Goal: Task Accomplishment & Management: Manage account settings

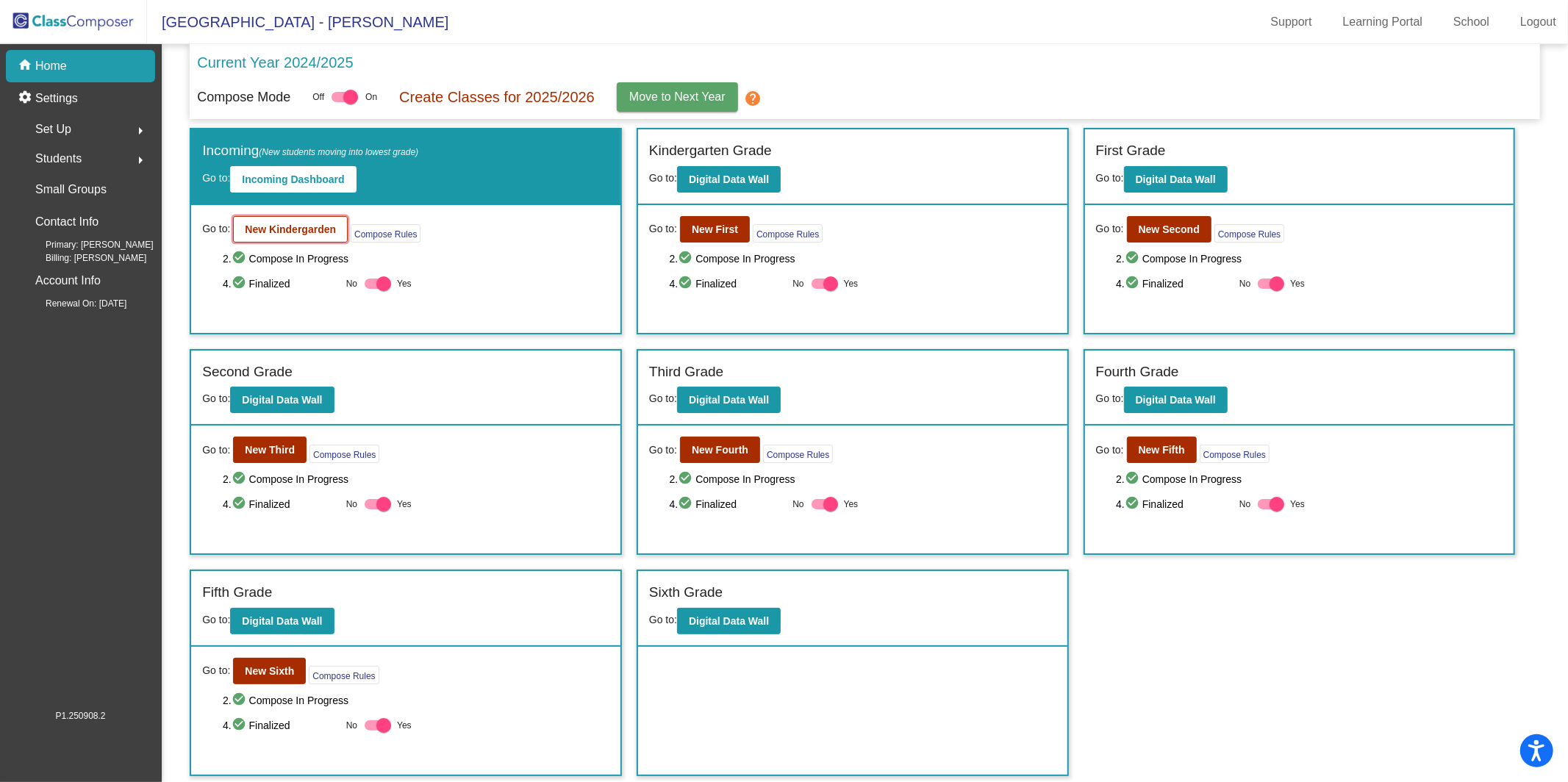
click at [301, 232] on b "New Kindergarden" at bounding box center [290, 229] width 91 height 12
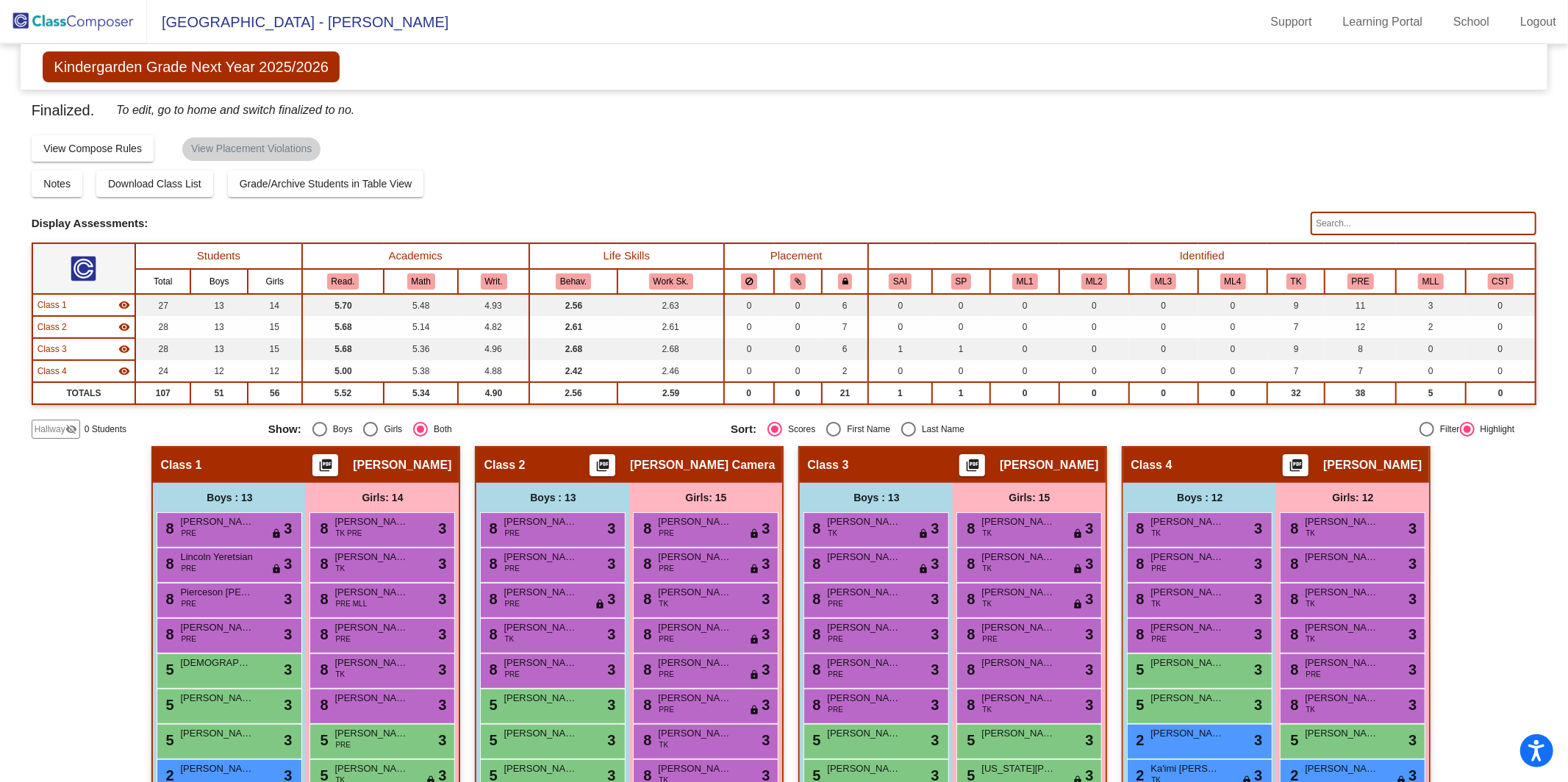
click at [64, 14] on img at bounding box center [73, 21] width 147 height 43
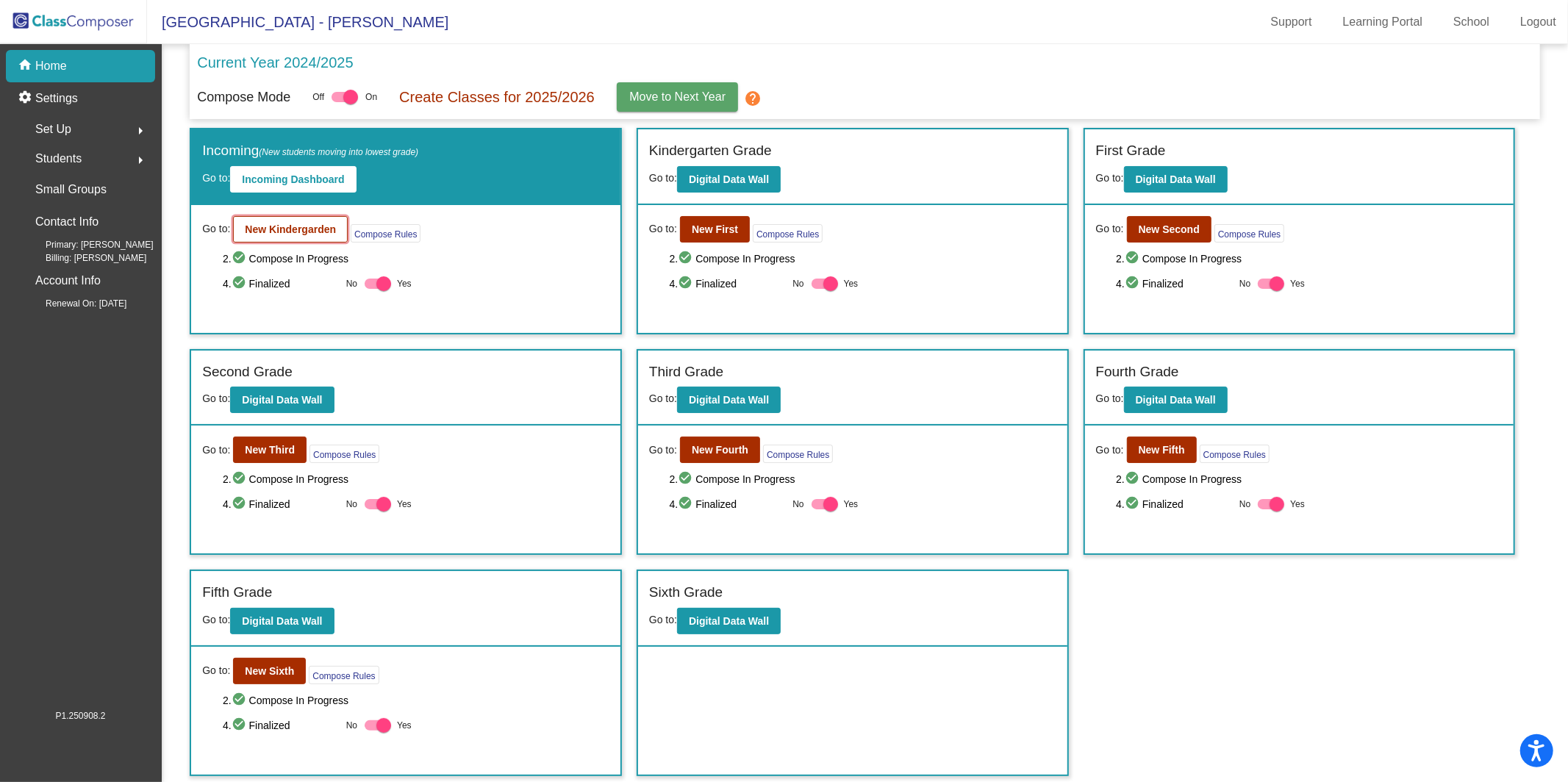
click at [335, 231] on b "New Kindergarden" at bounding box center [290, 229] width 91 height 12
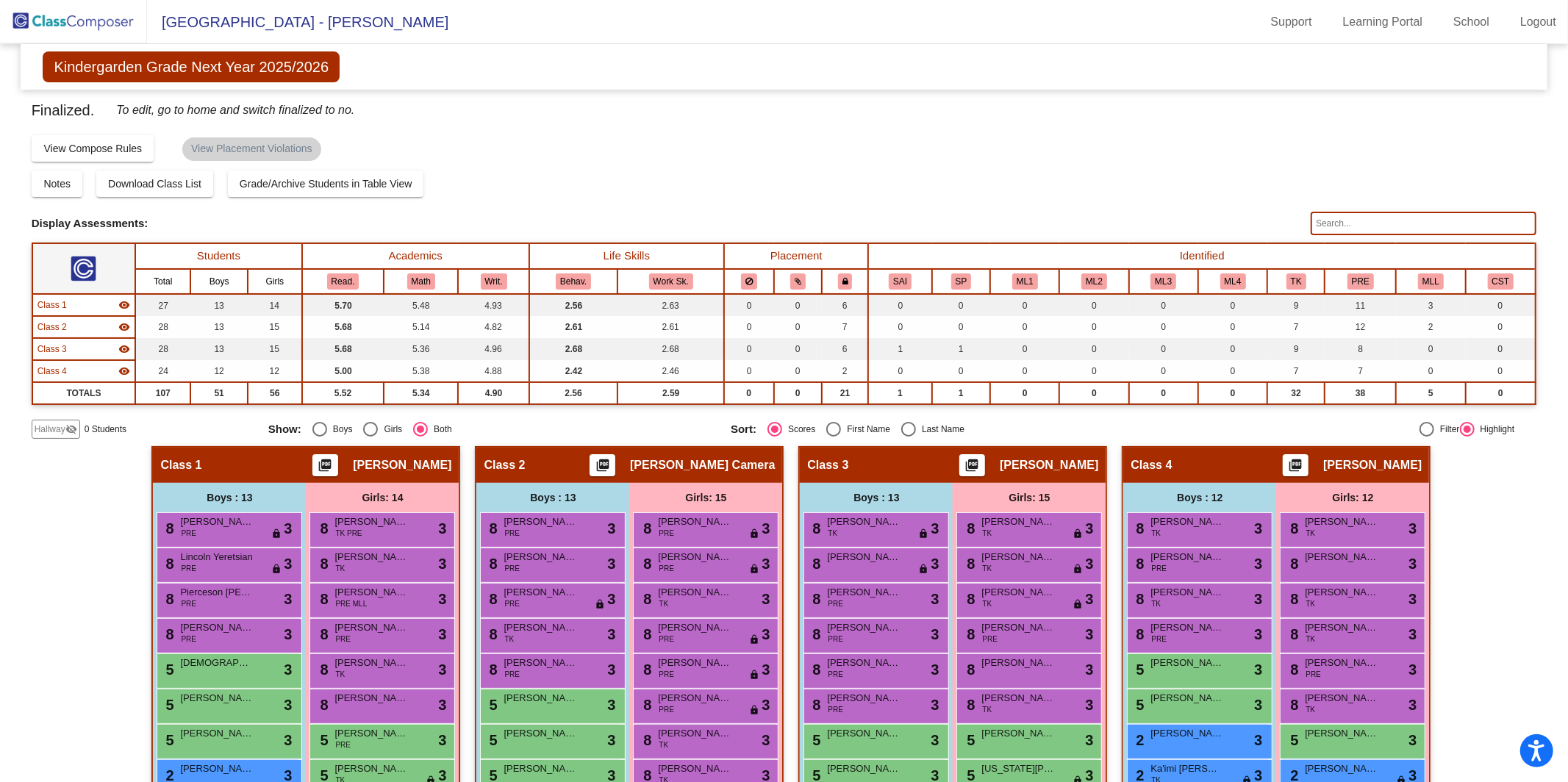
click at [65, 428] on mat-icon "visibility_off" at bounding box center [71, 429] width 12 height 12
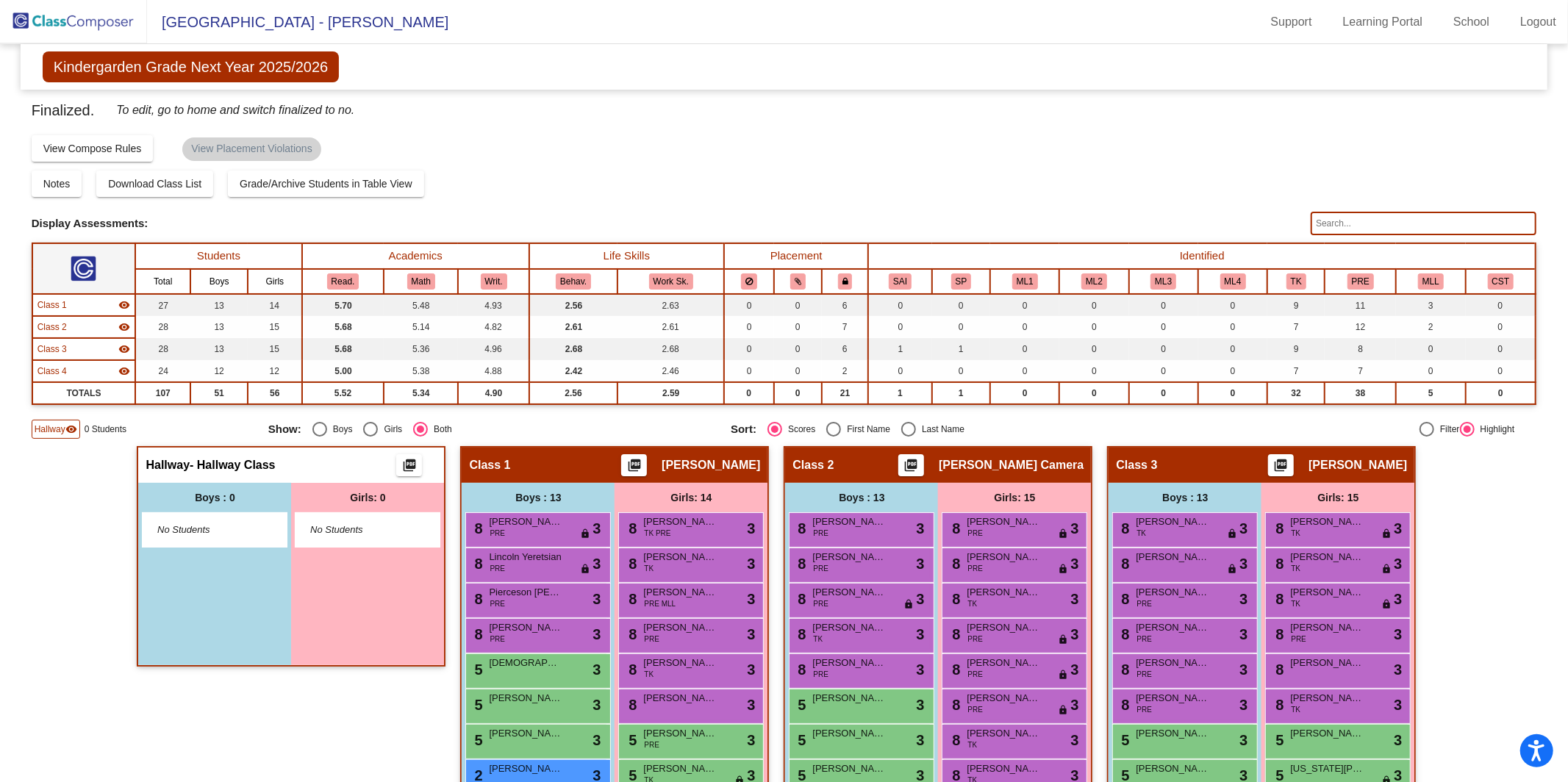
click at [269, 521] on div "No Students" at bounding box center [214, 530] width 144 height 34
click at [286, 523] on div "No Students" at bounding box center [215, 530] width 153 height 35
click at [46, 21] on img at bounding box center [73, 21] width 147 height 43
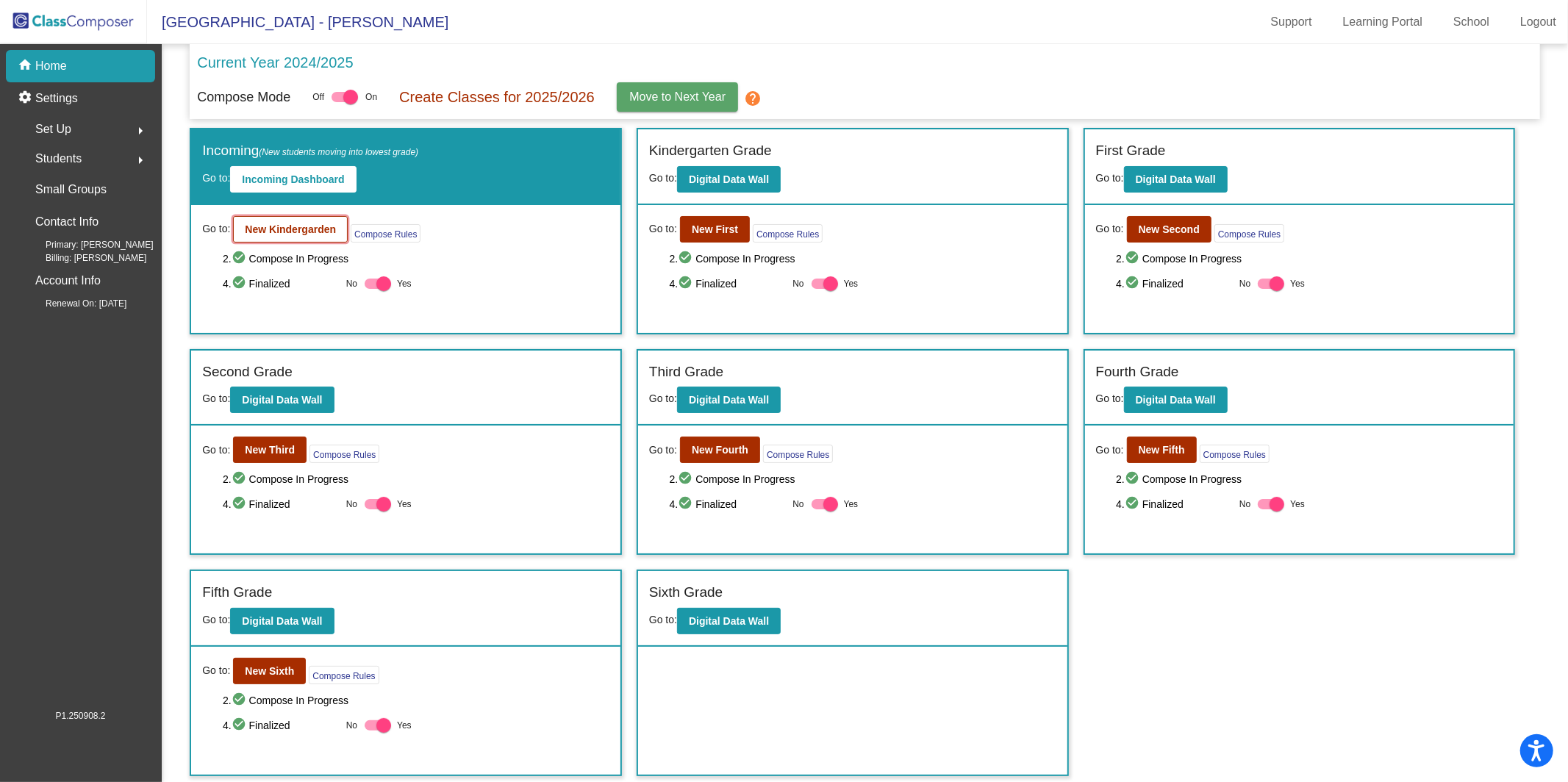
click at [271, 228] on b "New Kindergarden" at bounding box center [290, 229] width 91 height 12
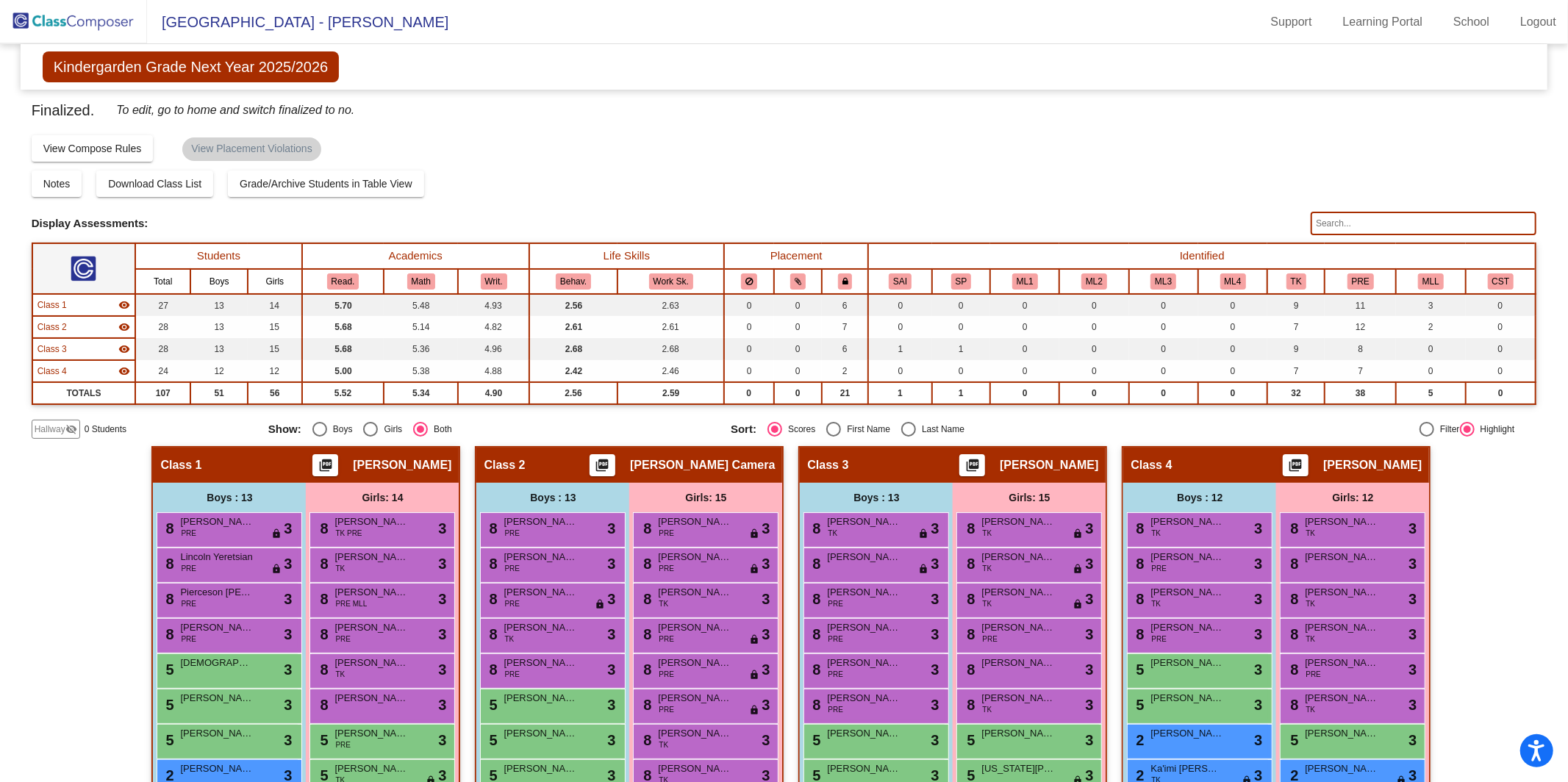
click at [48, 112] on span "Finalized." at bounding box center [63, 110] width 63 height 24
click at [66, 414] on div "Finalized. To edit, go to home and switch finalized to no. Display Scores for Y…" at bounding box center [784, 268] width 1506 height 340
click at [66, 424] on mat-icon "visibility_off" at bounding box center [71, 429] width 12 height 12
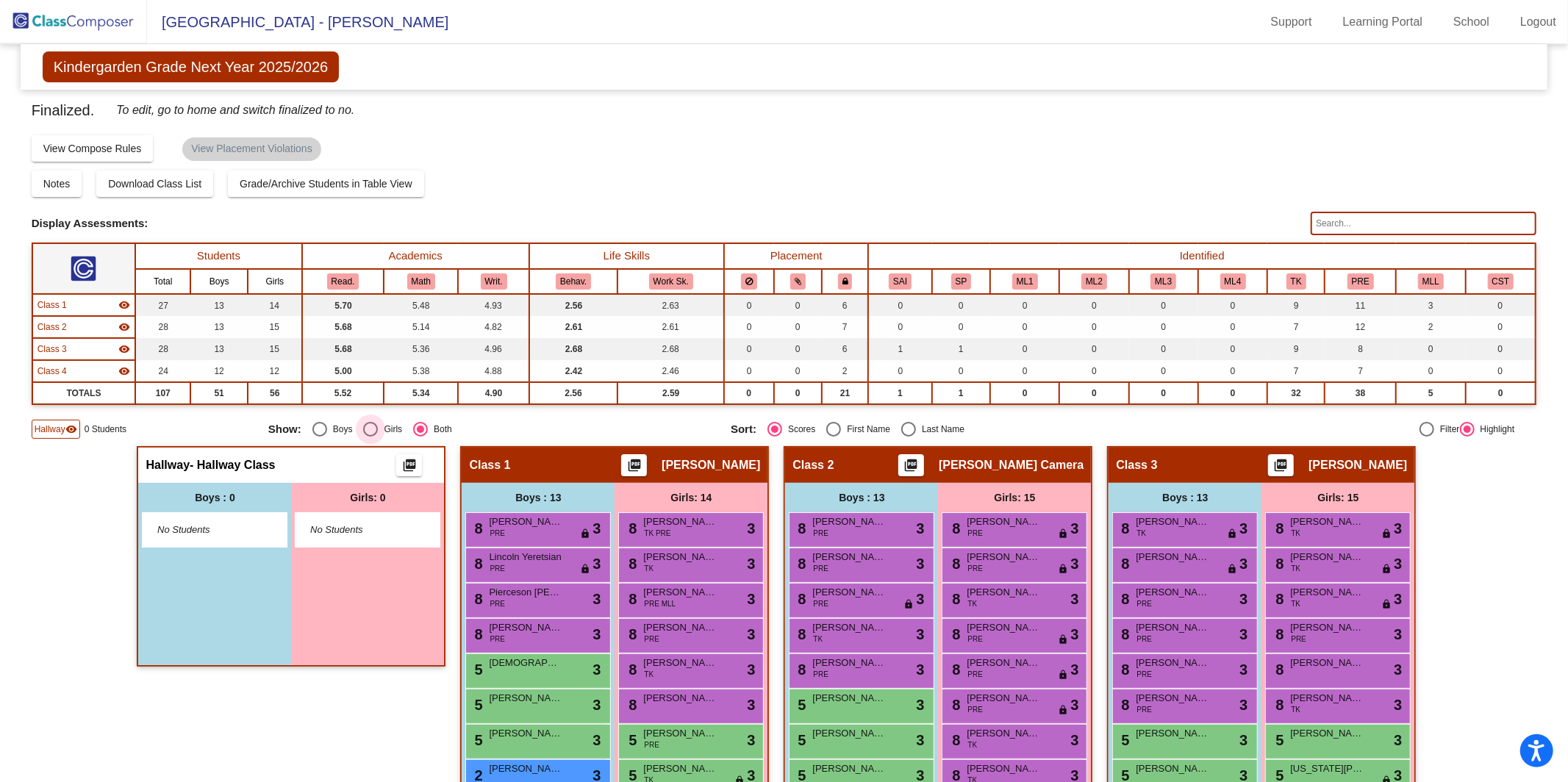
click at [372, 428] on div "Select an option" at bounding box center [370, 429] width 15 height 15
click at [370, 436] on input "Girls" at bounding box center [370, 436] width 1 height 1
radio input "true"
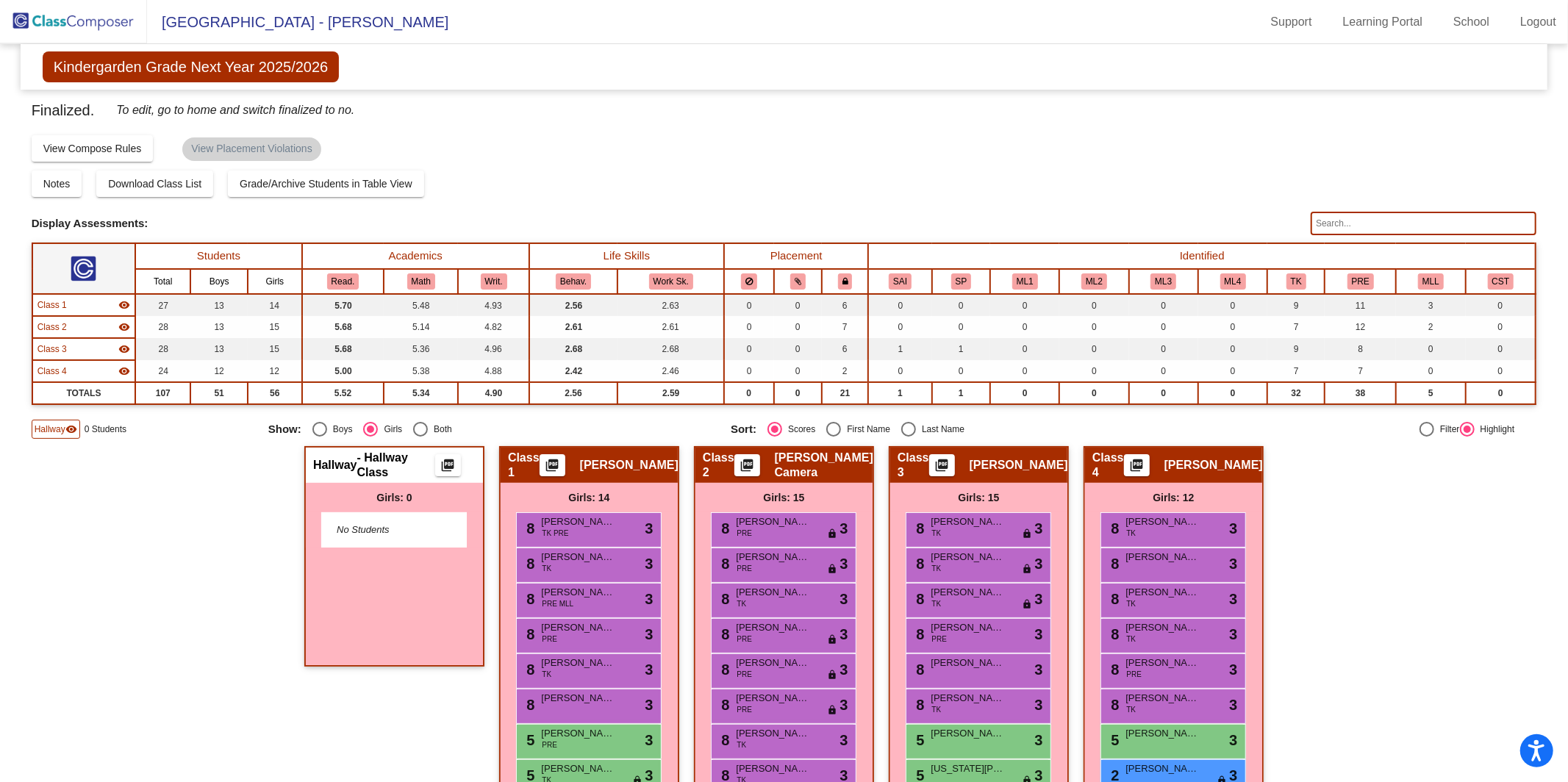
click at [362, 531] on span "No Students" at bounding box center [382, 530] width 92 height 15
click at [70, 420] on div "Hallway visibility" at bounding box center [56, 429] width 49 height 19
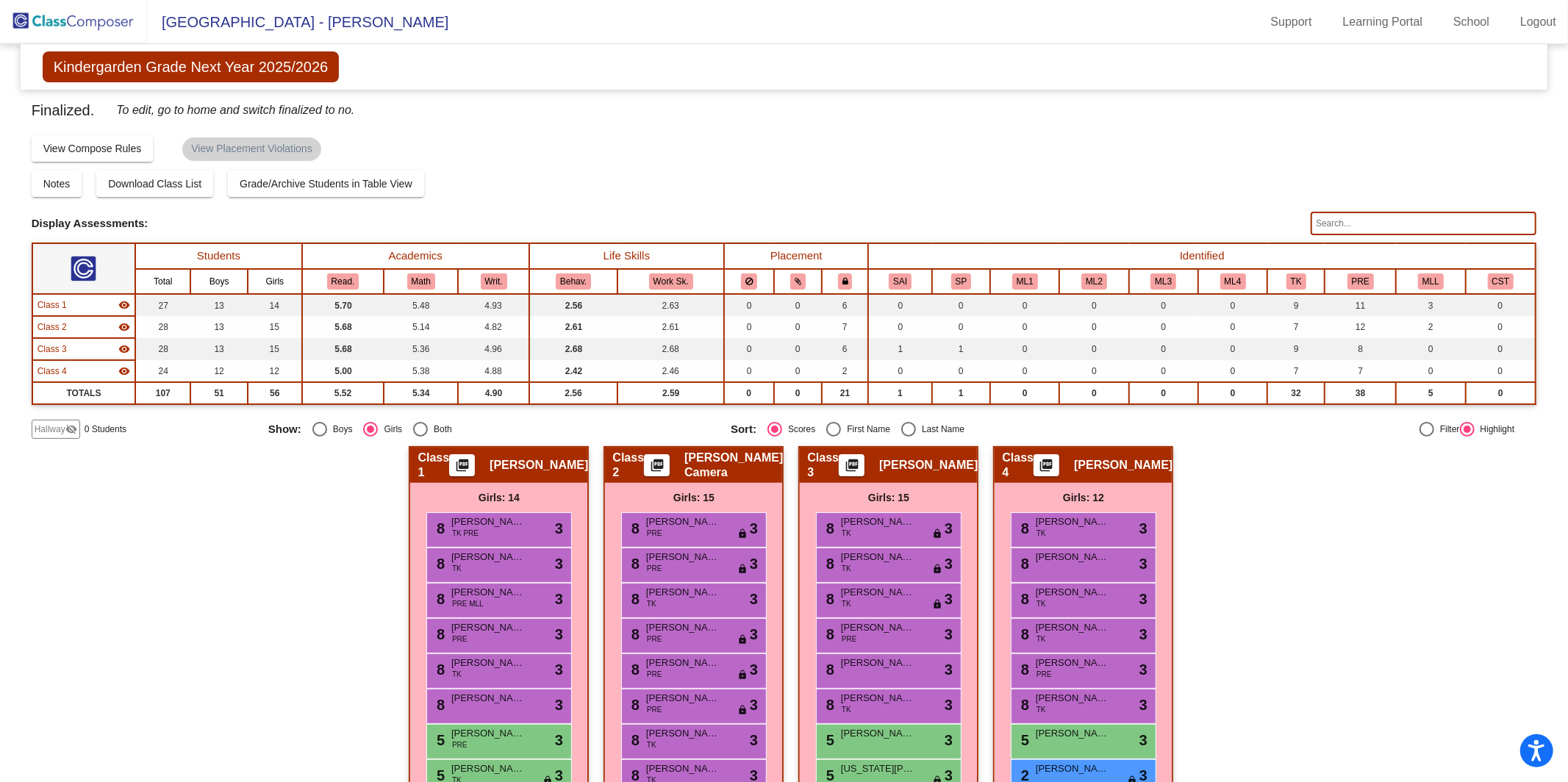
click at [376, 429] on div "Select an option" at bounding box center [370, 429] width 15 height 15
click at [370, 436] on input "Girls" at bounding box center [370, 436] width 1 height 1
click at [428, 424] on div "Both" at bounding box center [440, 429] width 24 height 13
click at [421, 436] on input "Both" at bounding box center [420, 436] width 1 height 1
radio input "true"
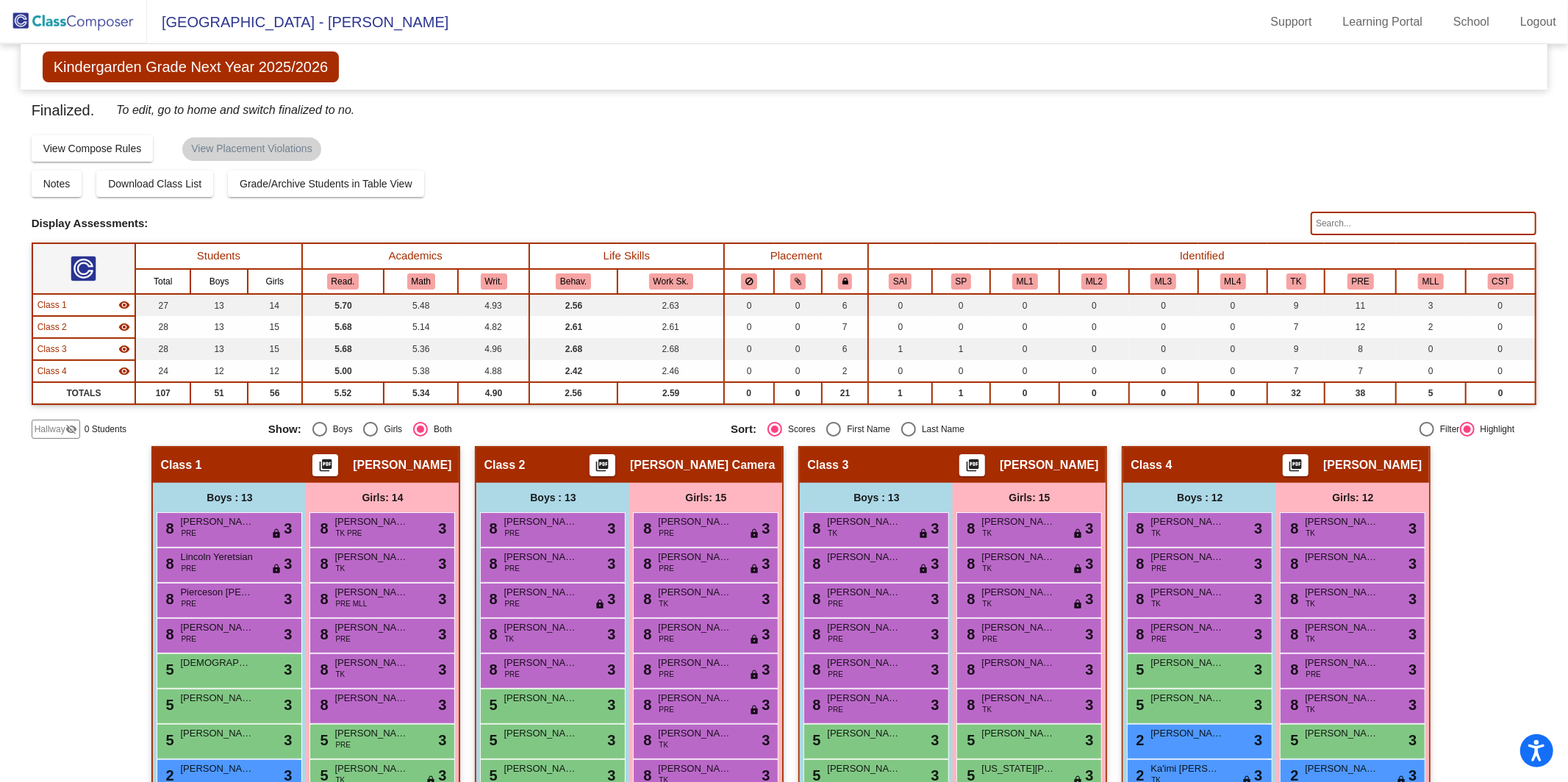
click at [75, 18] on img at bounding box center [73, 21] width 147 height 43
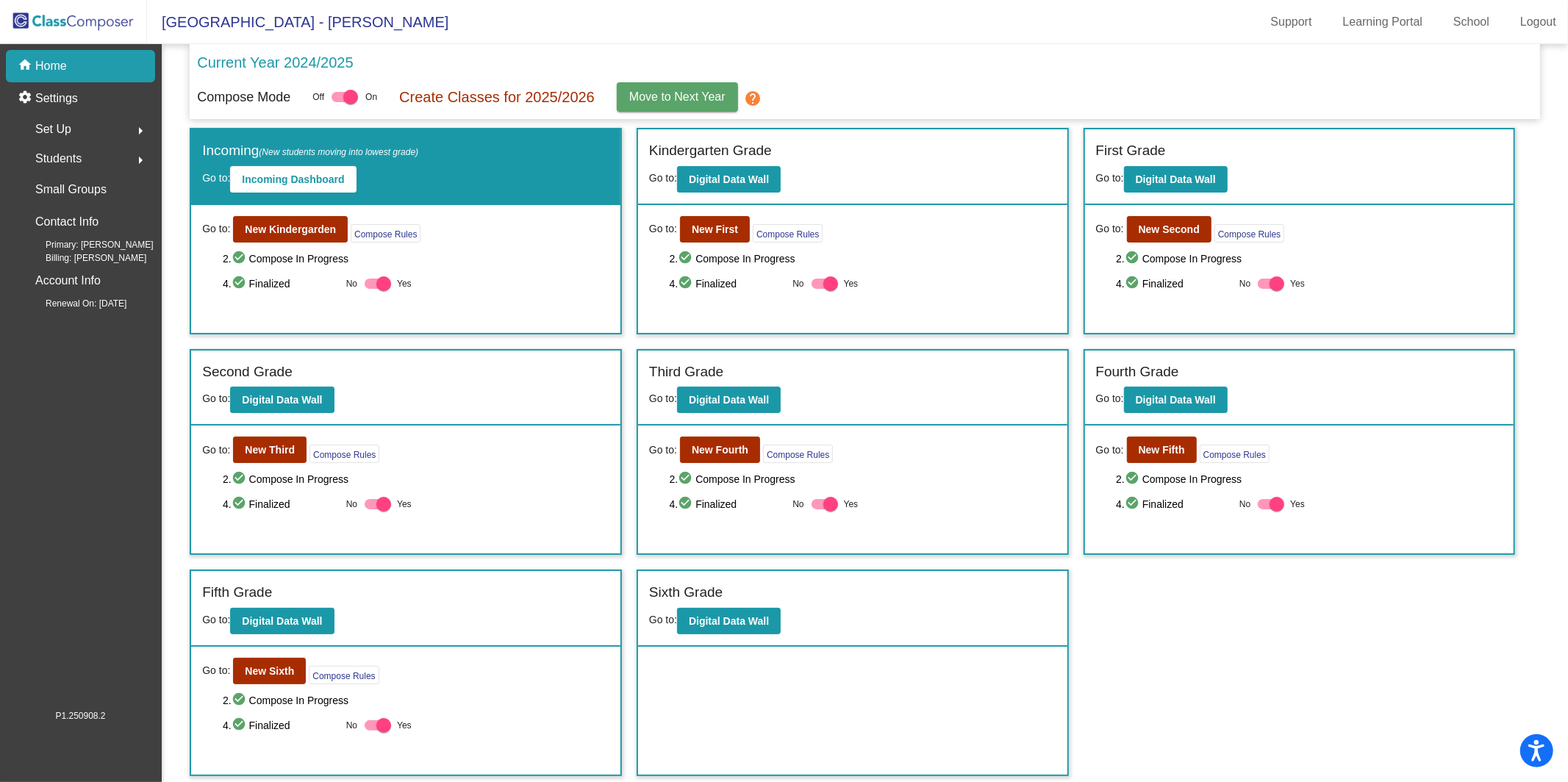
click at [241, 285] on mat-icon "check_circle" at bounding box center [241, 284] width 17 height 17
click at [127, 154] on button "arrow_right" at bounding box center [140, 158] width 29 height 29
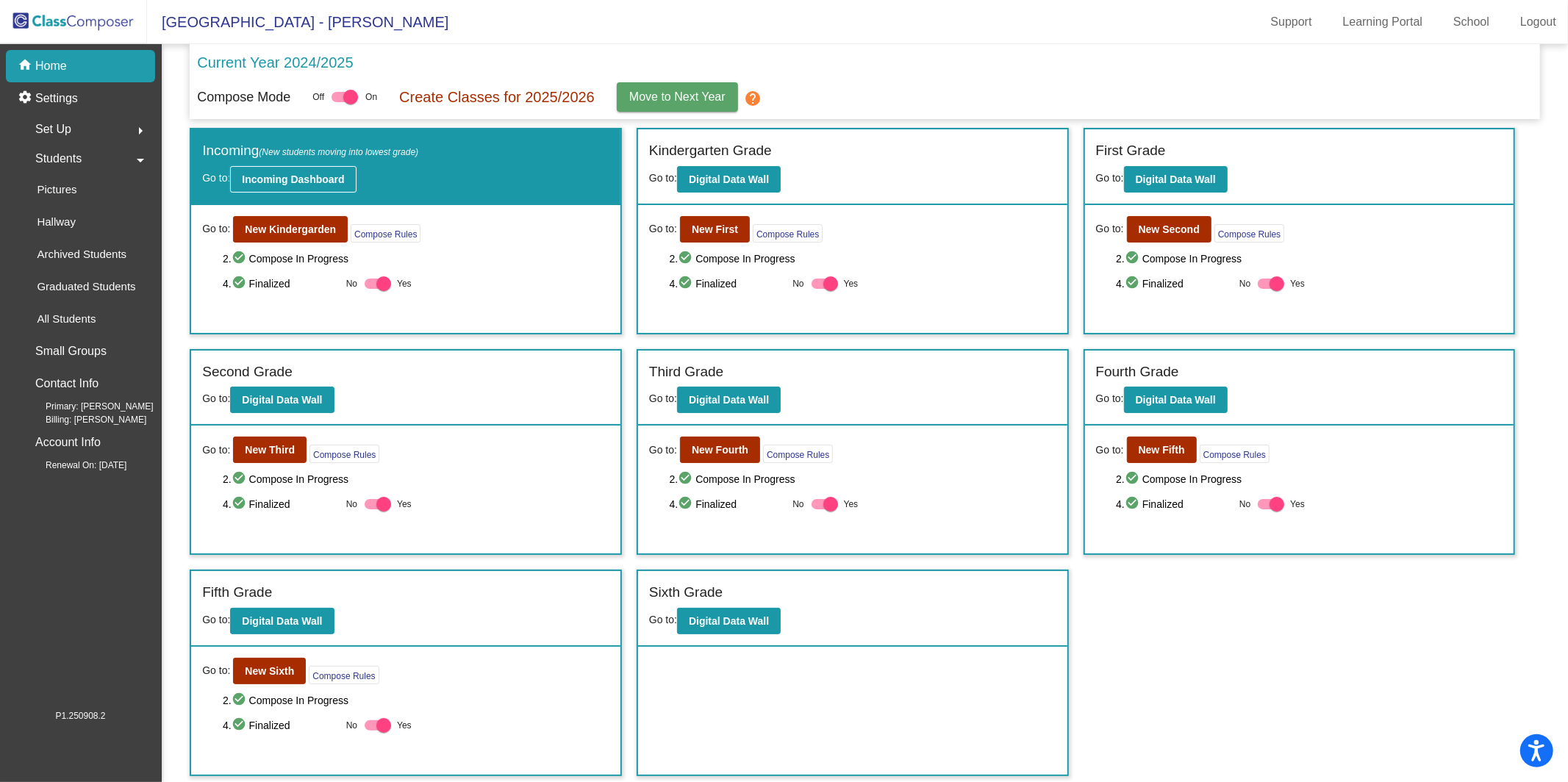
click at [318, 177] on b "Incoming Dashboard" at bounding box center [293, 179] width 102 height 12
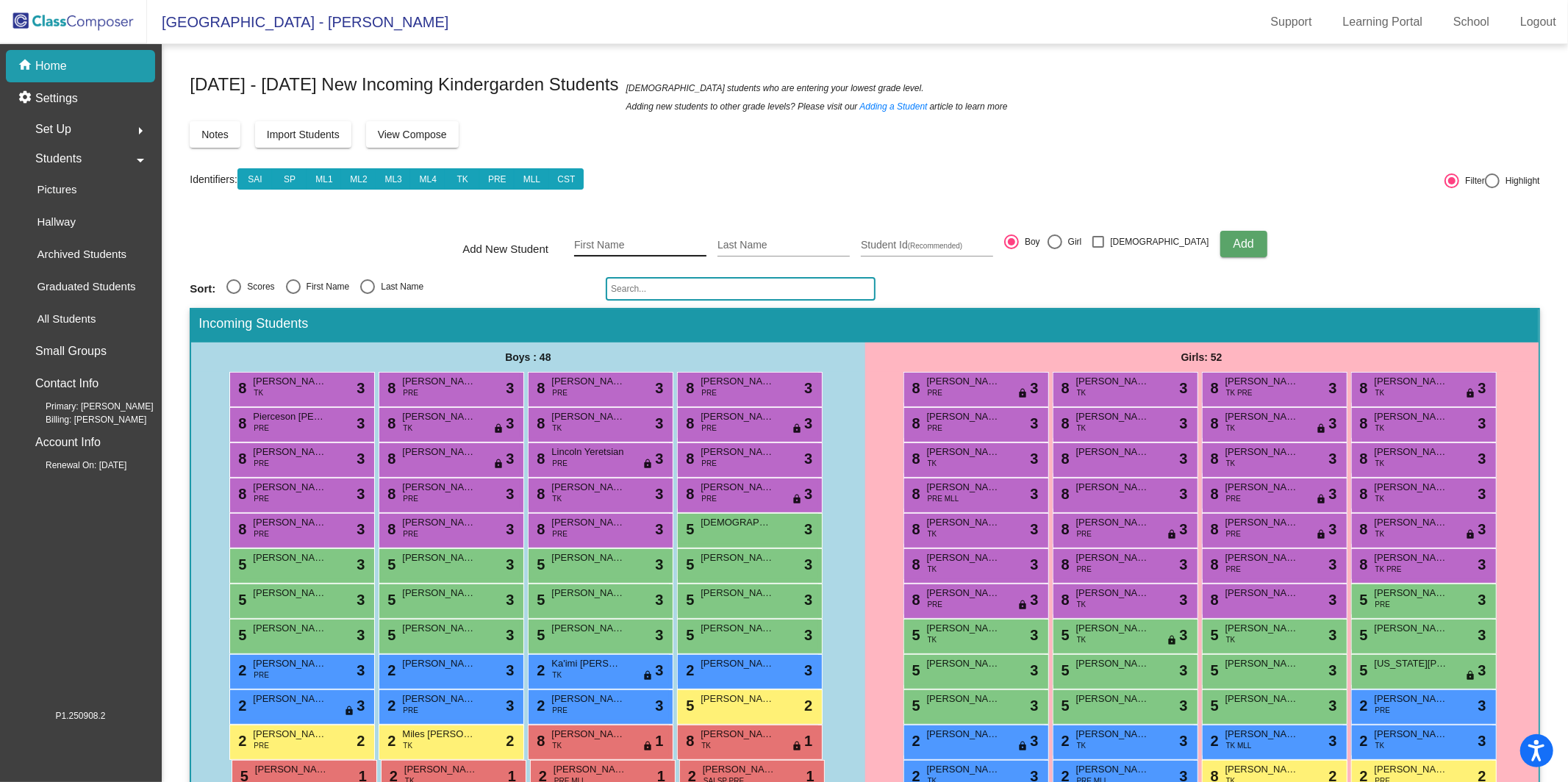
click at [692, 248] on input "First Name" at bounding box center [640, 245] width 132 height 12
type input "[PERSON_NAME]"
click at [820, 231] on div "Last Name" at bounding box center [784, 241] width 132 height 30
type input "[PERSON_NAME]"
click at [955, 243] on input "Student Id (Recommended)" at bounding box center [927, 245] width 132 height 12
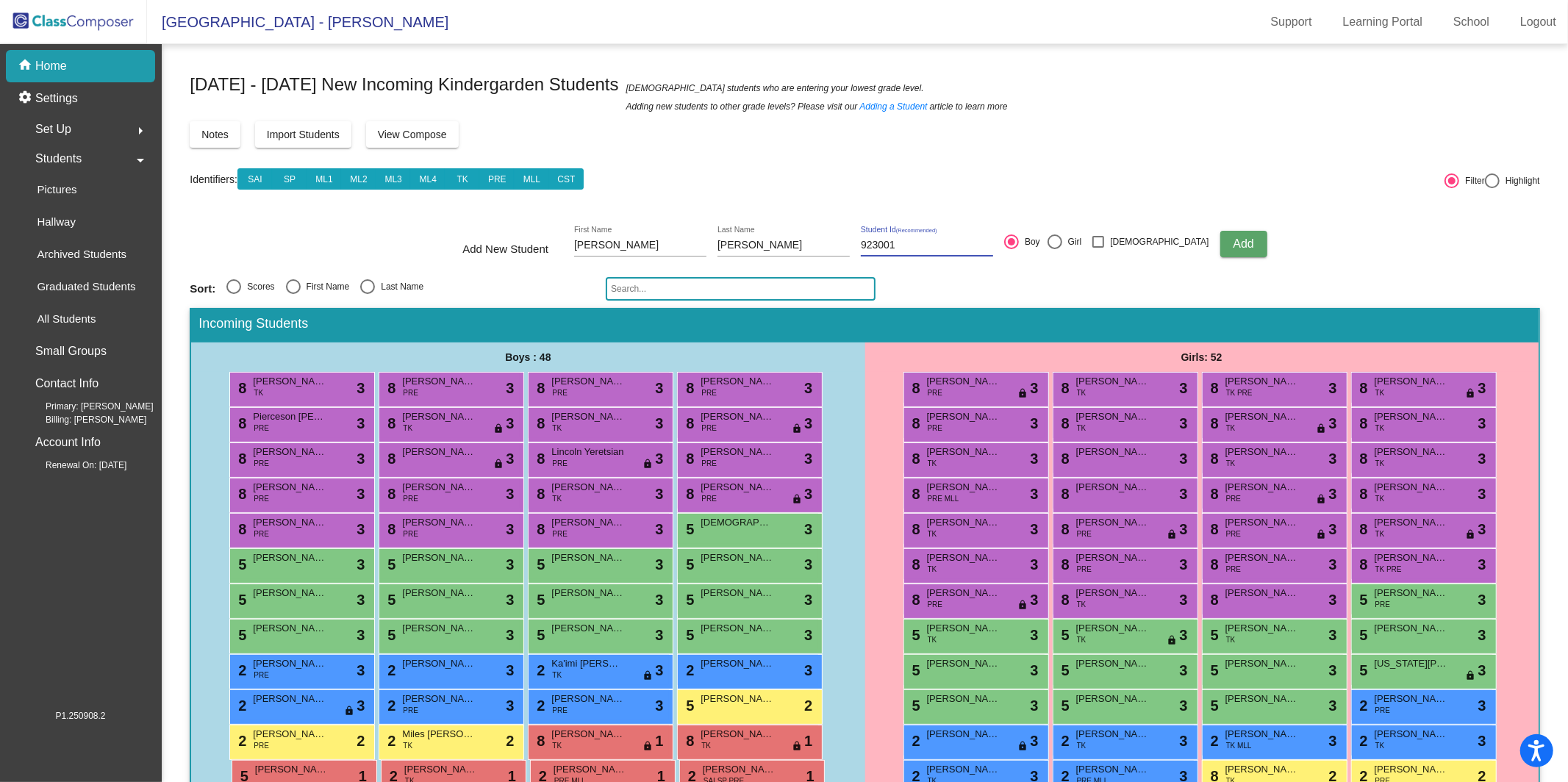
type input "923001"
click at [1062, 241] on div at bounding box center [1055, 241] width 15 height 15
click at [1055, 249] on input "Girl" at bounding box center [1055, 249] width 1 height 1
radio input "true"
click at [1233, 237] on span "Add" at bounding box center [1243, 244] width 20 height 13
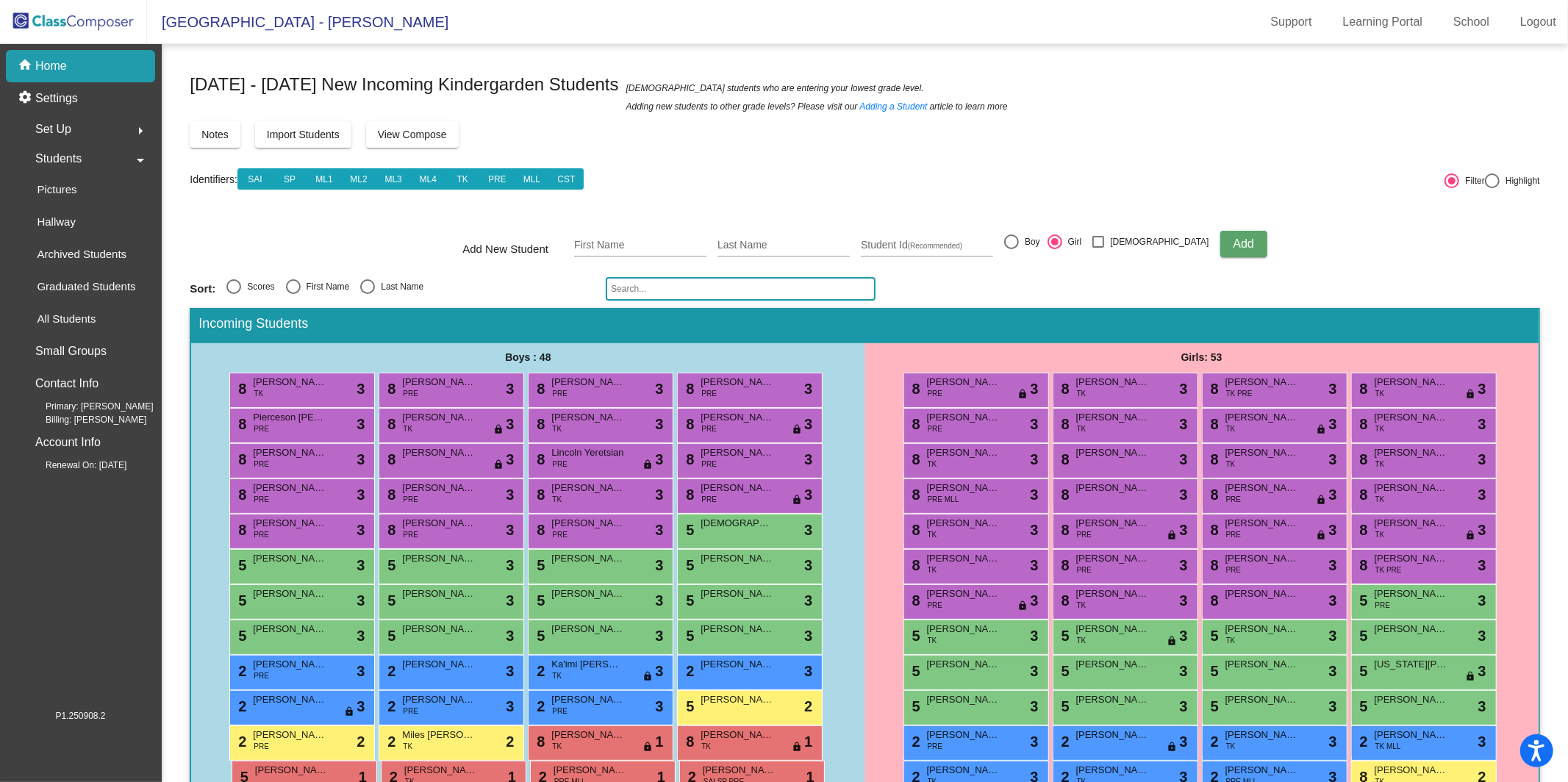
click at [56, 76] on div "home Home" at bounding box center [80, 66] width 149 height 32
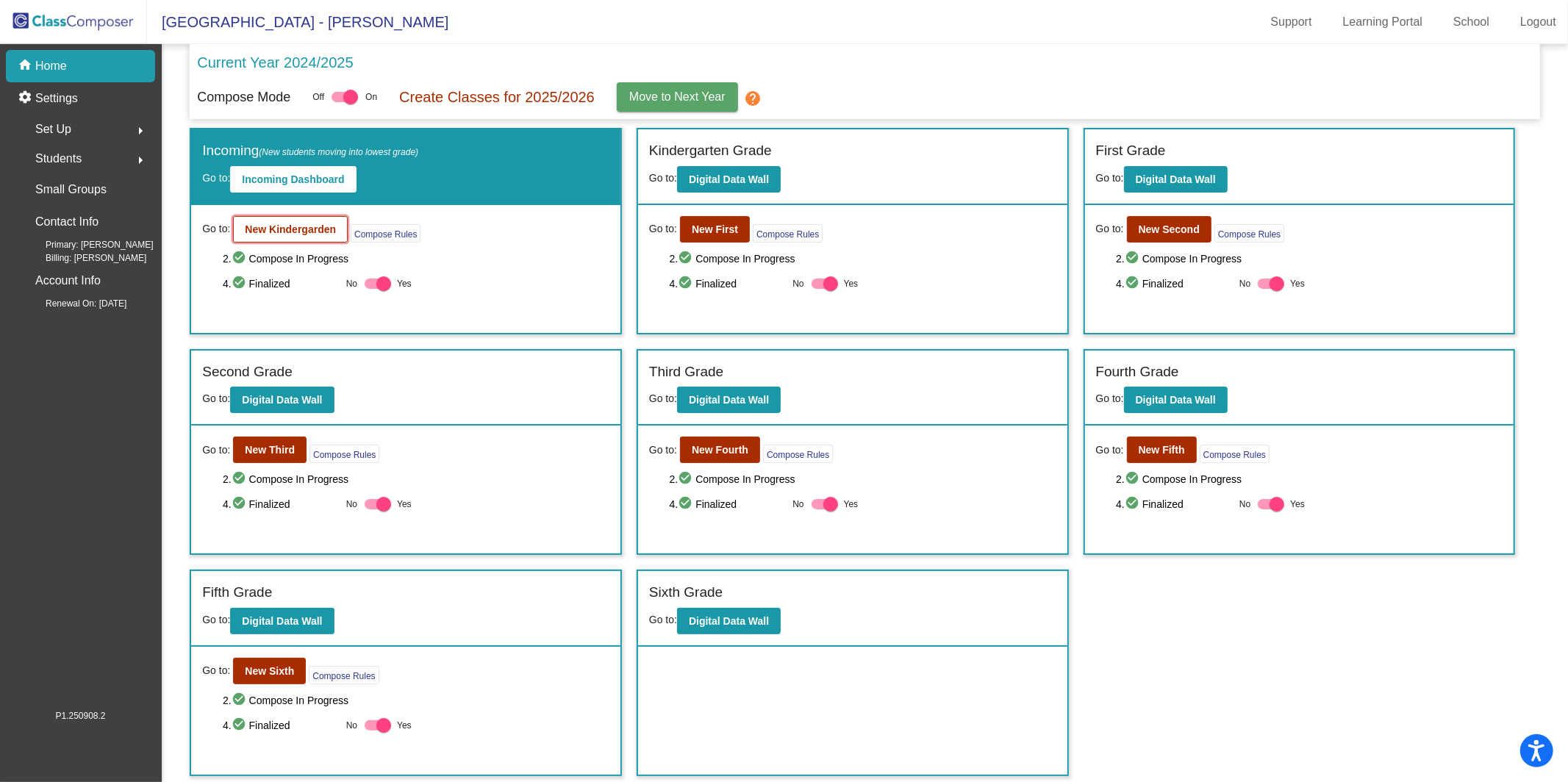
click at [322, 227] on b "New Kindergarden" at bounding box center [290, 229] width 91 height 12
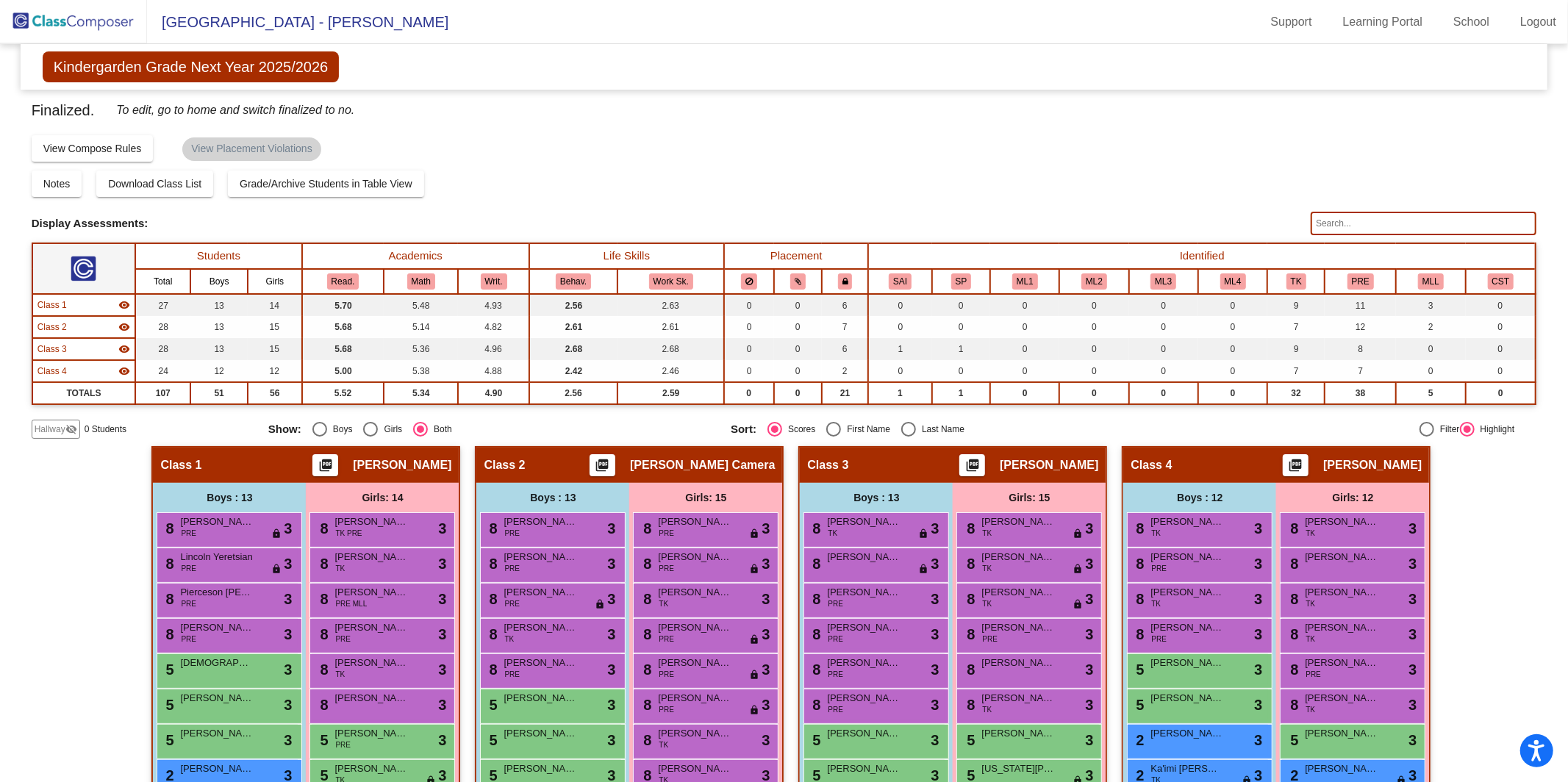
click at [1343, 217] on input "text" at bounding box center [1423, 223] width 226 height 24
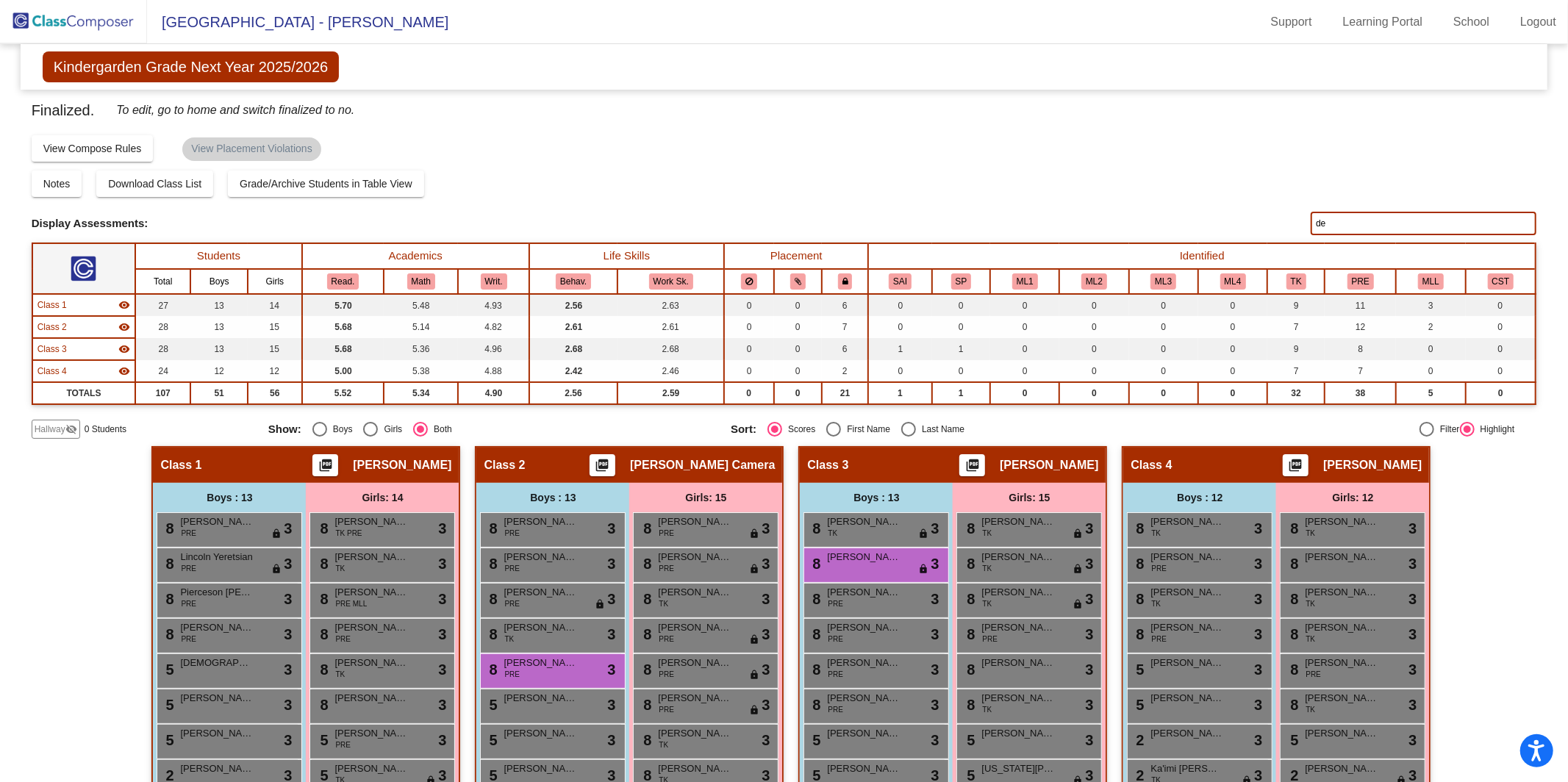
type input "d"
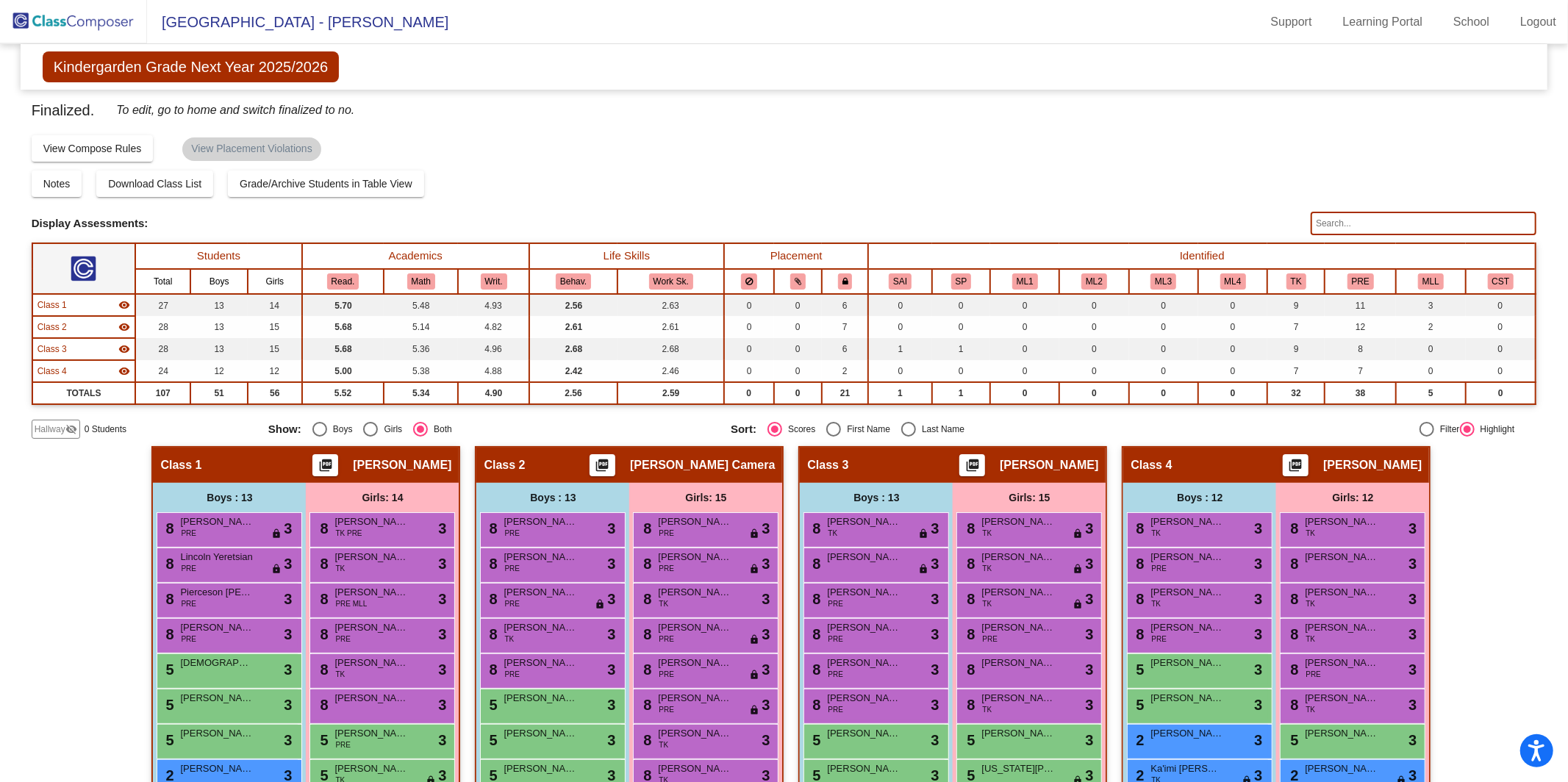
click at [51, 424] on span "Hallway" at bounding box center [50, 429] width 31 height 13
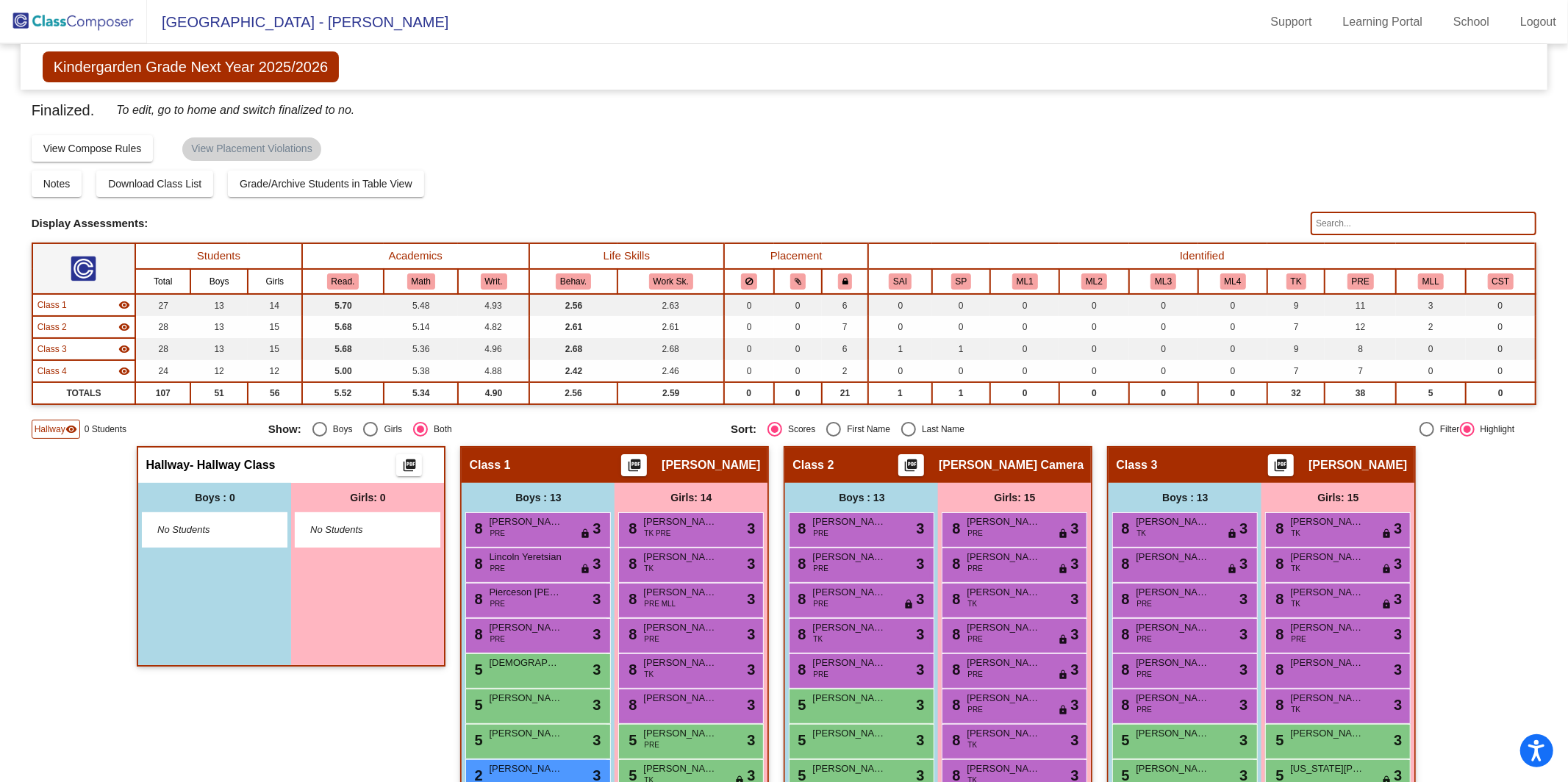
click at [73, 18] on img at bounding box center [73, 21] width 147 height 43
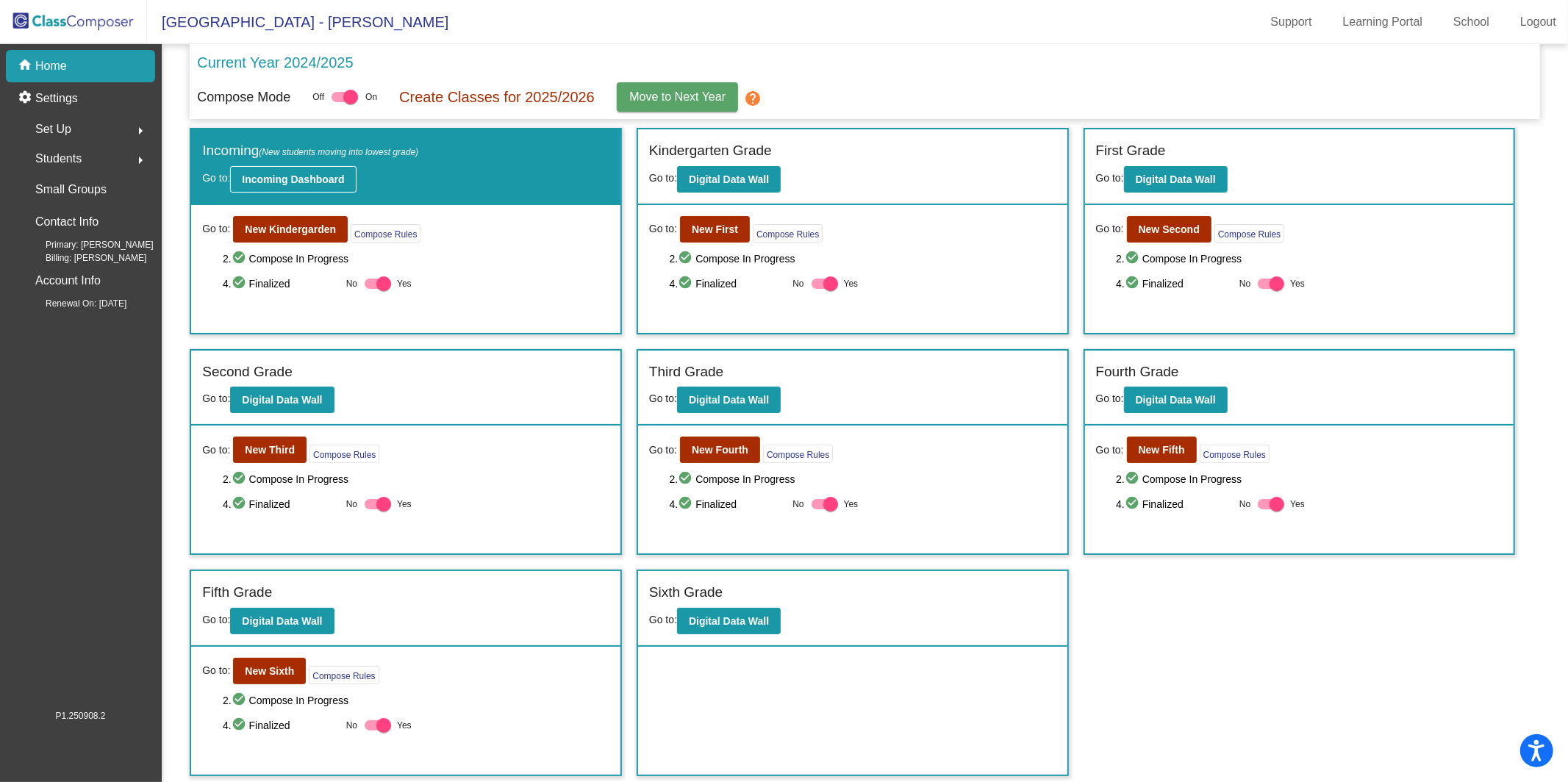
click at [305, 186] on button "Incoming Dashboard" at bounding box center [293, 179] width 126 height 27
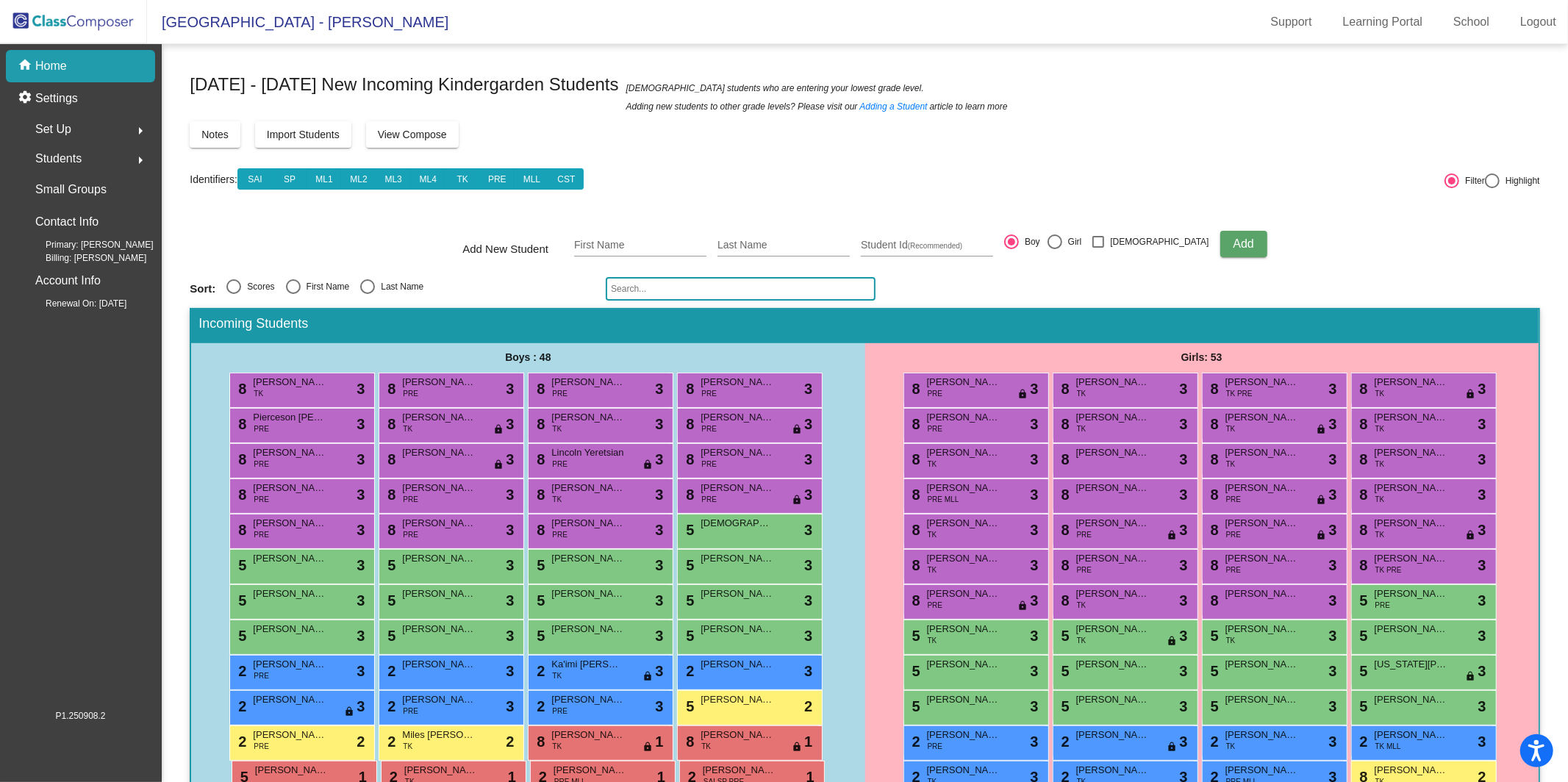
click at [671, 289] on input "text" at bounding box center [740, 288] width 270 height 24
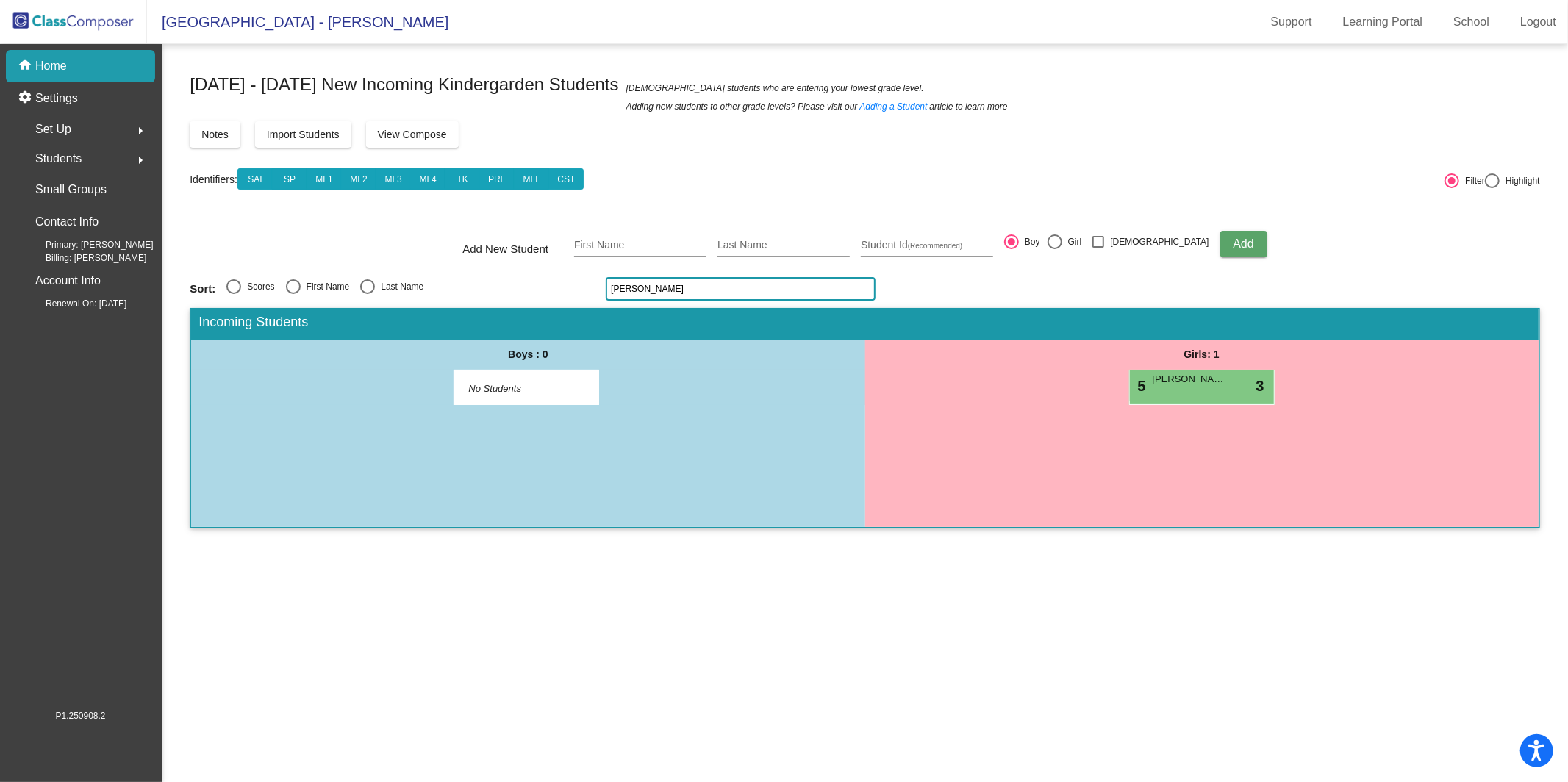
type input "[PERSON_NAME]"
click at [289, 16] on span "[GEOGRAPHIC_DATA] - [PERSON_NAME]" at bounding box center [297, 22] width 301 height 24
click at [97, 65] on div "home Home" at bounding box center [80, 66] width 149 height 32
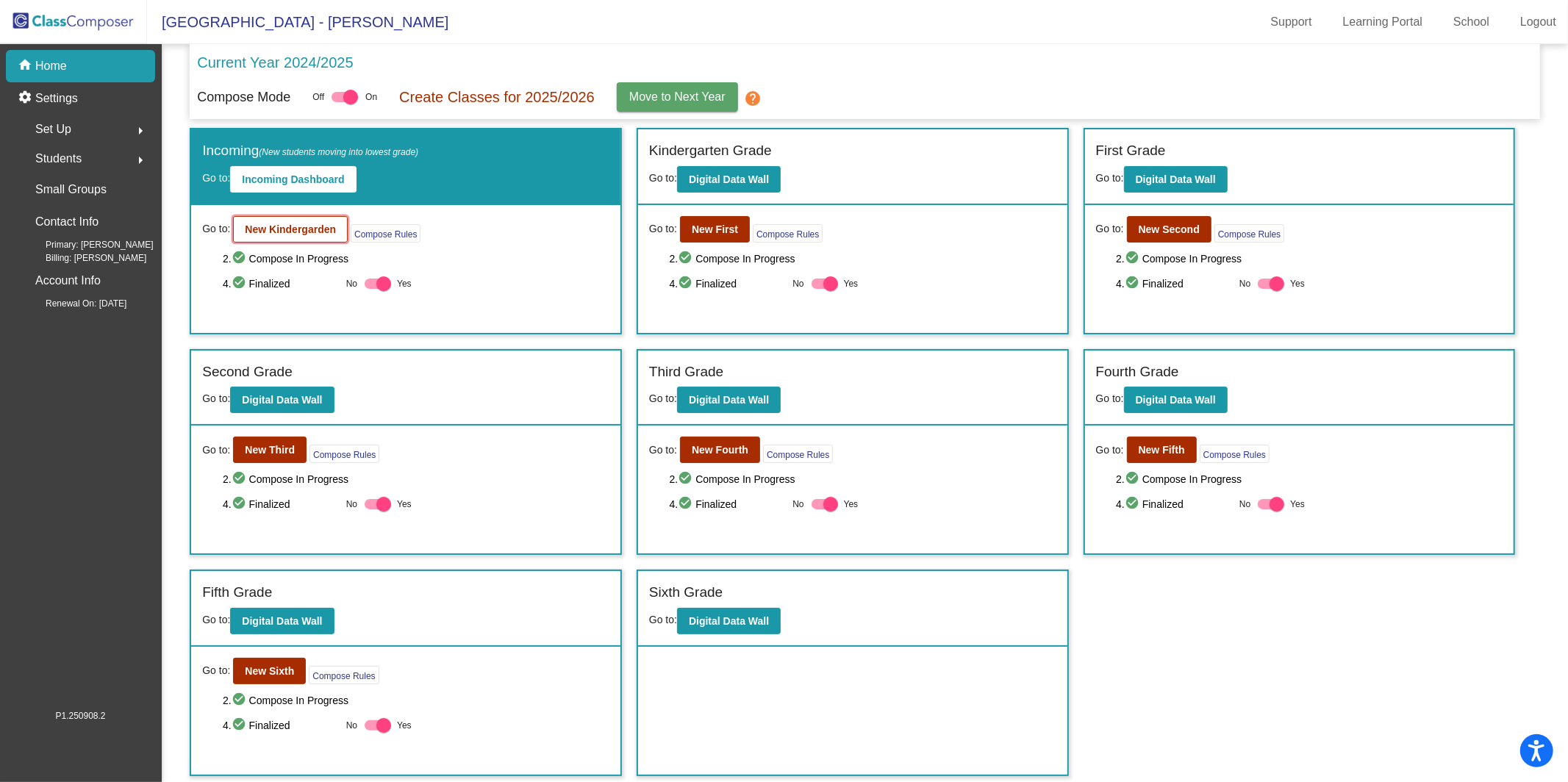
click at [300, 225] on b "New Kindergarden" at bounding box center [290, 229] width 91 height 12
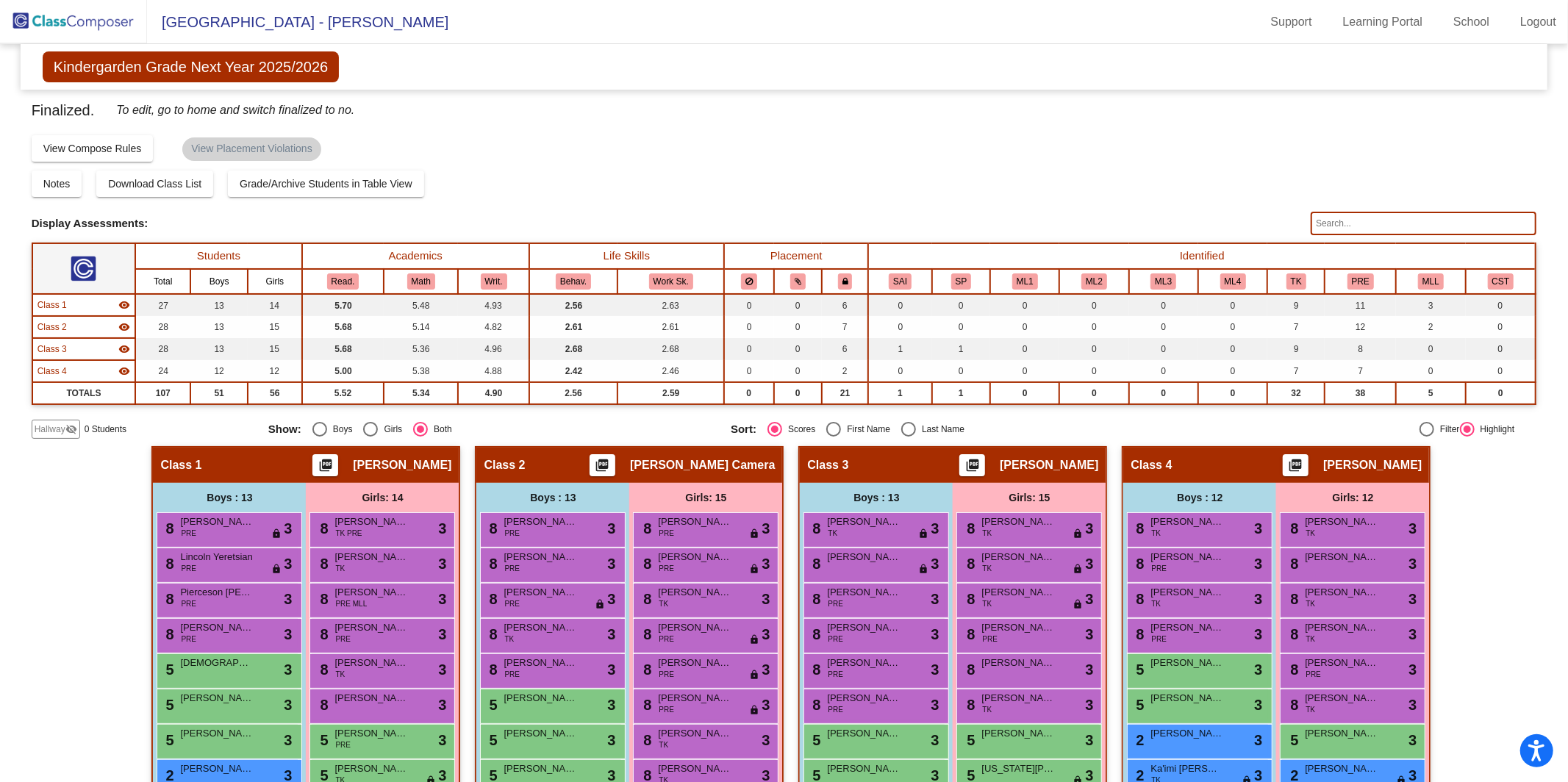
drag, startPoint x: 76, startPoint y: 412, endPoint x: 76, endPoint y: 420, distance: 8.0
click at [77, 413] on div "Finalized. To edit, go to home and switch finalized to no. Display Scores for Y…" at bounding box center [784, 268] width 1506 height 340
click at [71, 424] on mat-icon "visibility_off" at bounding box center [71, 429] width 12 height 12
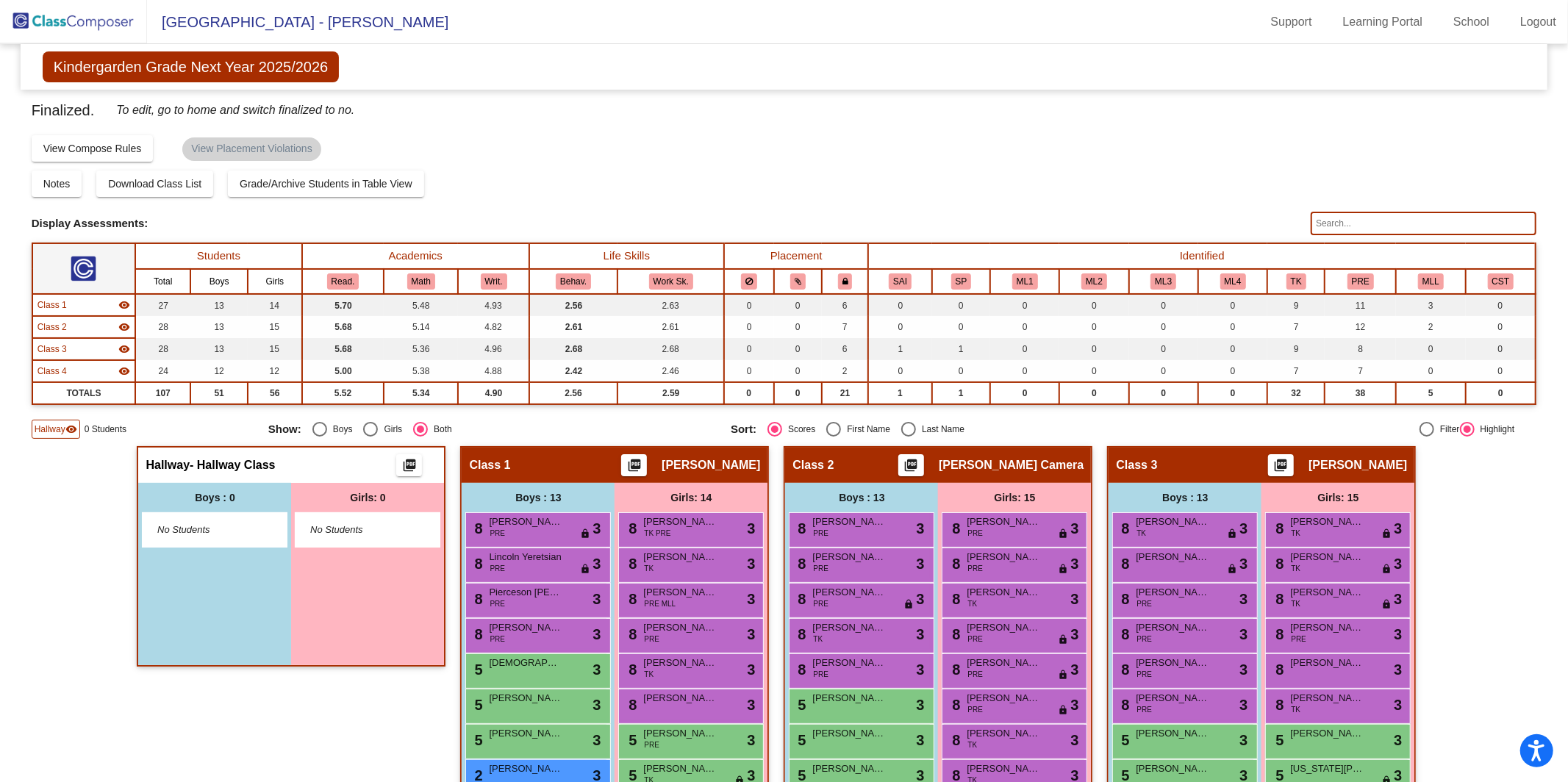
click at [68, 424] on mat-icon "visibility" at bounding box center [71, 429] width 12 height 12
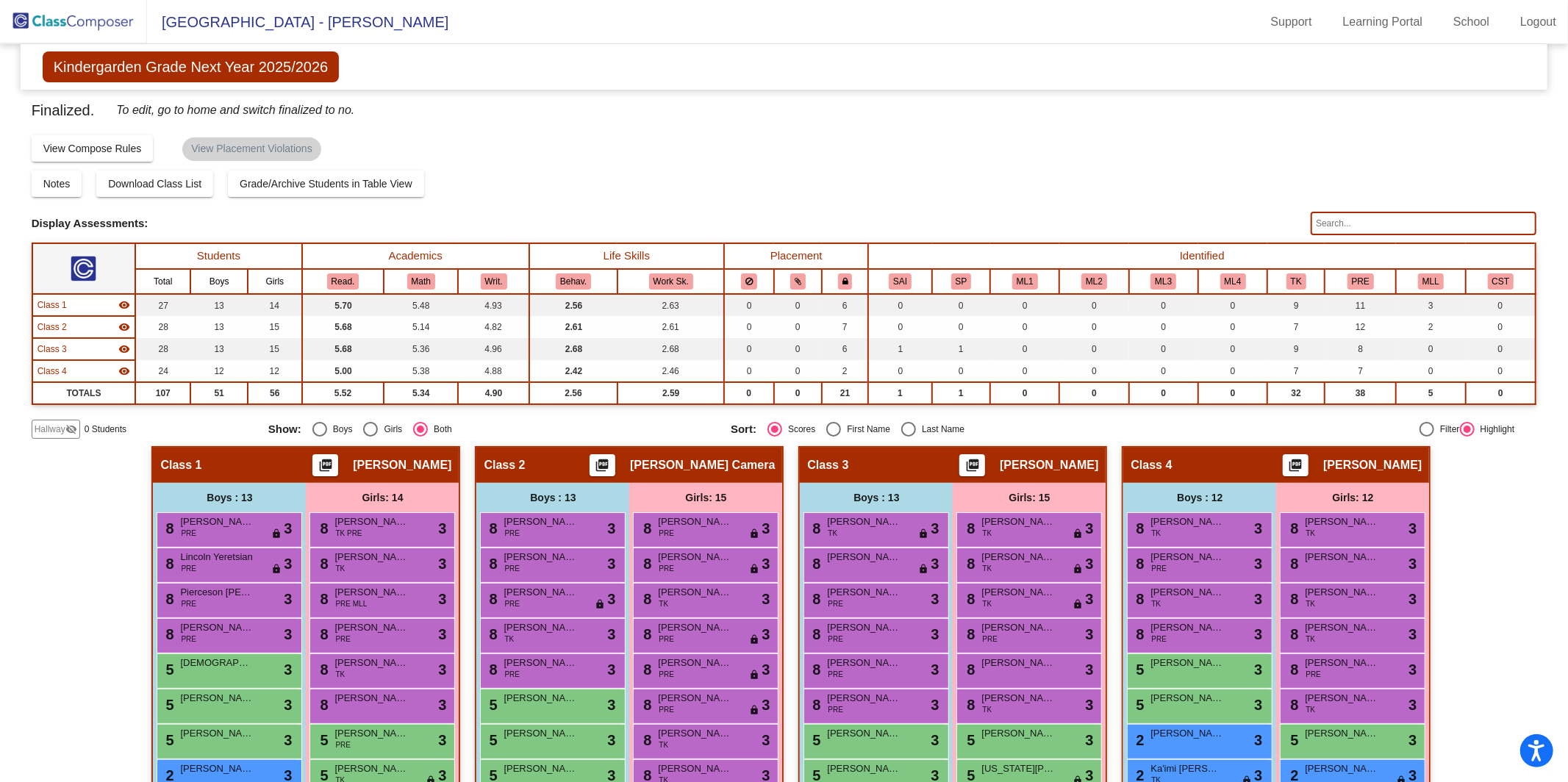
click at [67, 21] on img at bounding box center [73, 21] width 147 height 43
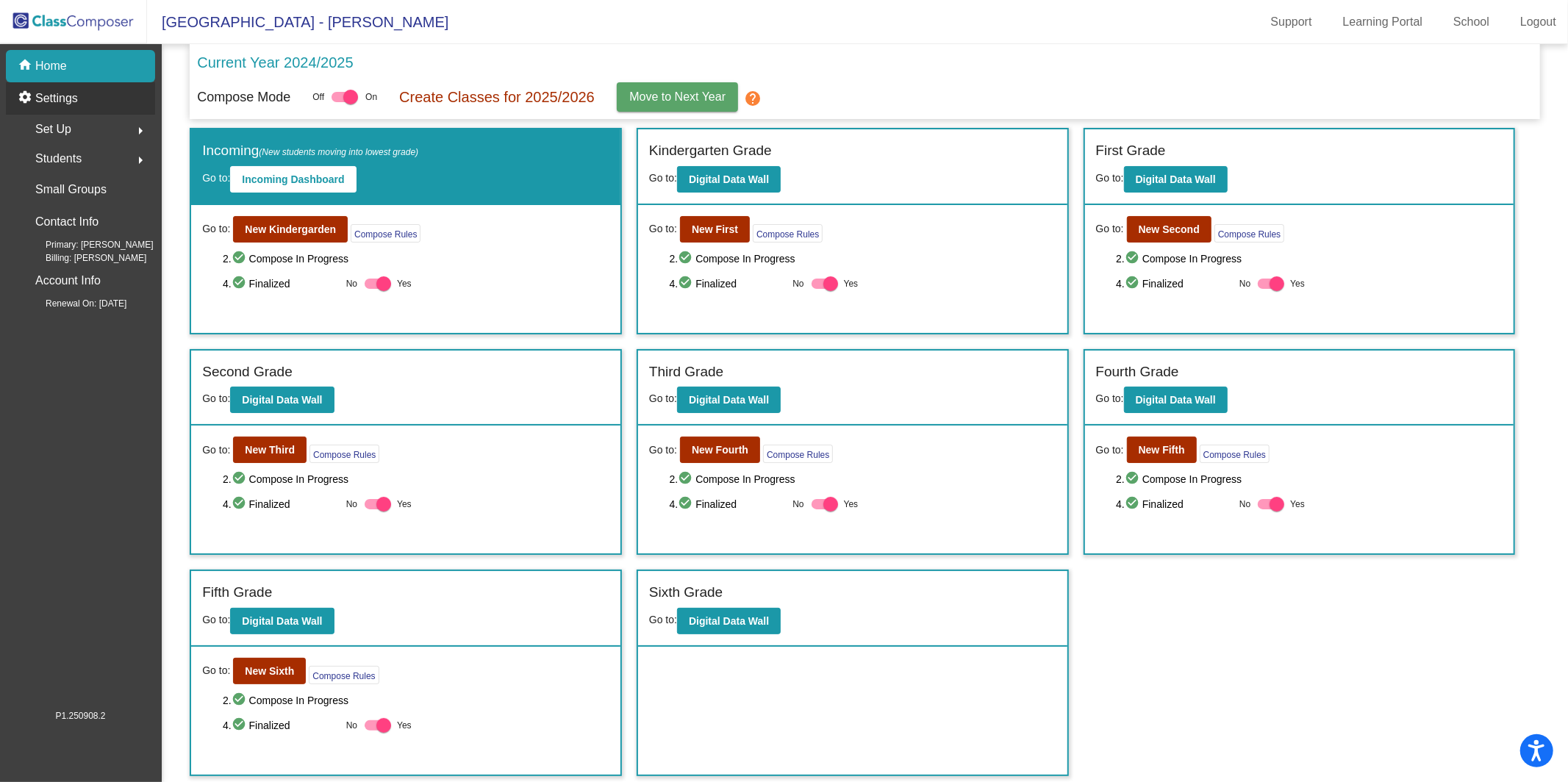
click at [56, 97] on p "Settings" at bounding box center [57, 98] width 42 height 17
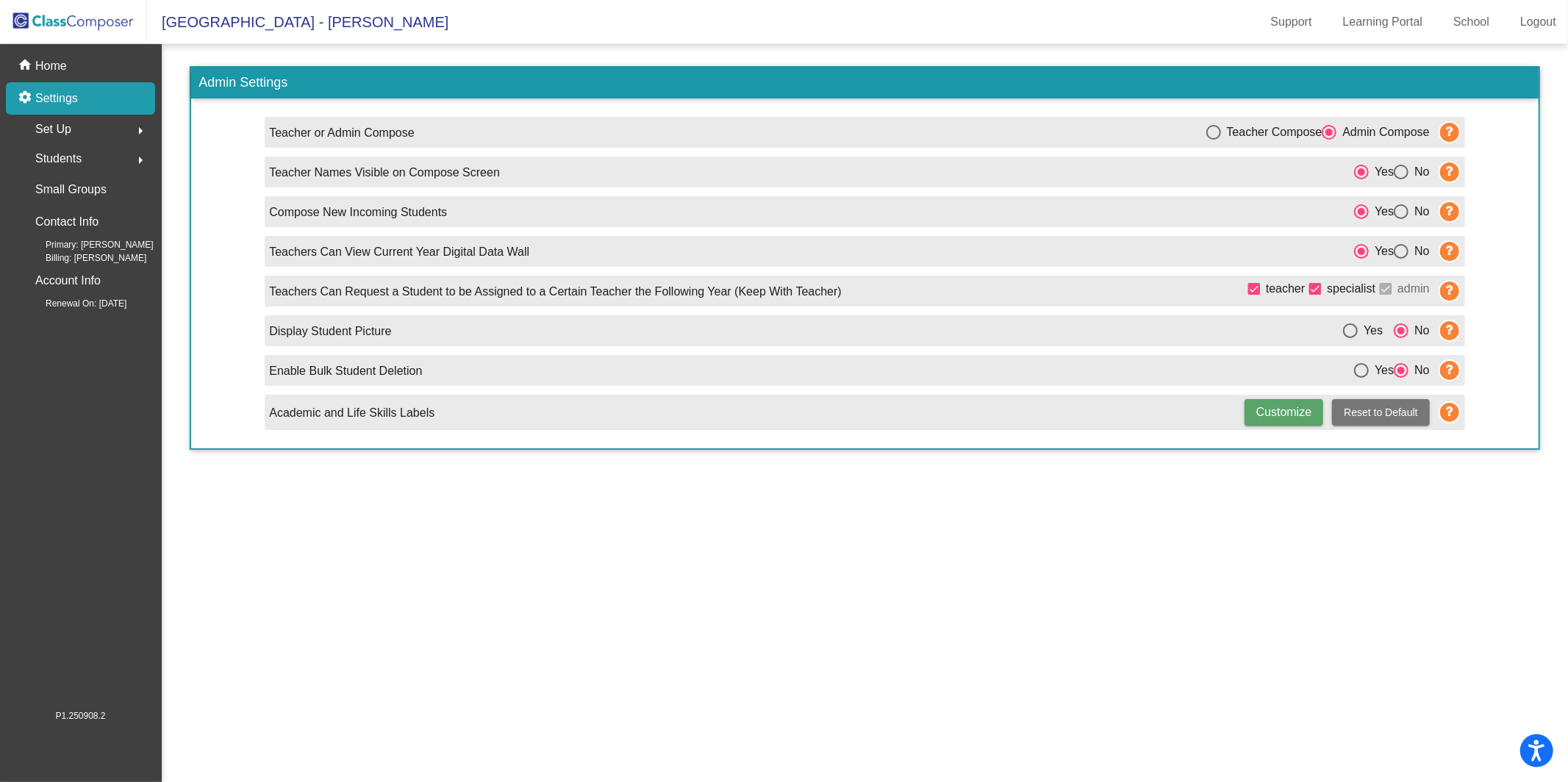
click at [70, 128] on span "Set Up" at bounding box center [53, 129] width 36 height 20
click at [65, 127] on span "Set Up" at bounding box center [53, 129] width 36 height 20
click at [111, 248] on link "Classes" at bounding box center [85, 257] width 141 height 32
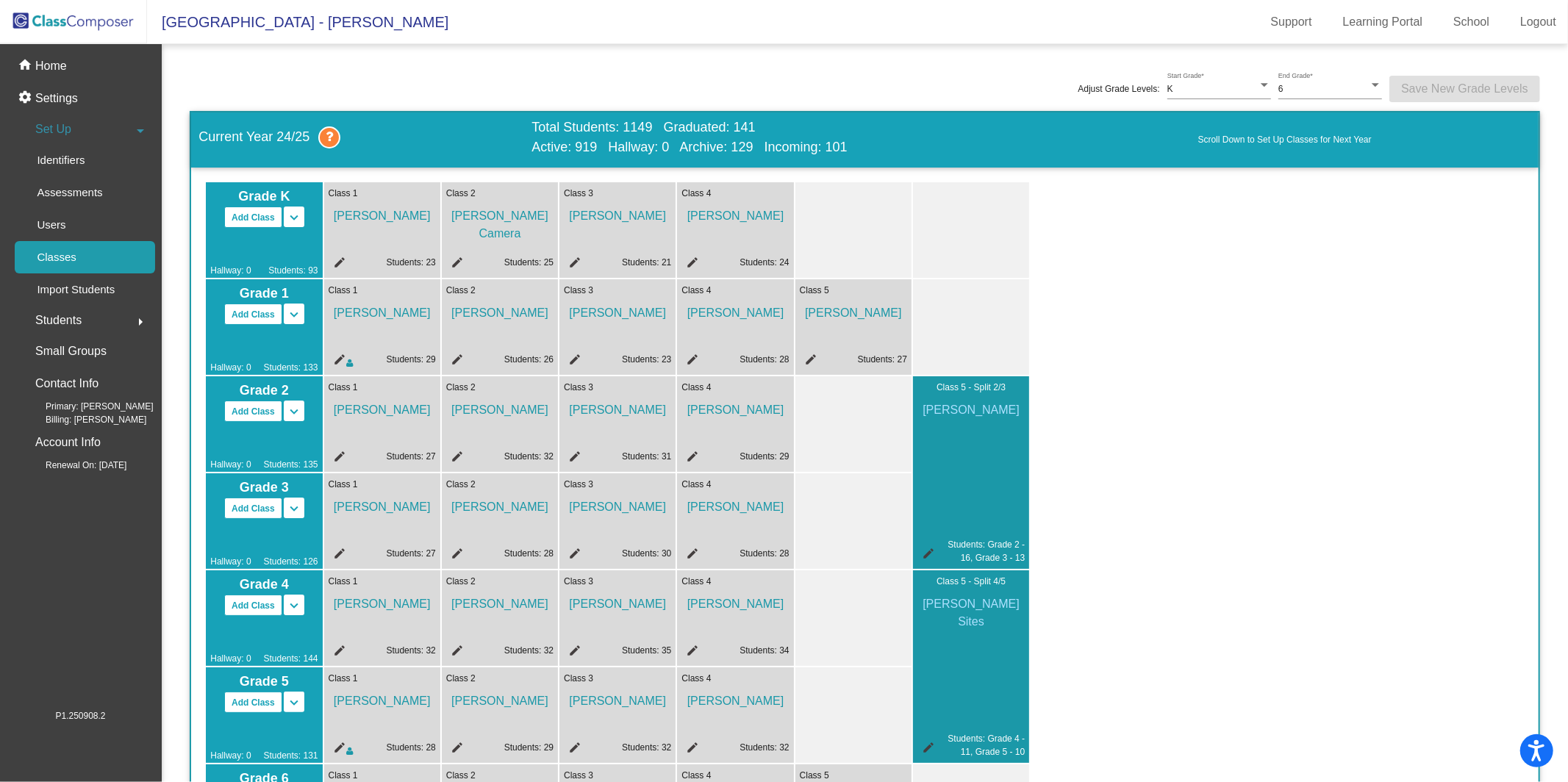
click at [75, 128] on div "Set Up arrow_drop_down" at bounding box center [85, 129] width 141 height 29
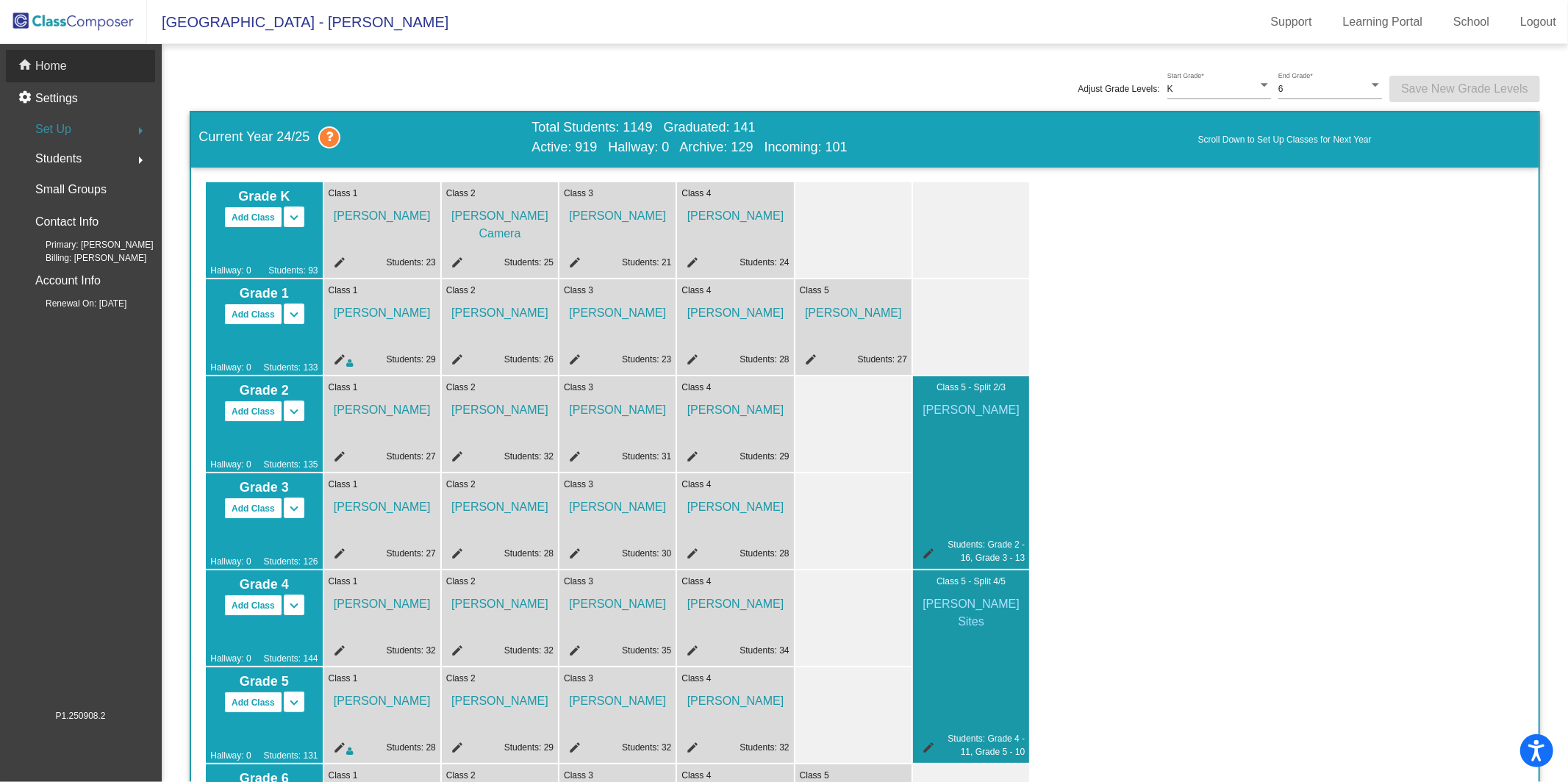
click at [73, 72] on div "home Home" at bounding box center [80, 66] width 149 height 32
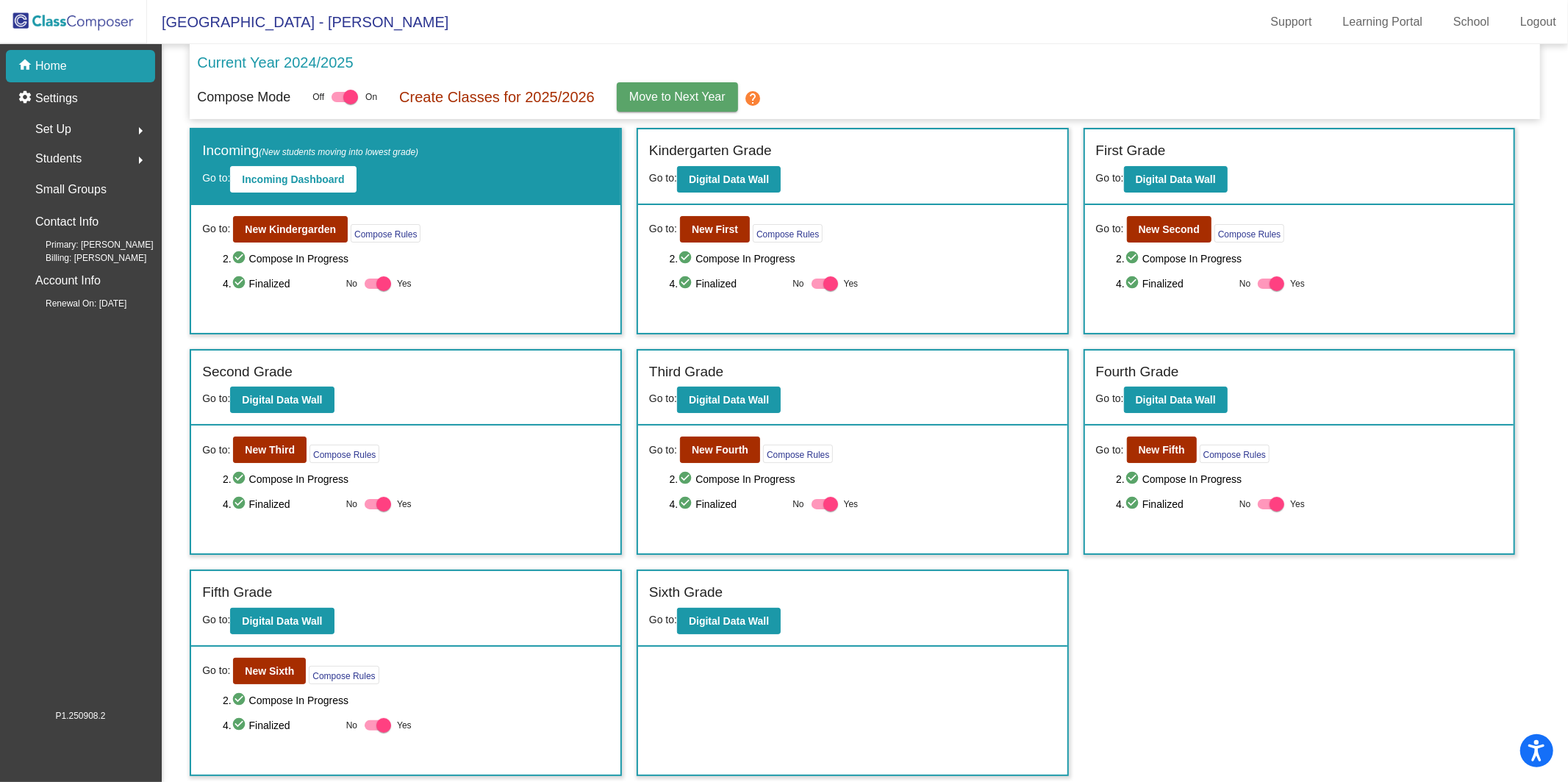
click at [238, 285] on mat-icon "check_circle" at bounding box center [241, 284] width 17 height 17
click at [241, 282] on mat-icon "check_circle" at bounding box center [241, 284] width 17 height 17
click at [378, 281] on div at bounding box center [384, 284] width 15 height 15
click at [372, 288] on input "Yes" at bounding box center [371, 288] width 1 height 1
checkbox input "false"
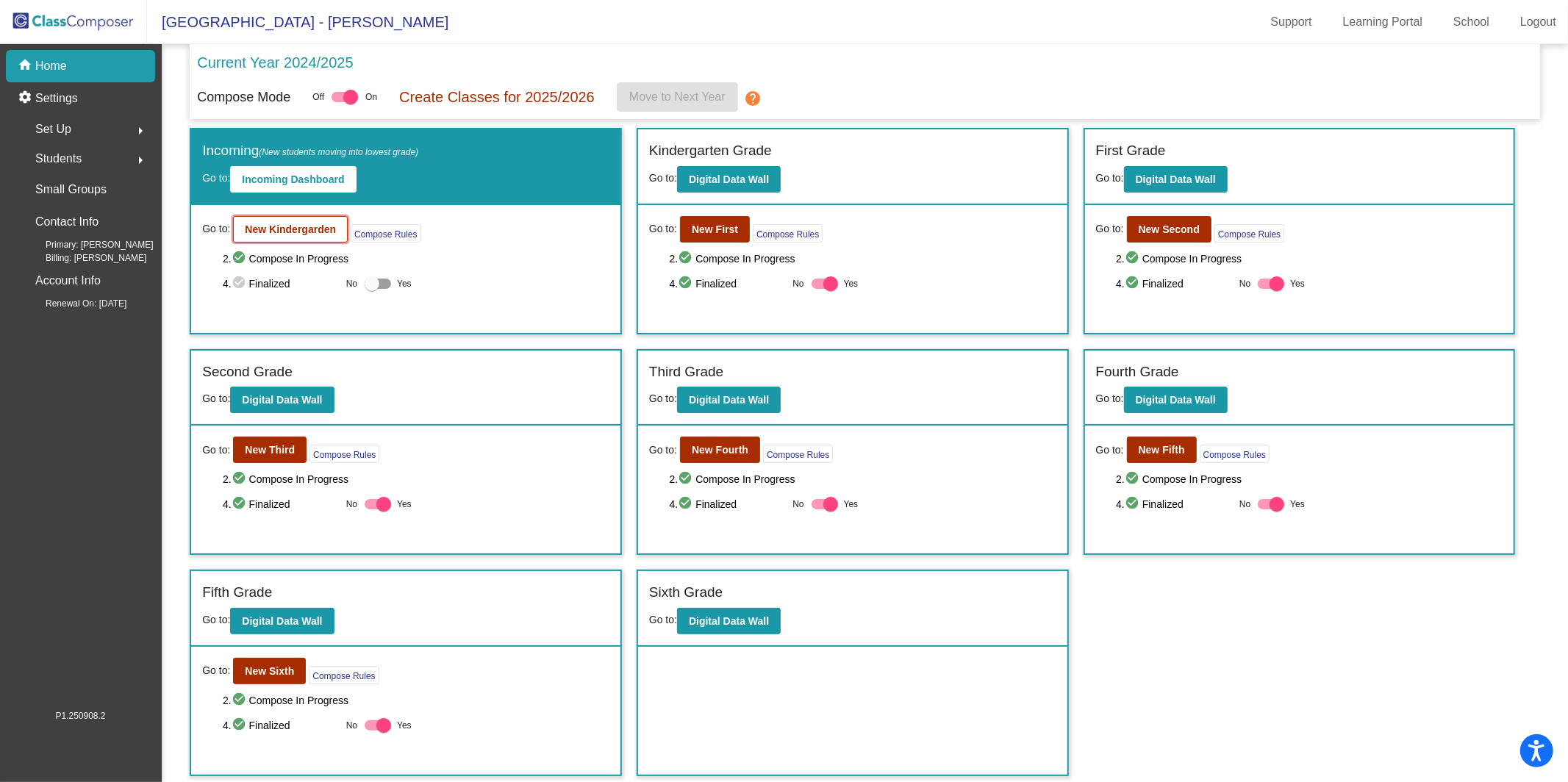
click at [288, 234] on button "New Kindergarden" at bounding box center [290, 229] width 115 height 27
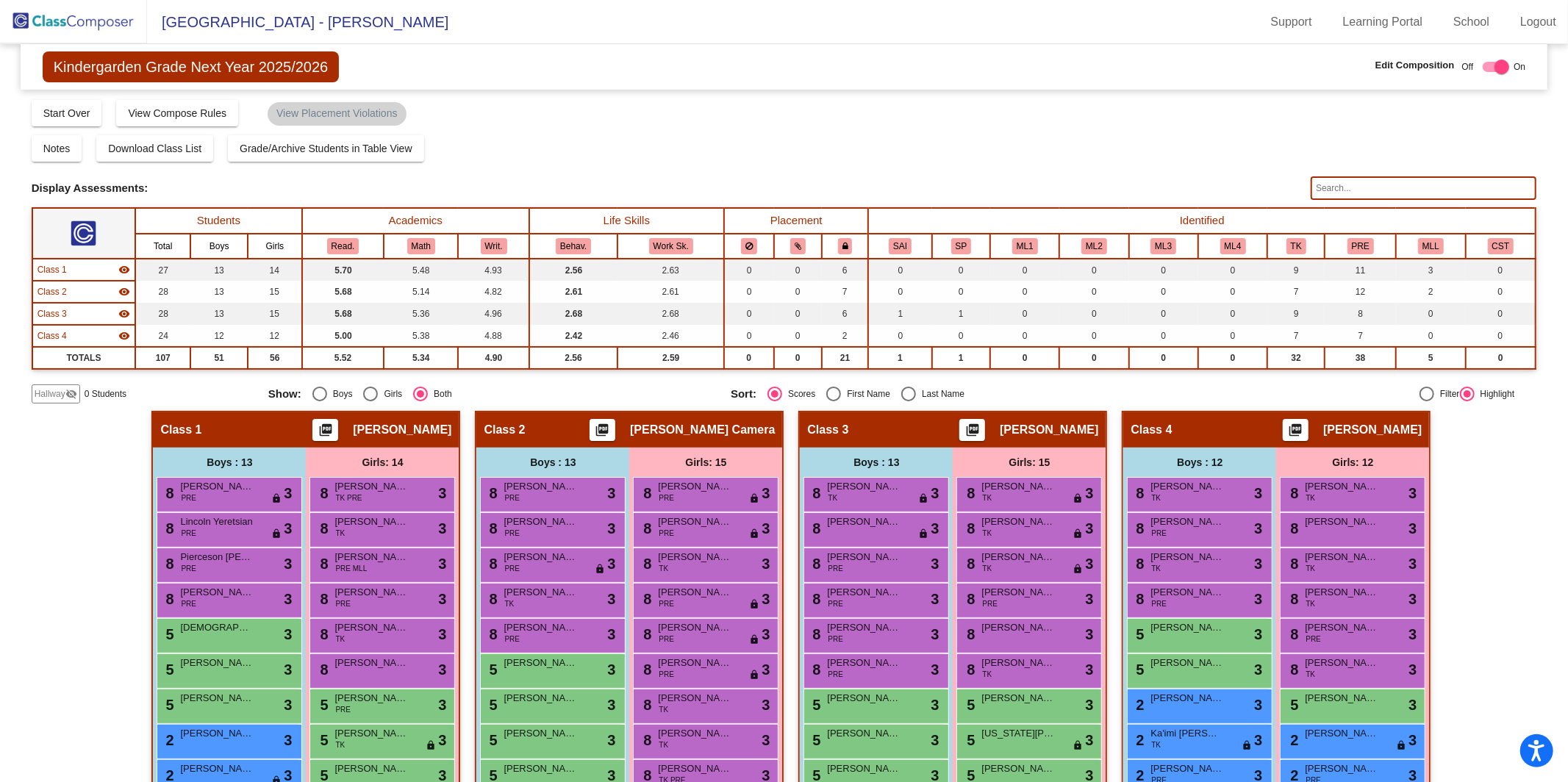
click at [89, 22] on img at bounding box center [73, 21] width 147 height 43
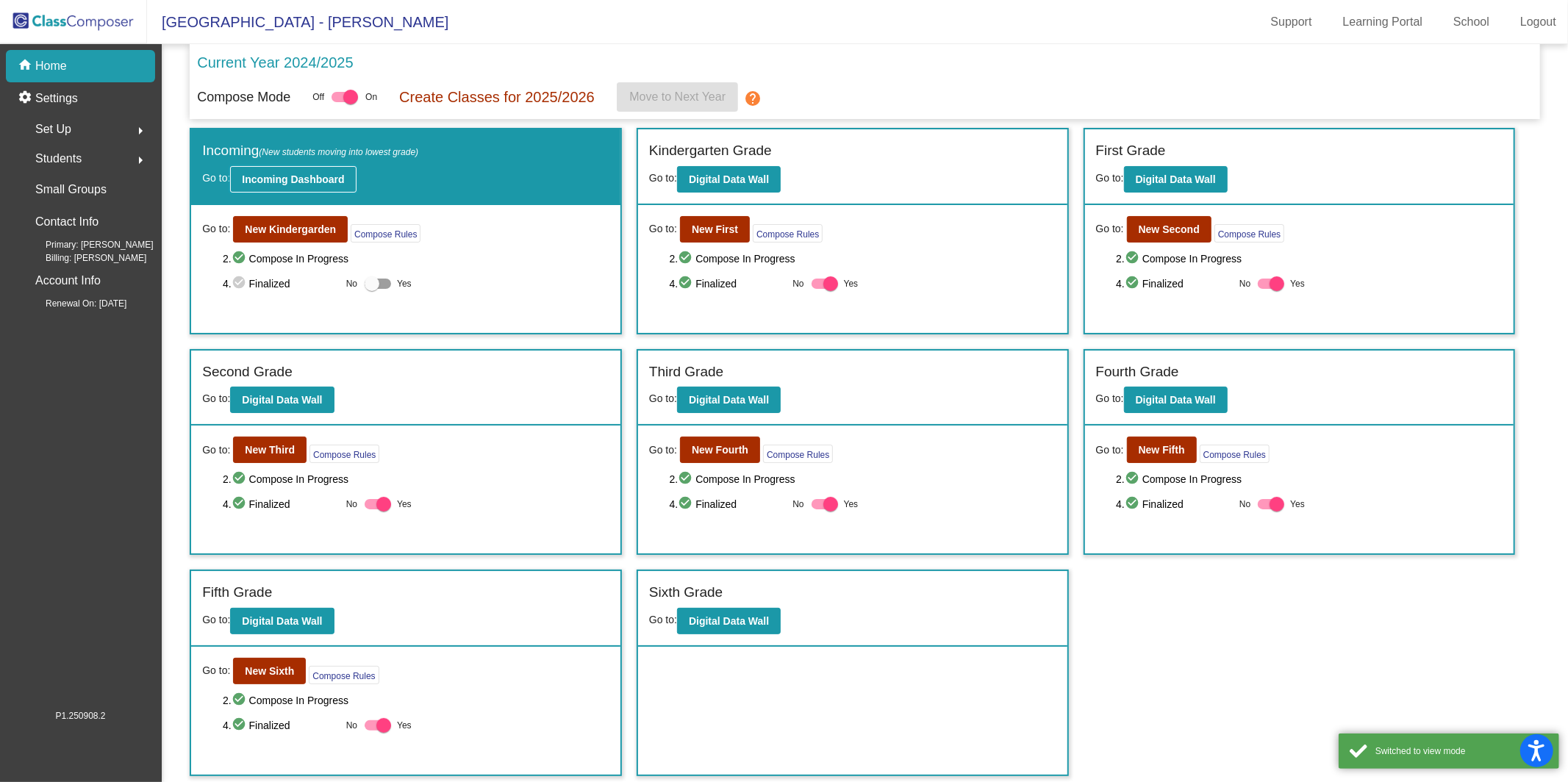
click at [311, 186] on button "Incoming Dashboard" at bounding box center [293, 179] width 126 height 27
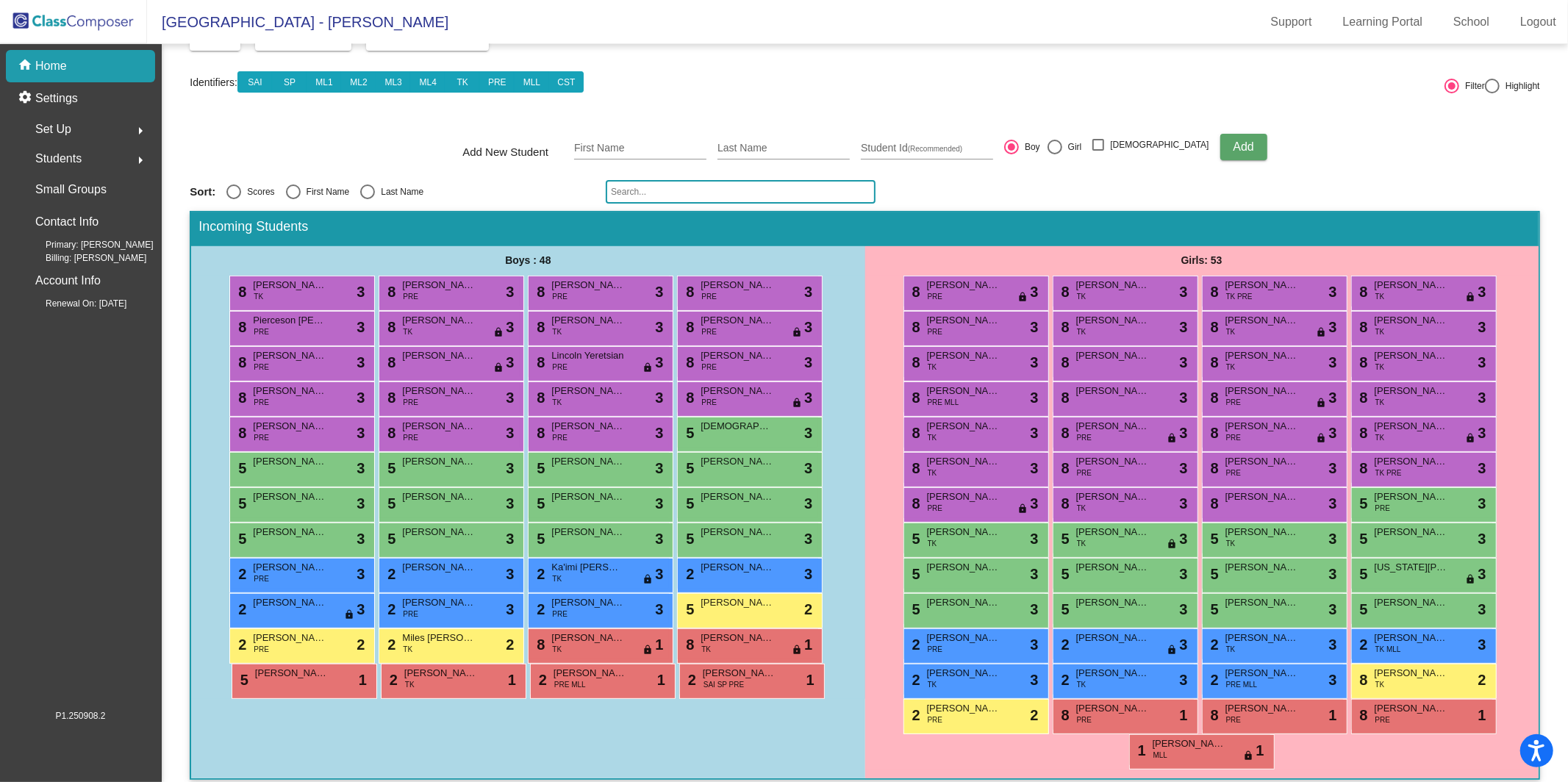
scroll to position [106, 0]
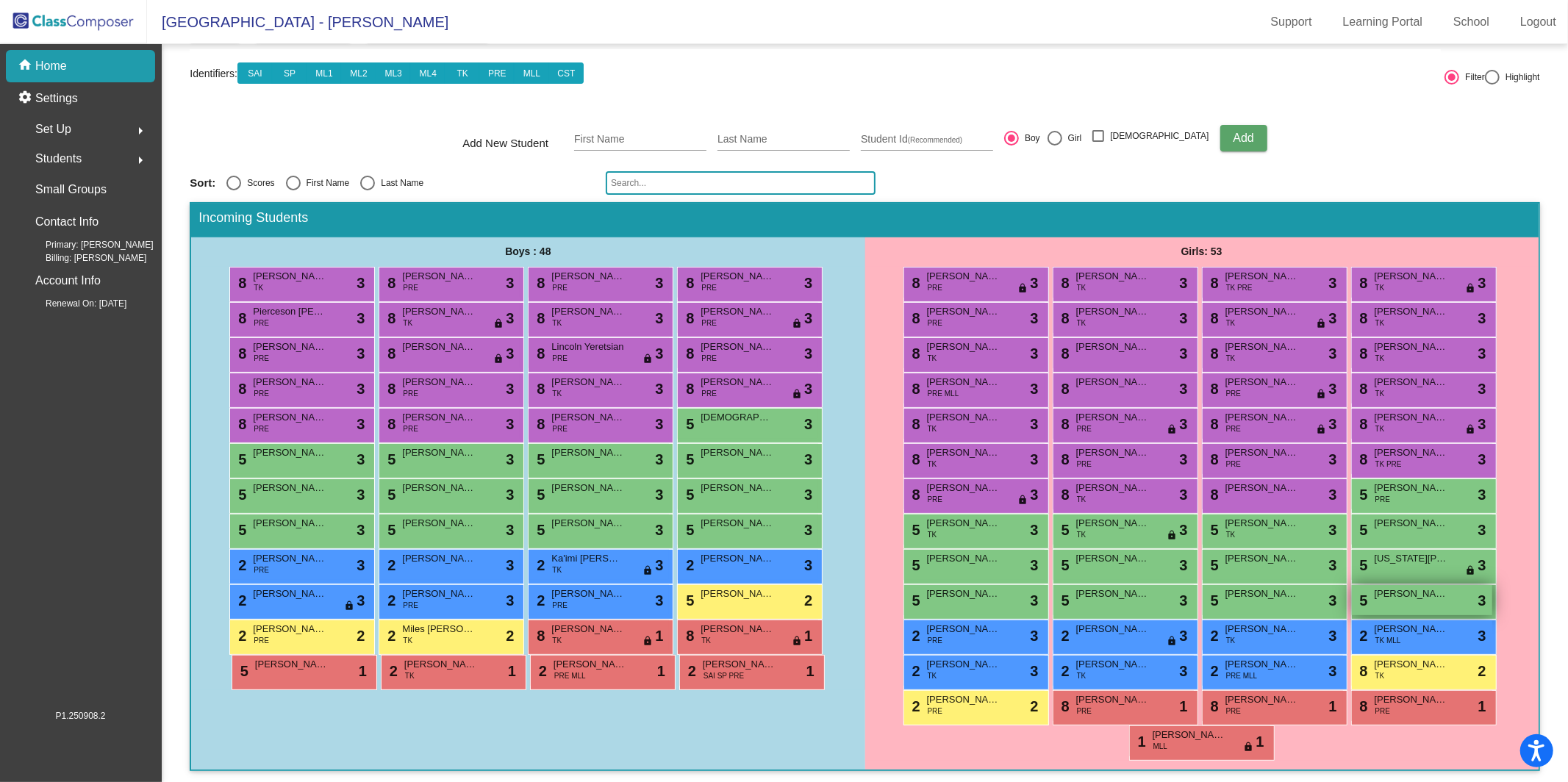
click at [1402, 589] on span "Leilani Dena" at bounding box center [1411, 593] width 73 height 15
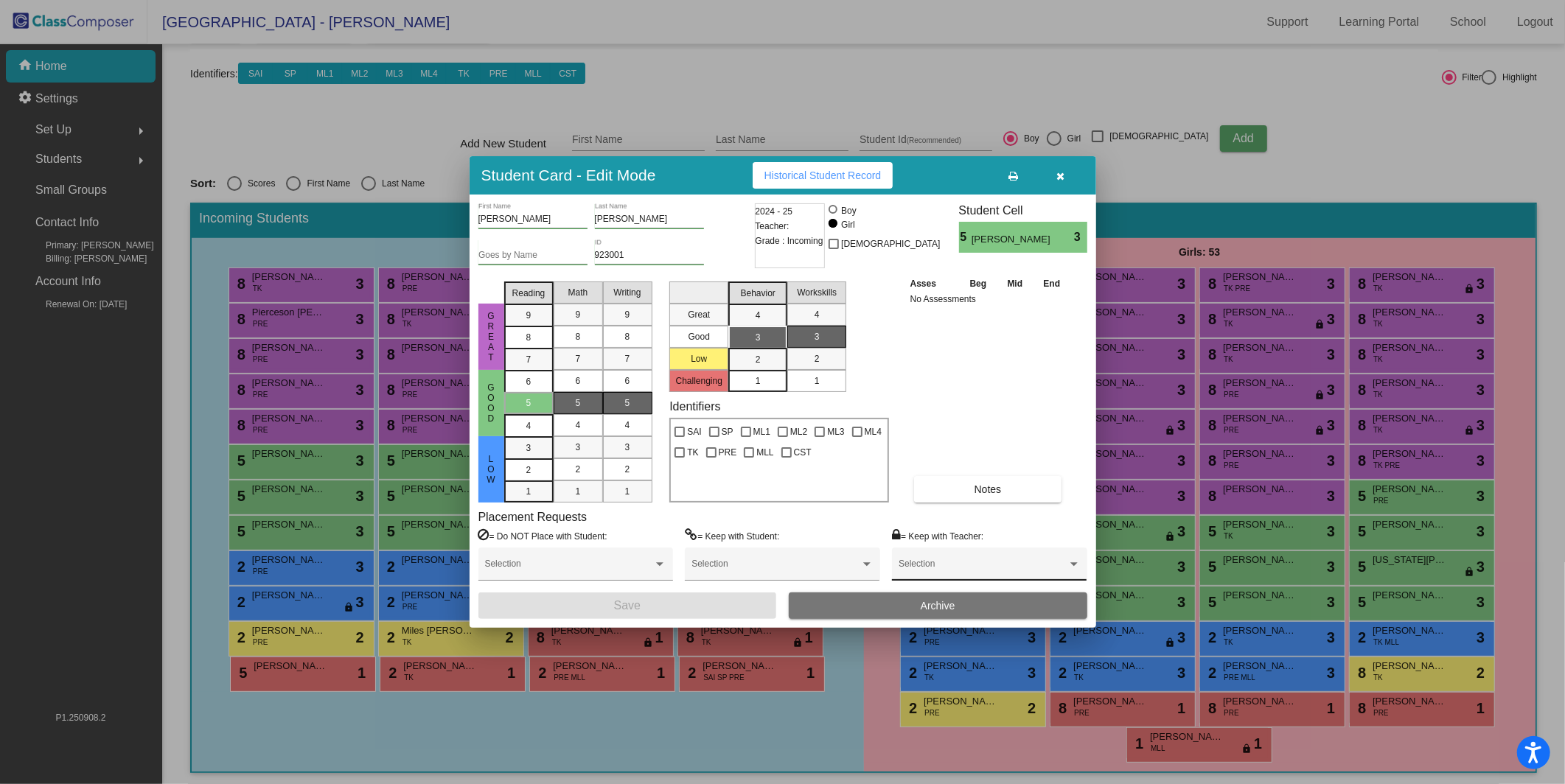
click at [922, 554] on div "Selection" at bounding box center [989, 567] width 181 height 27
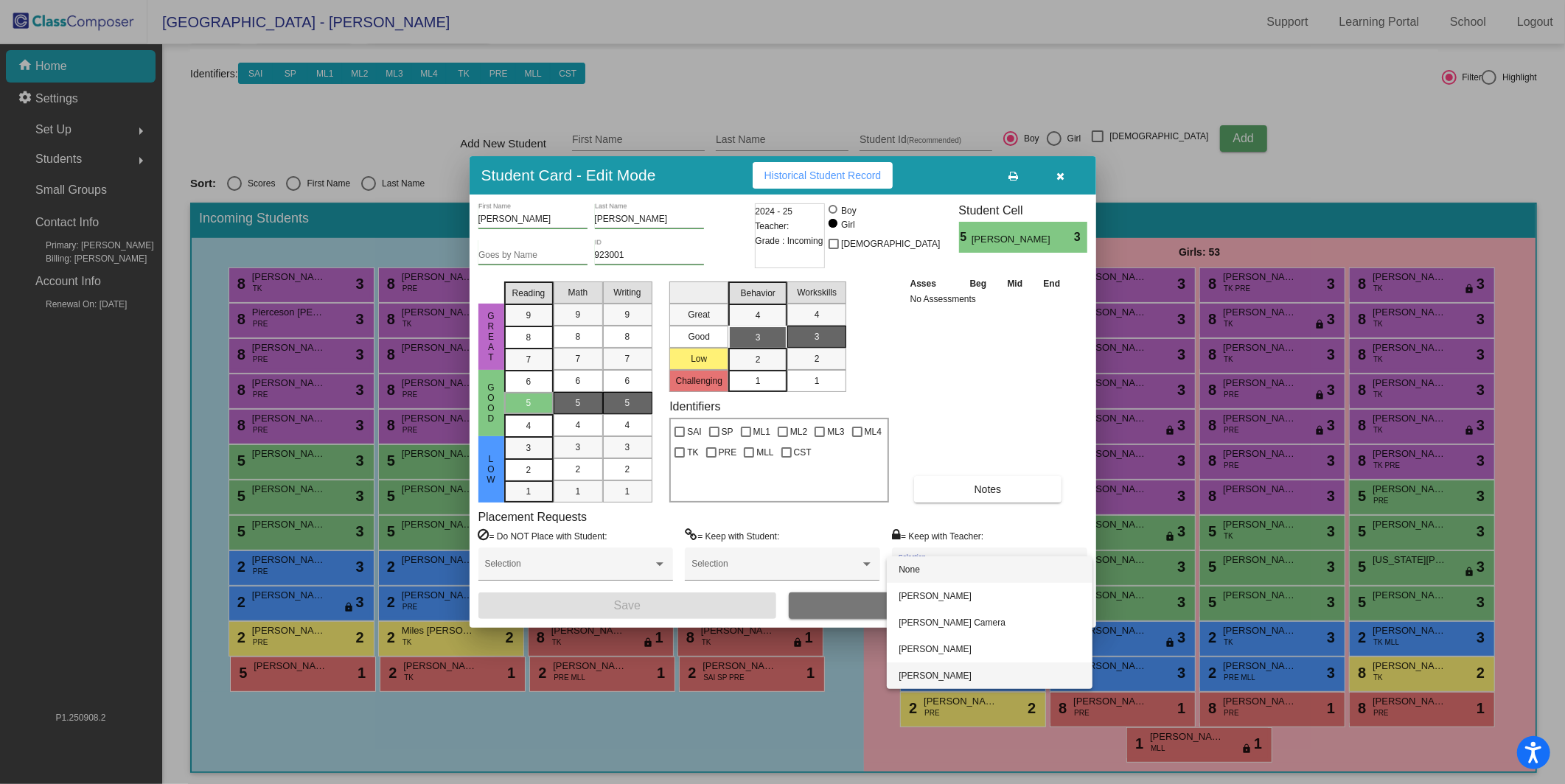
click at [986, 676] on span "[PERSON_NAME]" at bounding box center [989, 676] width 181 height 27
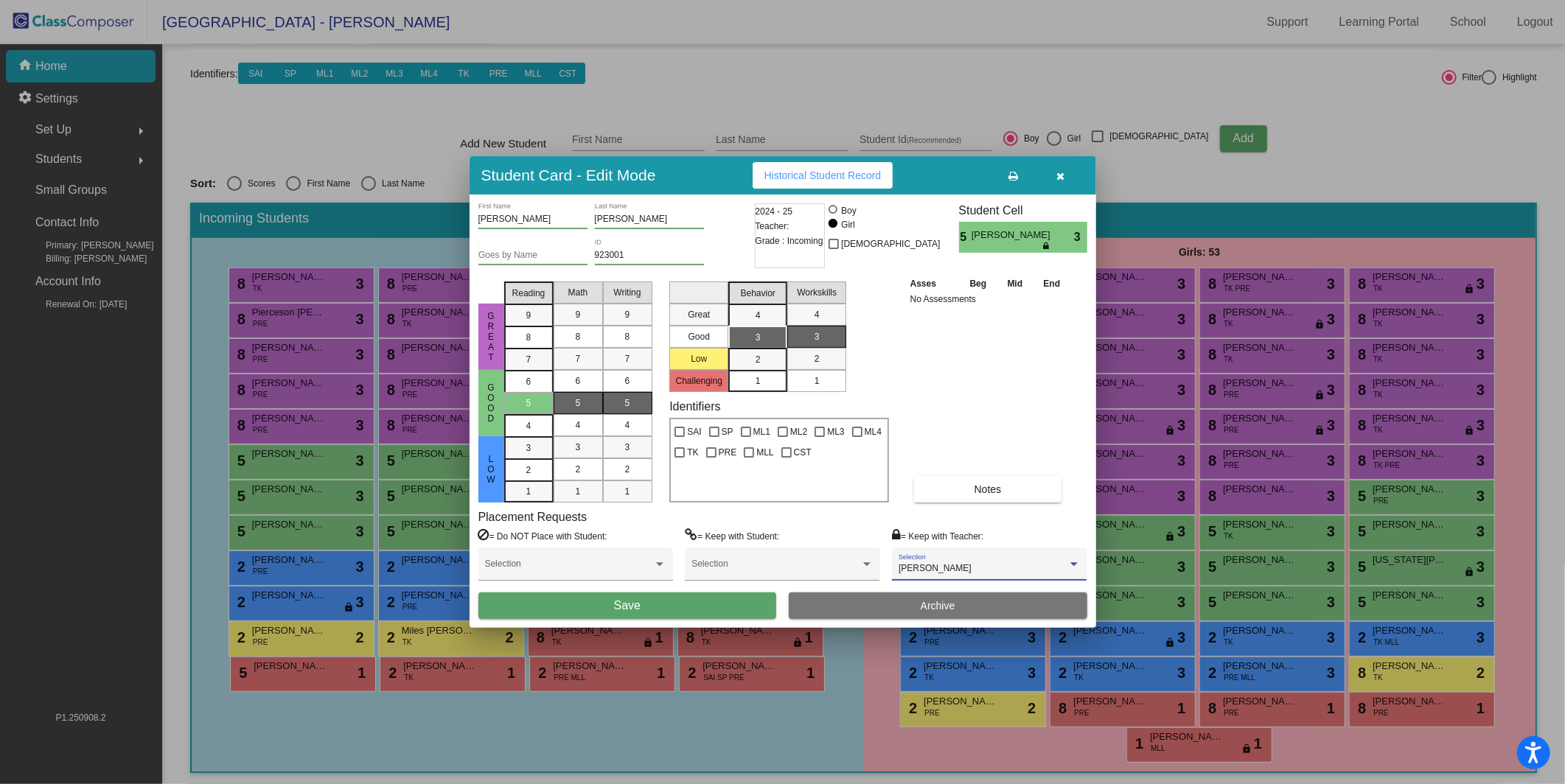
click at [715, 613] on button "Save" at bounding box center [628, 606] width 299 height 27
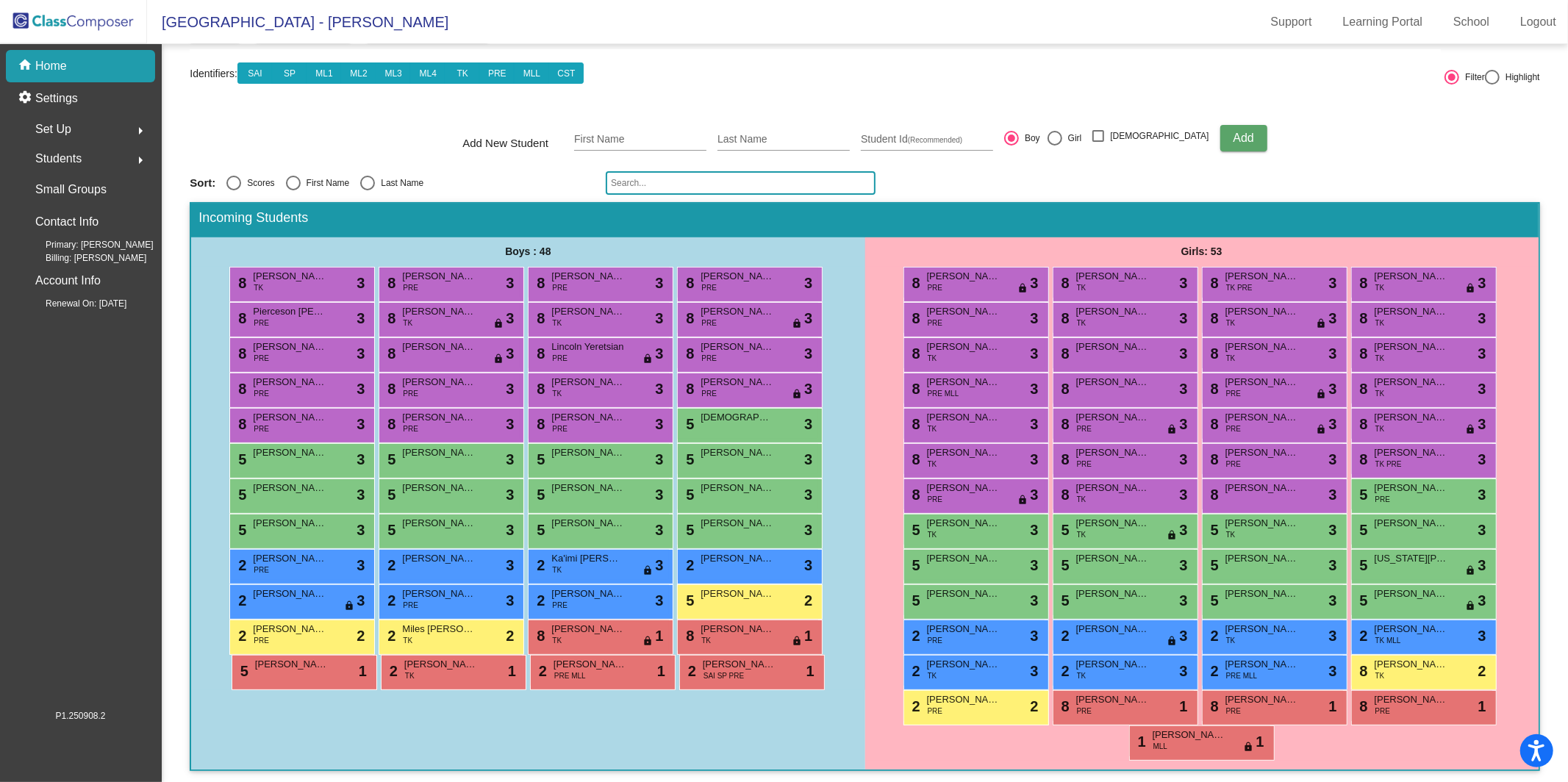
click at [68, 69] on div "home Home" at bounding box center [80, 66] width 149 height 32
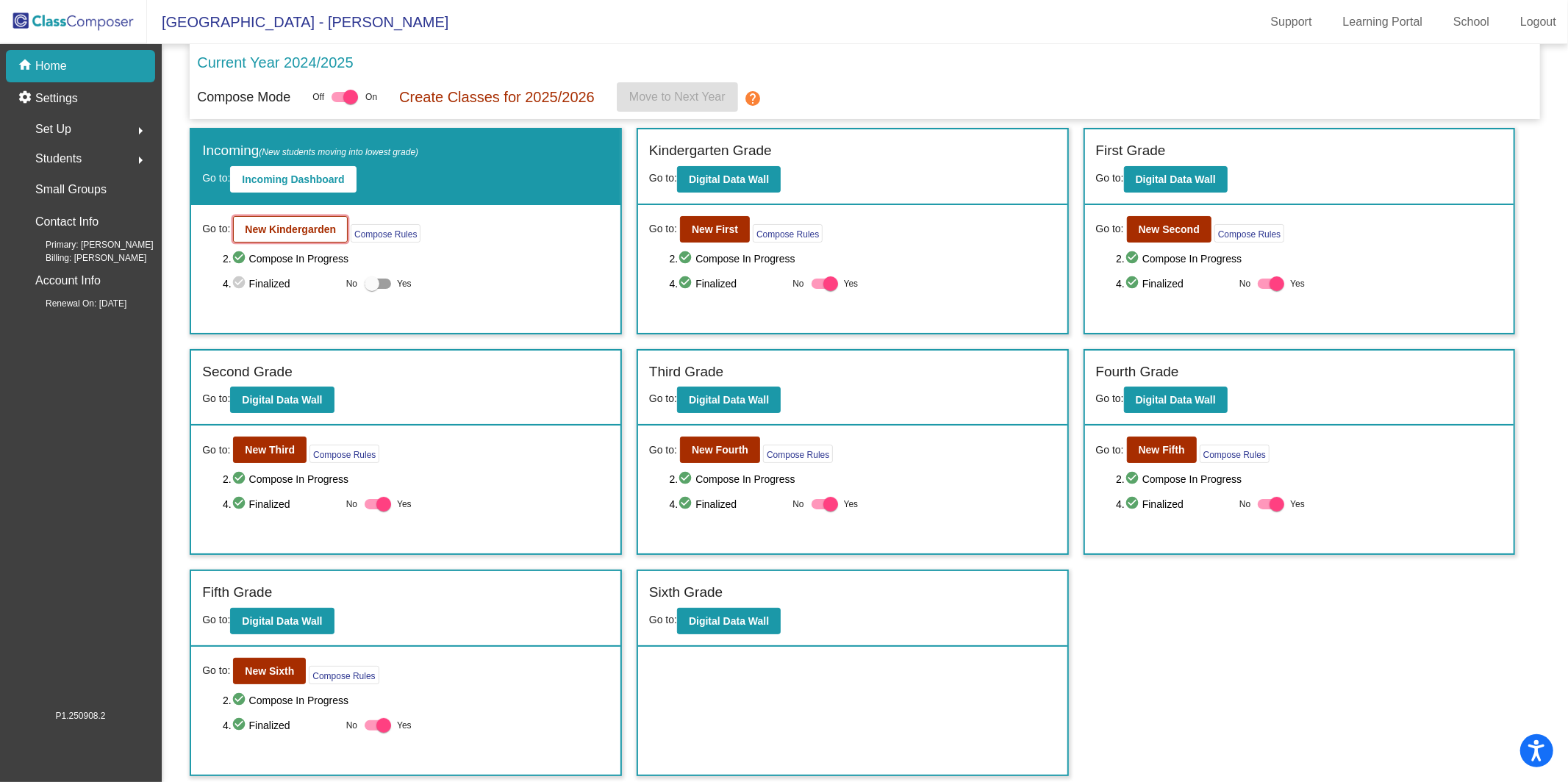
click at [301, 230] on b "New Kindergarden" at bounding box center [290, 229] width 91 height 12
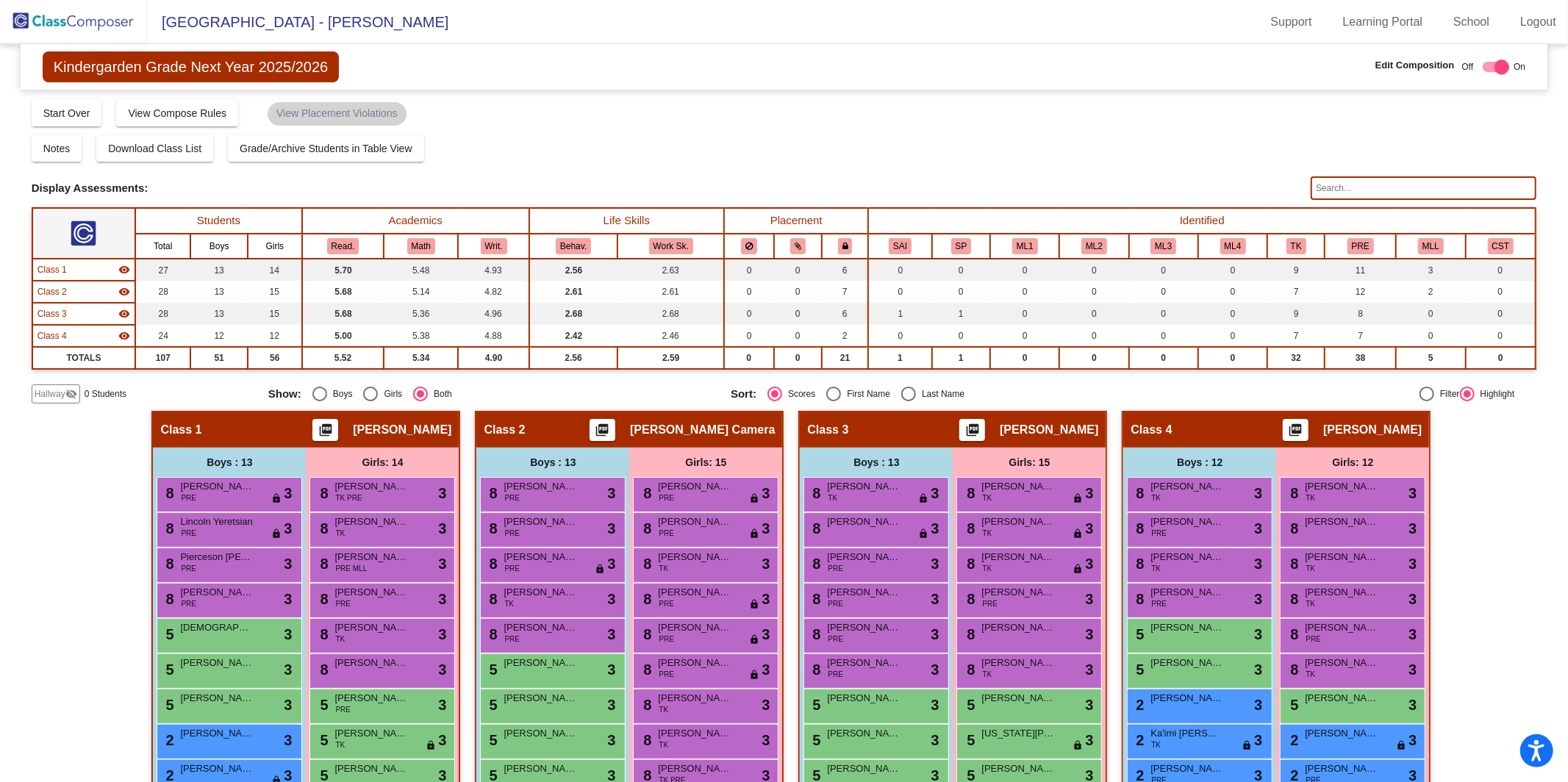
click at [62, 391] on span "Hallway" at bounding box center [50, 394] width 31 height 13
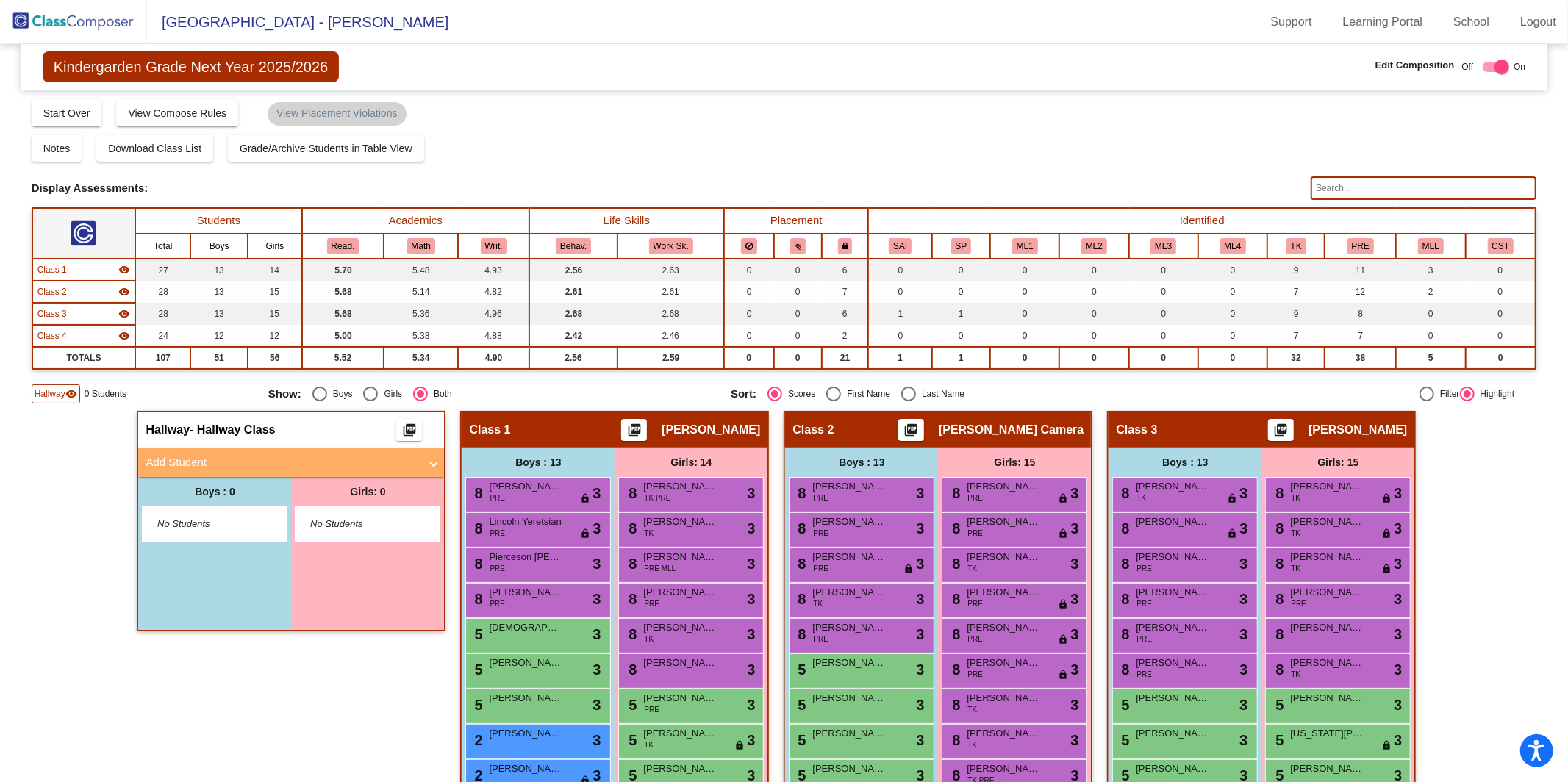
click at [284, 468] on mat-expansion-panel-header "Add Student" at bounding box center [291, 461] width 306 height 29
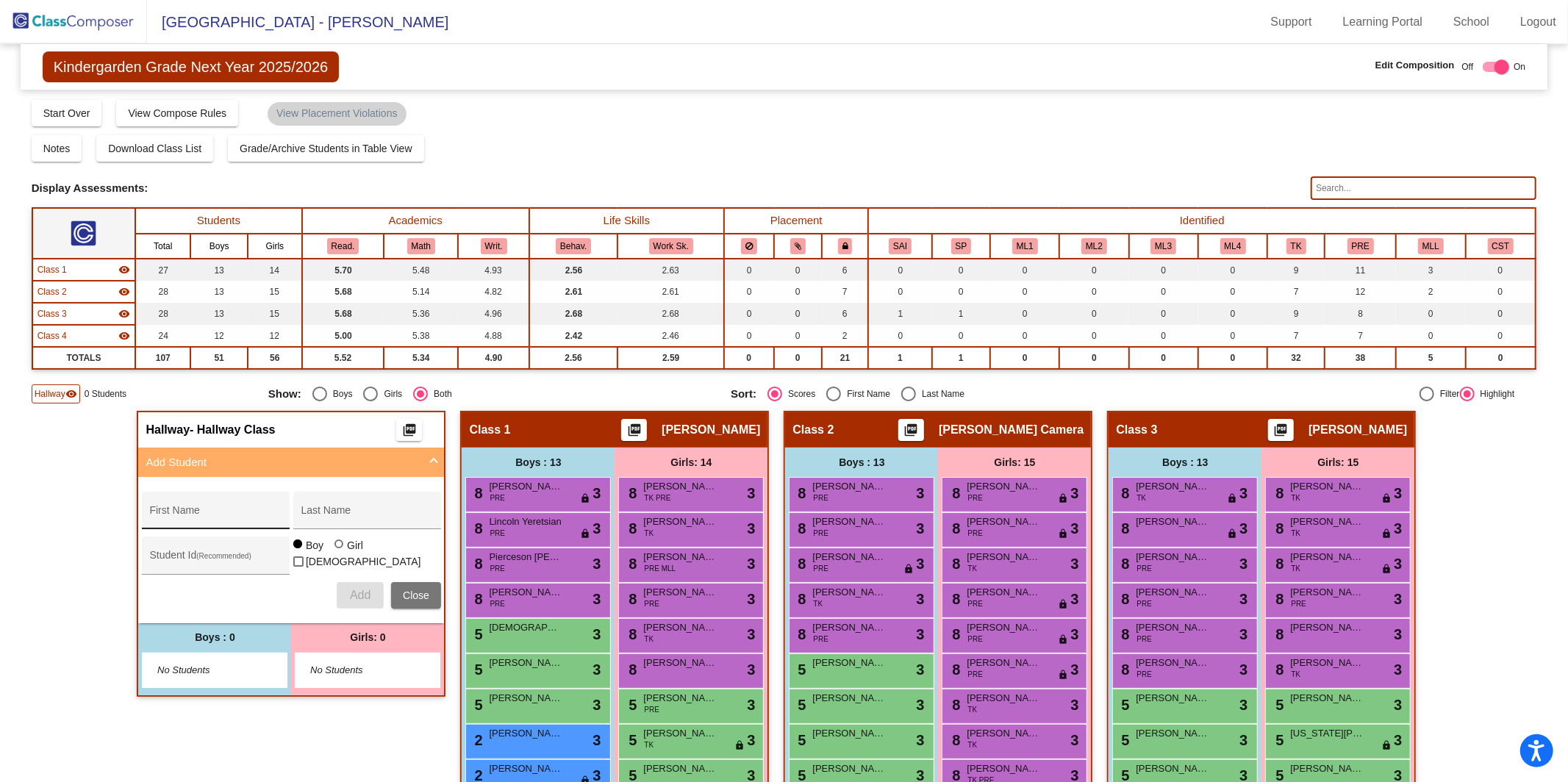
click at [270, 510] on input "First Name" at bounding box center [215, 516] width 132 height 12
type input "[PERSON_NAME]"
click at [324, 510] on input "Last Name" at bounding box center [366, 516] width 132 height 12
type input "[PERSON_NAME]"
click at [223, 561] on input "Student Id (Recommended)" at bounding box center [215, 560] width 132 height 12
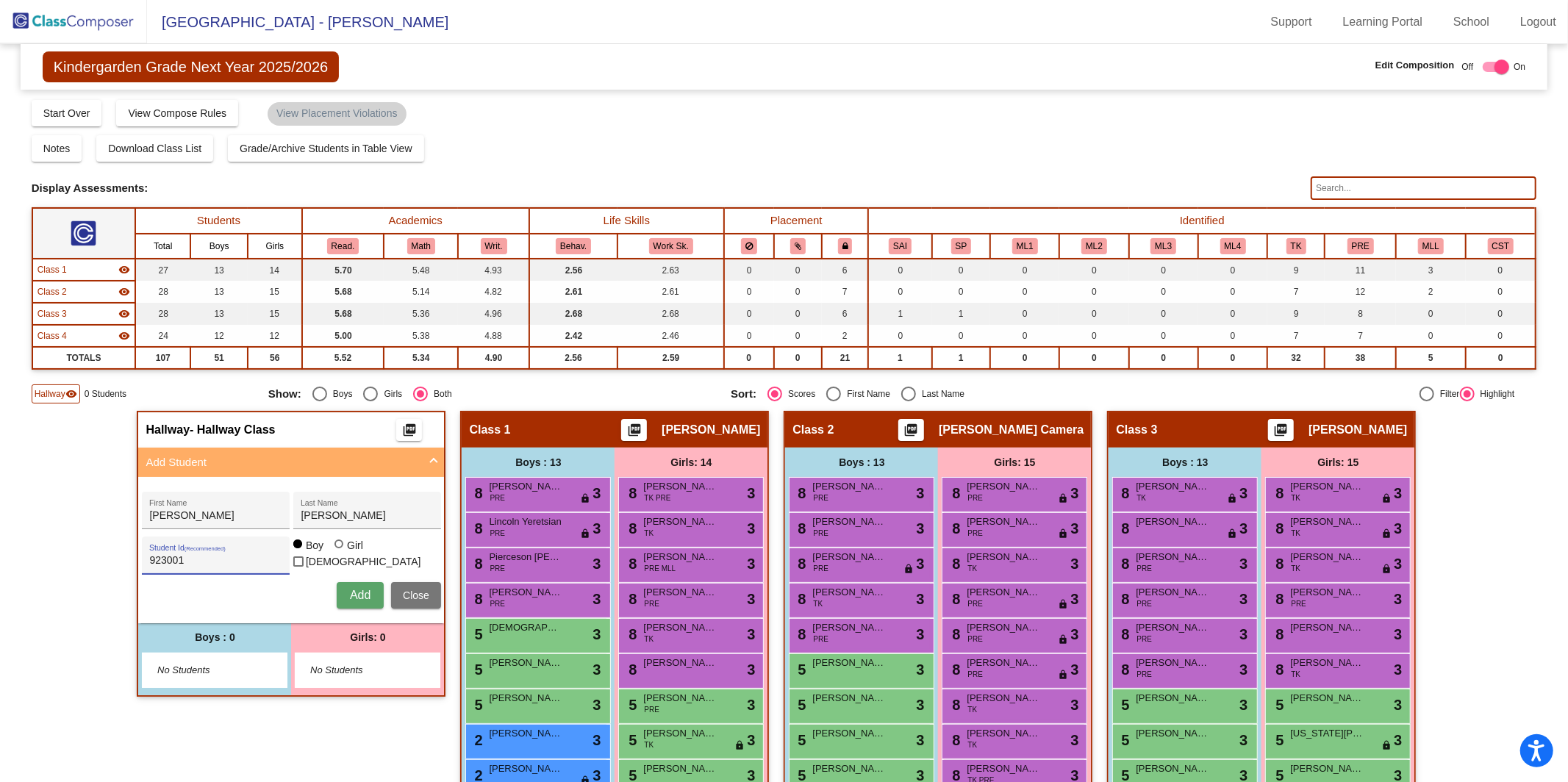
type input "923001"
click at [341, 551] on div at bounding box center [340, 545] width 12 height 12
click at [340, 552] on input "Girl" at bounding box center [340, 551] width 1 height 1
radio input "true"
click at [350, 590] on span "Add" at bounding box center [360, 595] width 20 height 13
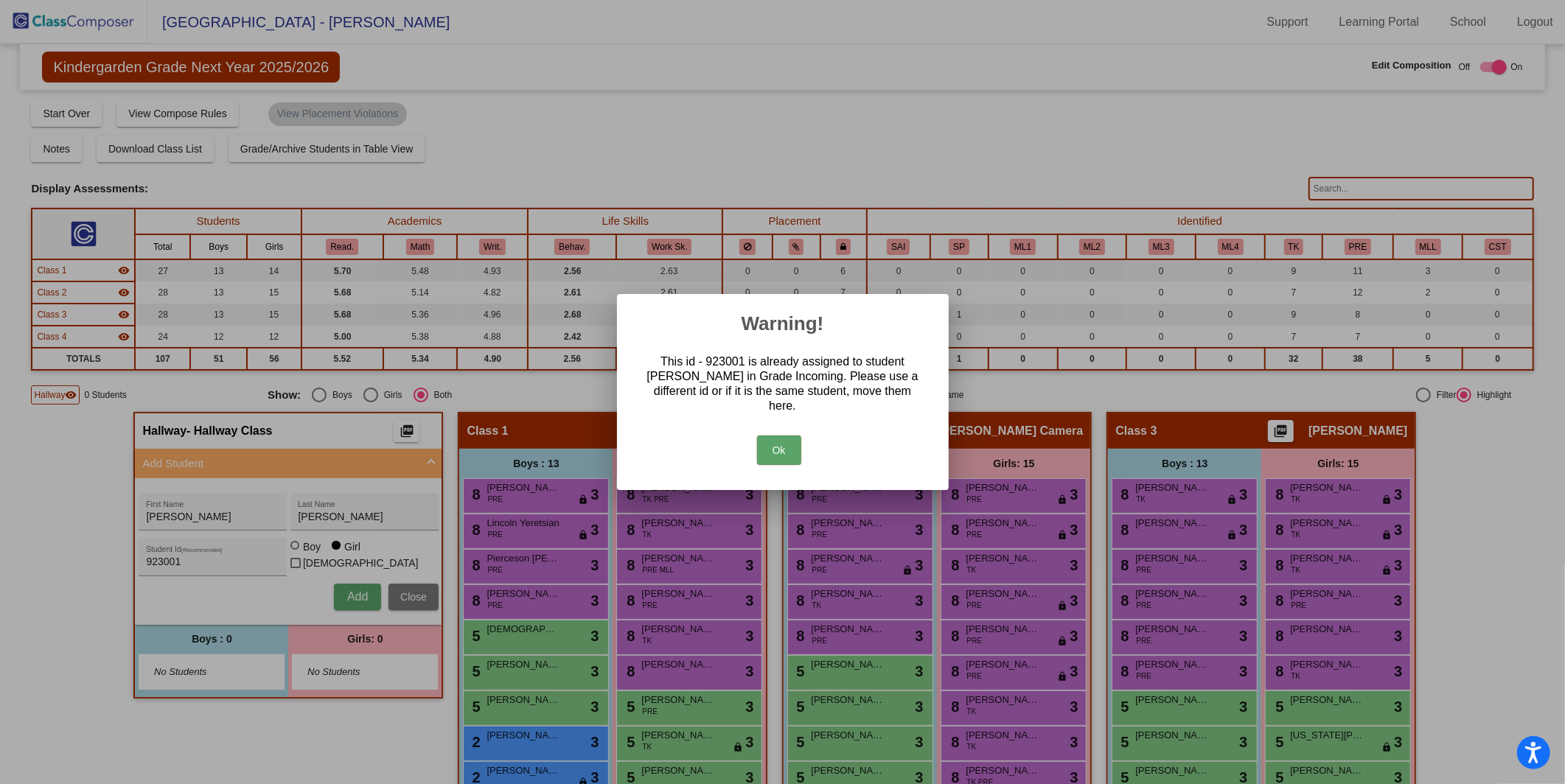
click at [777, 454] on button "Ok" at bounding box center [779, 450] width 44 height 29
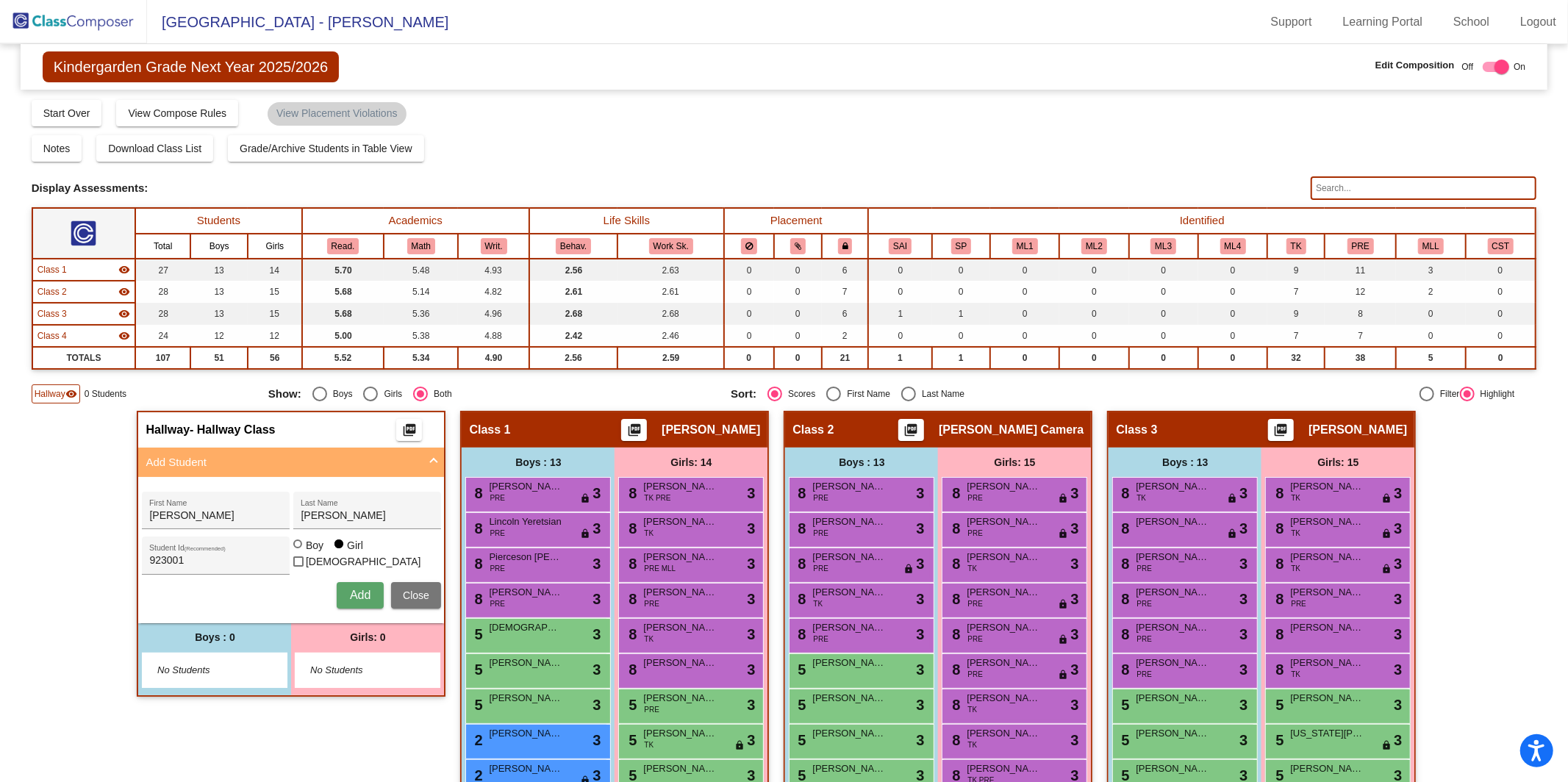
click at [340, 589] on button "Add" at bounding box center [360, 595] width 47 height 27
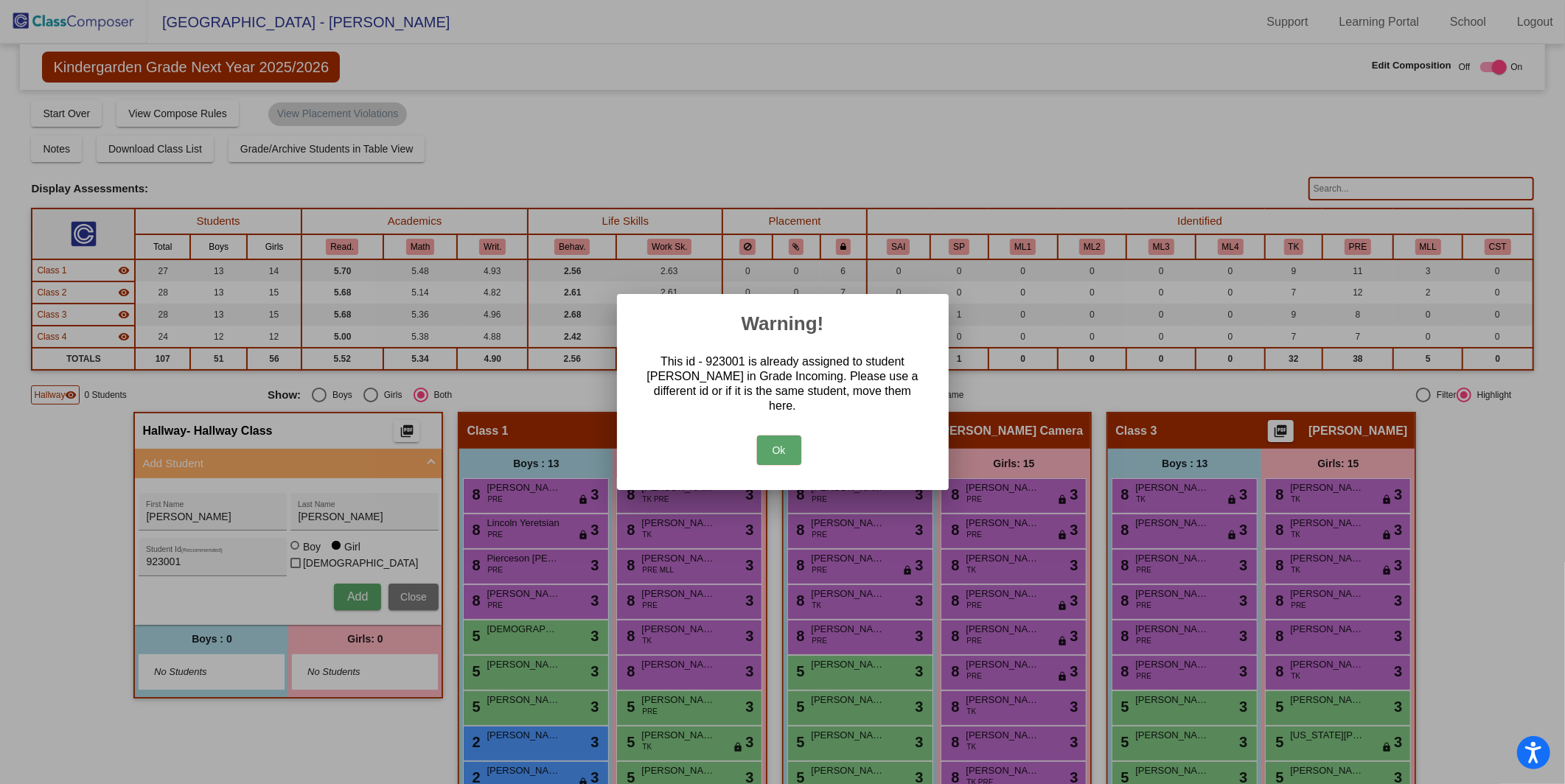
click at [784, 459] on button "Ok" at bounding box center [779, 450] width 44 height 29
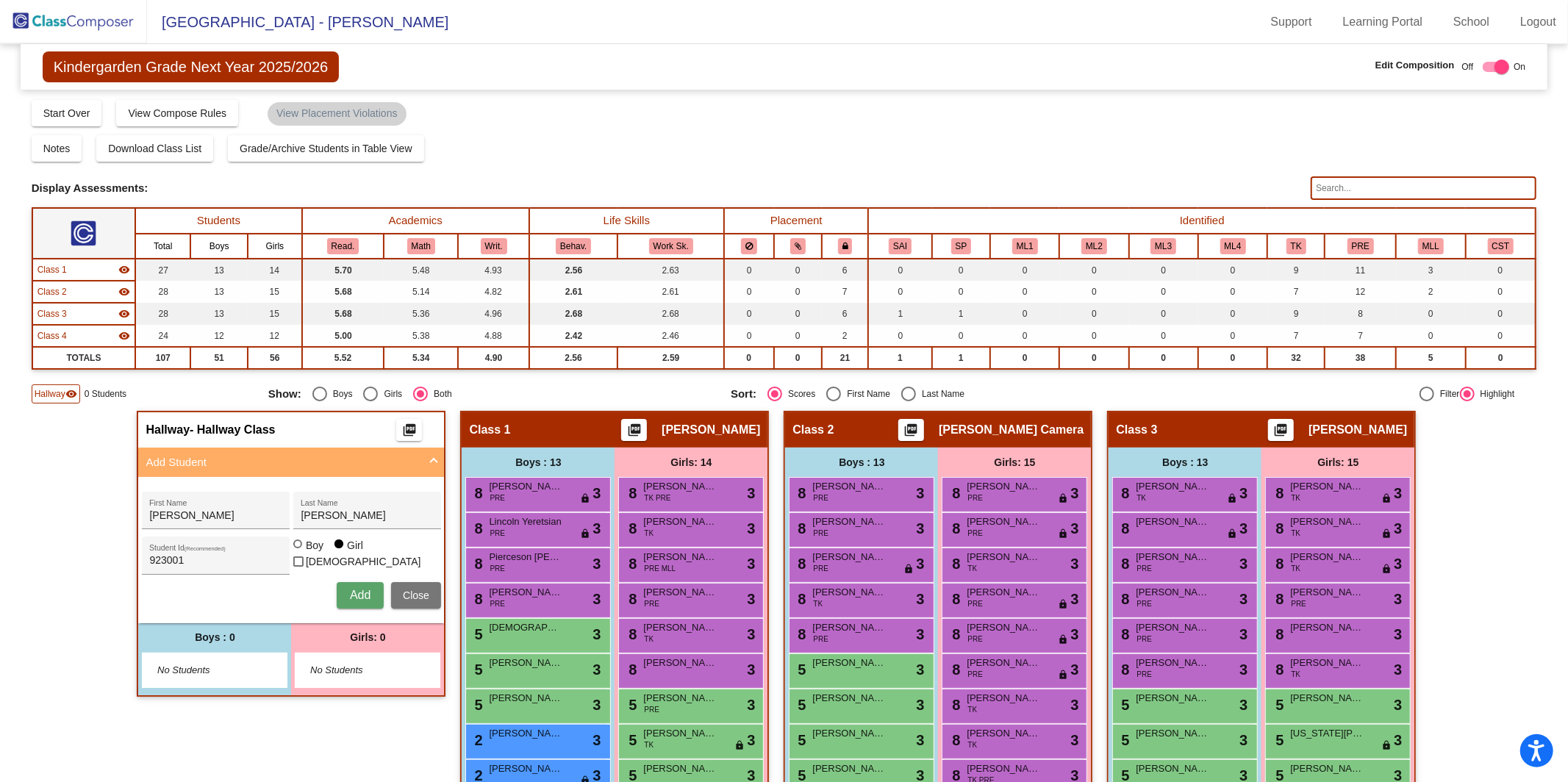
click at [89, 21] on img at bounding box center [73, 21] width 147 height 43
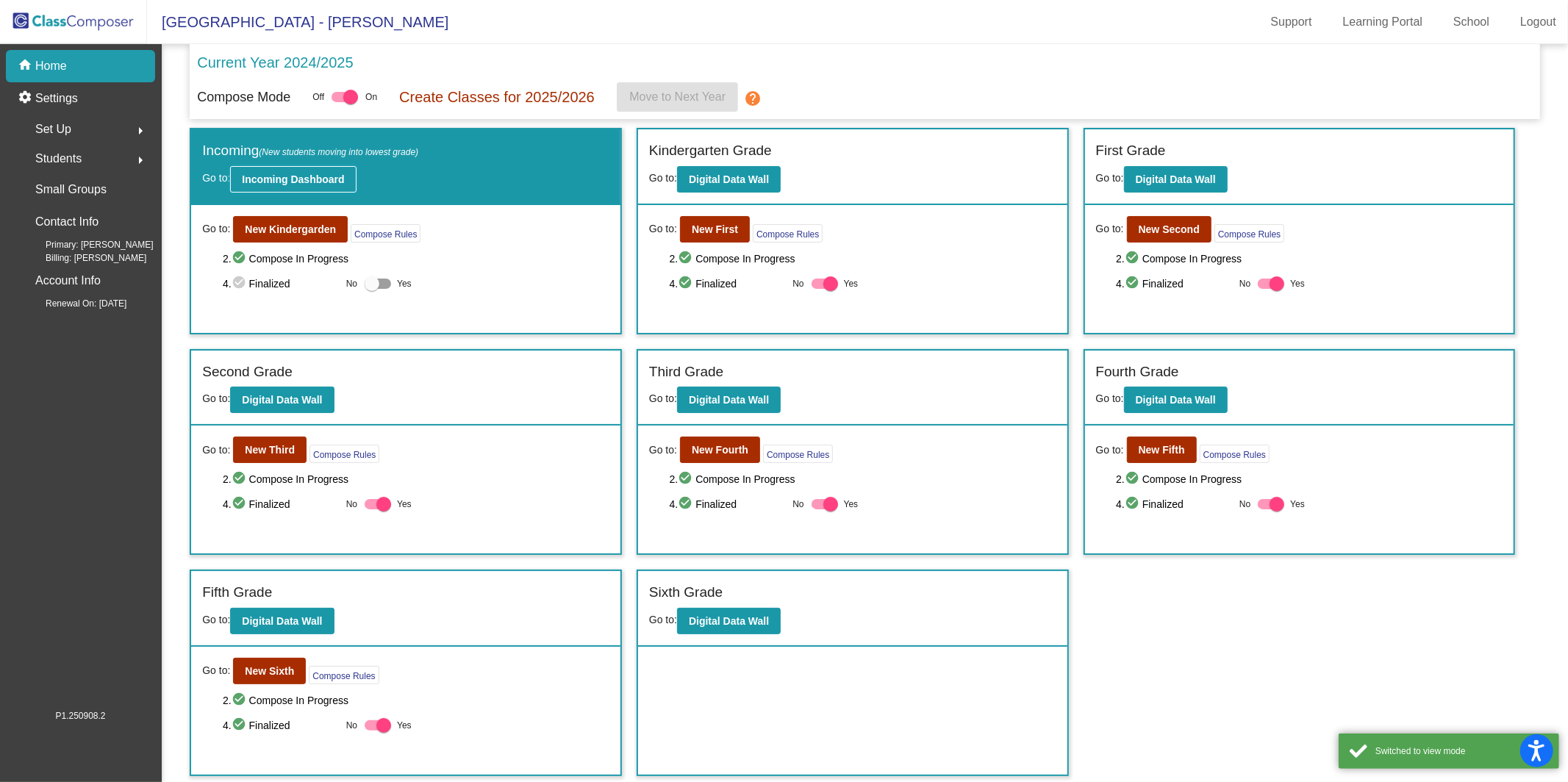
click at [329, 182] on b "Incoming Dashboard" at bounding box center [293, 179] width 102 height 12
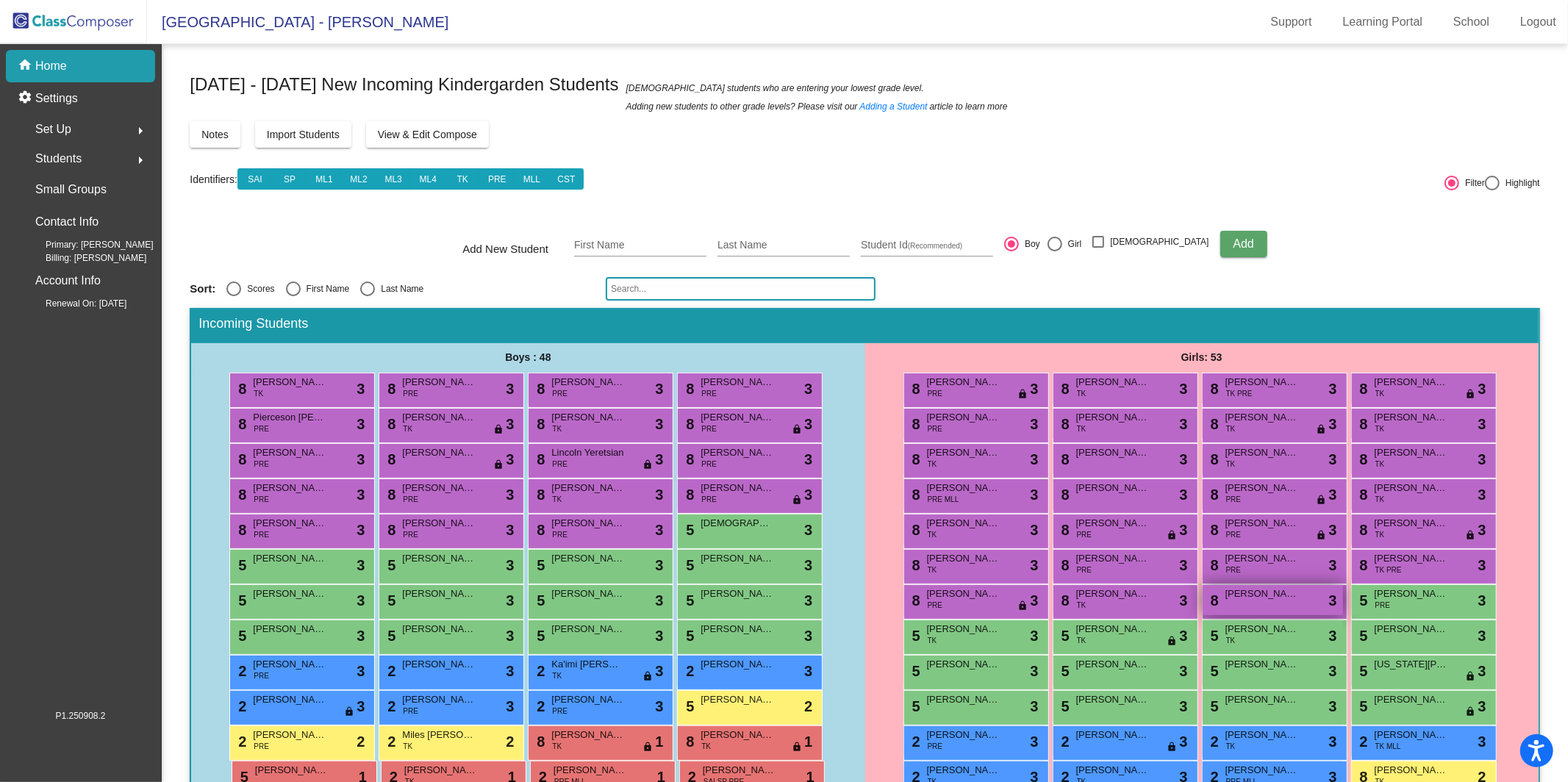
click at [1292, 609] on div "8 Emily Liu lock do_not_disturb_alt 3" at bounding box center [1273, 600] width 141 height 30
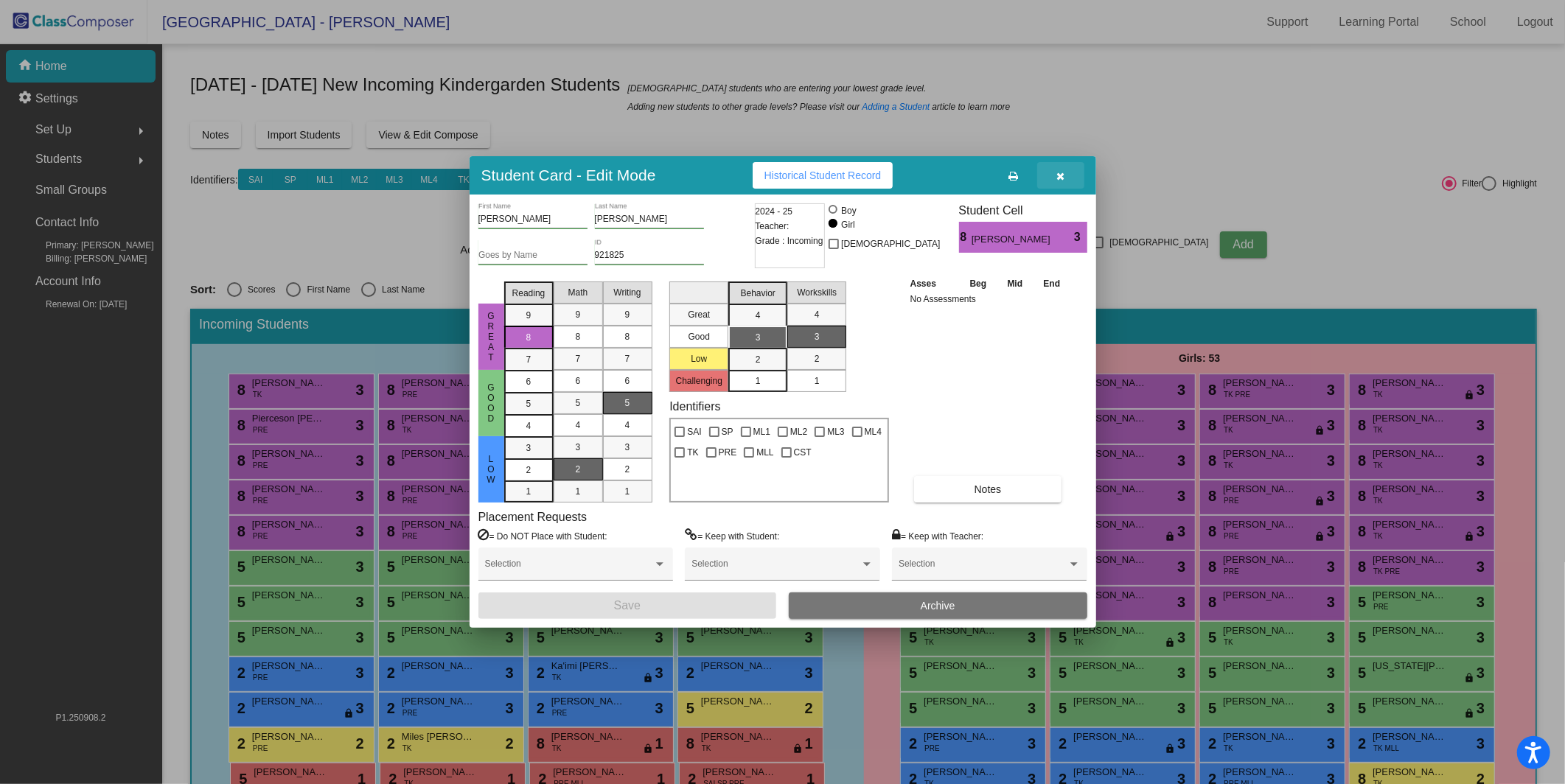
click at [1062, 180] on icon "button" at bounding box center [1060, 176] width 8 height 10
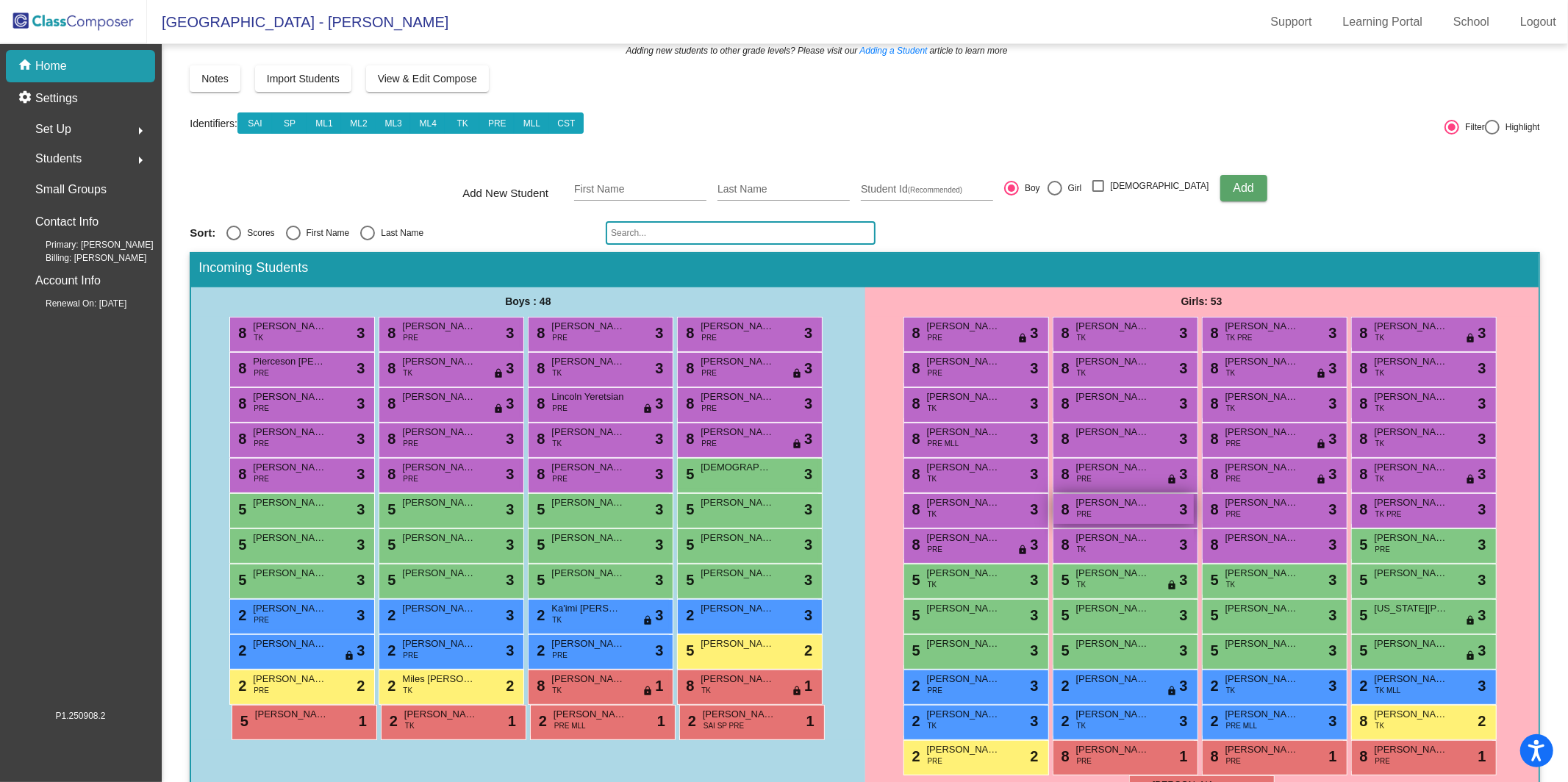
scroll to position [106, 0]
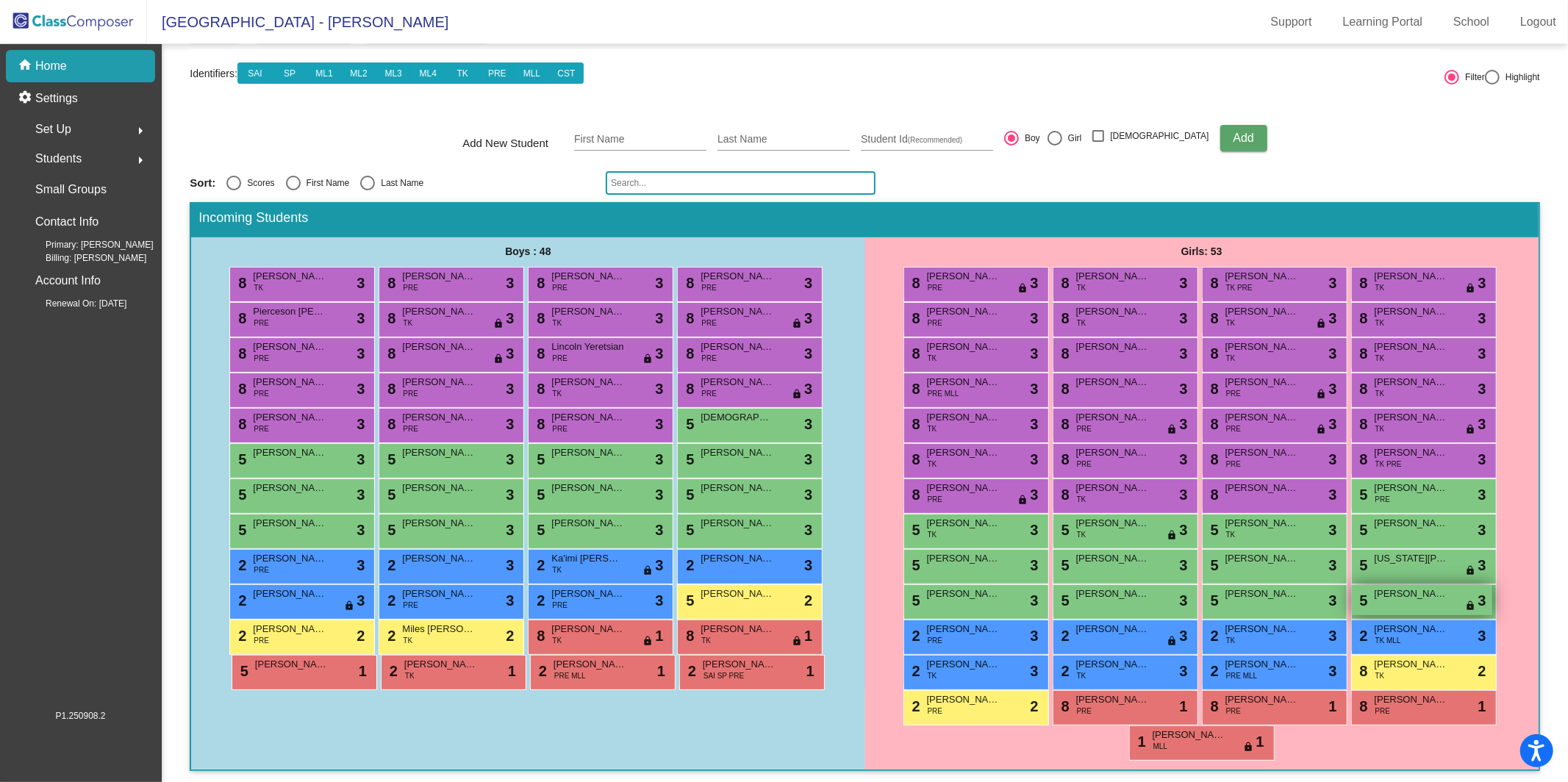
click at [1410, 593] on span "Leilani Dena" at bounding box center [1411, 593] width 73 height 15
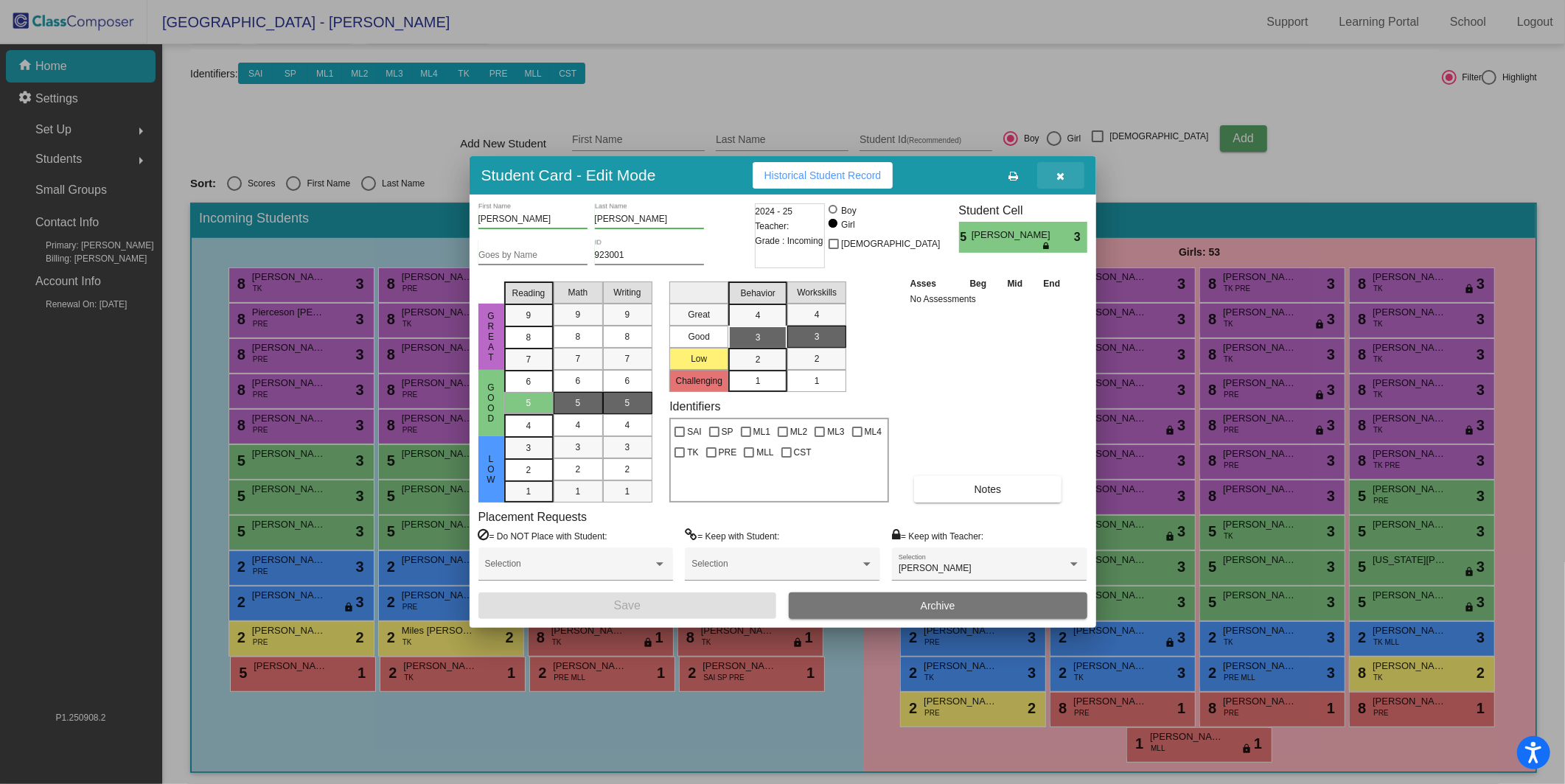
click at [1065, 176] on button "button" at bounding box center [1060, 176] width 47 height 27
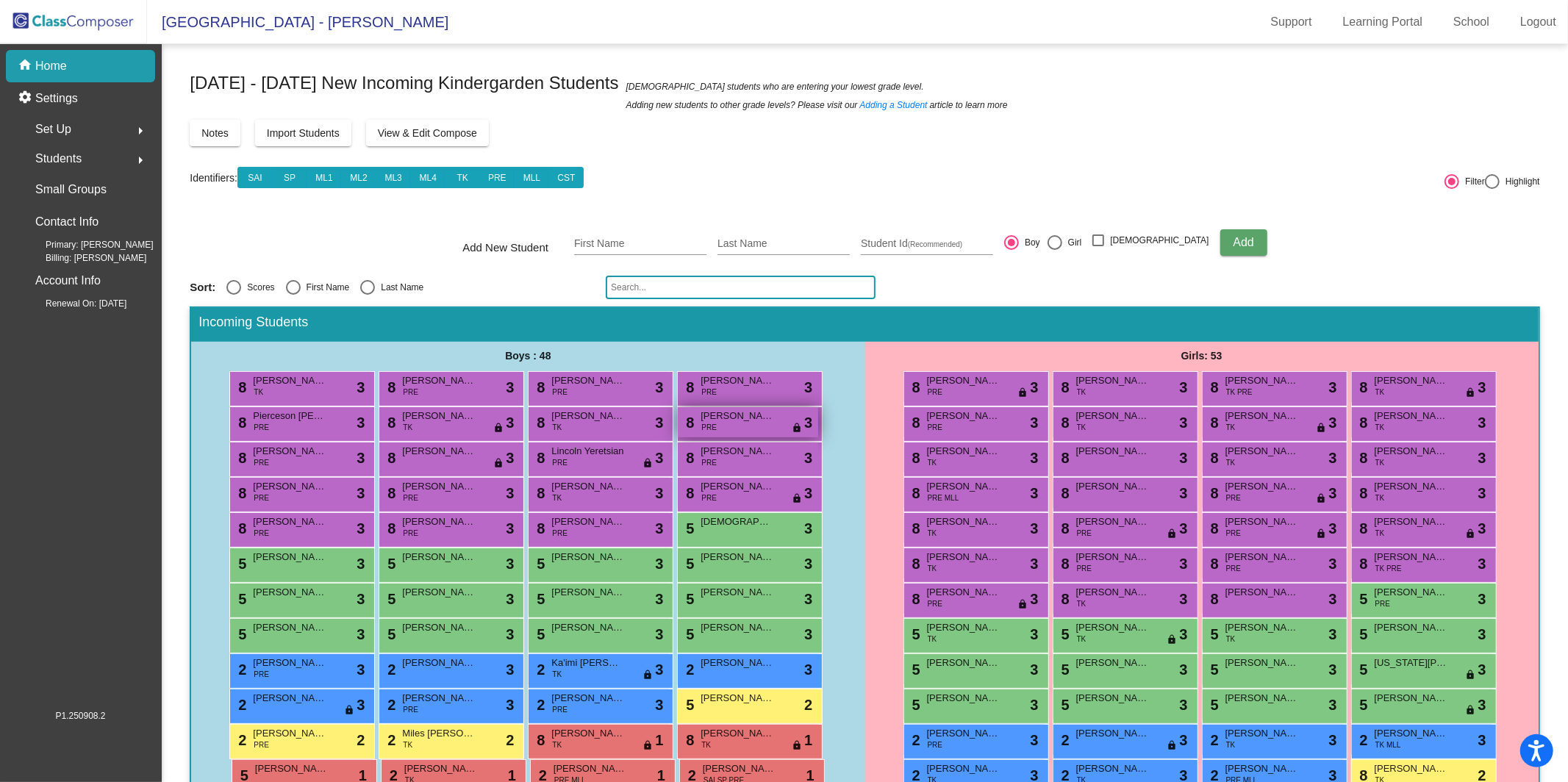
scroll to position [0, 0]
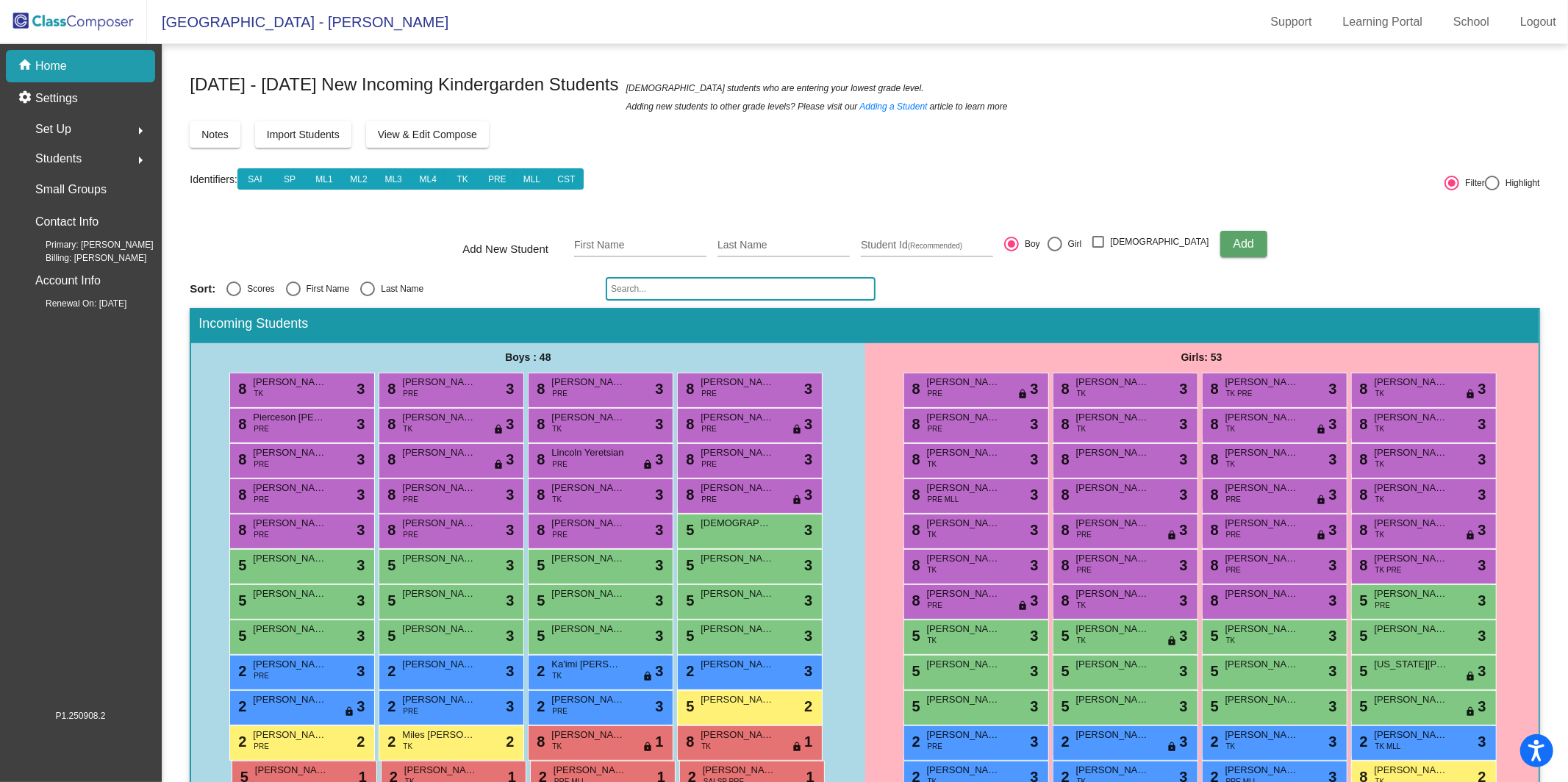
click at [44, 63] on p "Home" at bounding box center [51, 66] width 31 height 17
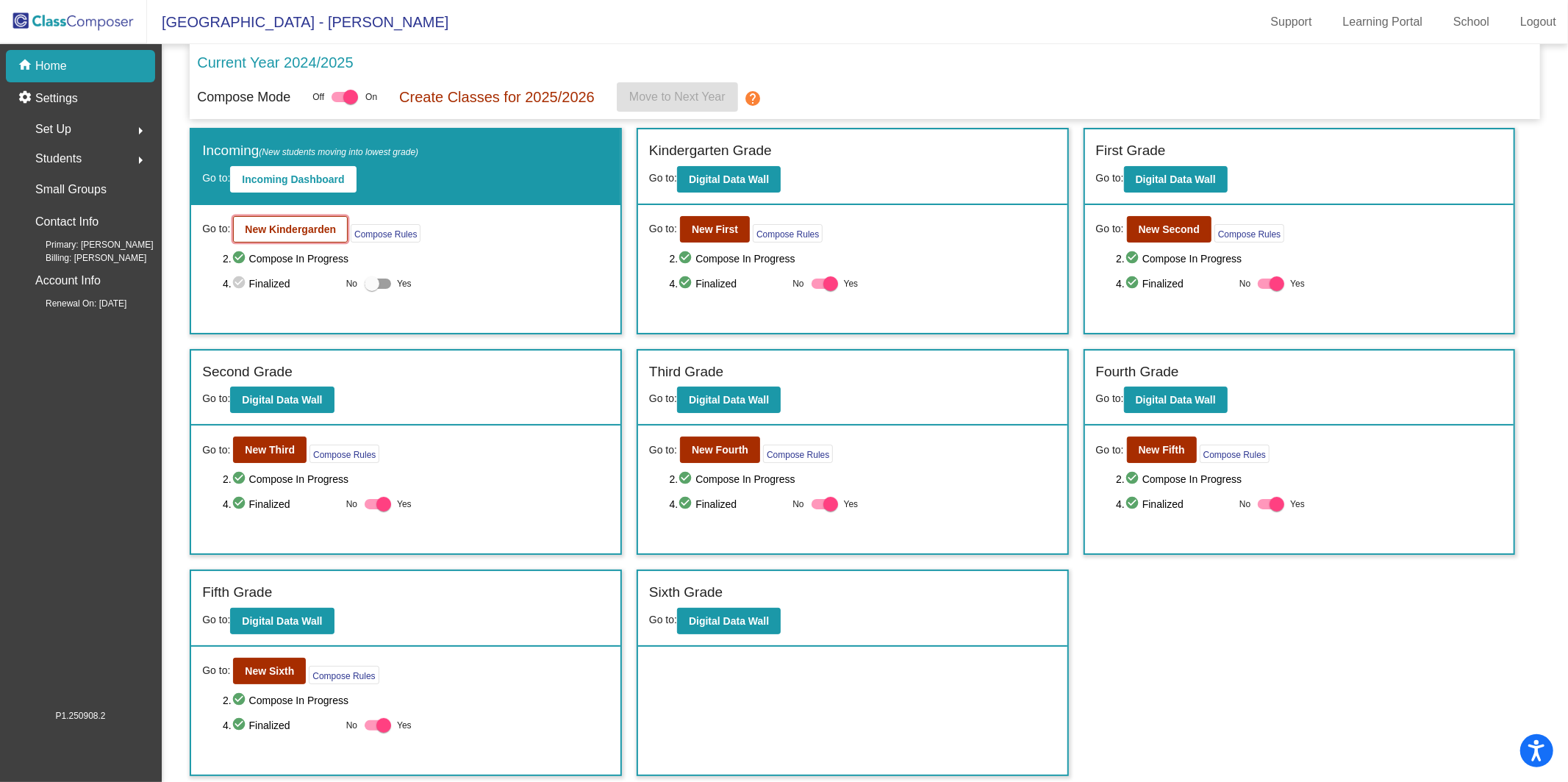
click at [275, 236] on button "New Kindergarden" at bounding box center [290, 229] width 115 height 27
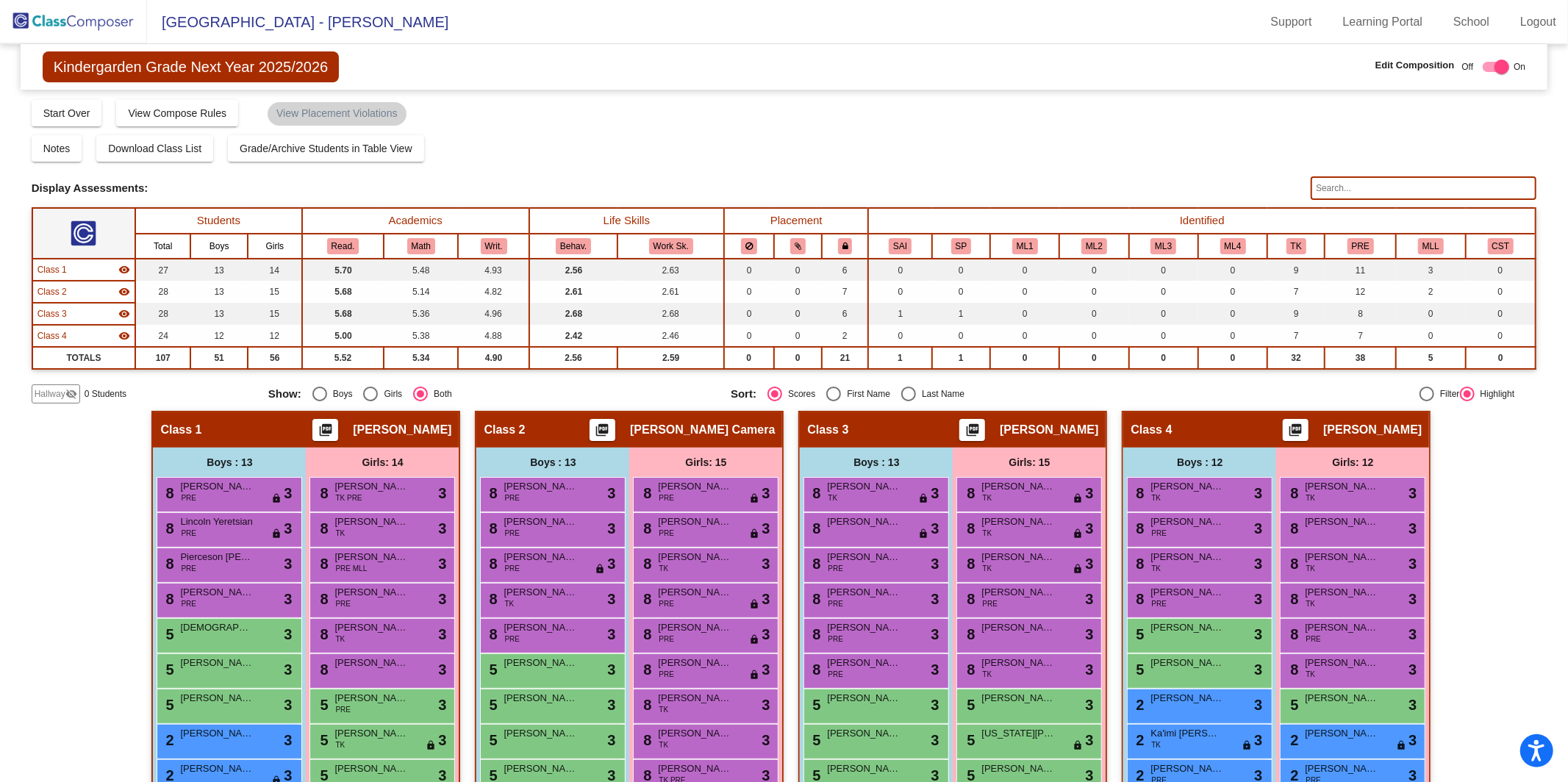
click at [1452, 188] on input "text" at bounding box center [1423, 188] width 226 height 24
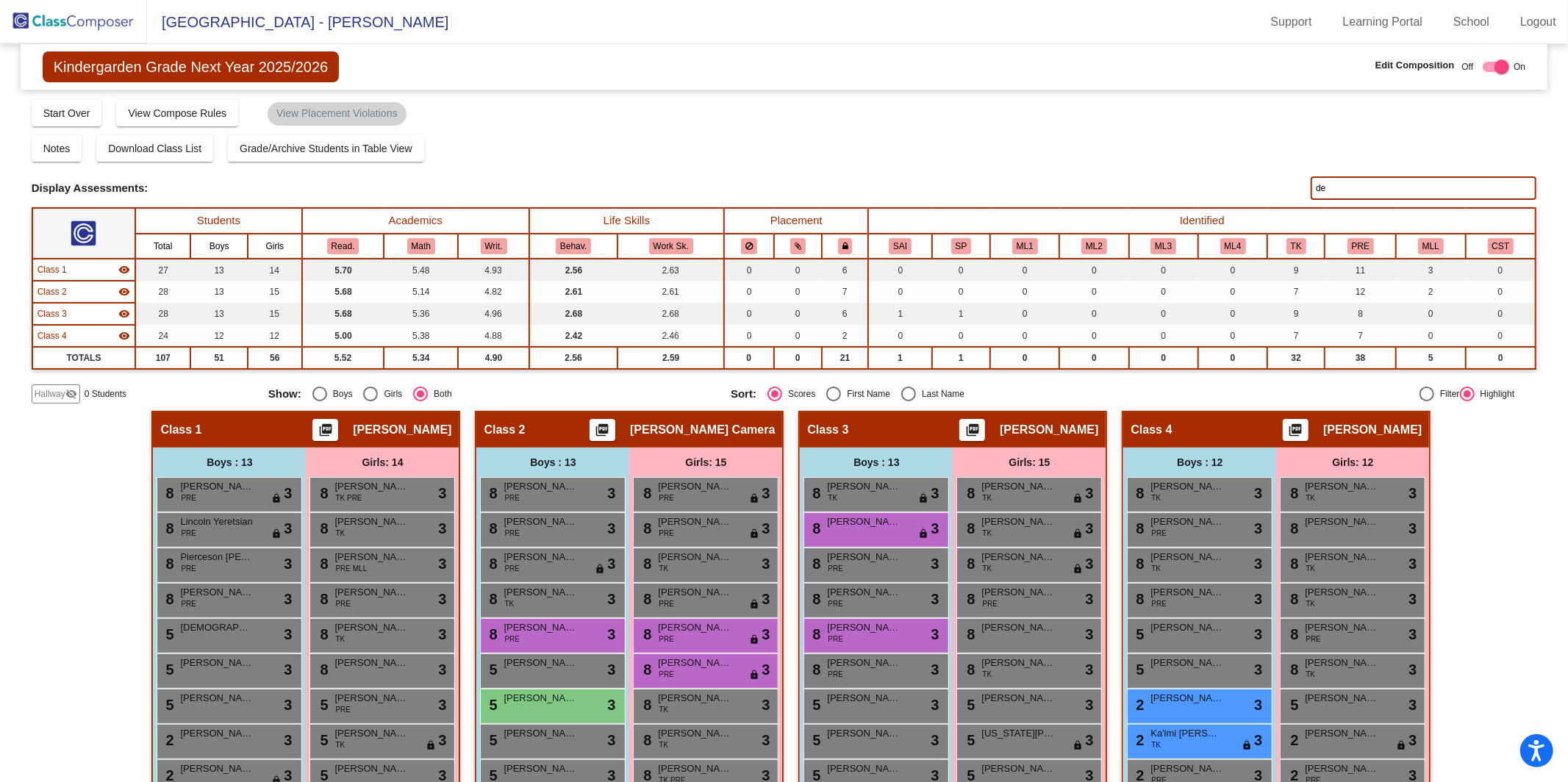
type input "d"
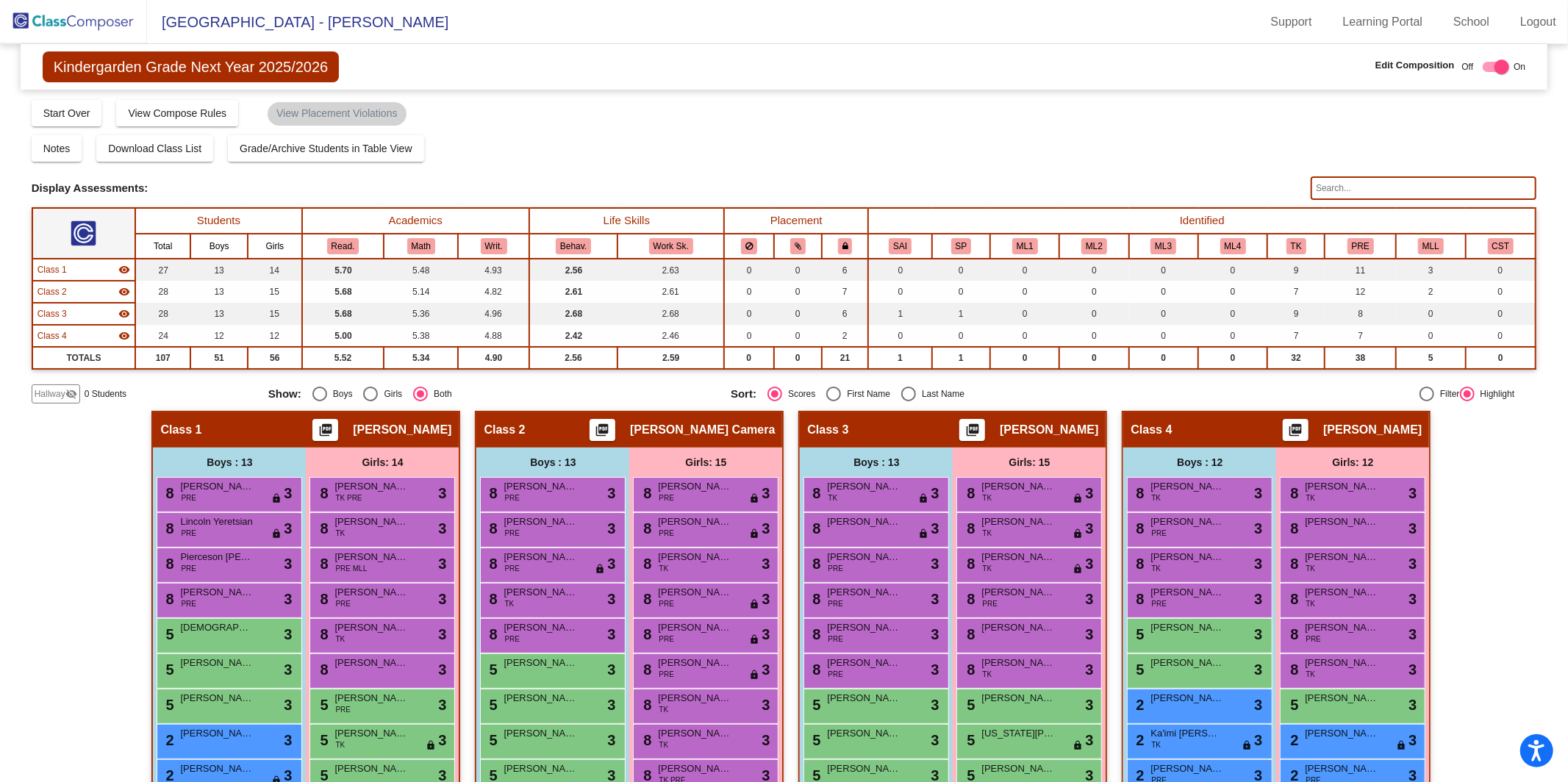
click at [34, 30] on img at bounding box center [73, 21] width 147 height 43
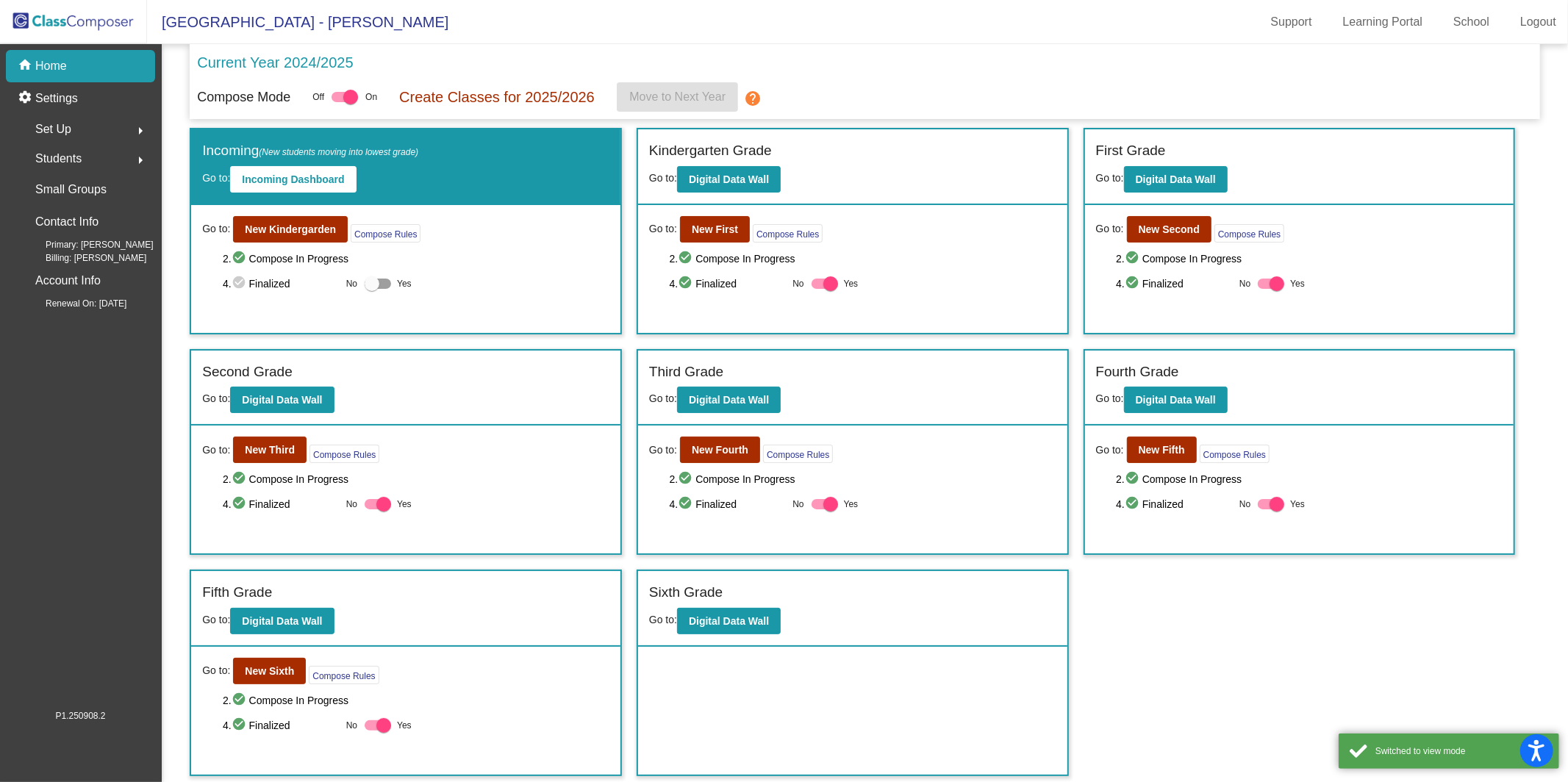
click at [59, 157] on span "Students" at bounding box center [58, 159] width 46 height 20
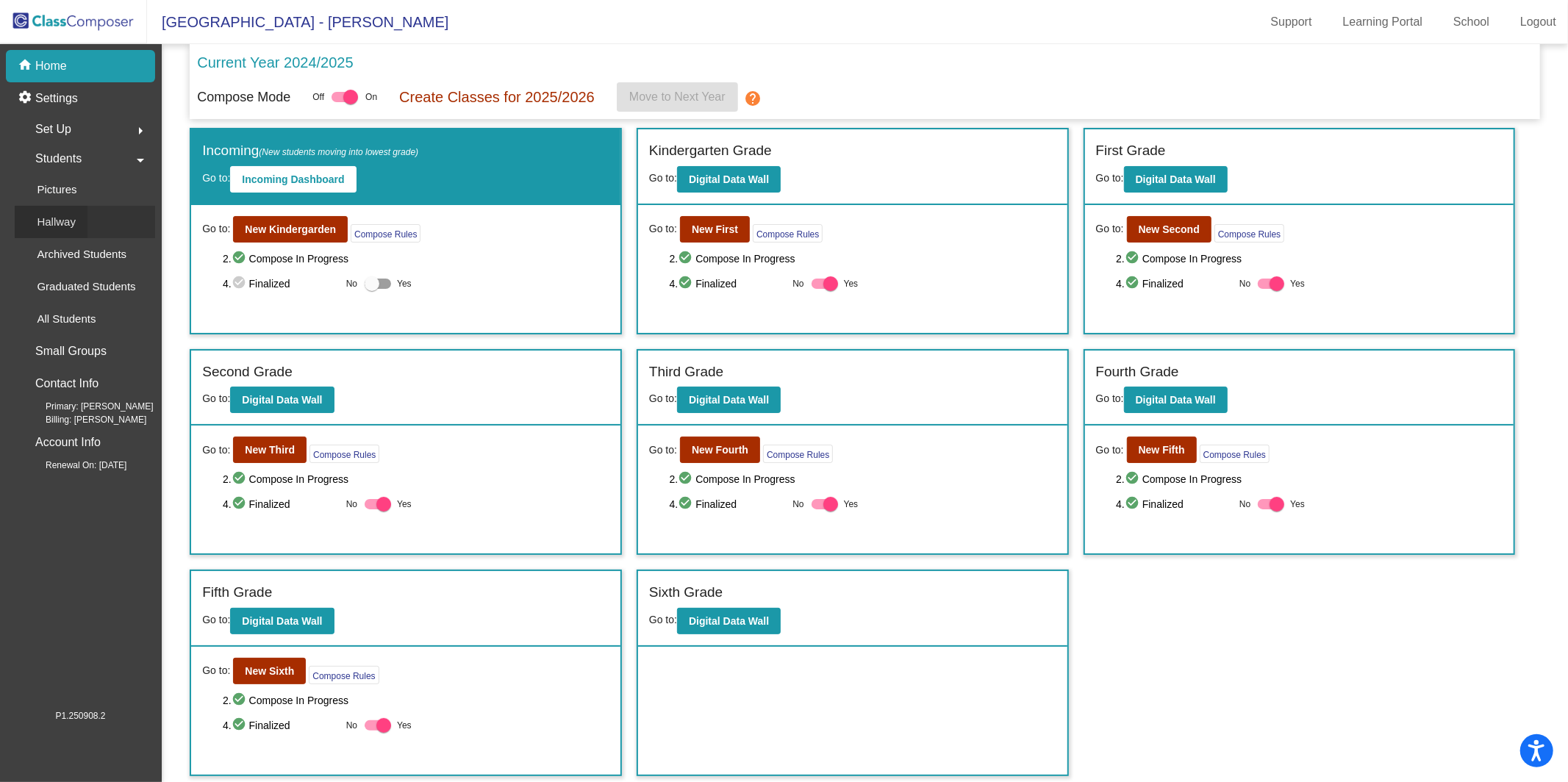
click at [79, 220] on div "Hallway" at bounding box center [51, 222] width 73 height 32
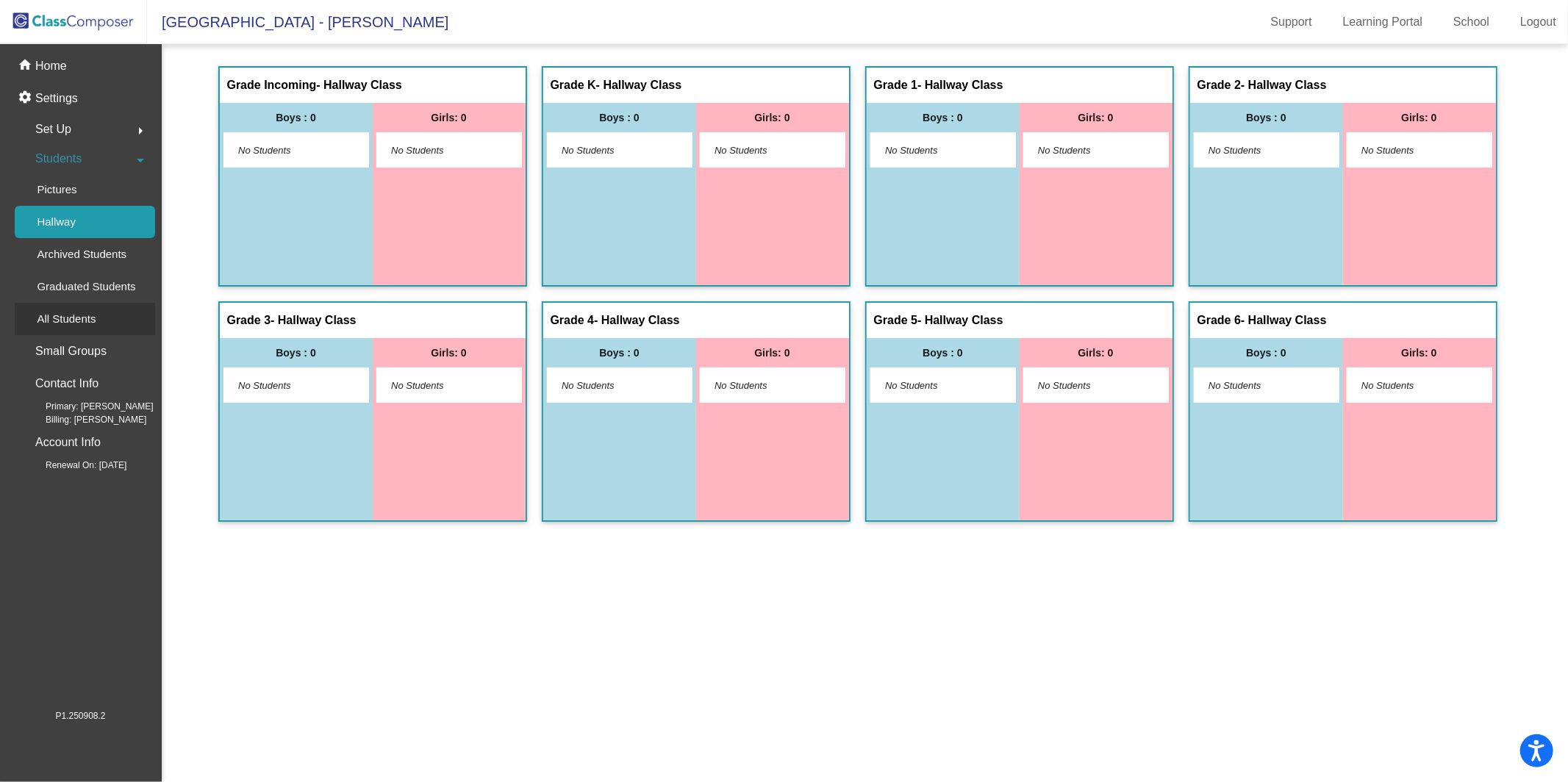
click at [96, 318] on p "All Students" at bounding box center [66, 319] width 59 height 17
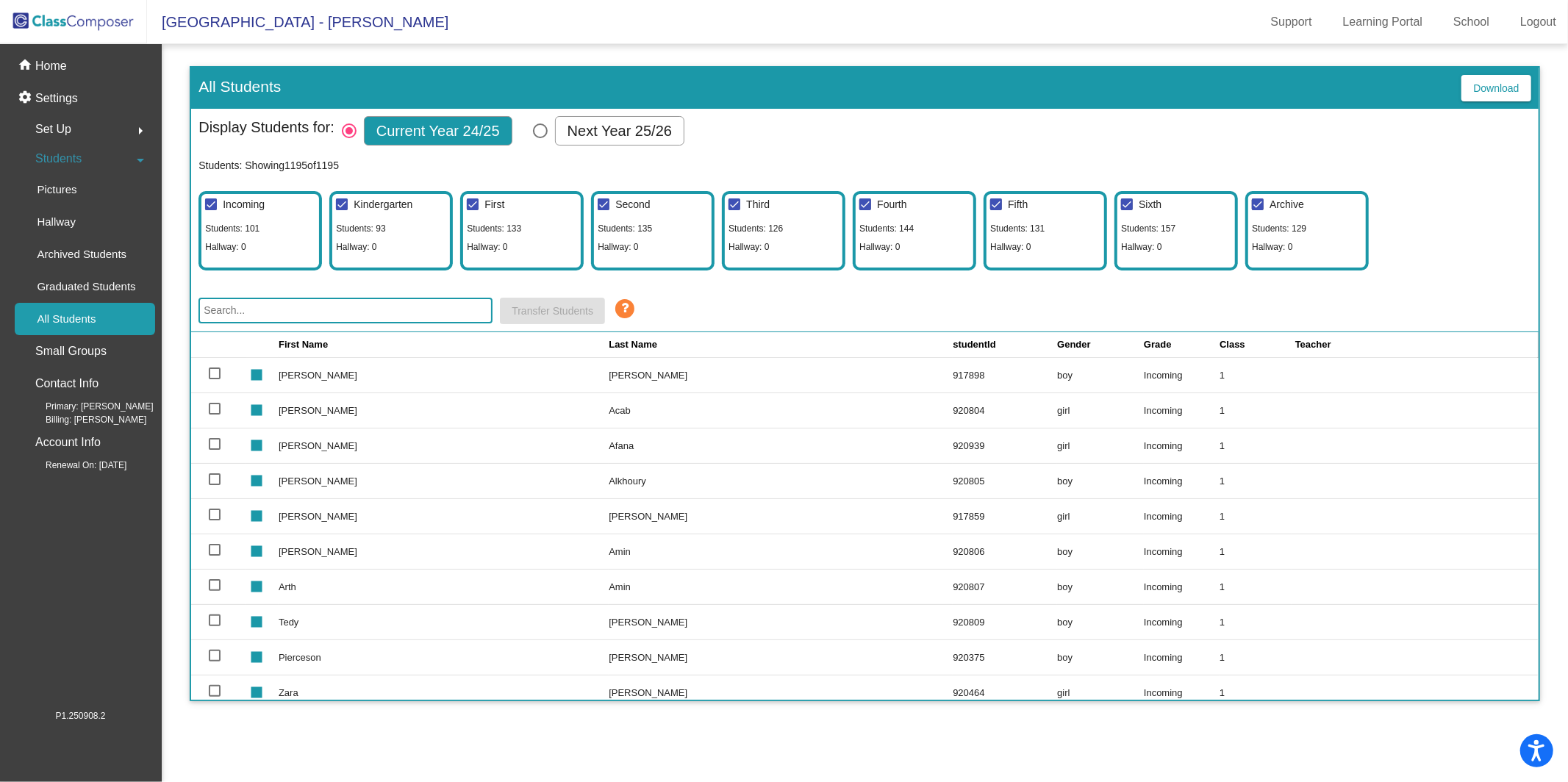
click at [376, 302] on input "text" at bounding box center [345, 310] width 294 height 26
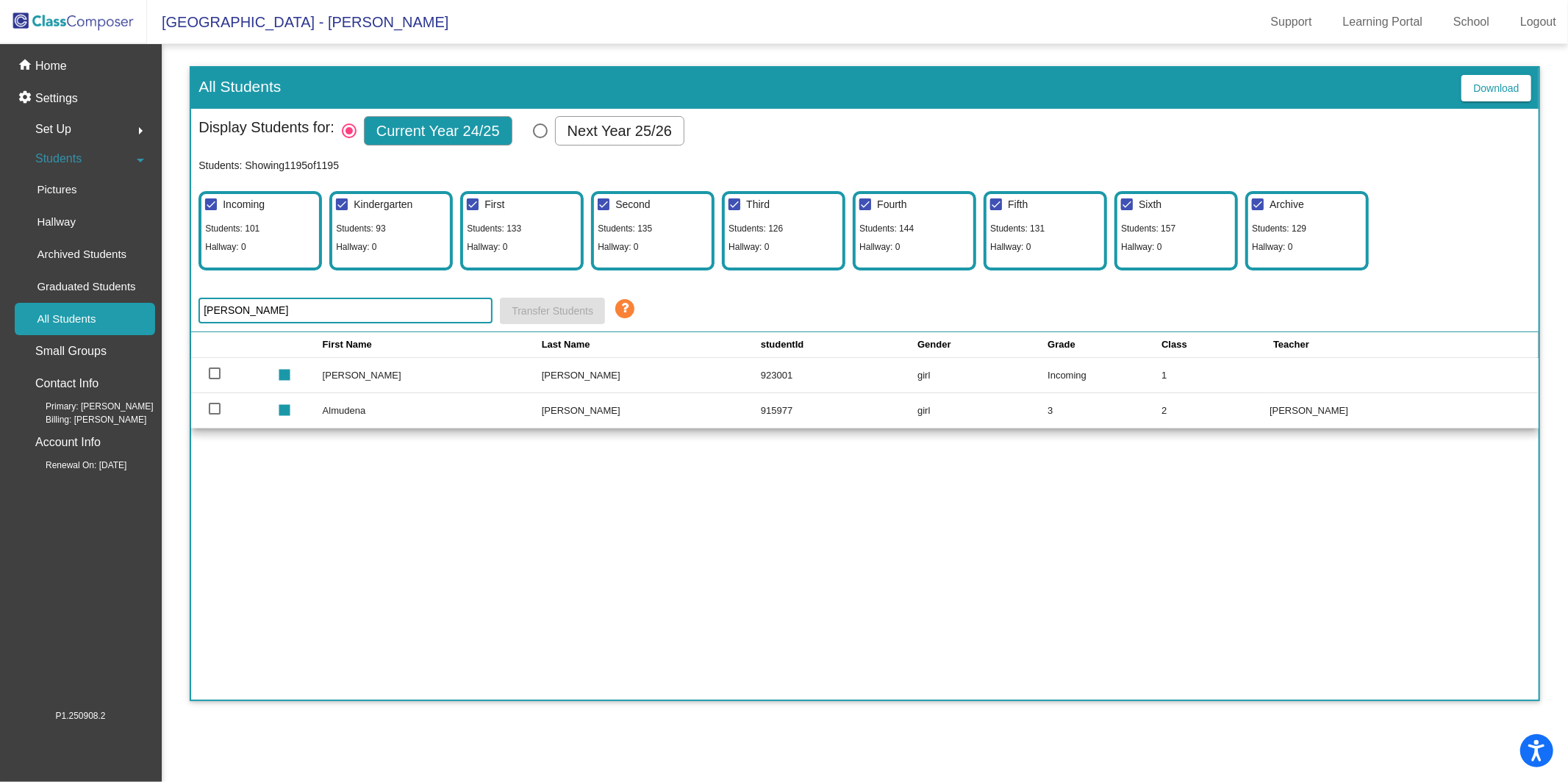
type input "[PERSON_NAME]"
click at [212, 369] on div at bounding box center [215, 373] width 12 height 12
click at [214, 379] on input "select row 102" at bounding box center [214, 379] width 1 height 1
checkbox input "true"
click at [391, 214] on mat-checkbox "Kindergarten" at bounding box center [373, 206] width 80 height 24
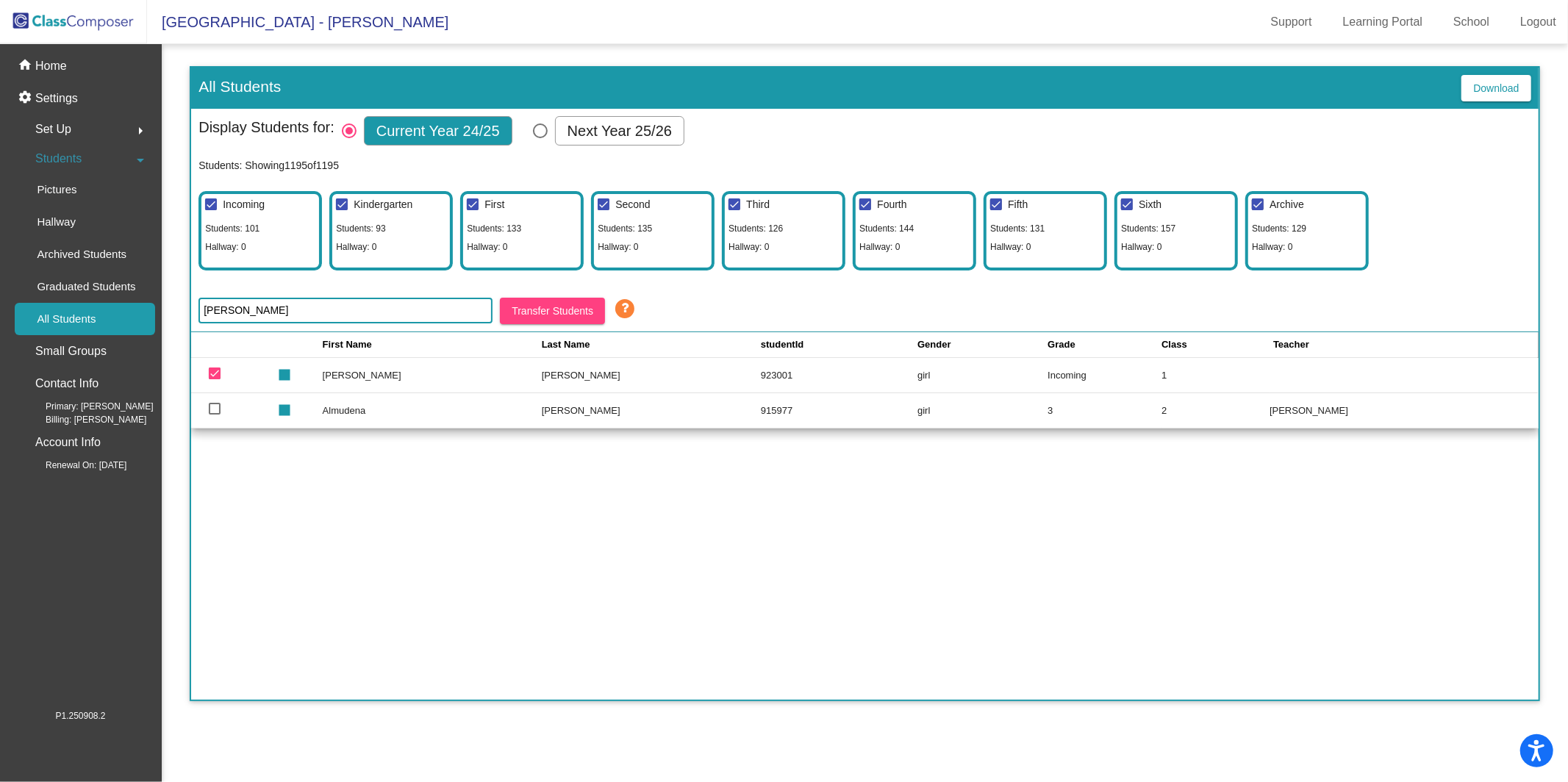
click at [533, 310] on span "Transfer Students" at bounding box center [553, 310] width 82 height 12
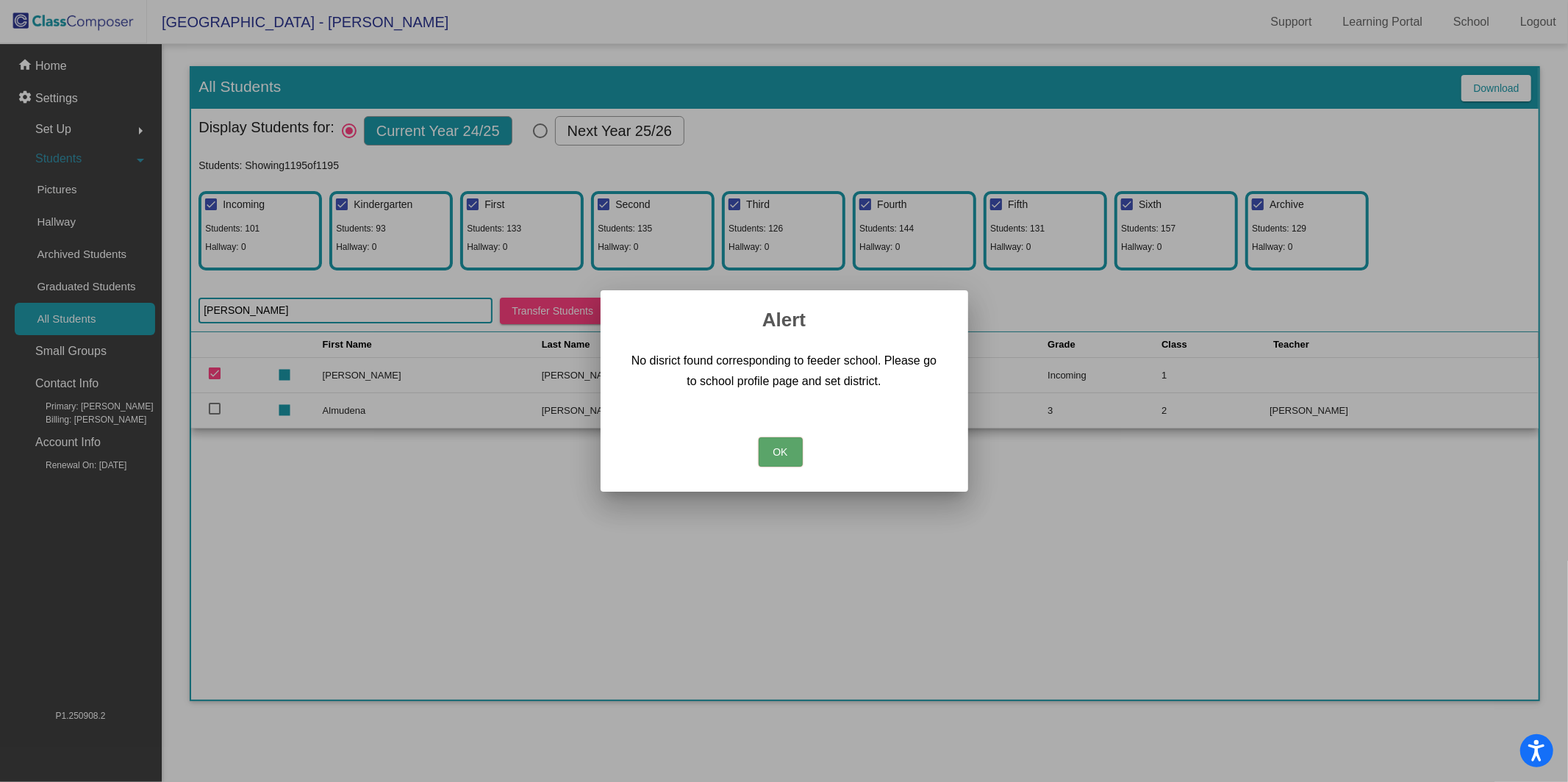
click at [774, 450] on button "OK" at bounding box center [781, 451] width 44 height 29
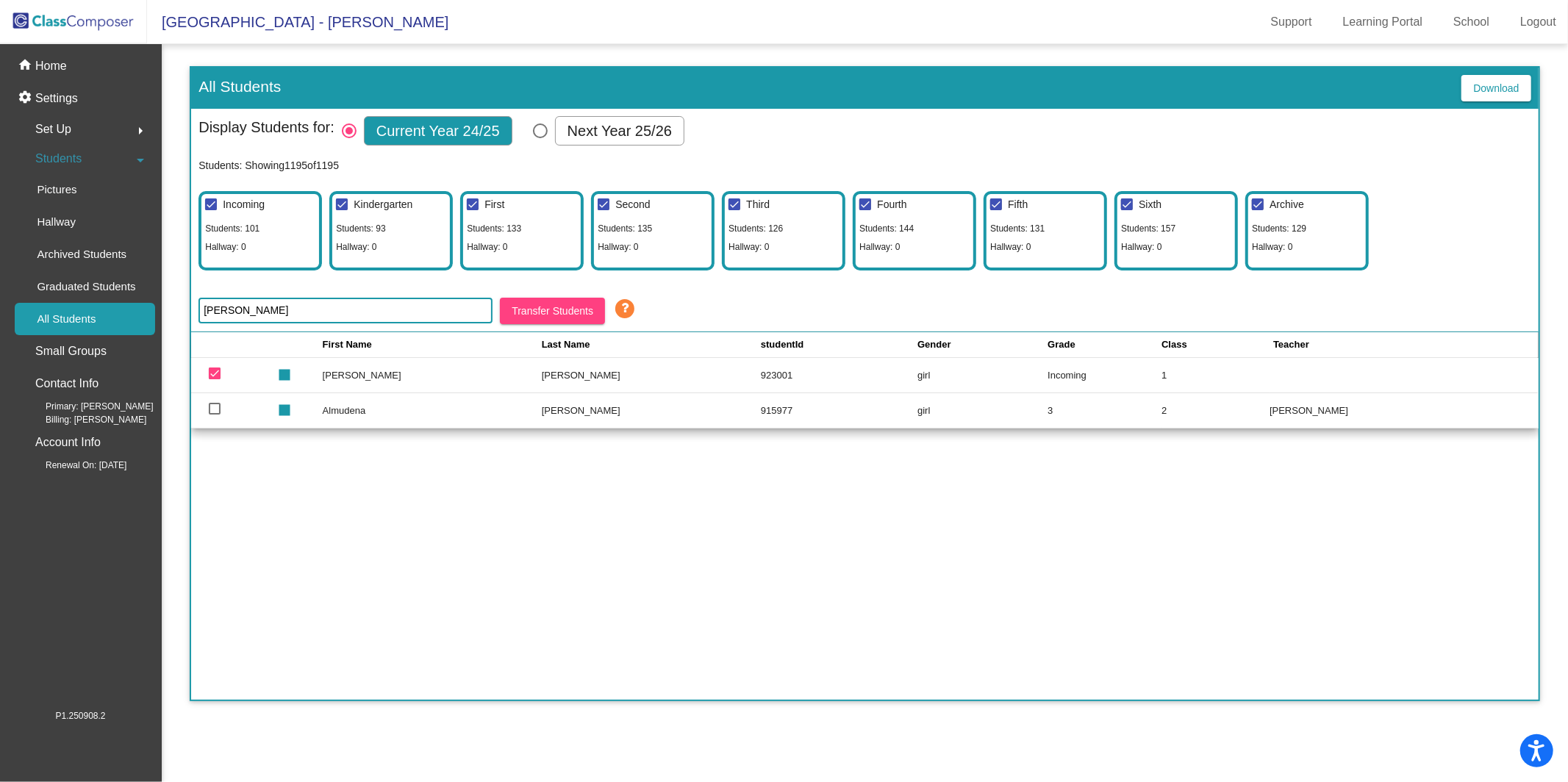
click at [378, 254] on div "Kindergarten Students: 93 Hallway: 0" at bounding box center [391, 230] width 123 height 79
click at [378, 200] on span "Kindergarten" at bounding box center [383, 204] width 59 height 12
click at [342, 210] on input "Kindergarten" at bounding box center [341, 210] width 1 height 1
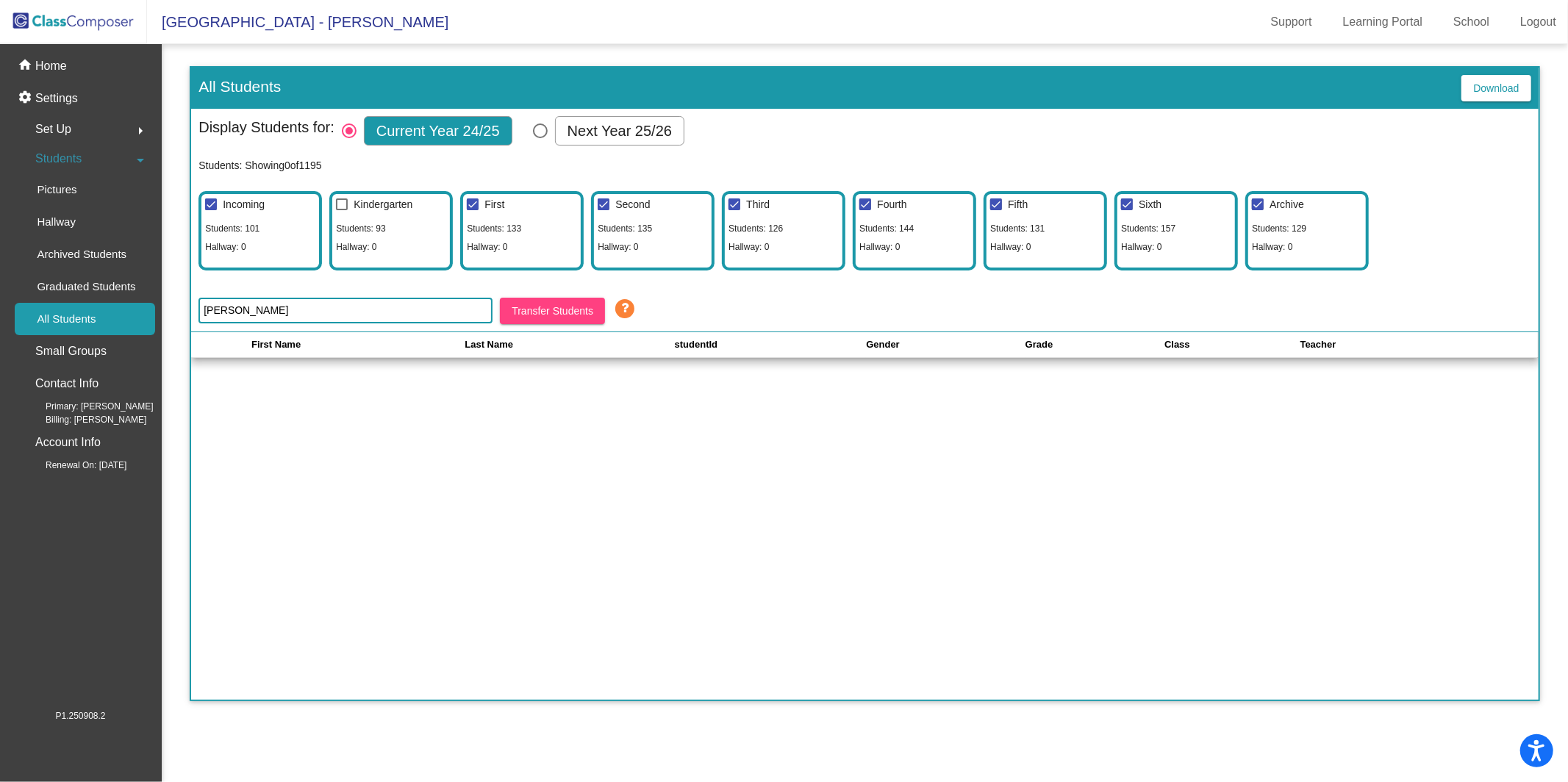
click at [340, 204] on div at bounding box center [341, 204] width 12 height 12
click at [341, 210] on input "Kindergarten" at bounding box center [341, 210] width 1 height 1
checkbox input "true"
click at [546, 135] on div "Select Columns" at bounding box center [540, 130] width 15 height 15
click at [540, 138] on input "Next Year 25/26" at bounding box center [539, 138] width 1 height 1
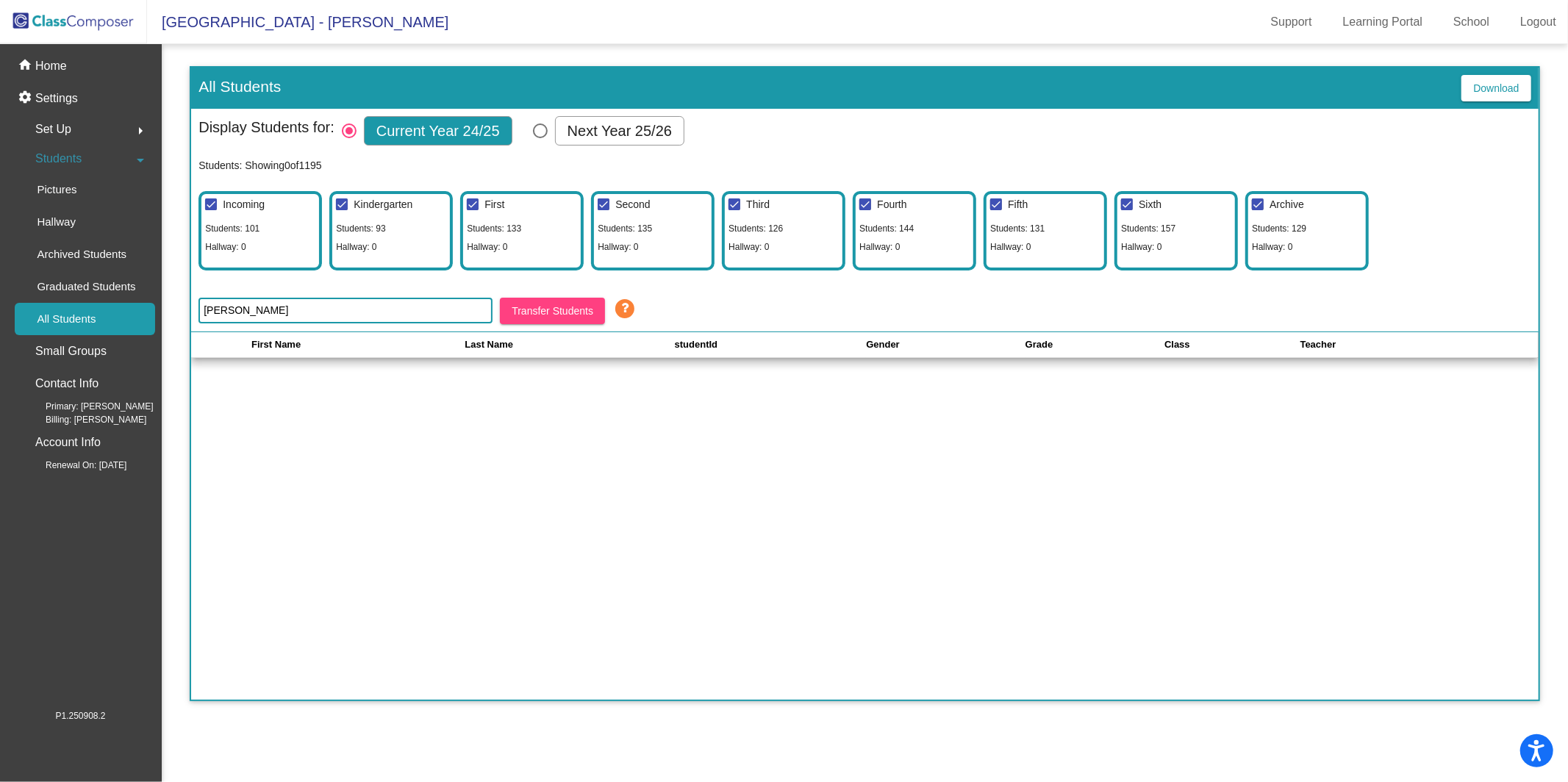
radio input "true"
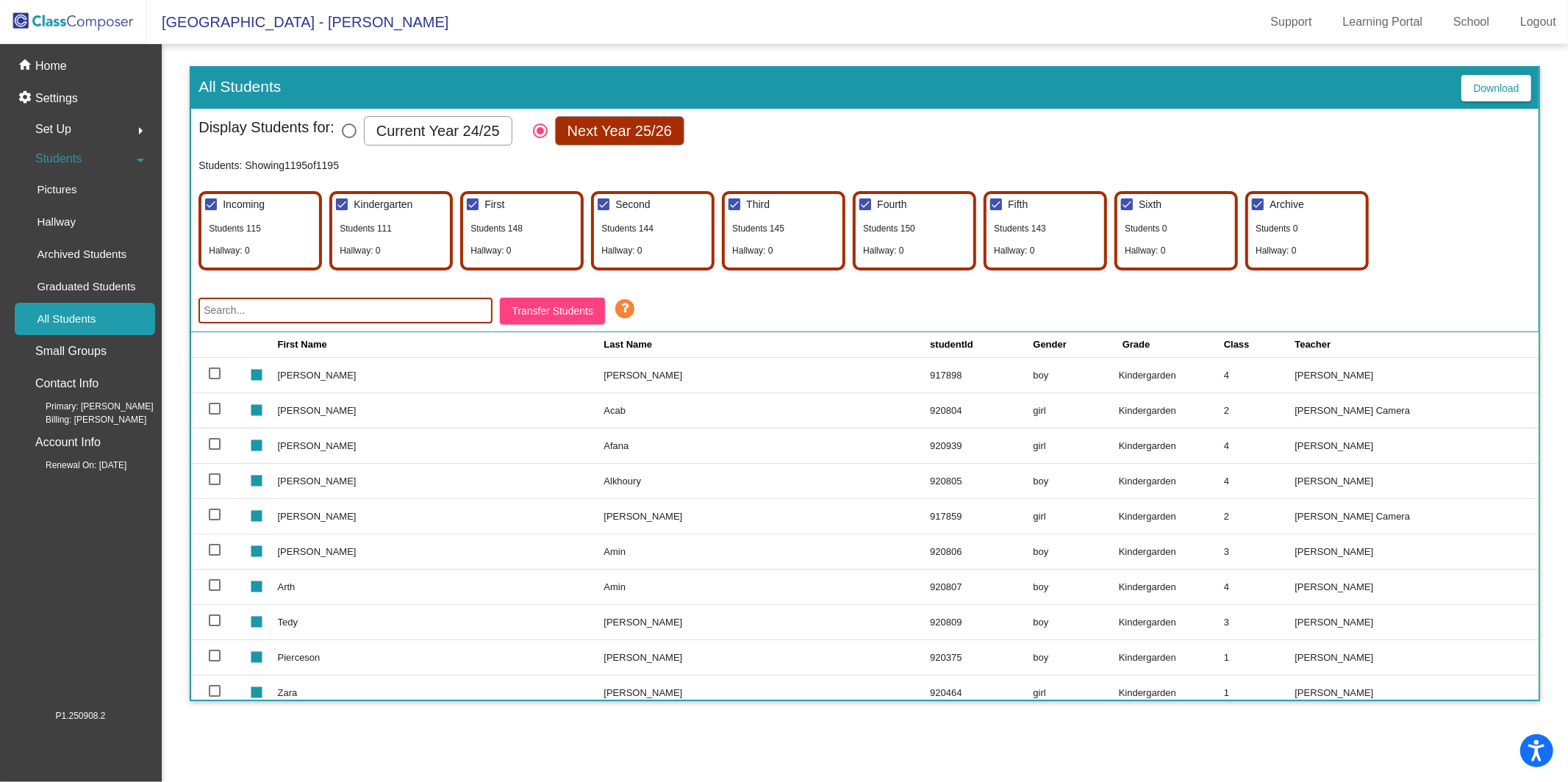
click at [312, 309] on input "text" at bounding box center [345, 310] width 294 height 26
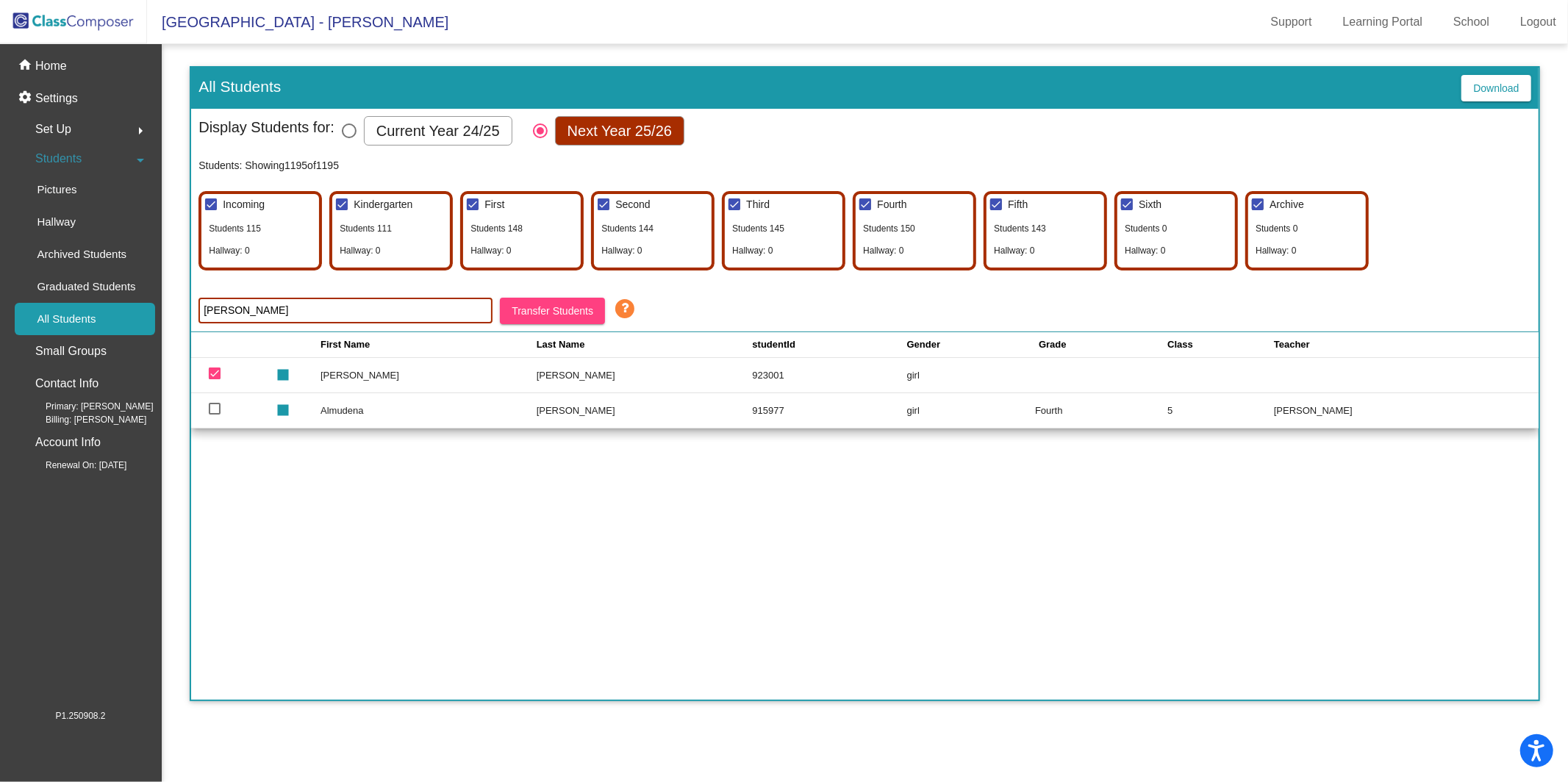
type input "[PERSON_NAME]"
click at [424, 230] on div "Kindergarten Students 111 Hallway: 0" at bounding box center [391, 230] width 123 height 79
click at [1296, 211] on span "Archive" at bounding box center [1287, 204] width 35 height 17
click at [1258, 211] on input "Archive" at bounding box center [1257, 210] width 1 height 1
checkbox input "false"
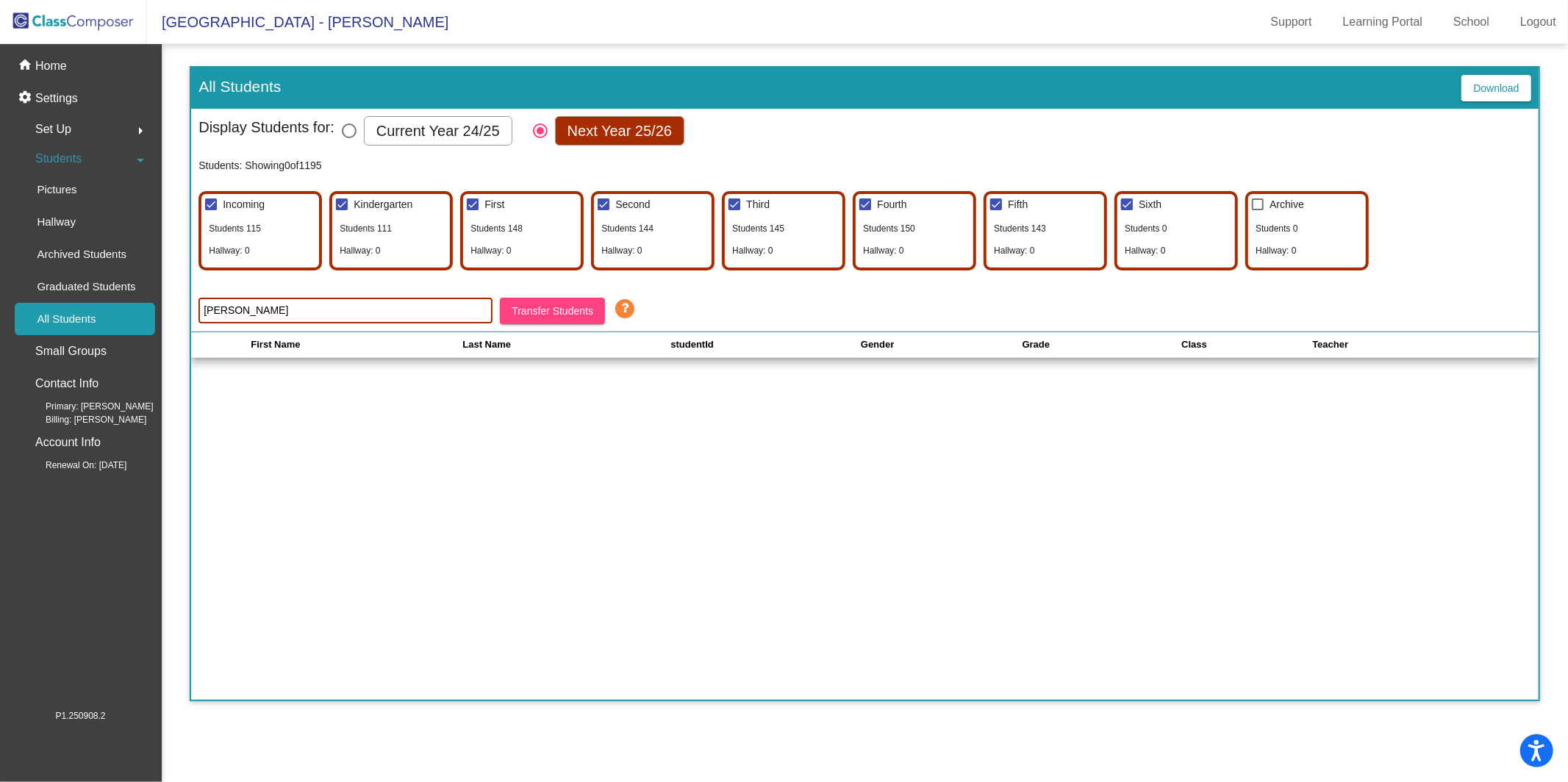
click at [1124, 205] on div at bounding box center [1127, 204] width 12 height 12
click at [1126, 210] on input "Sixth" at bounding box center [1126, 210] width 1 height 1
checkbox input "false"
click at [1004, 209] on label "Fifth" at bounding box center [1009, 204] width 38 height 17
click at [996, 210] on input "Fifth" at bounding box center [996, 210] width 1 height 1
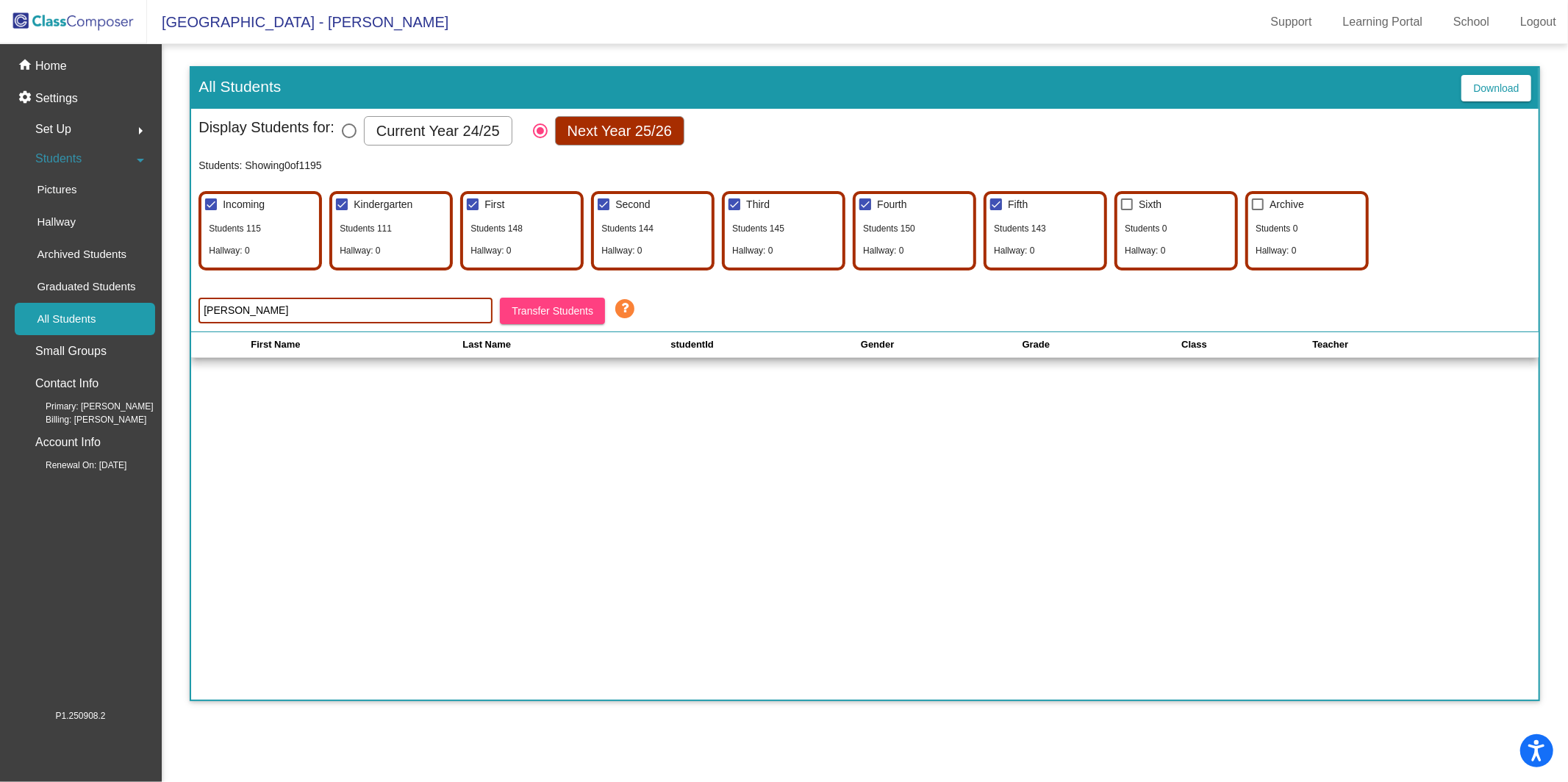
checkbox input "false"
click at [874, 206] on label "Fourth" at bounding box center [883, 204] width 47 height 17
click at [865, 210] on input "Fourth" at bounding box center [865, 210] width 1 height 1
checkbox input "false"
click at [731, 202] on div at bounding box center [734, 204] width 12 height 12
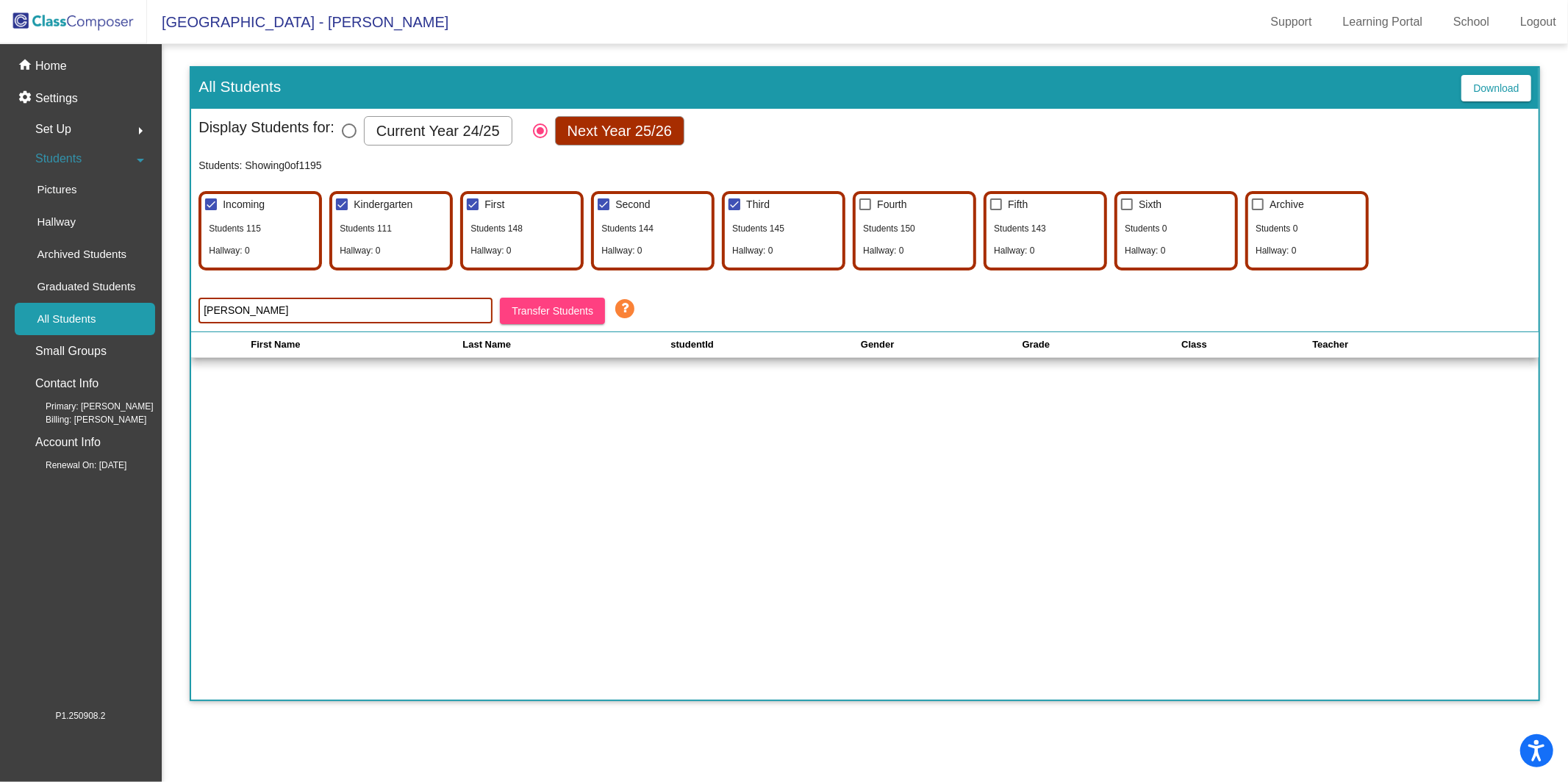
click at [734, 210] on input "Third" at bounding box center [734, 210] width 1 height 1
checkbox input "false"
drag, startPoint x: 607, startPoint y: 201, endPoint x: 592, endPoint y: 199, distance: 15.1
click at [607, 201] on div at bounding box center [603, 204] width 12 height 12
click at [604, 210] on input "Second" at bounding box center [603, 210] width 1 height 1
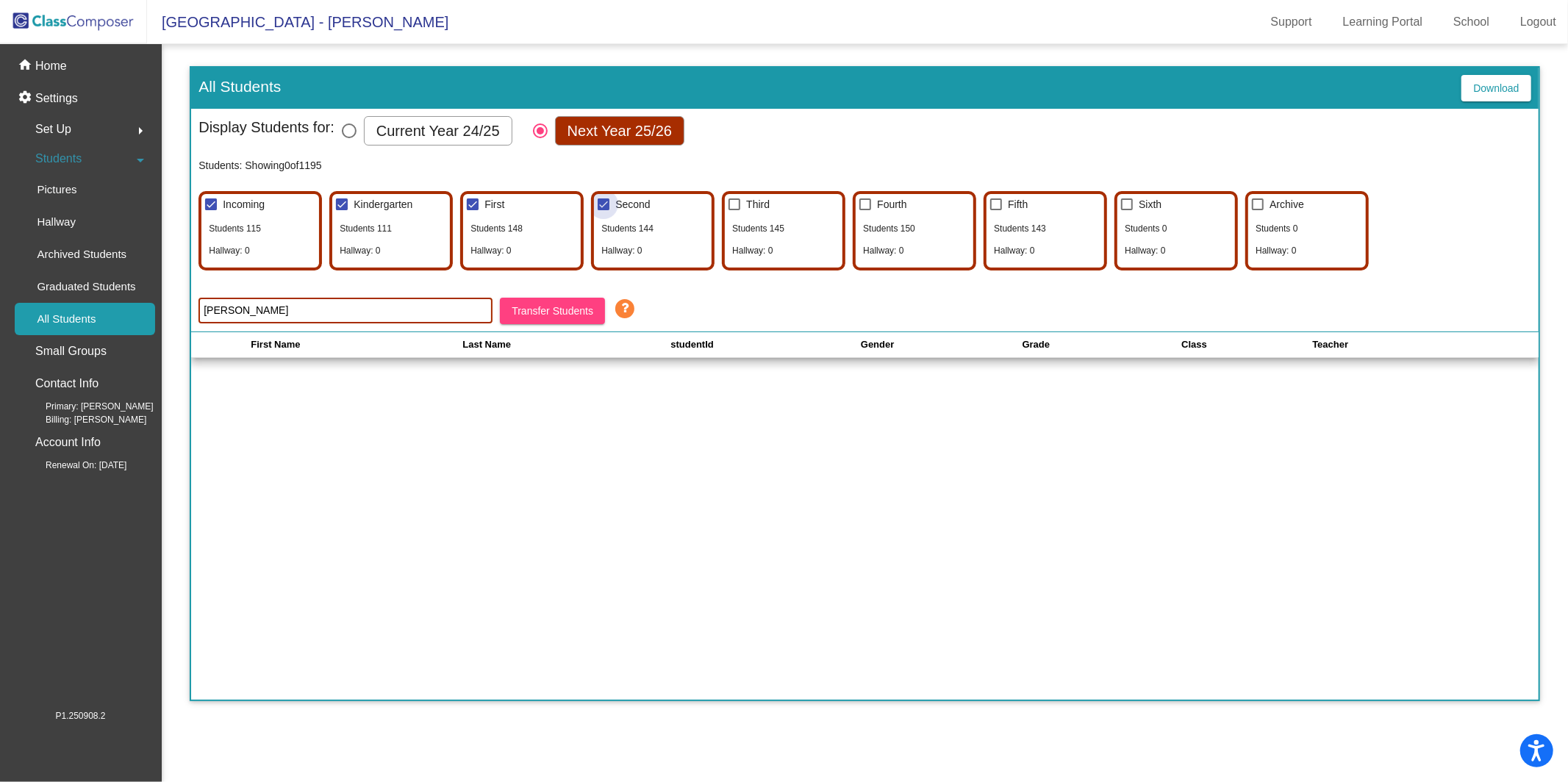
checkbox input "false"
click at [480, 205] on label "First" at bounding box center [486, 204] width 38 height 17
click at [473, 210] on input "First" at bounding box center [472, 210] width 1 height 1
checkbox input "false"
click at [223, 202] on span "Incoming" at bounding box center [243, 204] width 42 height 12
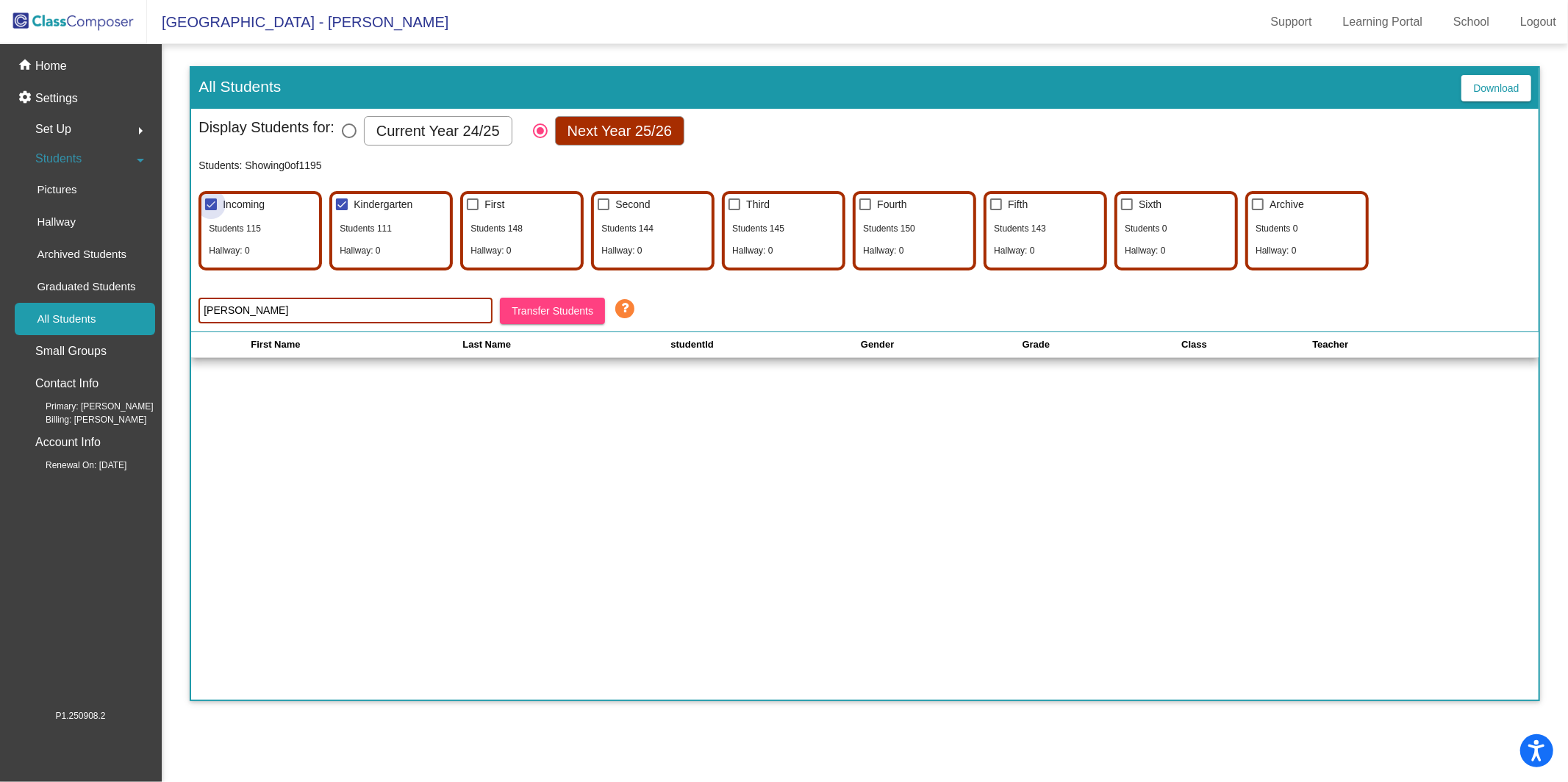
click at [211, 210] on input "Incoming" at bounding box center [210, 210] width 1 height 1
click at [223, 202] on span "Incoming" at bounding box center [243, 204] width 42 height 12
click at [211, 210] on input "Incoming" at bounding box center [210, 210] width 1 height 1
checkbox input "true"
click at [561, 305] on span "Transfer Students" at bounding box center [553, 310] width 82 height 12
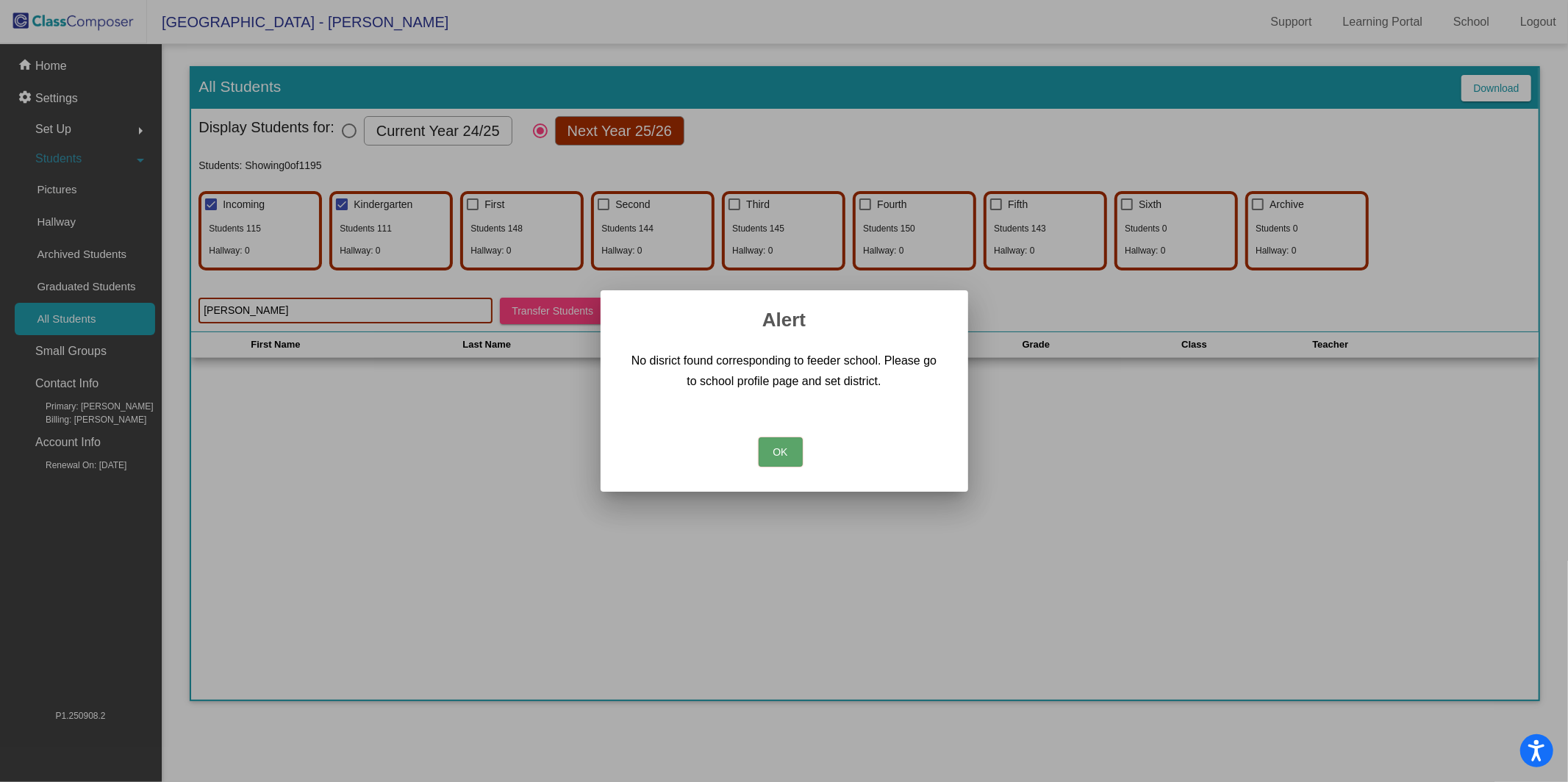
click at [801, 443] on button "OK" at bounding box center [781, 451] width 44 height 29
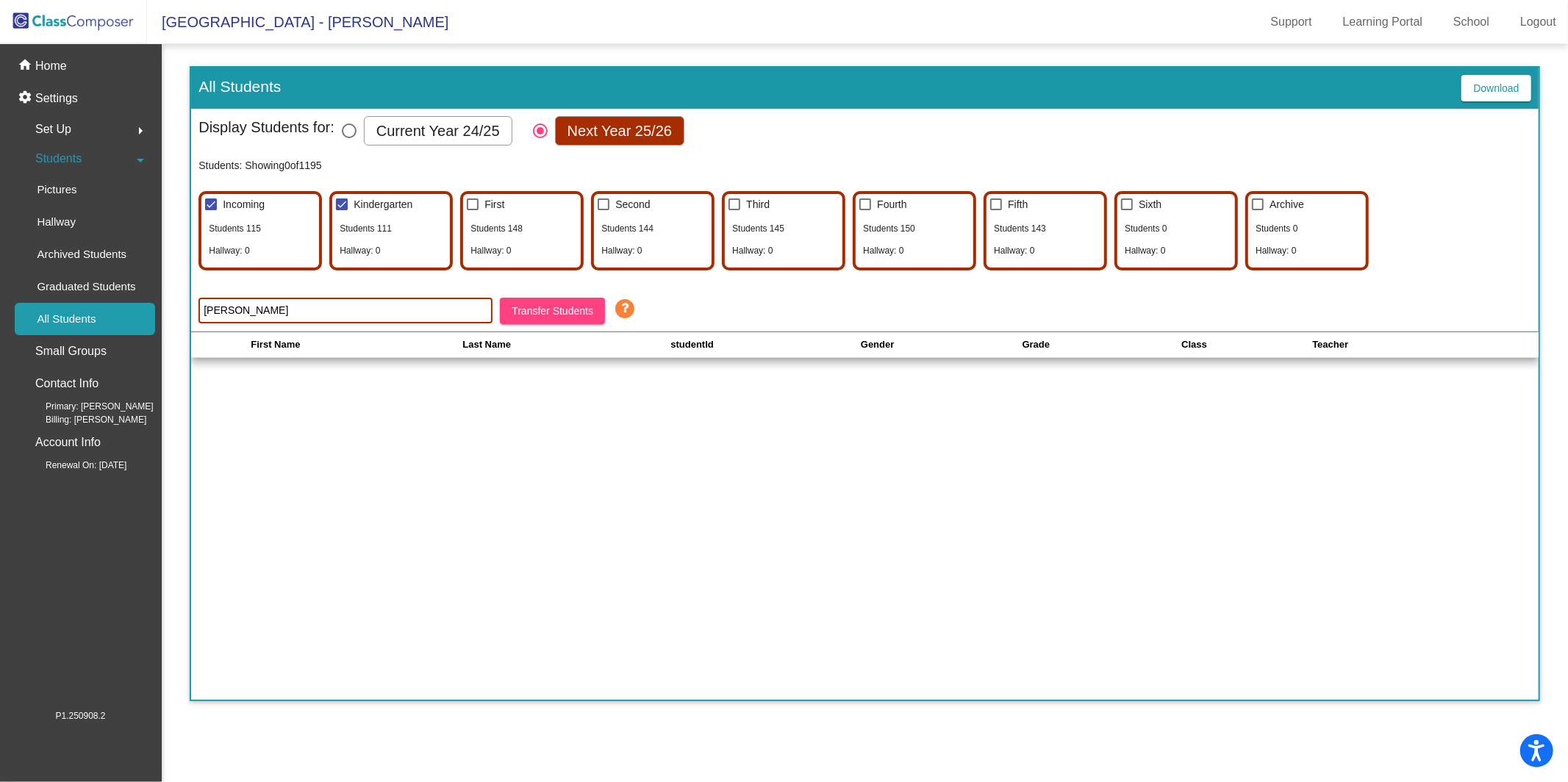
click at [344, 206] on div at bounding box center [341, 204] width 12 height 12
click at [342, 210] on input "Kindergarten" at bounding box center [341, 210] width 1 height 1
checkbox input "false"
click at [215, 205] on div at bounding box center [211, 204] width 12 height 12
click at [211, 210] on input "Incoming" at bounding box center [210, 210] width 1 height 1
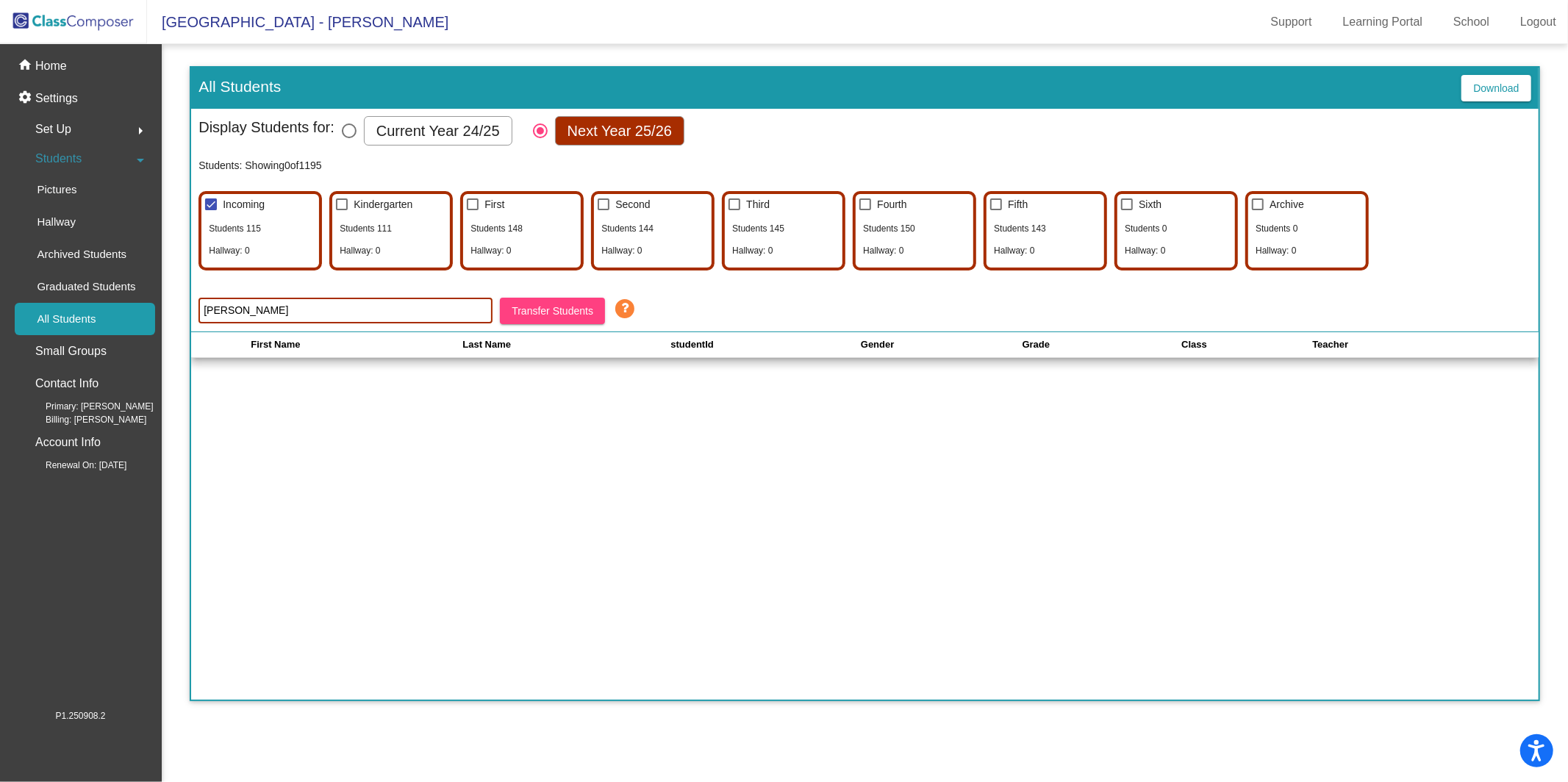
checkbox input "false"
click at [90, 315] on p "All Students" at bounding box center [66, 319] width 59 height 17
click at [22, 61] on mat-icon "home" at bounding box center [26, 66] width 17 height 17
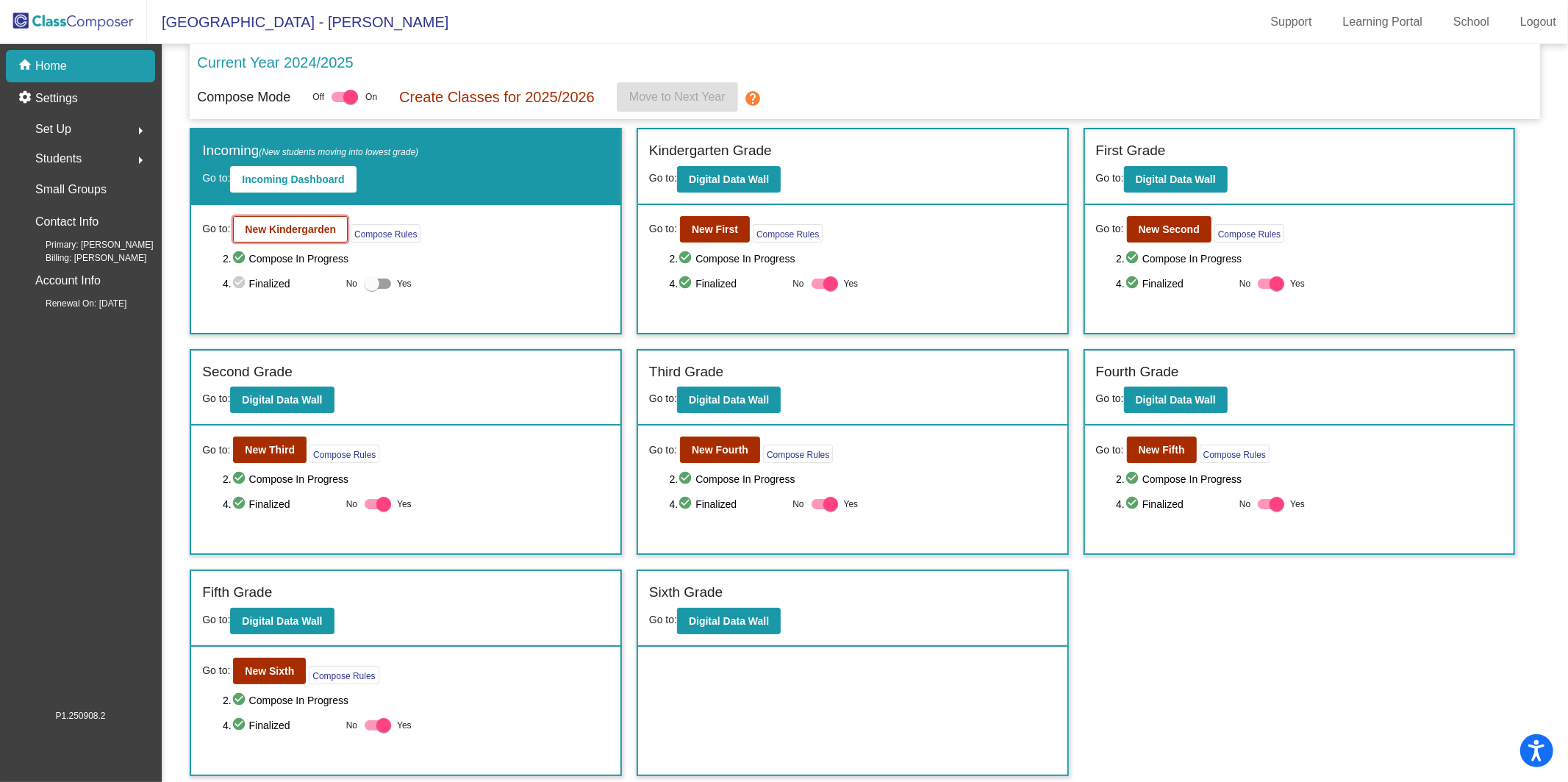
click at [298, 239] on button "New Kindergarden" at bounding box center [290, 229] width 115 height 27
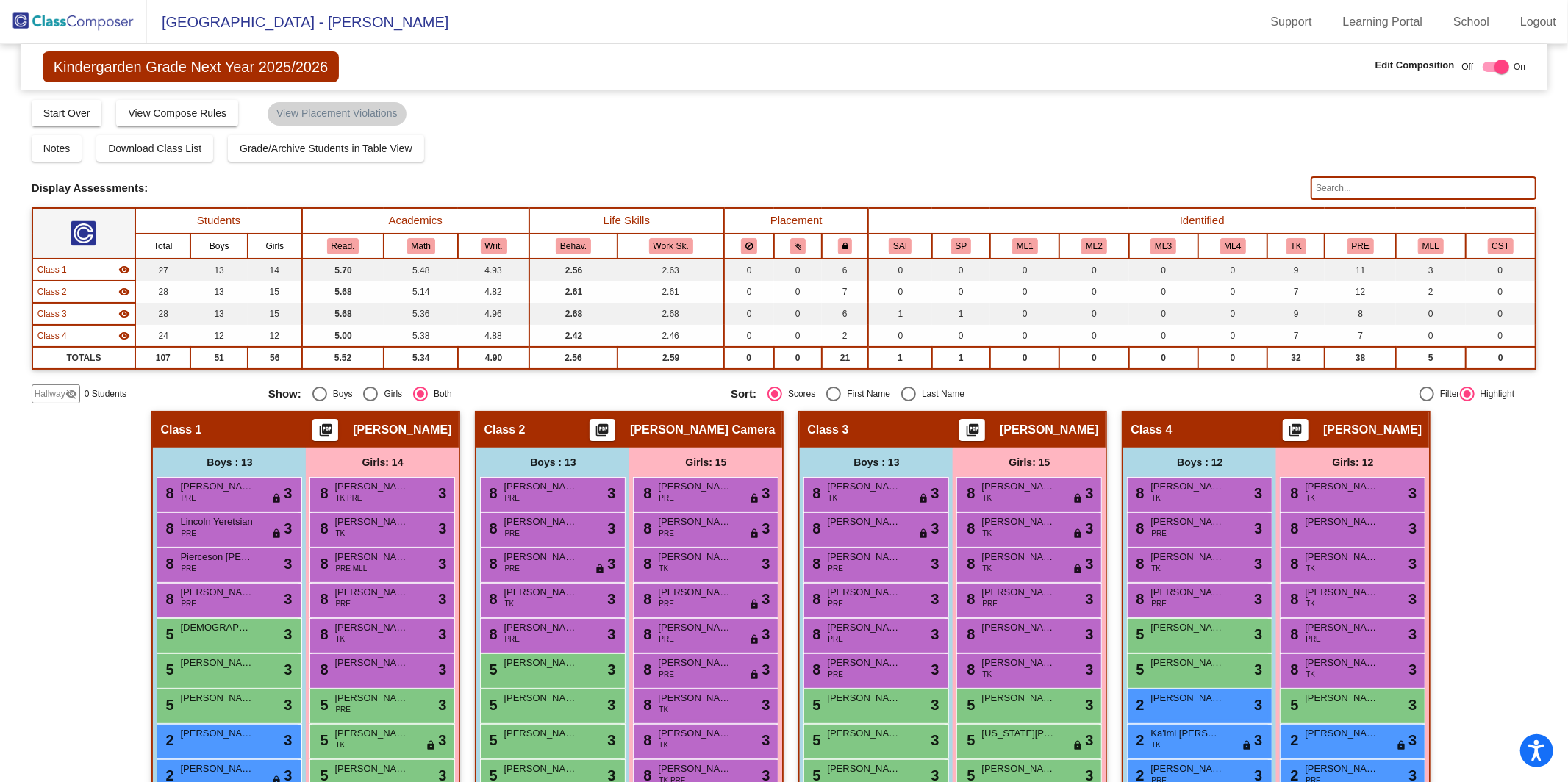
click at [1403, 177] on input "text" at bounding box center [1423, 188] width 226 height 24
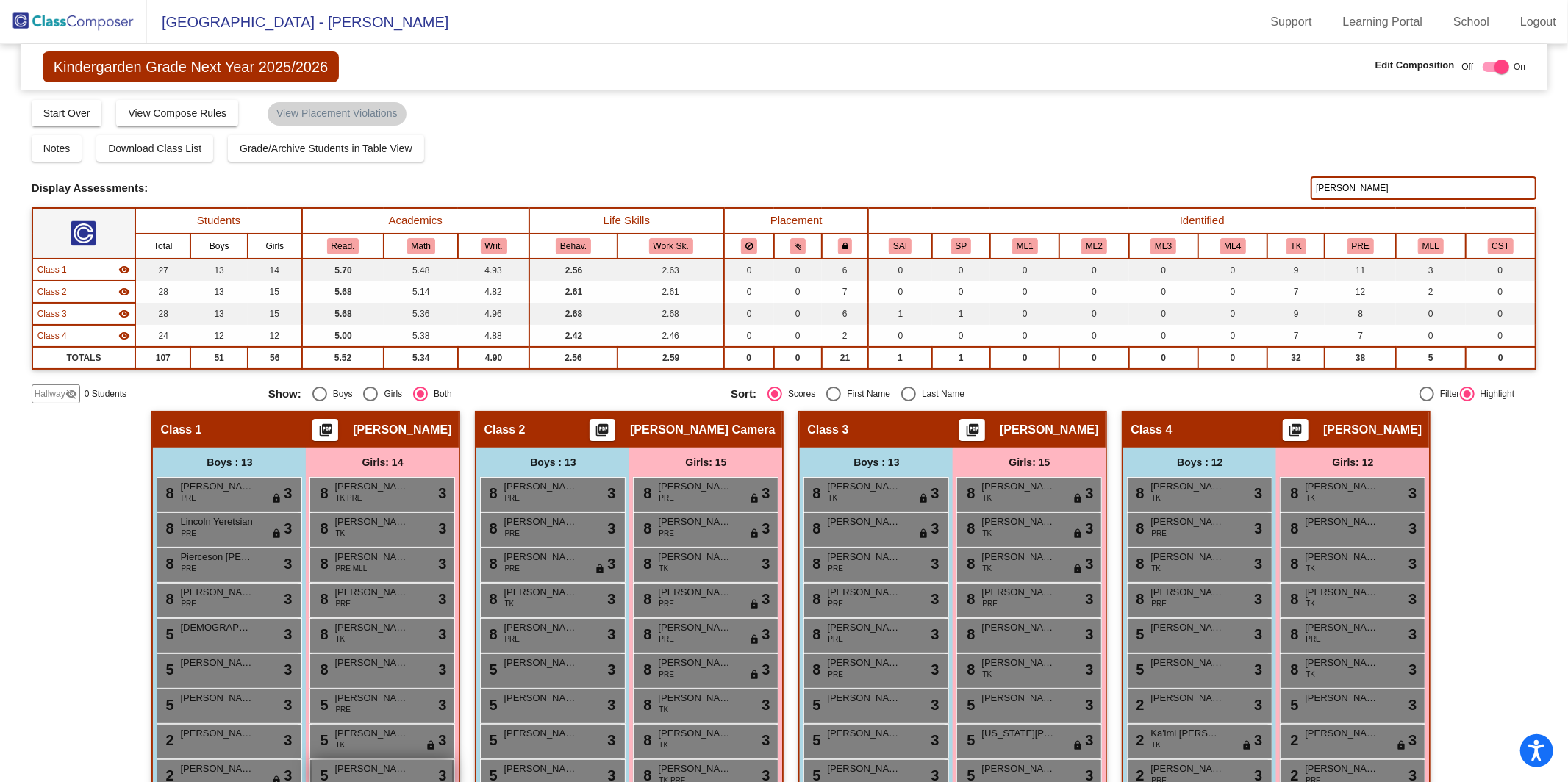
type input "[PERSON_NAME]"
click at [1338, 186] on input "[PERSON_NAME]" at bounding box center [1423, 188] width 226 height 24
drag, startPoint x: 1338, startPoint y: 186, endPoint x: 1293, endPoint y: 193, distance: 45.5
click at [1293, 193] on div "Display Scores for Years: [DATE] - [DATE] [DATE] - [DATE] Display Assessments: …" at bounding box center [784, 188] width 1506 height 24
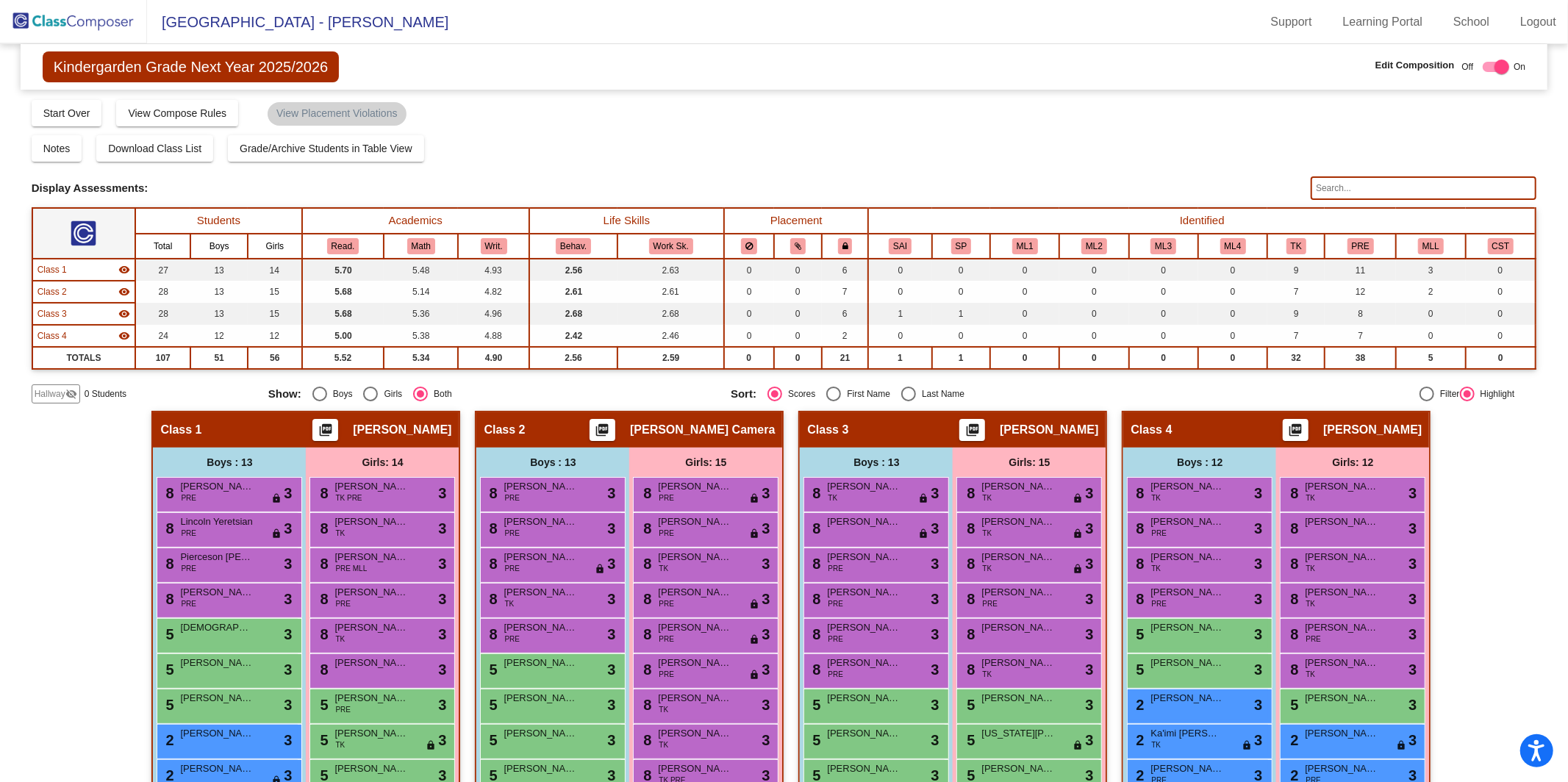
click at [86, 28] on img at bounding box center [73, 21] width 147 height 43
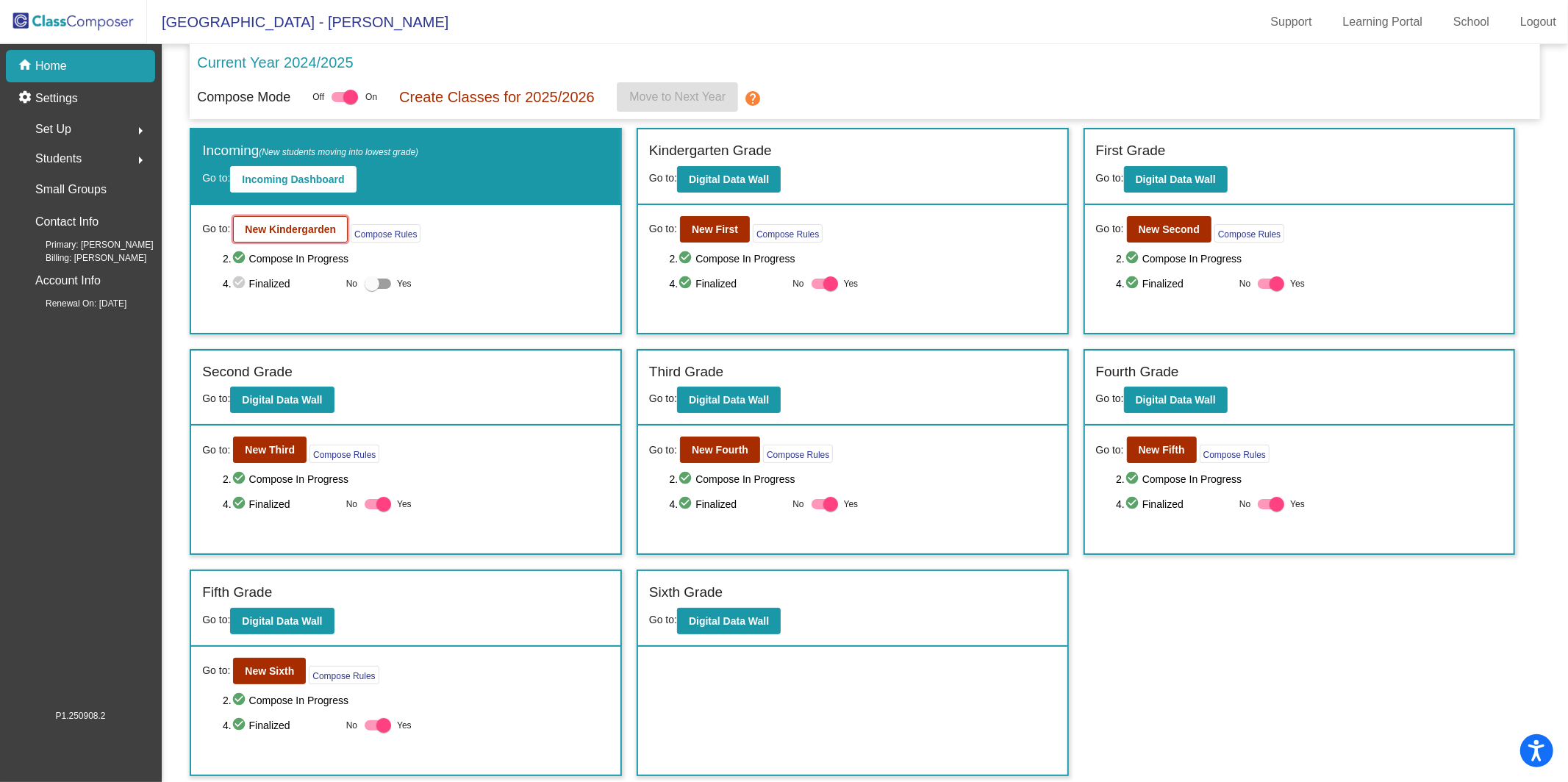
click at [313, 228] on b "New Kindergarden" at bounding box center [290, 229] width 91 height 12
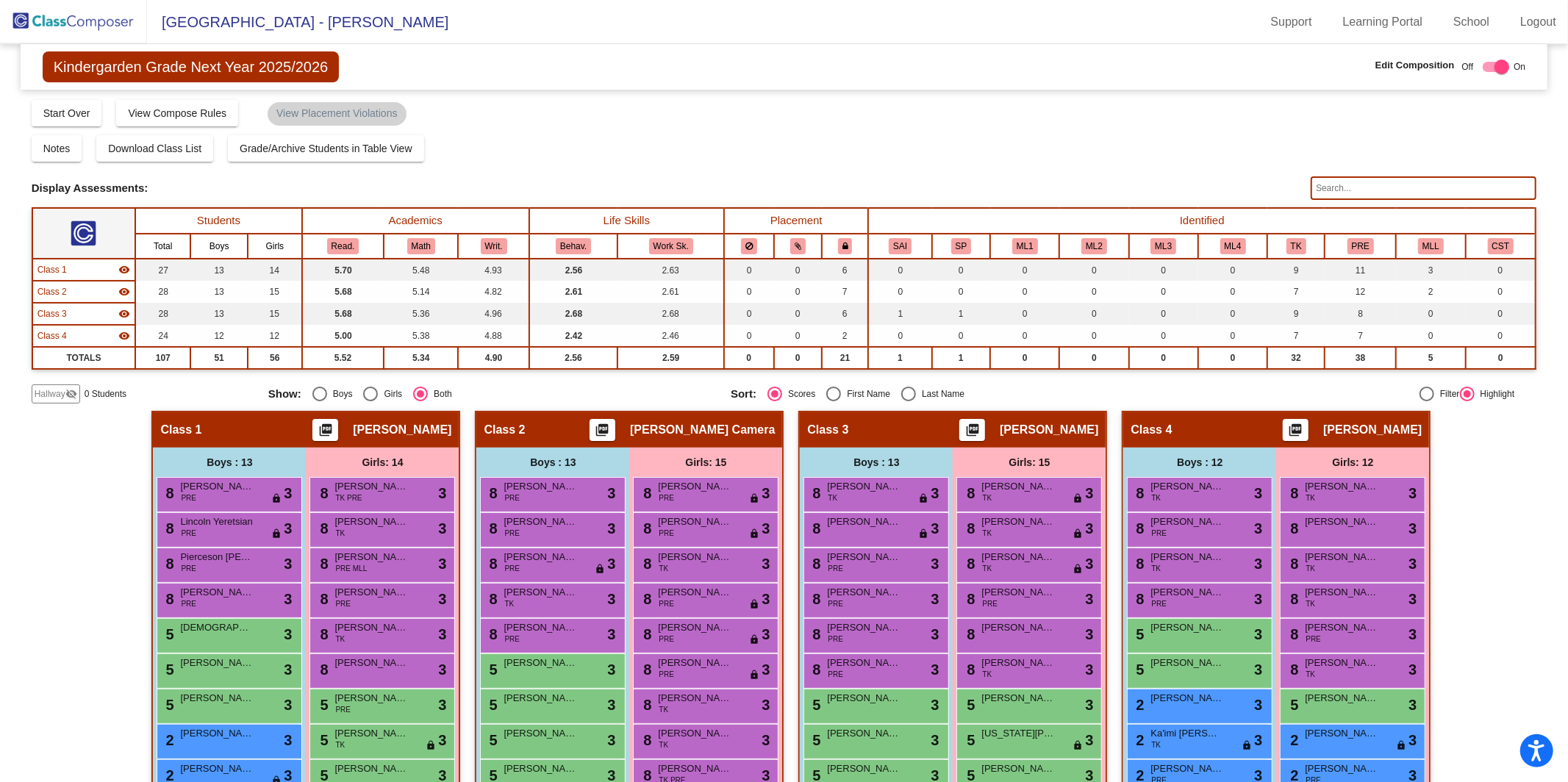
click at [116, 29] on img at bounding box center [73, 21] width 147 height 43
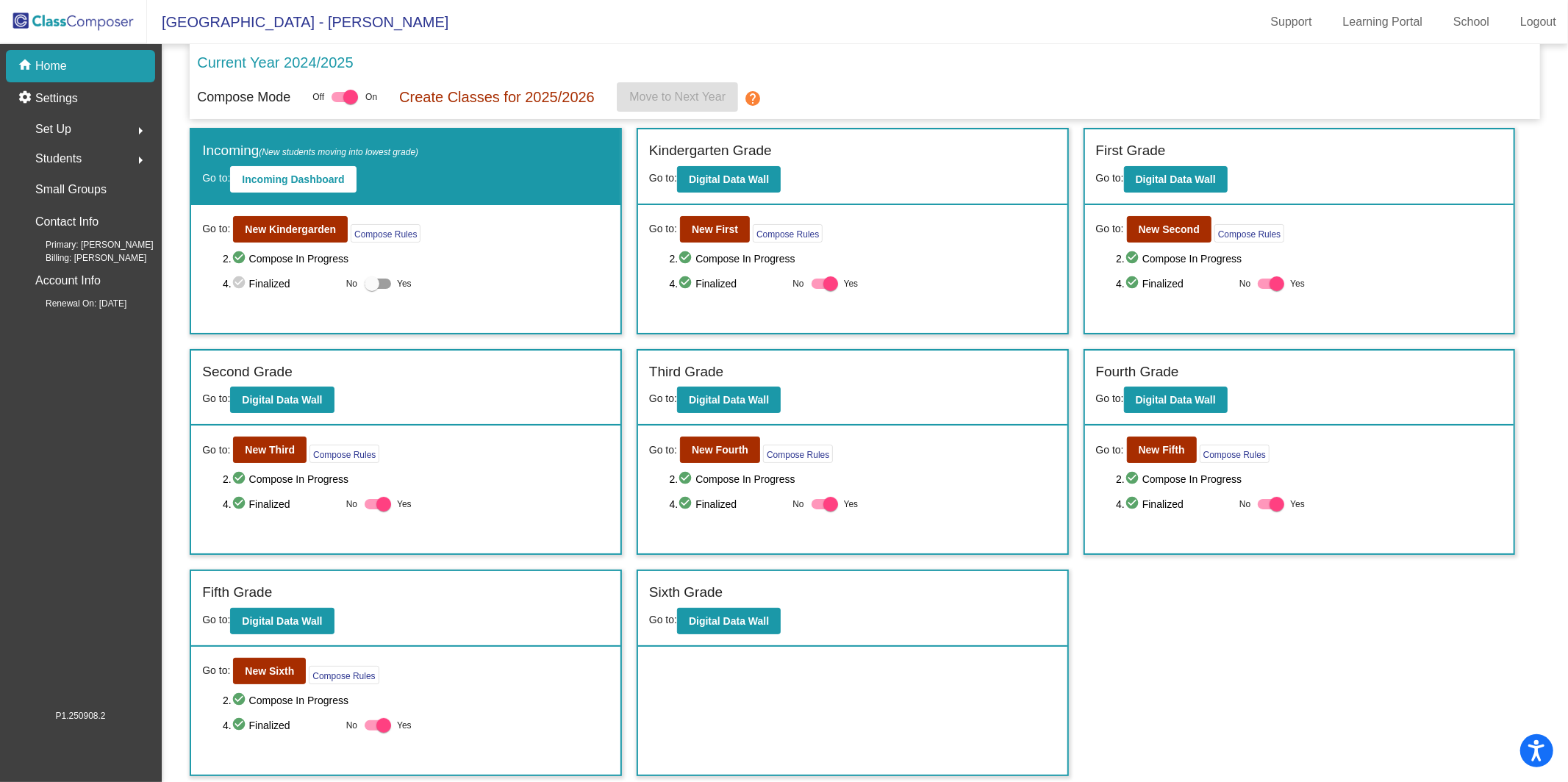
click at [352, 98] on div at bounding box center [351, 97] width 15 height 15
click at [339, 102] on input "checkbox" at bounding box center [338, 102] width 1 height 1
checkbox input "false"
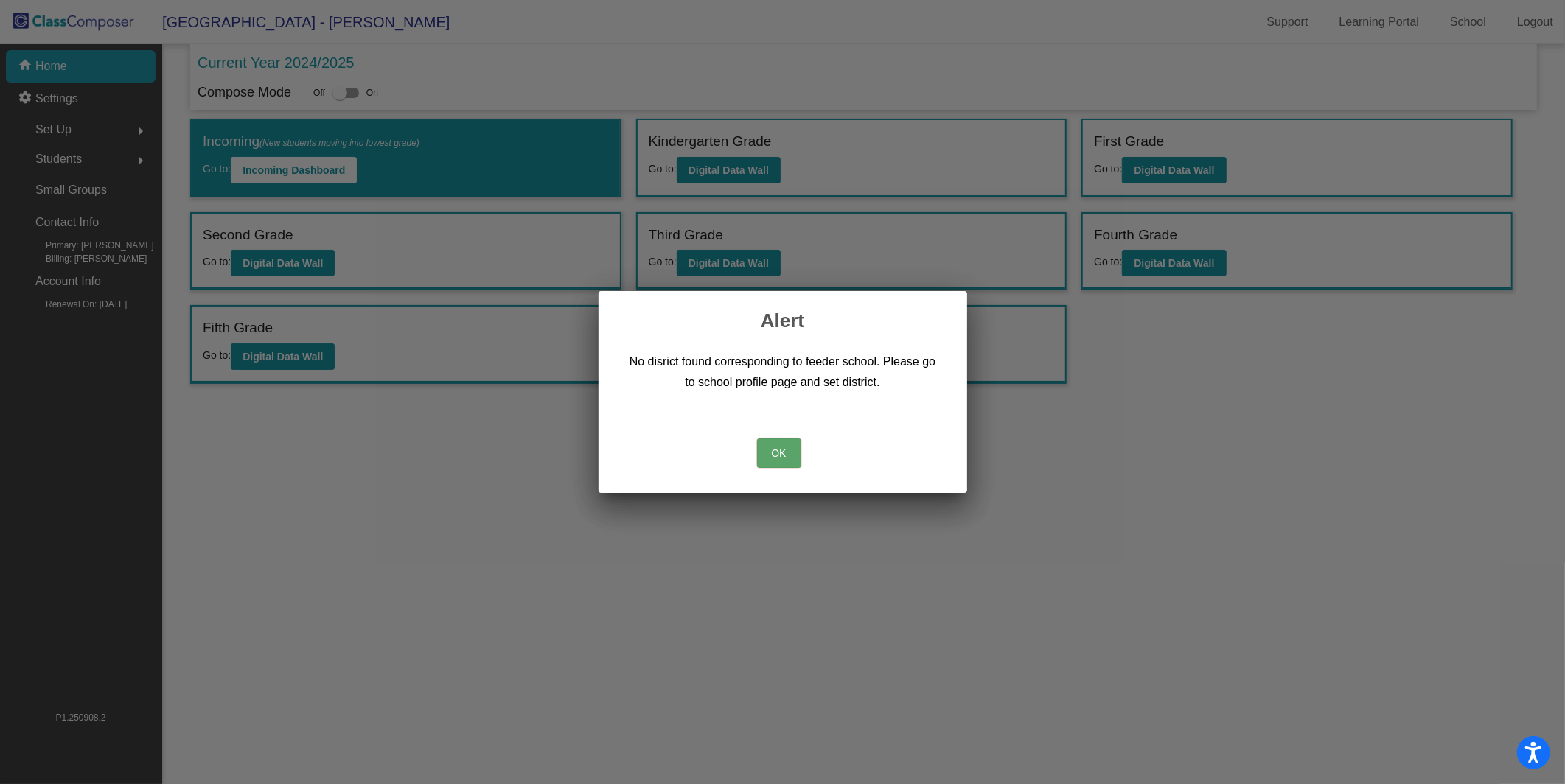
click at [787, 456] on button "OK" at bounding box center [779, 452] width 44 height 29
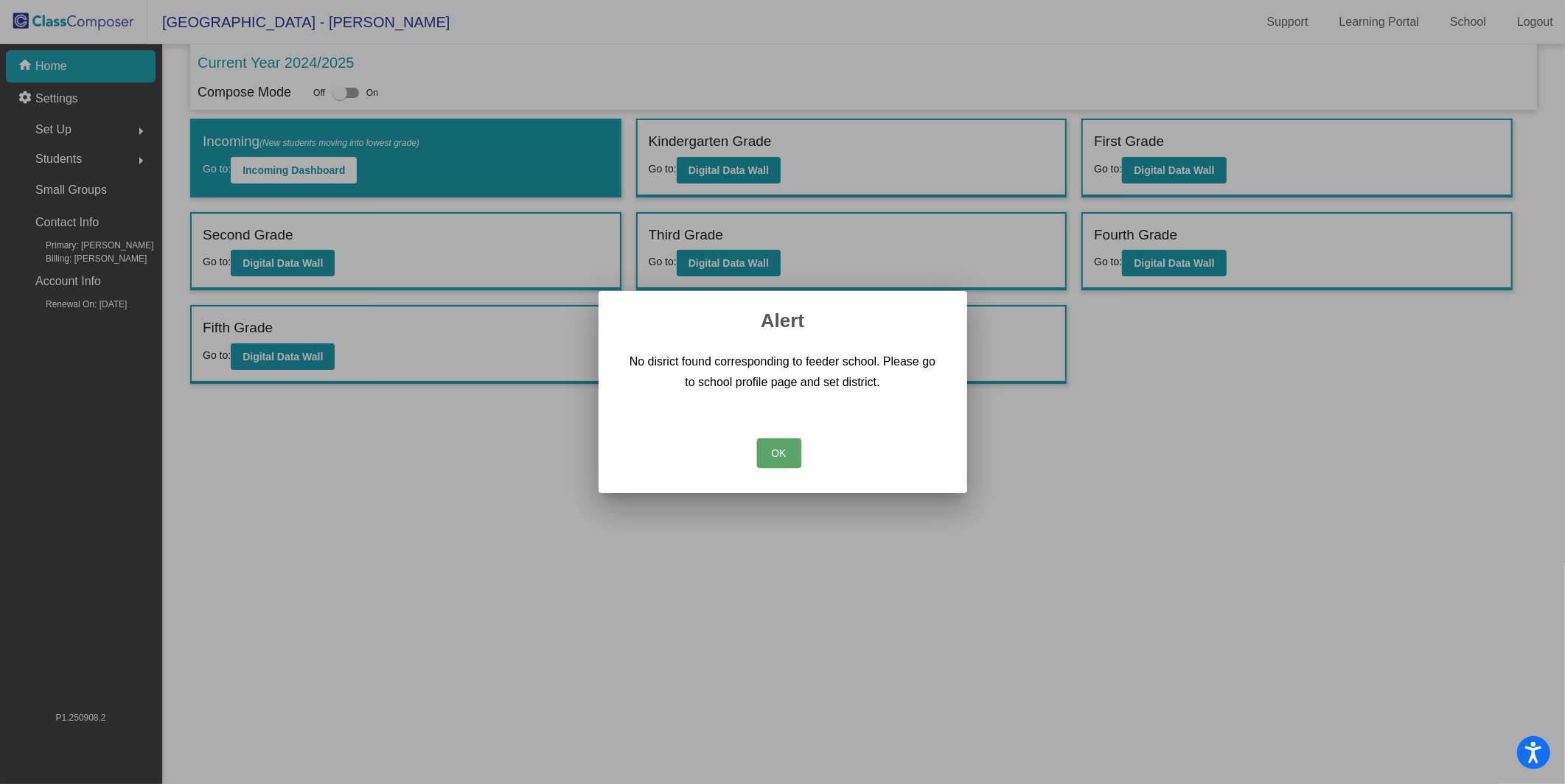
click at [765, 466] on button "OK" at bounding box center [779, 452] width 44 height 29
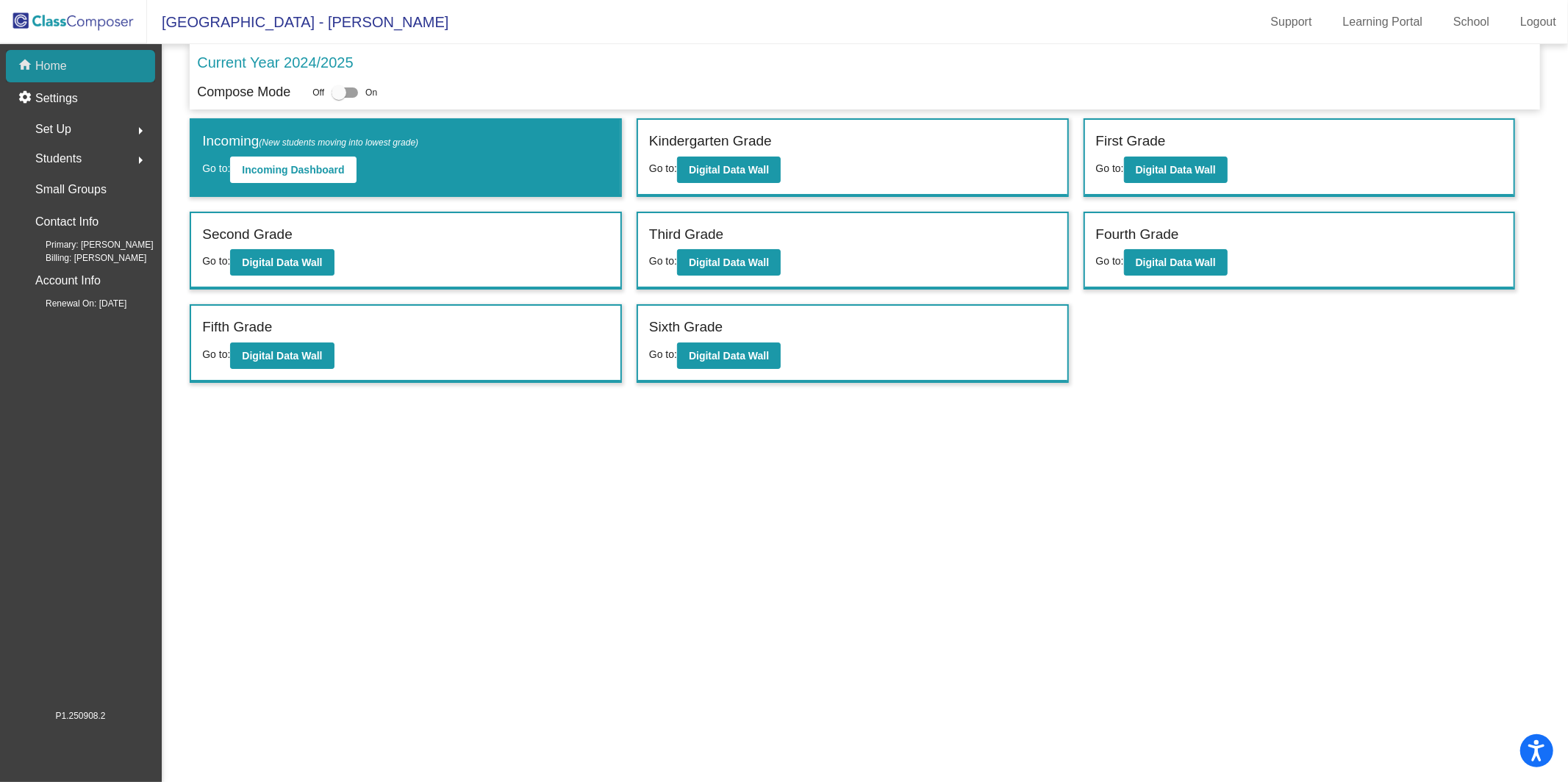
click at [113, 61] on div "home Home" at bounding box center [80, 66] width 149 height 32
click at [96, 47] on mat-nav-list "home Home settings Settings Set Up arrow_right Students arrow_right Small Group…" at bounding box center [80, 376] width 161 height 664
click at [94, 27] on img at bounding box center [73, 21] width 147 height 43
click at [68, 97] on p "Settings" at bounding box center [57, 98] width 42 height 17
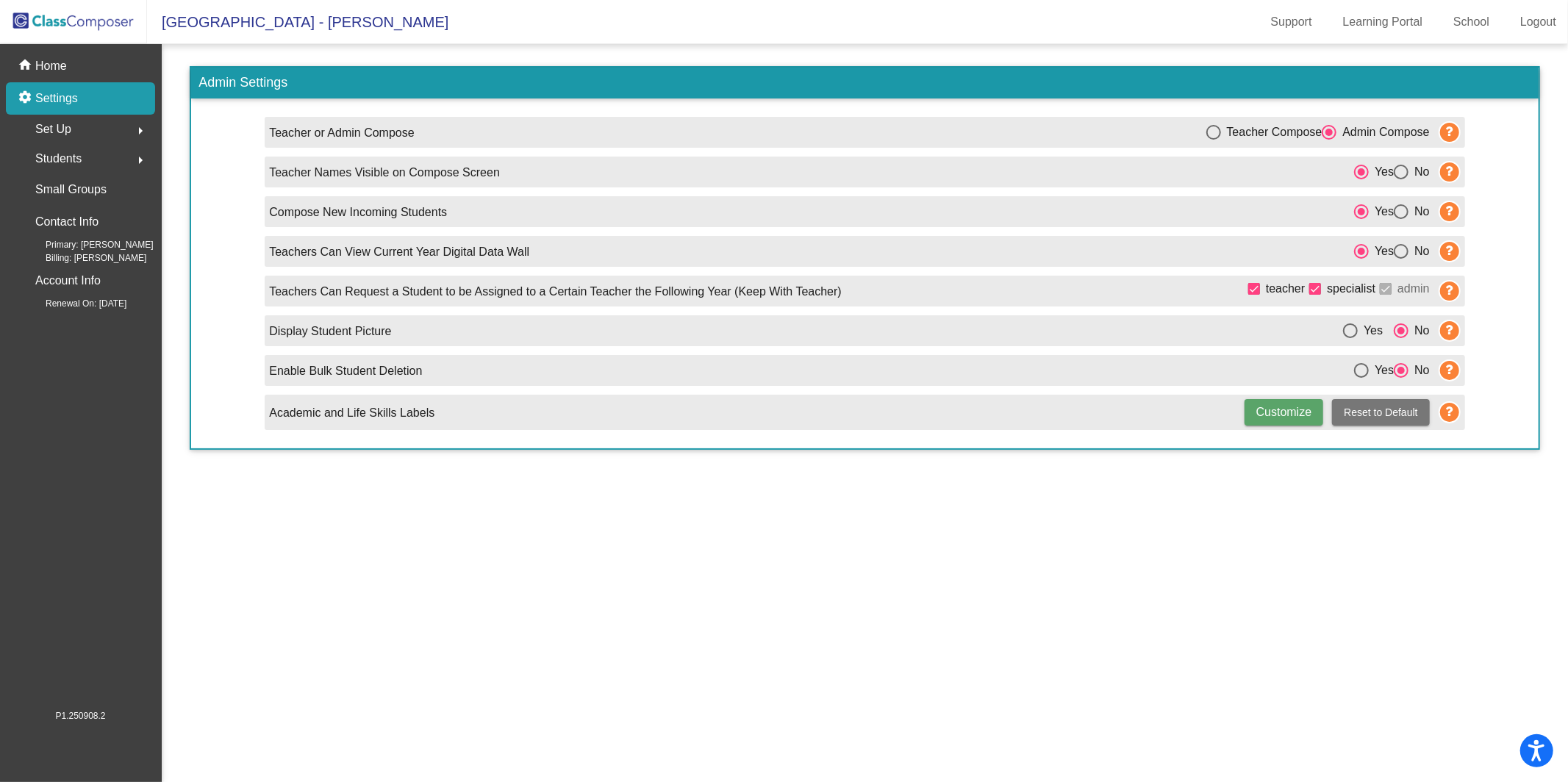
click at [68, 141] on div "Set Up arrow_right" at bounding box center [85, 129] width 141 height 29
click at [72, 130] on div "Set Up arrow_drop_down" at bounding box center [85, 129] width 141 height 29
click at [80, 24] on img at bounding box center [73, 21] width 147 height 43
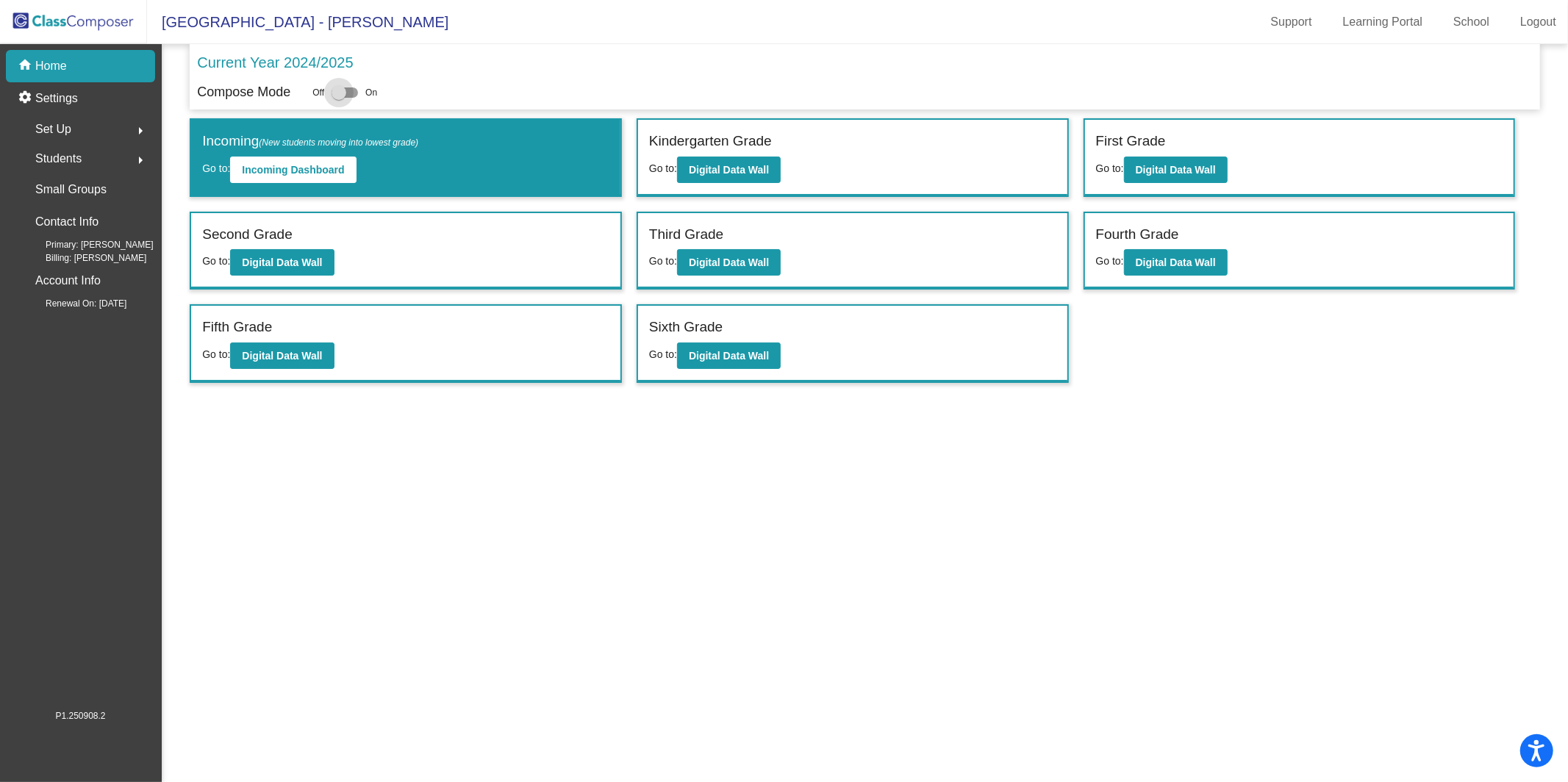
click at [346, 98] on div at bounding box center [339, 92] width 15 height 15
click at [339, 98] on input "checkbox" at bounding box center [338, 97] width 1 height 1
checkbox input "true"
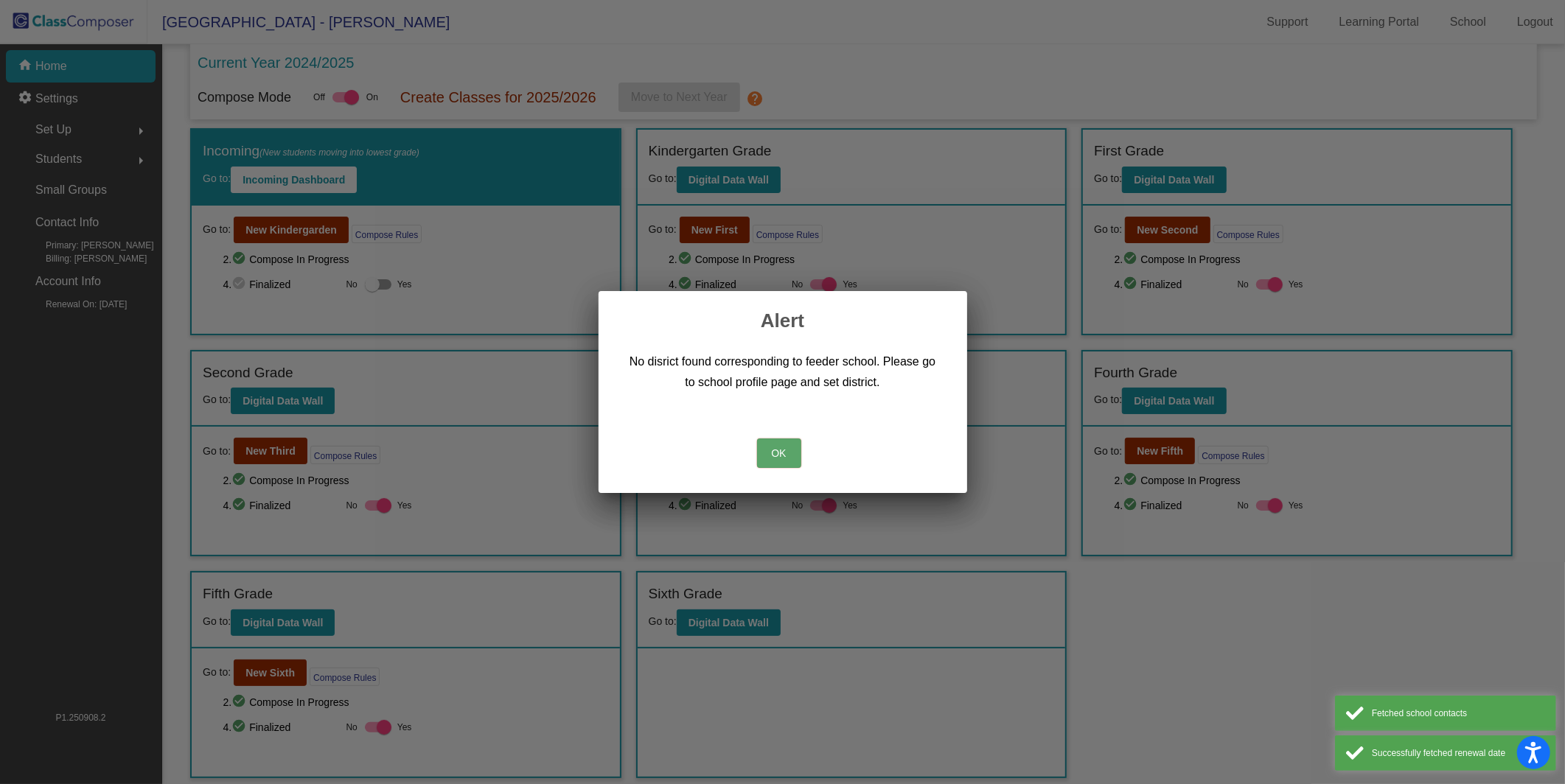
click at [777, 455] on button "OK" at bounding box center [779, 452] width 44 height 29
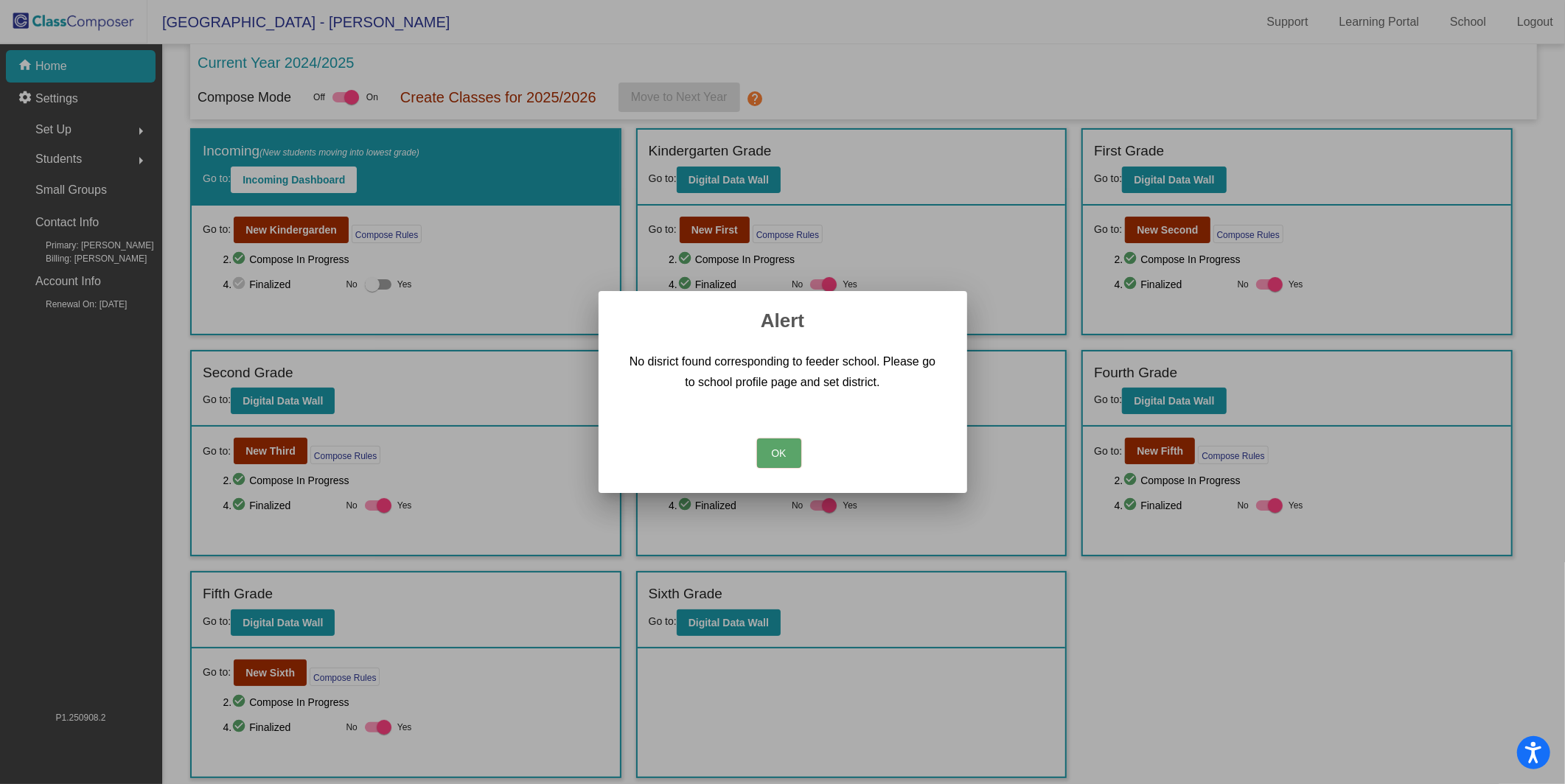
click at [768, 455] on button "OK" at bounding box center [779, 452] width 44 height 29
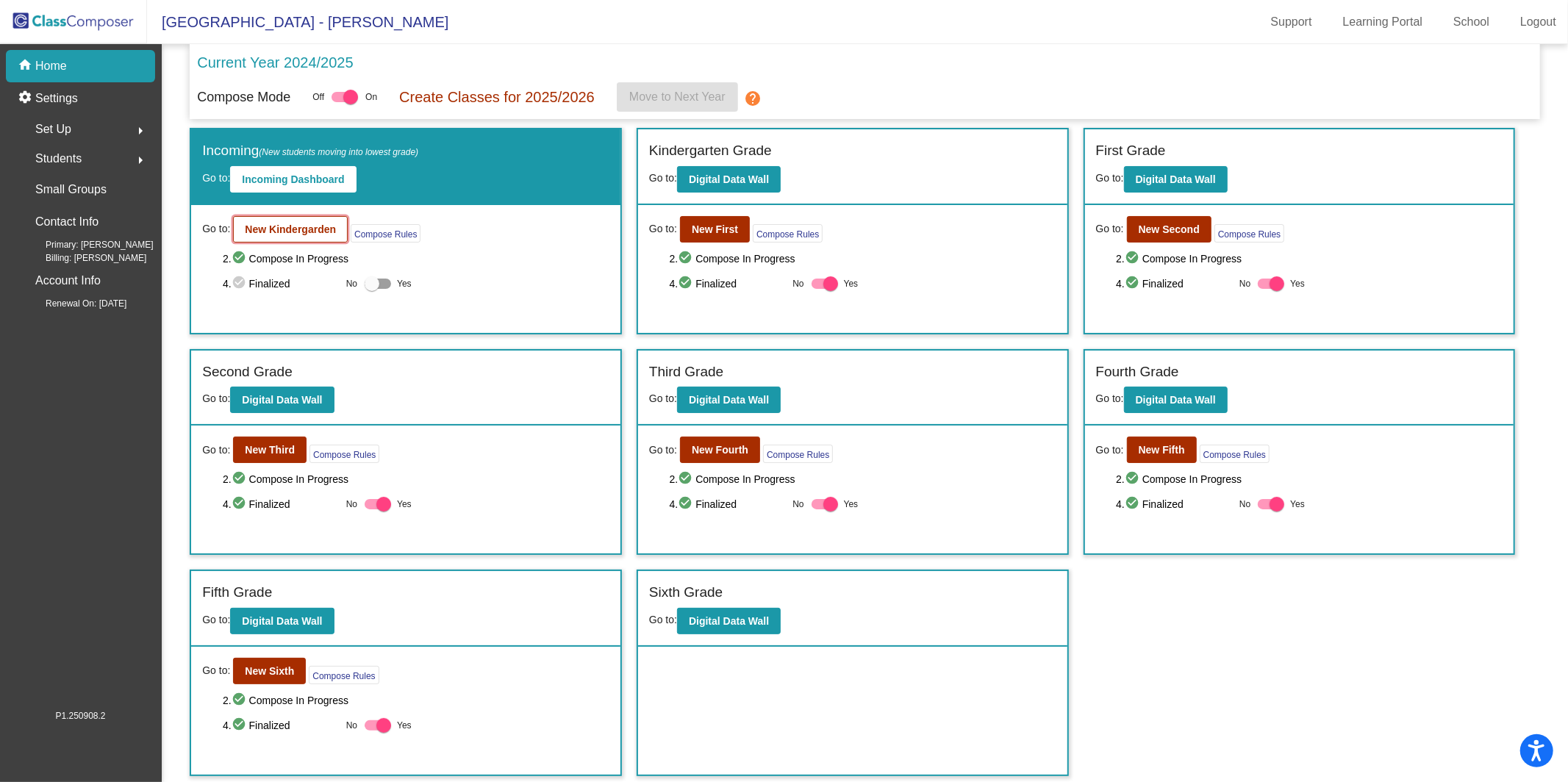
click at [300, 229] on b "New Kindergarden" at bounding box center [290, 229] width 91 height 12
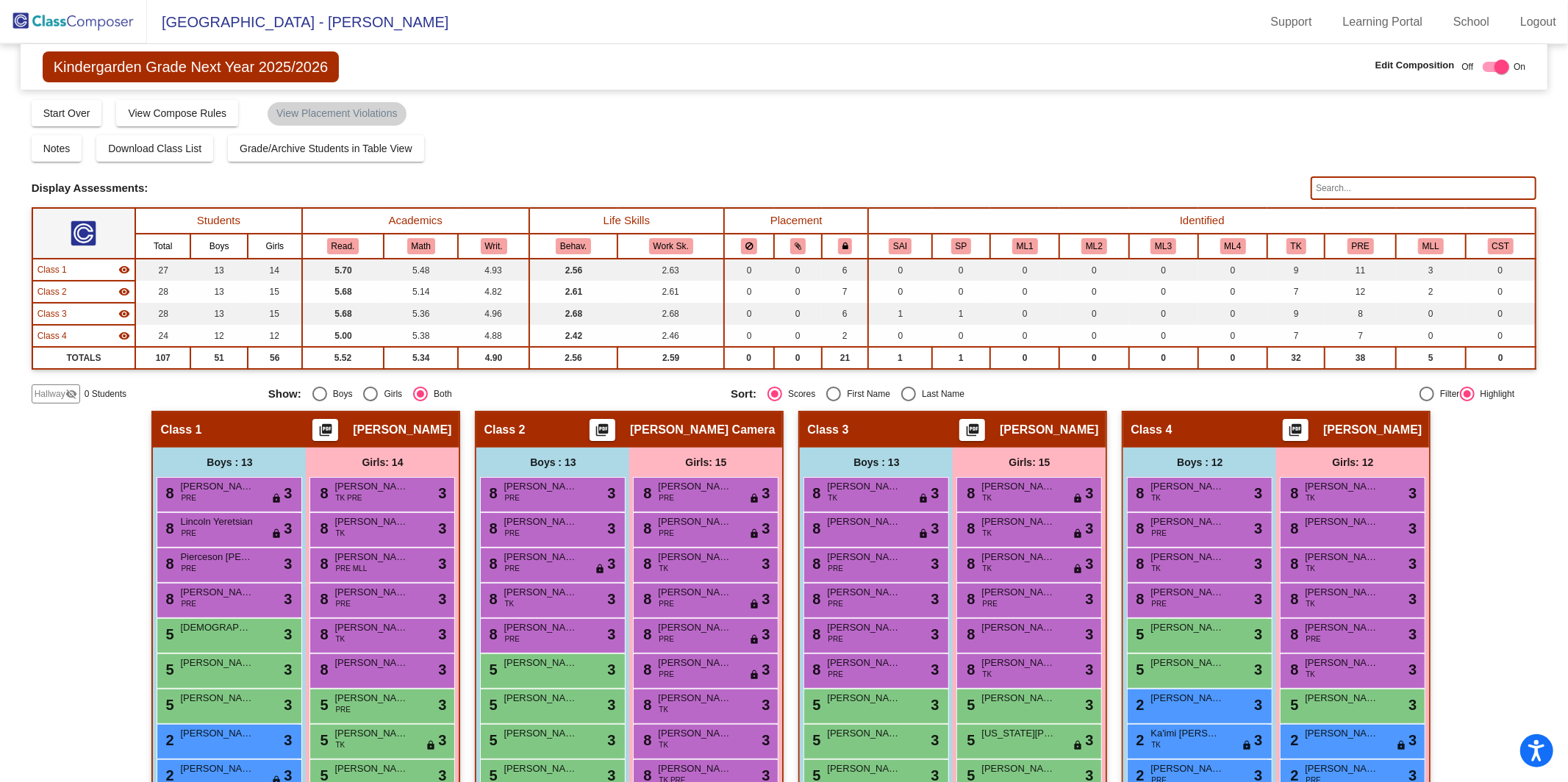
click at [79, 18] on img at bounding box center [73, 21] width 147 height 43
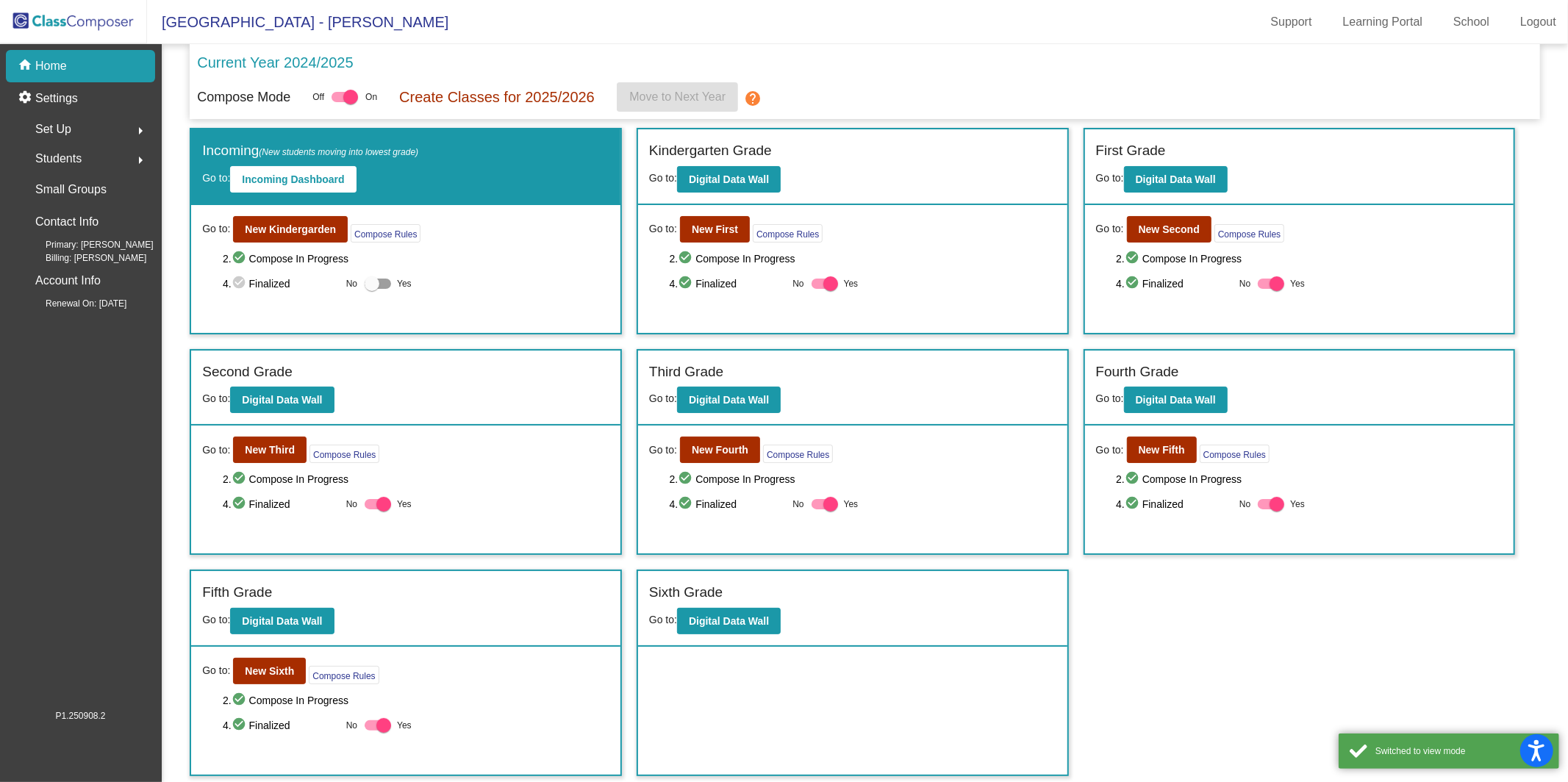
click at [83, 159] on div "Students arrow_right" at bounding box center [85, 158] width 141 height 29
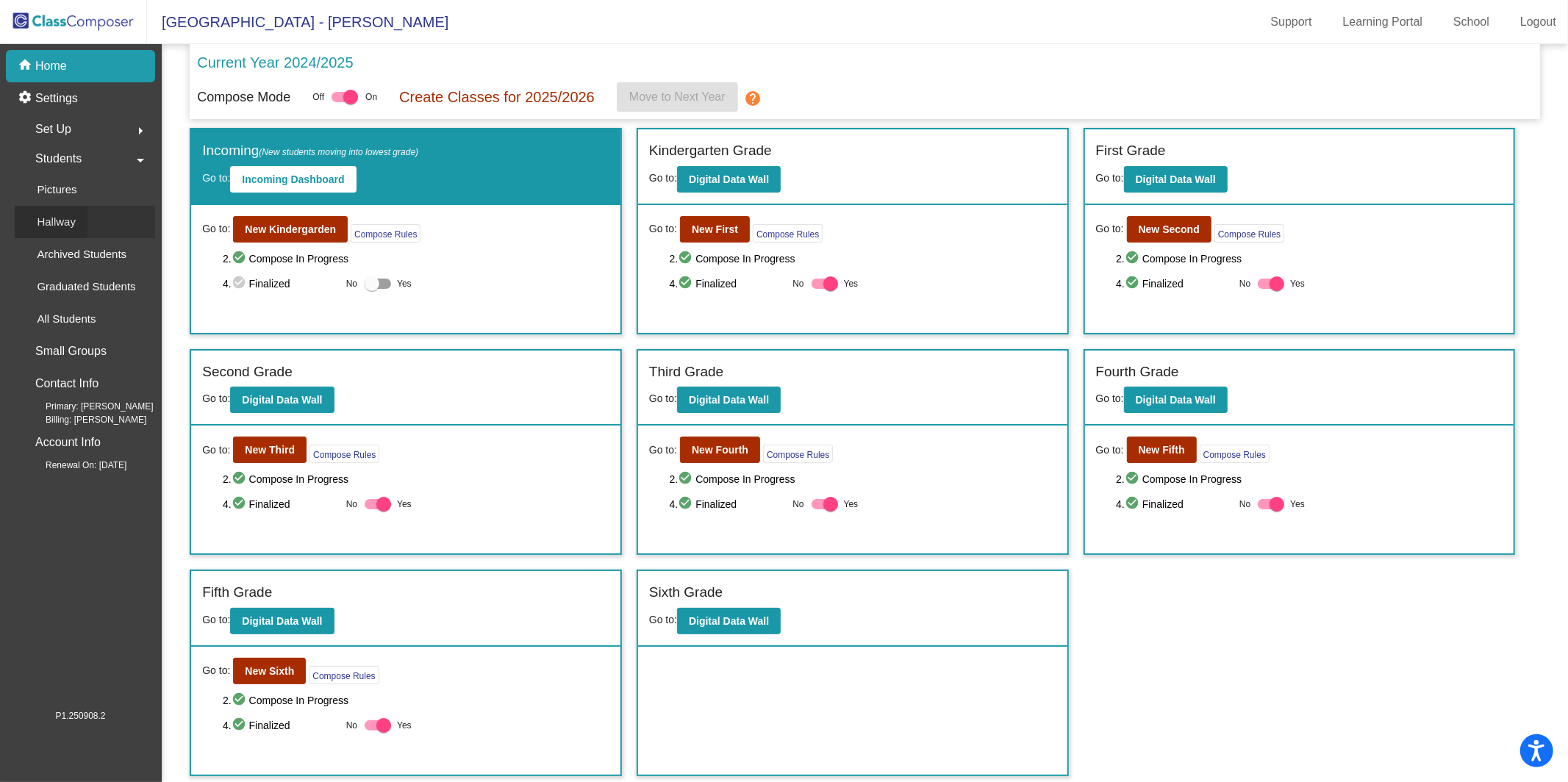
click at [84, 216] on div "Hallway" at bounding box center [51, 222] width 73 height 32
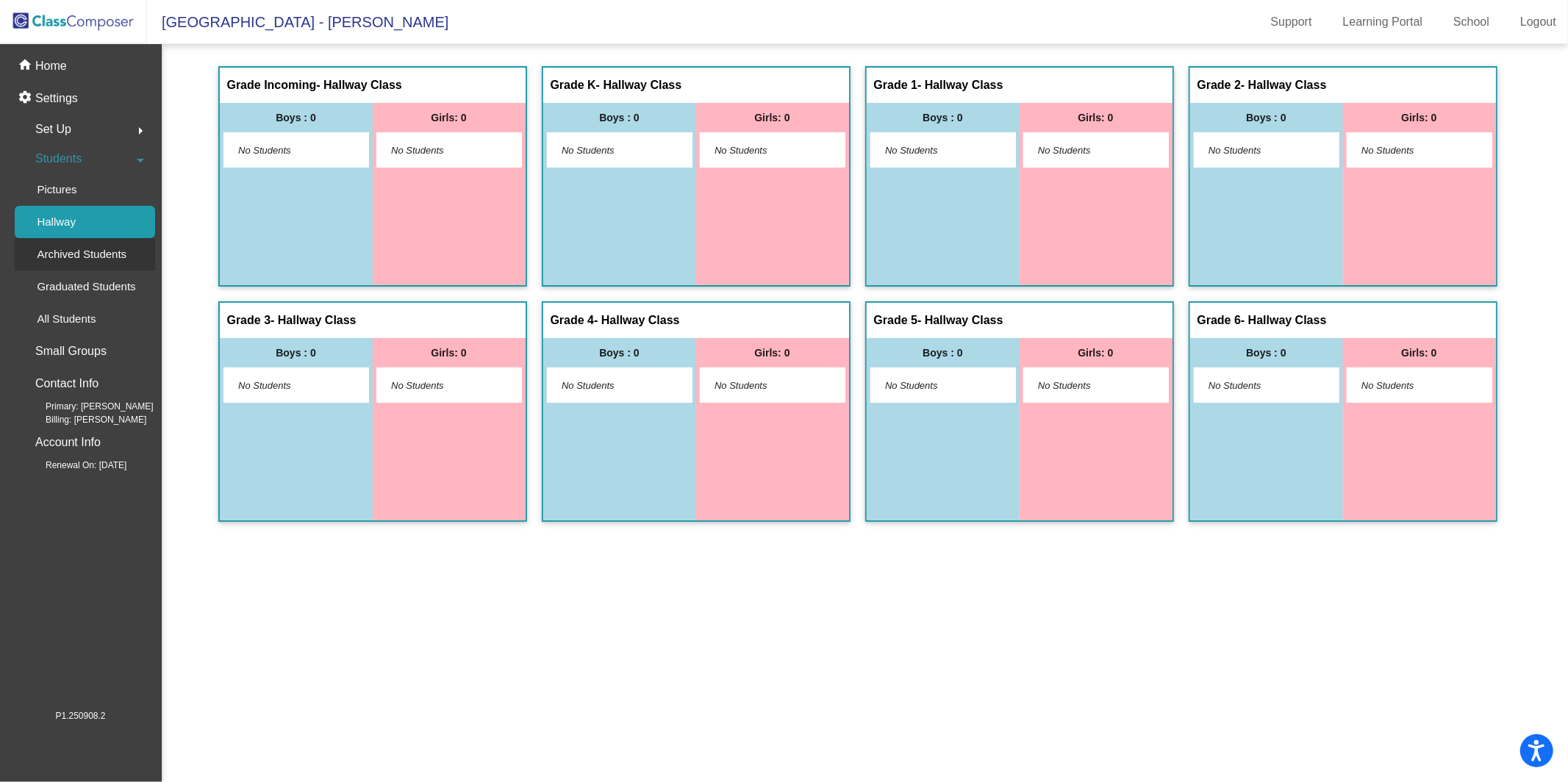
click at [85, 263] on p "Archived Students" at bounding box center [82, 254] width 90 height 17
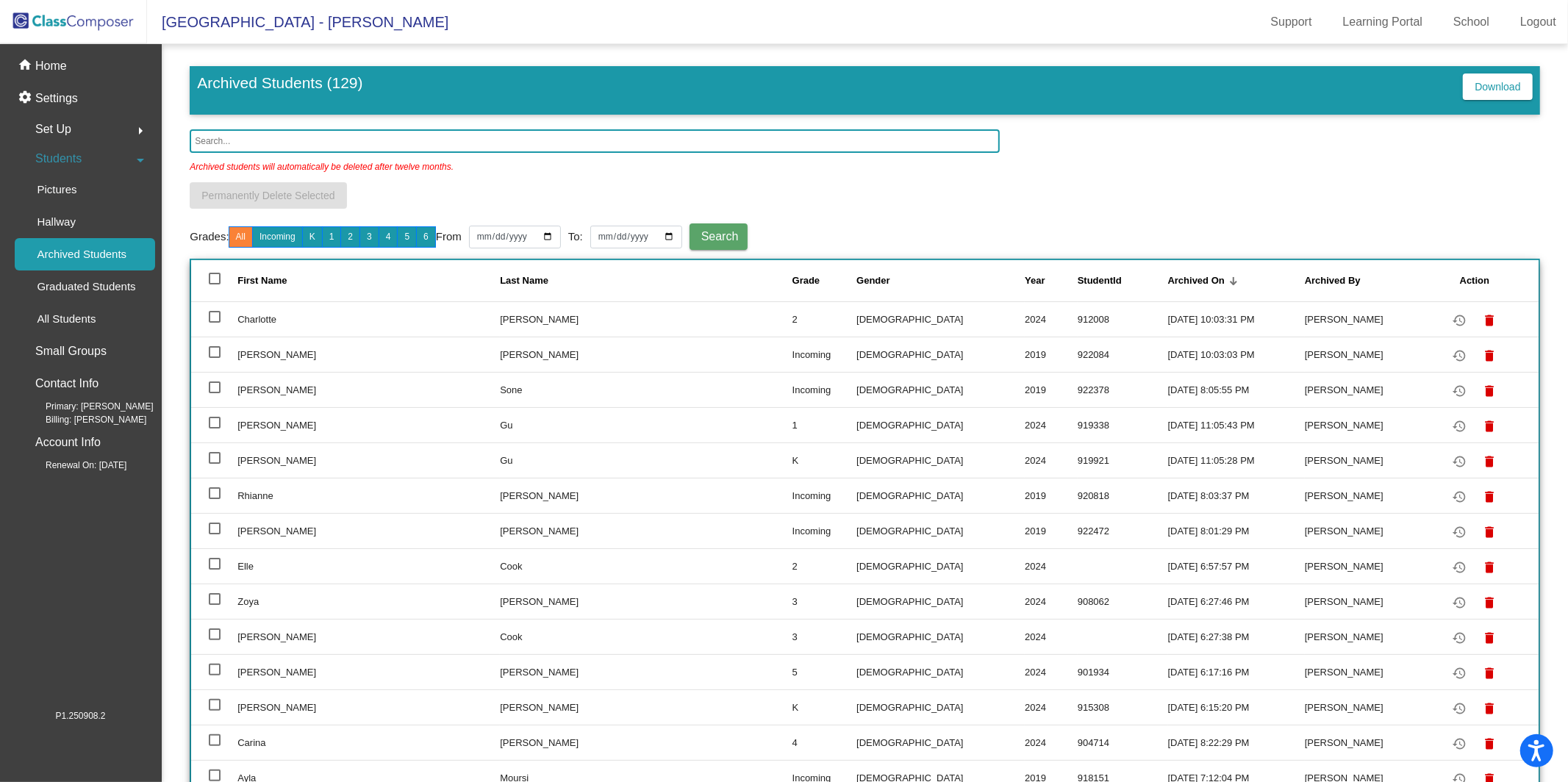
click at [771, 152] on input "text" at bounding box center [594, 141] width 810 height 24
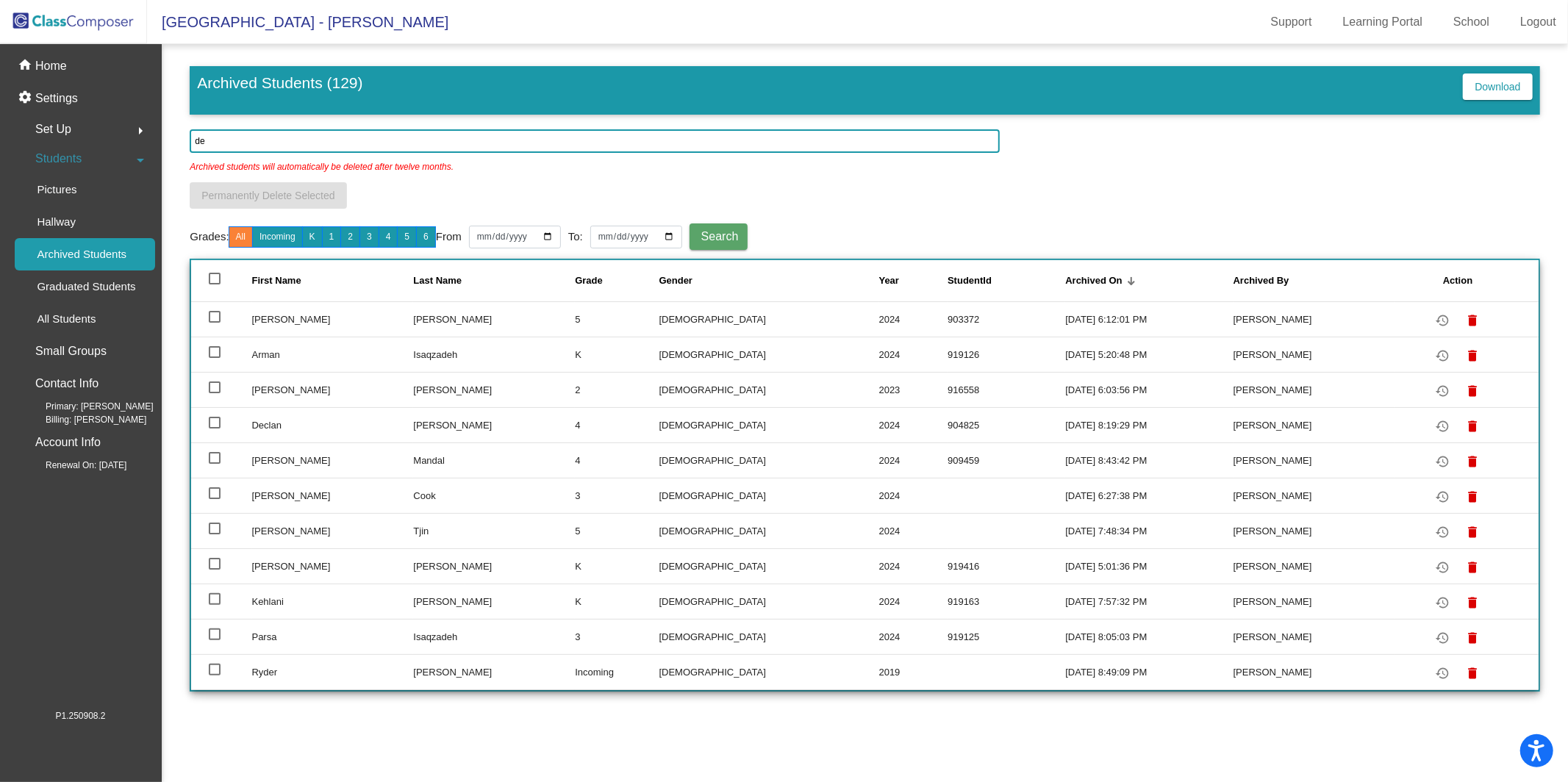
type input "d"
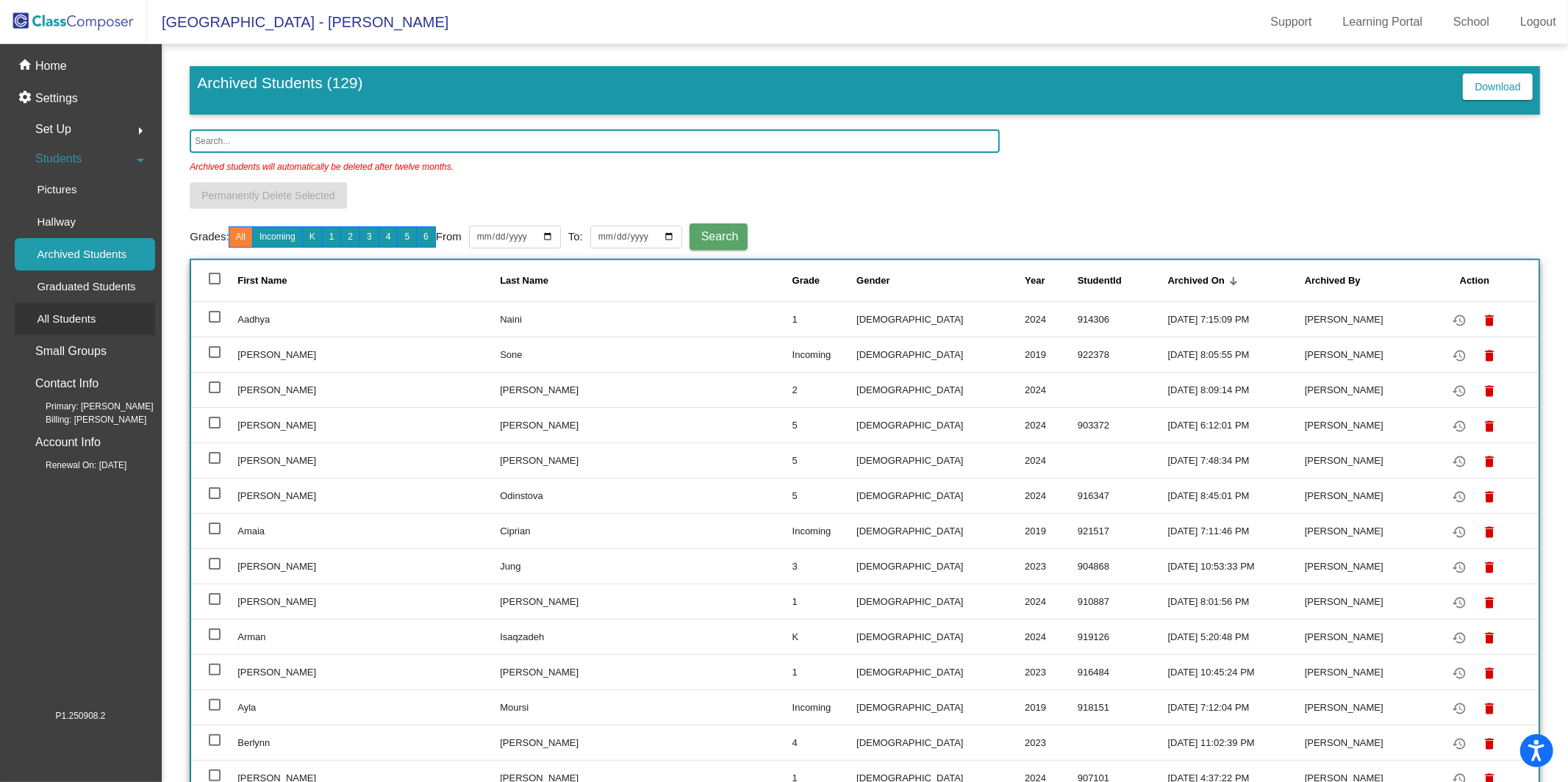
click at [106, 314] on div "All Students" at bounding box center [61, 318] width 93 height 32
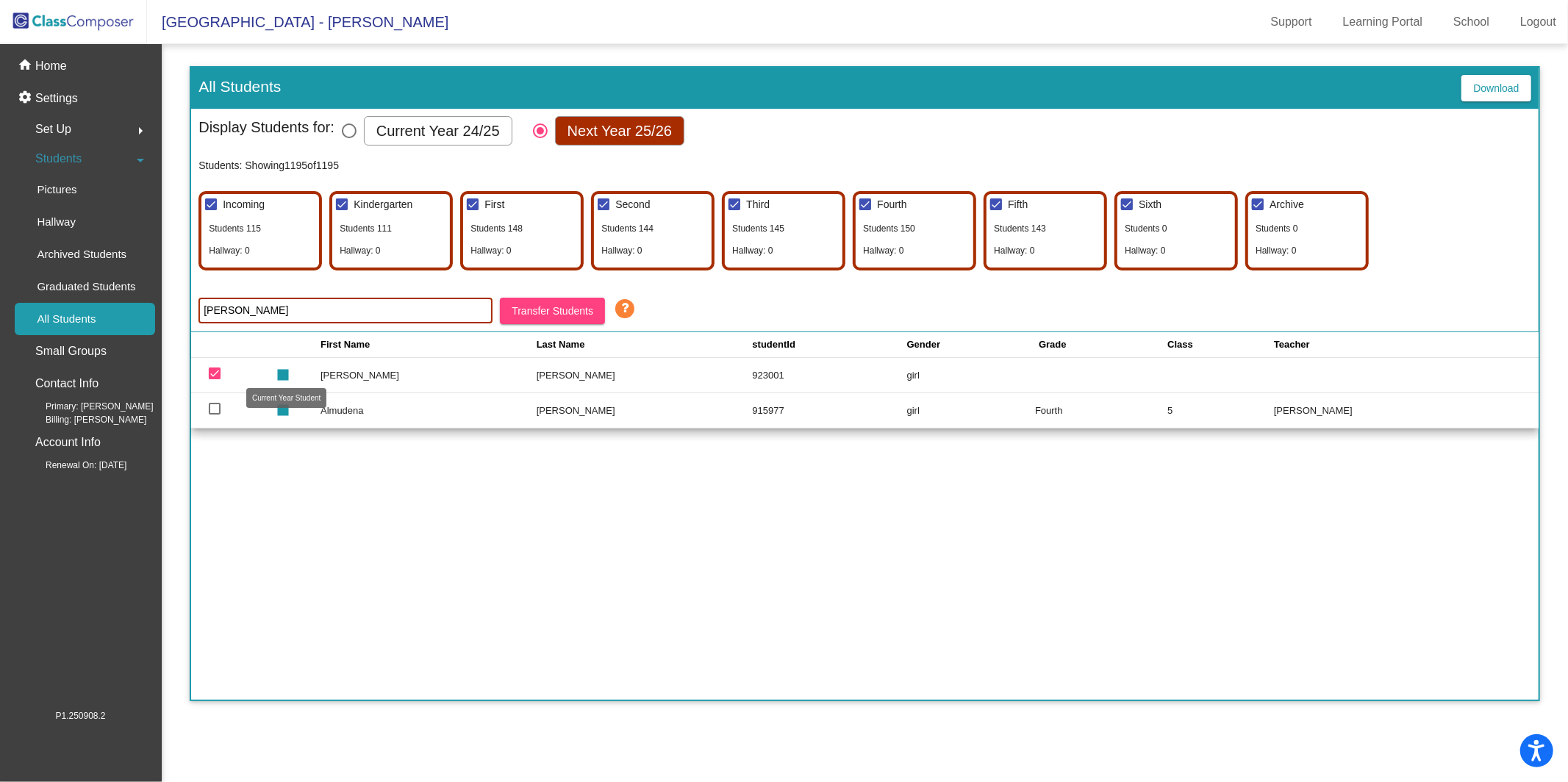
type input "[PERSON_NAME]"
click at [287, 375] on mat-icon "stop" at bounding box center [281, 369] width 17 height 17
click at [289, 373] on mat-icon "stop" at bounding box center [281, 369] width 17 height 17
click at [286, 369] on mat-icon "stop" at bounding box center [281, 369] width 17 height 17
drag, startPoint x: 209, startPoint y: 374, endPoint x: 256, endPoint y: 367, distance: 47.5
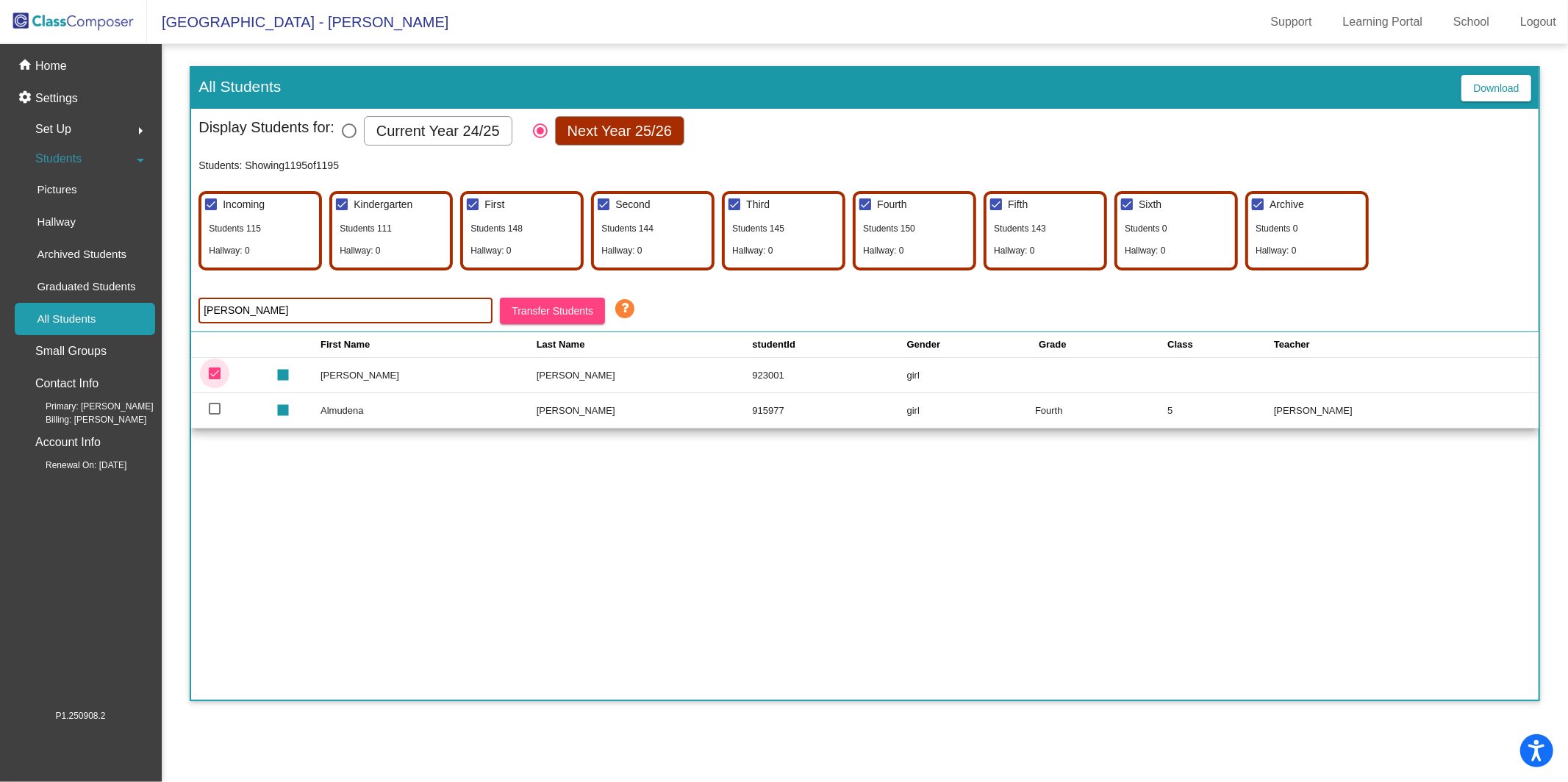
click at [209, 374] on div at bounding box center [215, 373] width 12 height 12
click at [214, 379] on input "deselect row 102" at bounding box center [214, 379] width 1 height 1
click at [289, 374] on mat-icon "stop" at bounding box center [281, 369] width 17 height 17
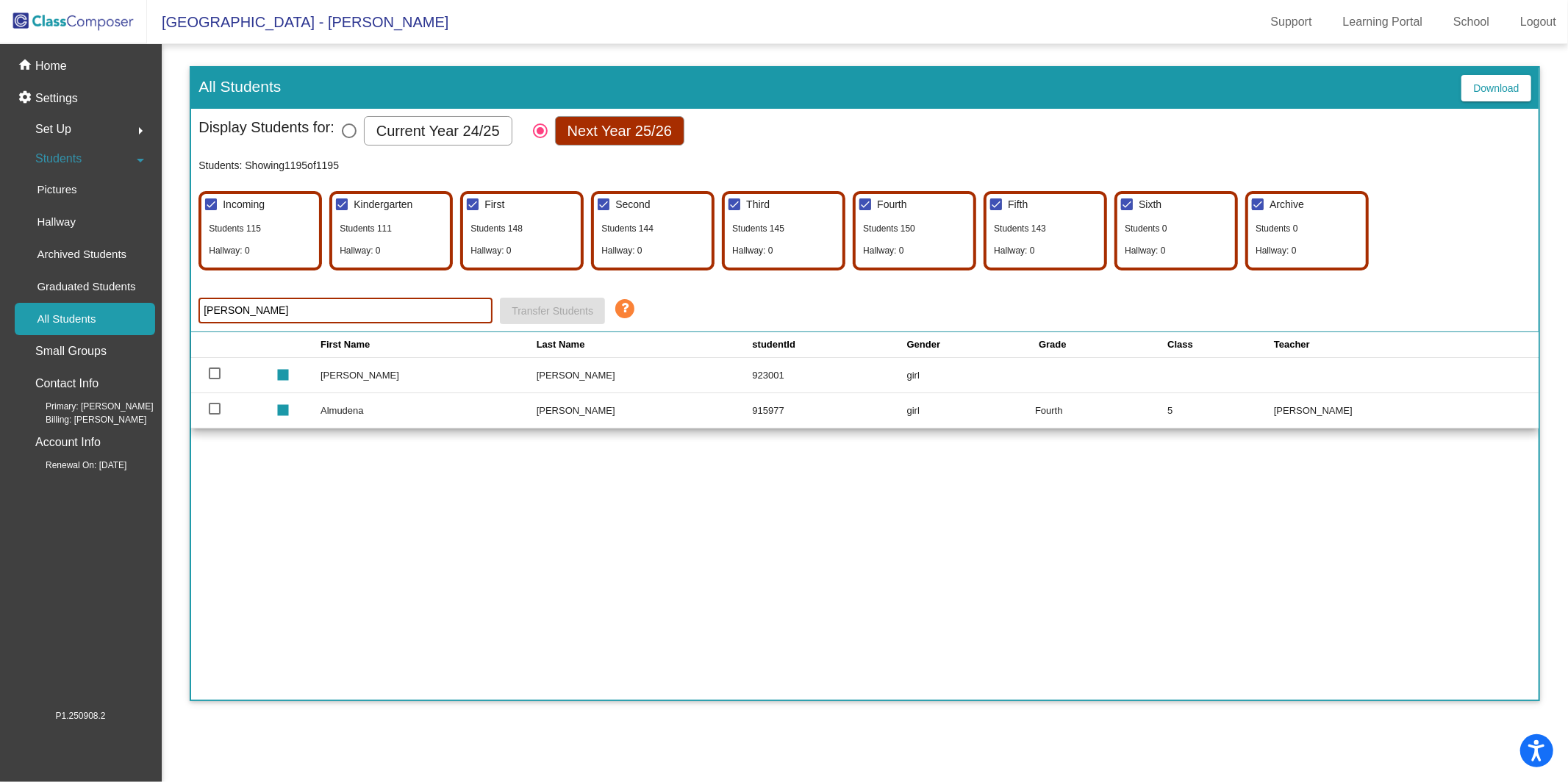
click at [289, 374] on mat-icon "stop" at bounding box center [281, 369] width 17 height 17
click at [334, 479] on div "First Name Last Name studentId Gender Grade Class Teacher stop Troy Abiva 91789…" at bounding box center [864, 516] width 1347 height 367
click at [289, 376] on mat-icon "stop" at bounding box center [281, 369] width 17 height 17
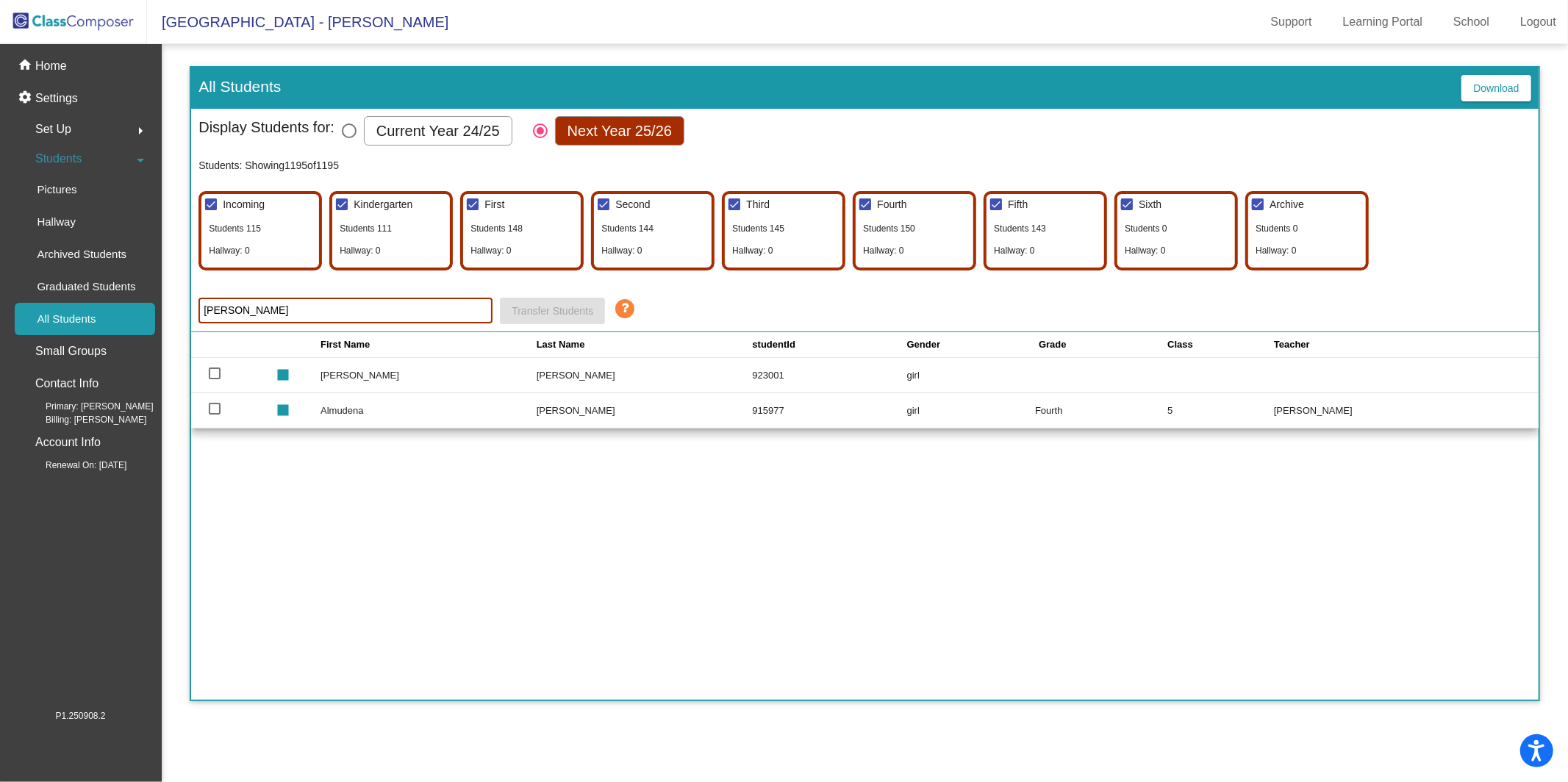
click at [212, 370] on div at bounding box center [215, 373] width 12 height 12
click at [214, 379] on input "select row 102" at bounding box center [214, 379] width 1 height 1
checkbox input "true"
click at [537, 378] on td "[PERSON_NAME]" at bounding box center [645, 375] width 216 height 35
click at [377, 247] on span "Hallway: 0" at bounding box center [358, 251] width 44 height 18
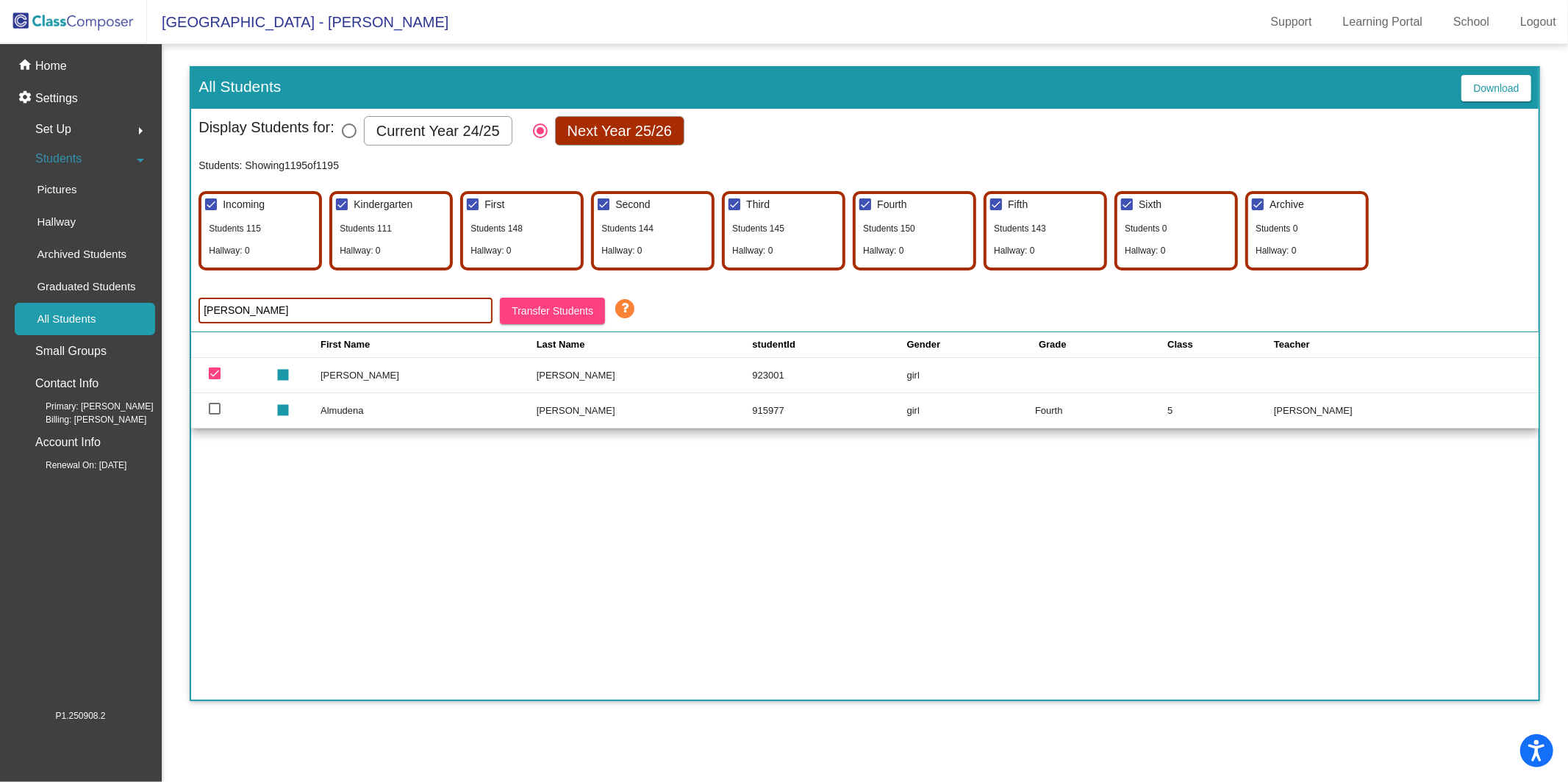
click at [86, 130] on div "Set Up arrow_right" at bounding box center [85, 129] width 141 height 29
click at [115, 290] on p "Import Students" at bounding box center [75, 289] width 78 height 17
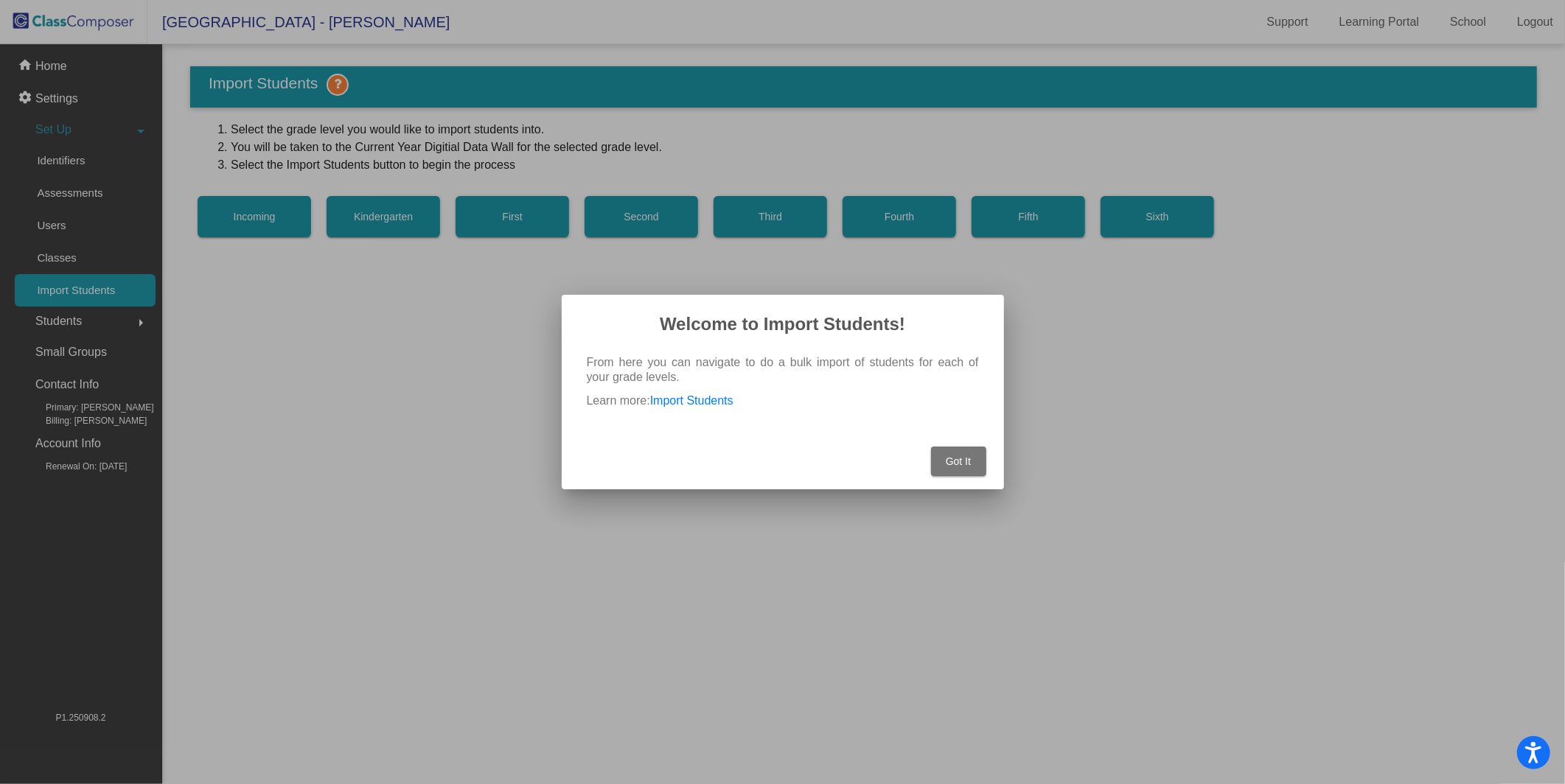
click at [953, 459] on span "Got It" at bounding box center [959, 461] width 25 height 12
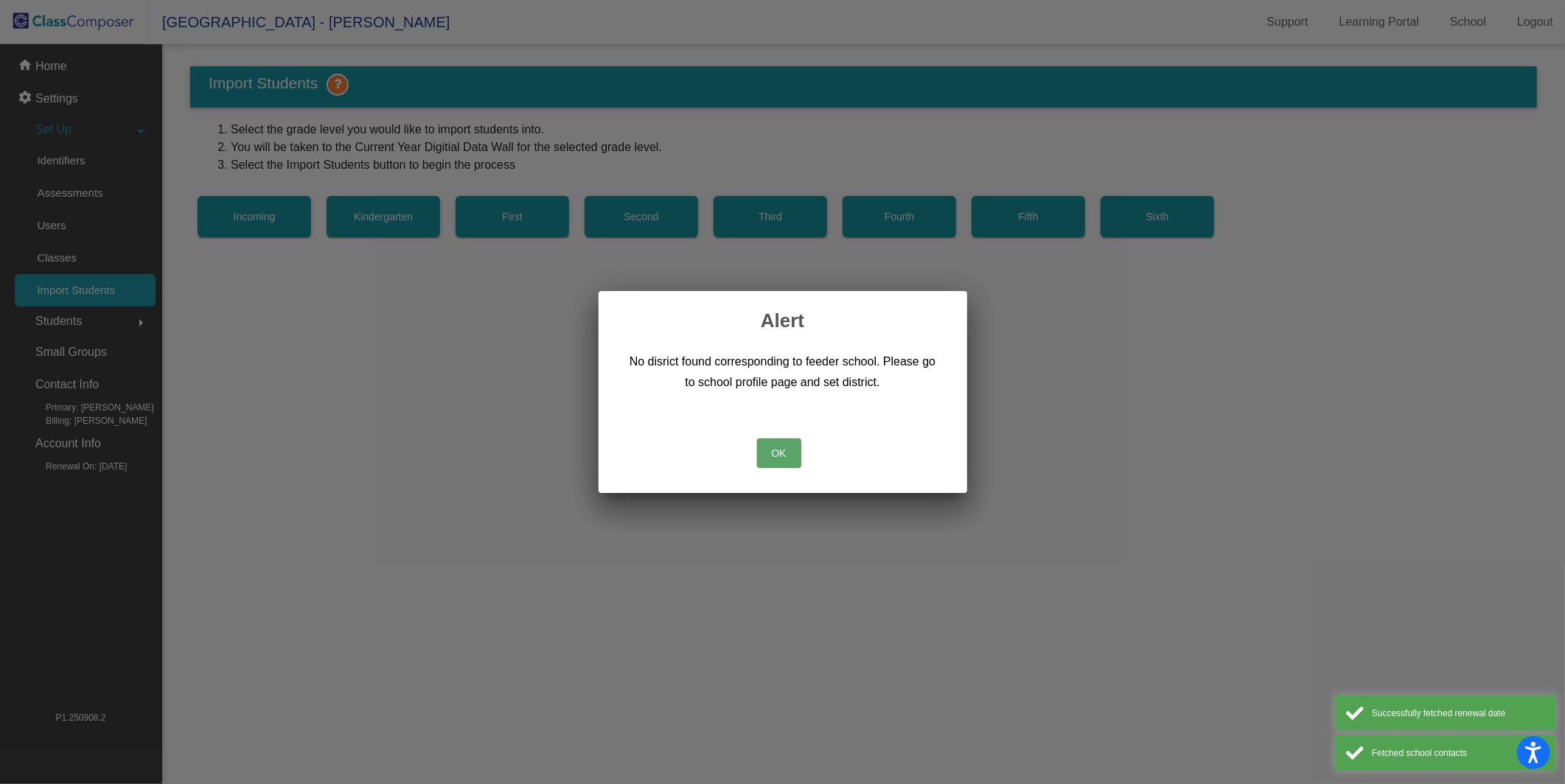
click at [794, 453] on button "OK" at bounding box center [779, 452] width 44 height 29
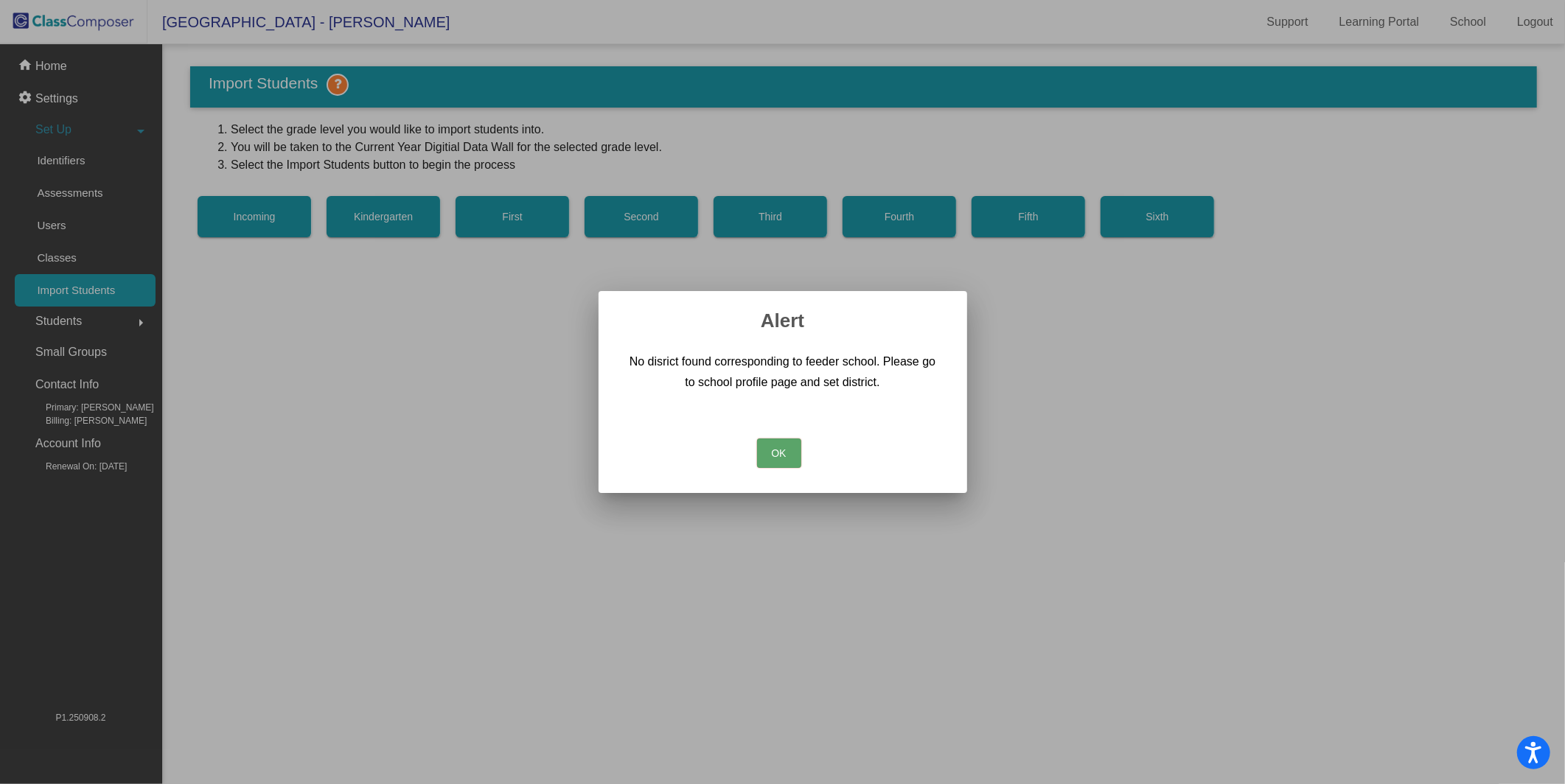
click at [777, 459] on button "OK" at bounding box center [779, 452] width 44 height 29
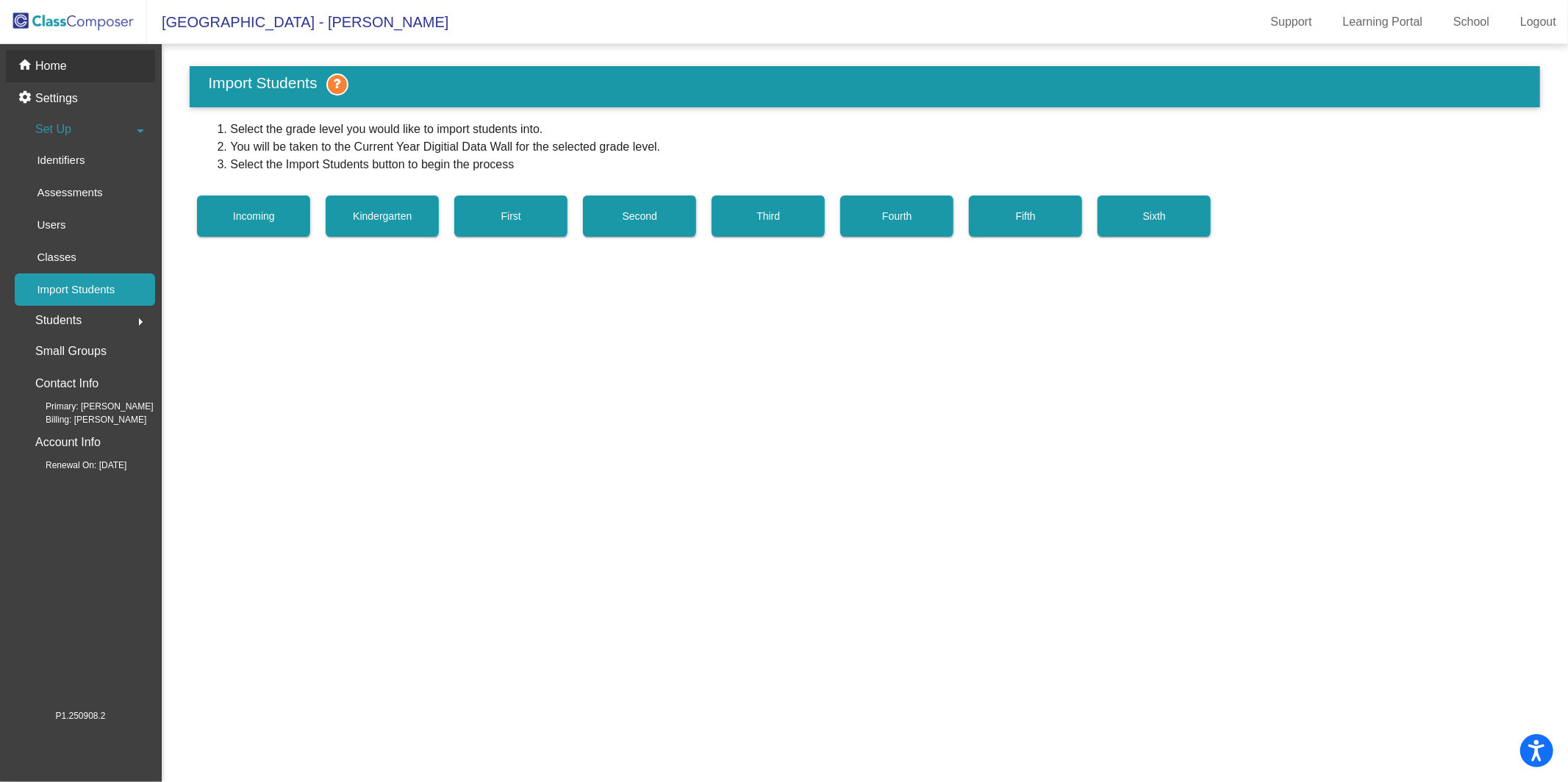
click at [46, 69] on p "Home" at bounding box center [51, 66] width 31 height 17
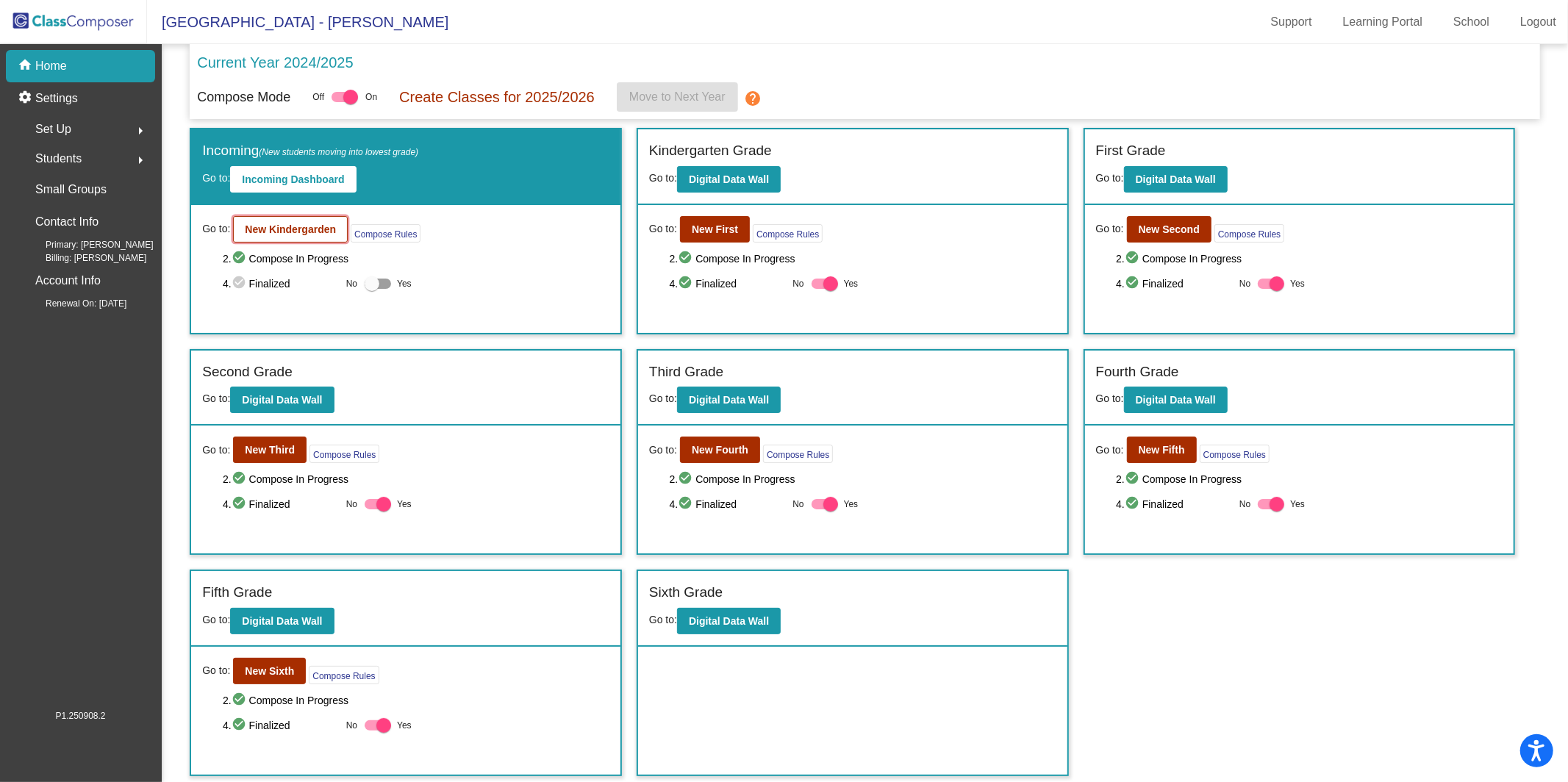
click at [297, 223] on b "New Kindergarden" at bounding box center [290, 229] width 91 height 12
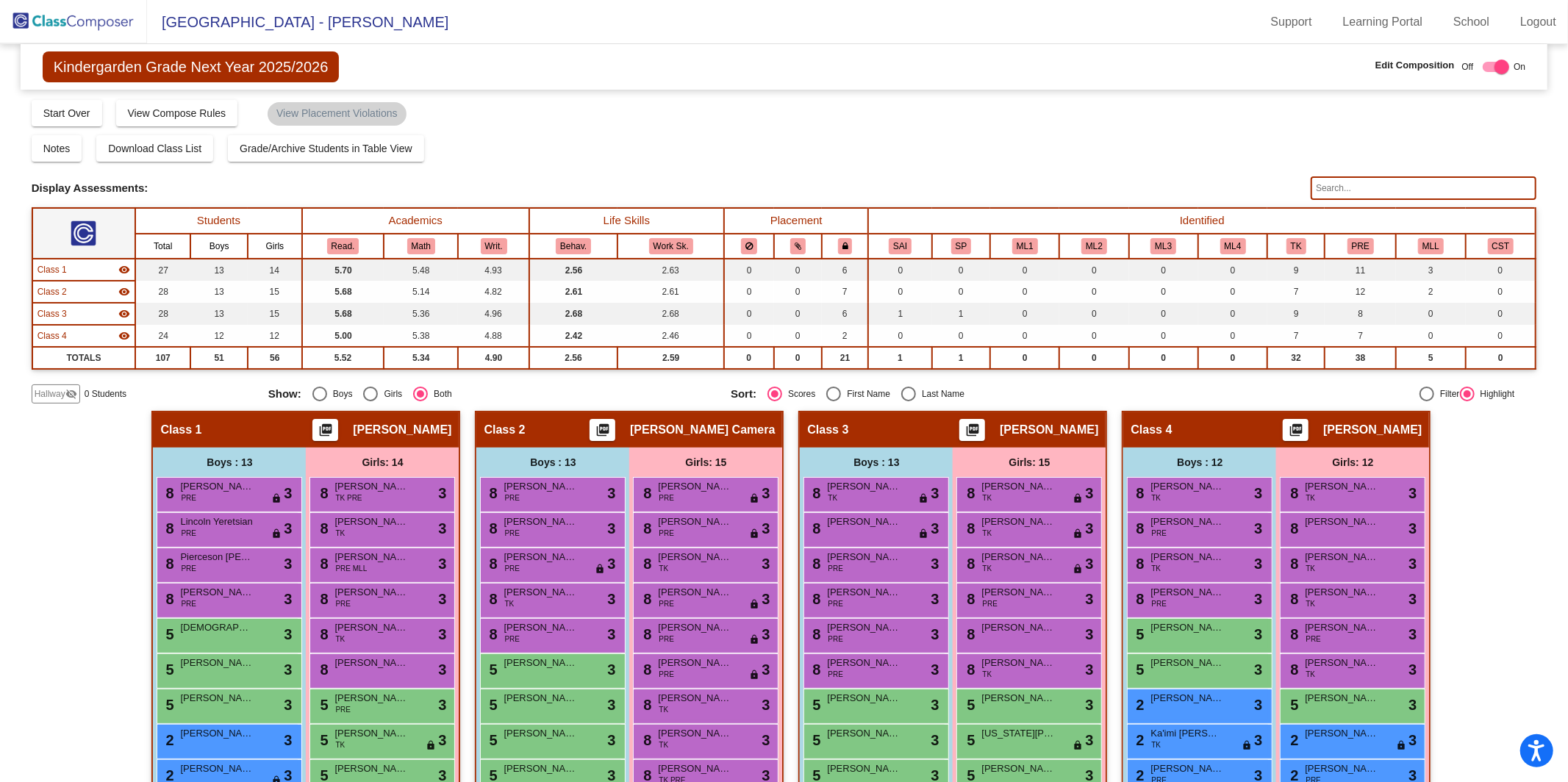
click at [60, 394] on span "Hallway" at bounding box center [50, 394] width 31 height 13
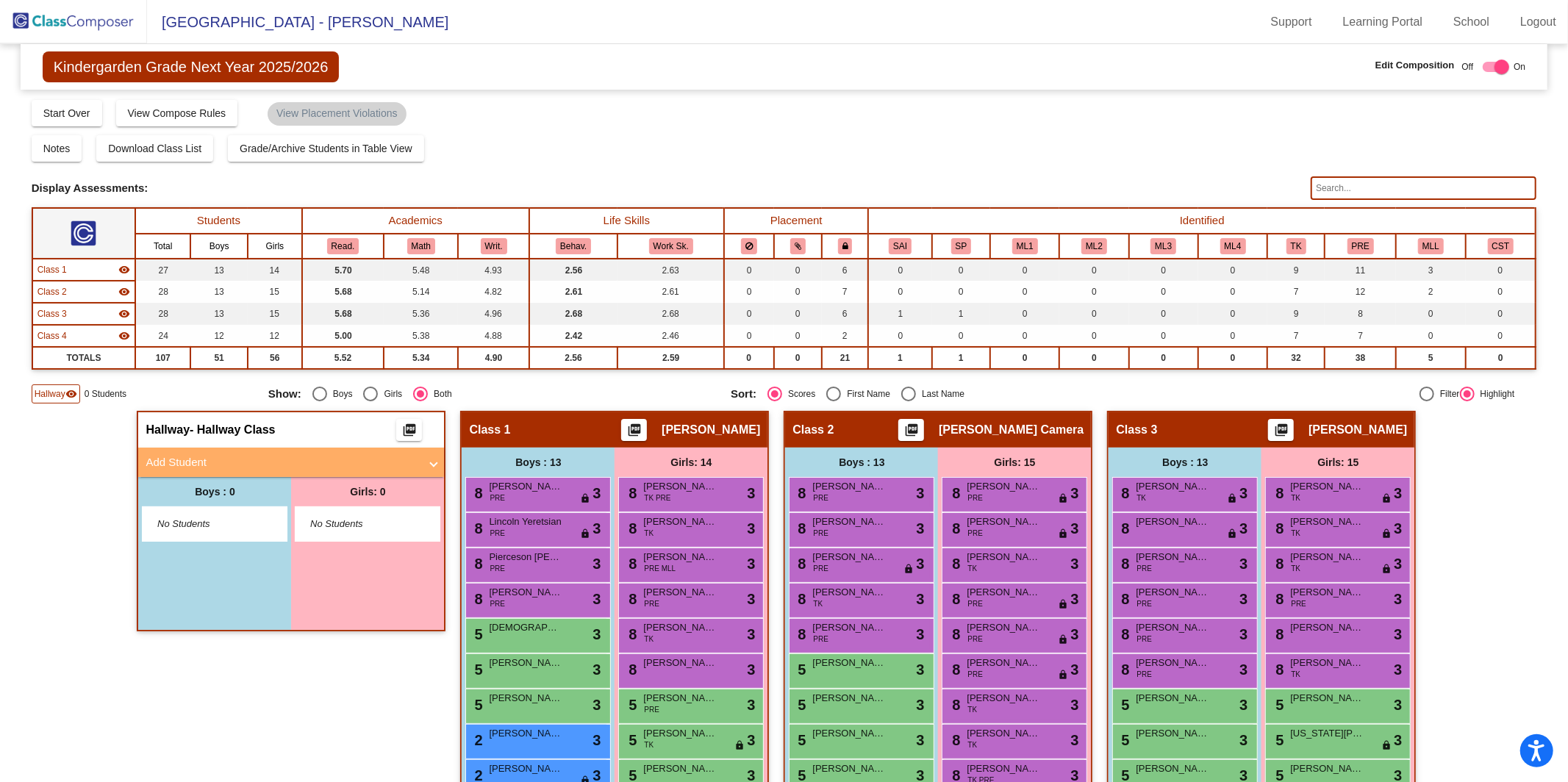
click at [241, 468] on mat-expansion-panel-header "Add Student" at bounding box center [291, 461] width 306 height 29
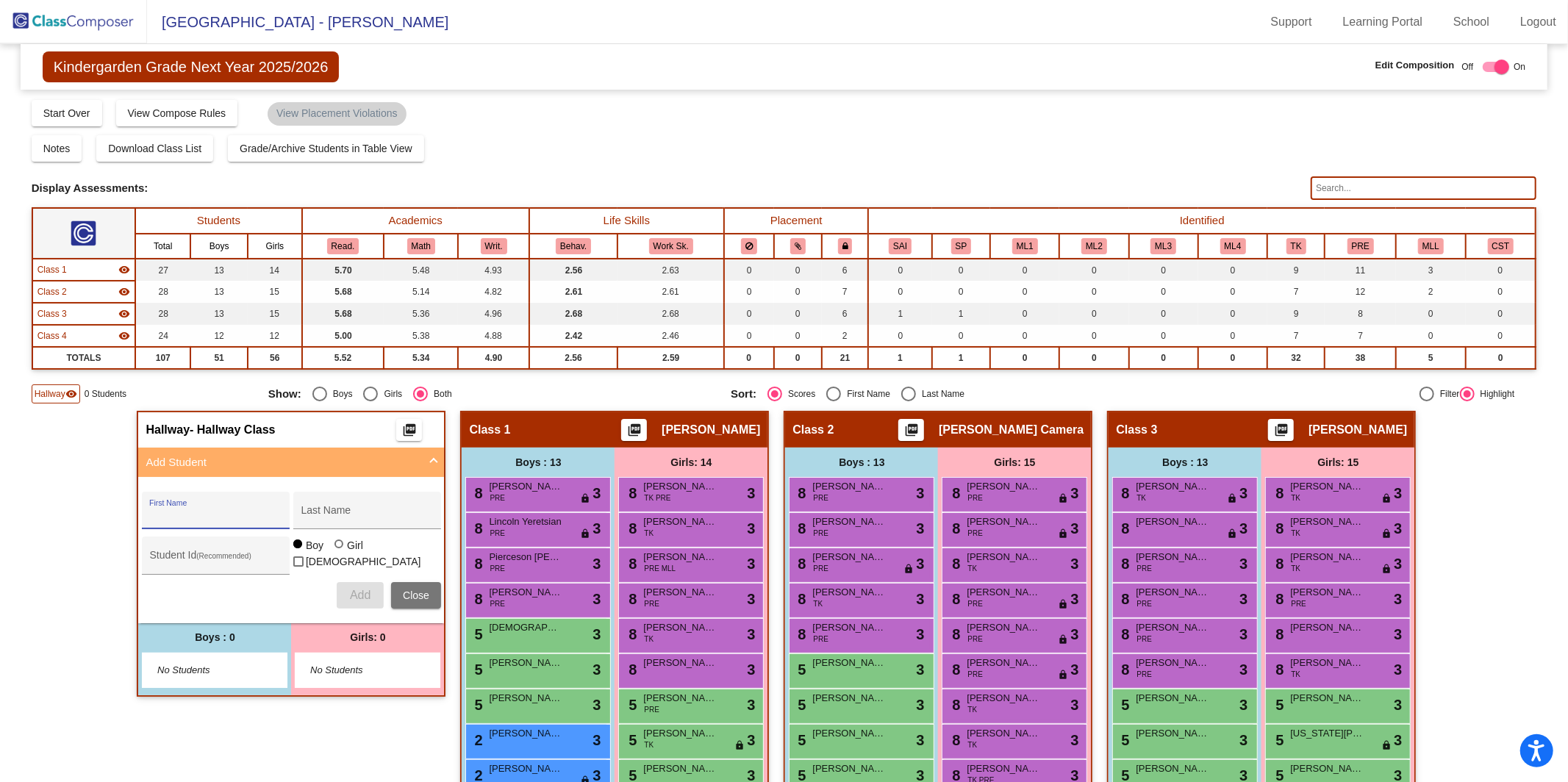
click at [224, 510] on input "First Name" at bounding box center [215, 516] width 132 height 12
click at [640, 149] on div "Notes Download Class List Import Students Grade/Archive Students in Table View …" at bounding box center [784, 149] width 1506 height 27
click at [89, 28] on img at bounding box center [73, 21] width 147 height 43
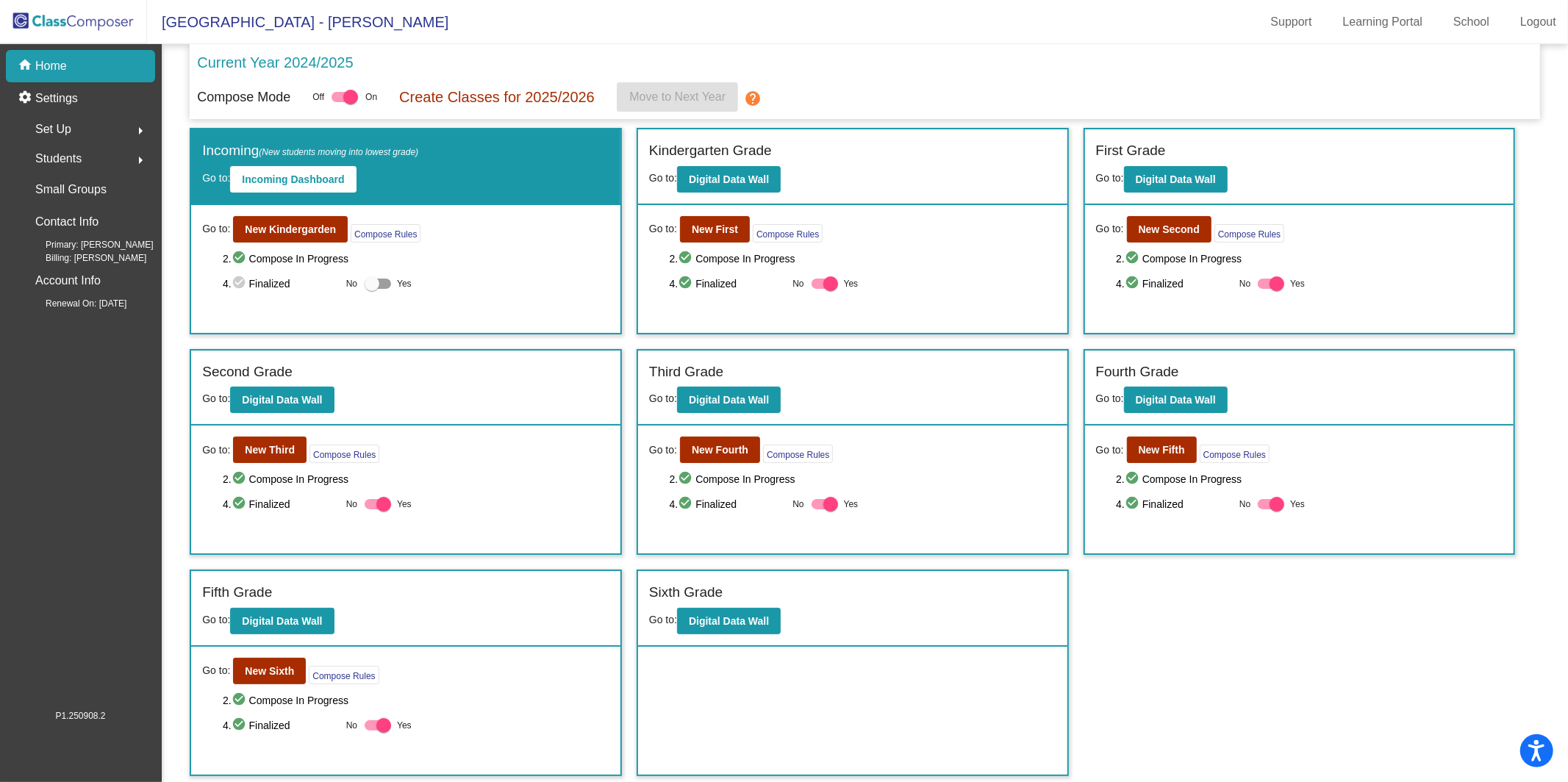
click at [88, 159] on div "Students arrow_right" at bounding box center [85, 158] width 141 height 29
click at [39, 311] on p "All Students" at bounding box center [66, 319] width 59 height 17
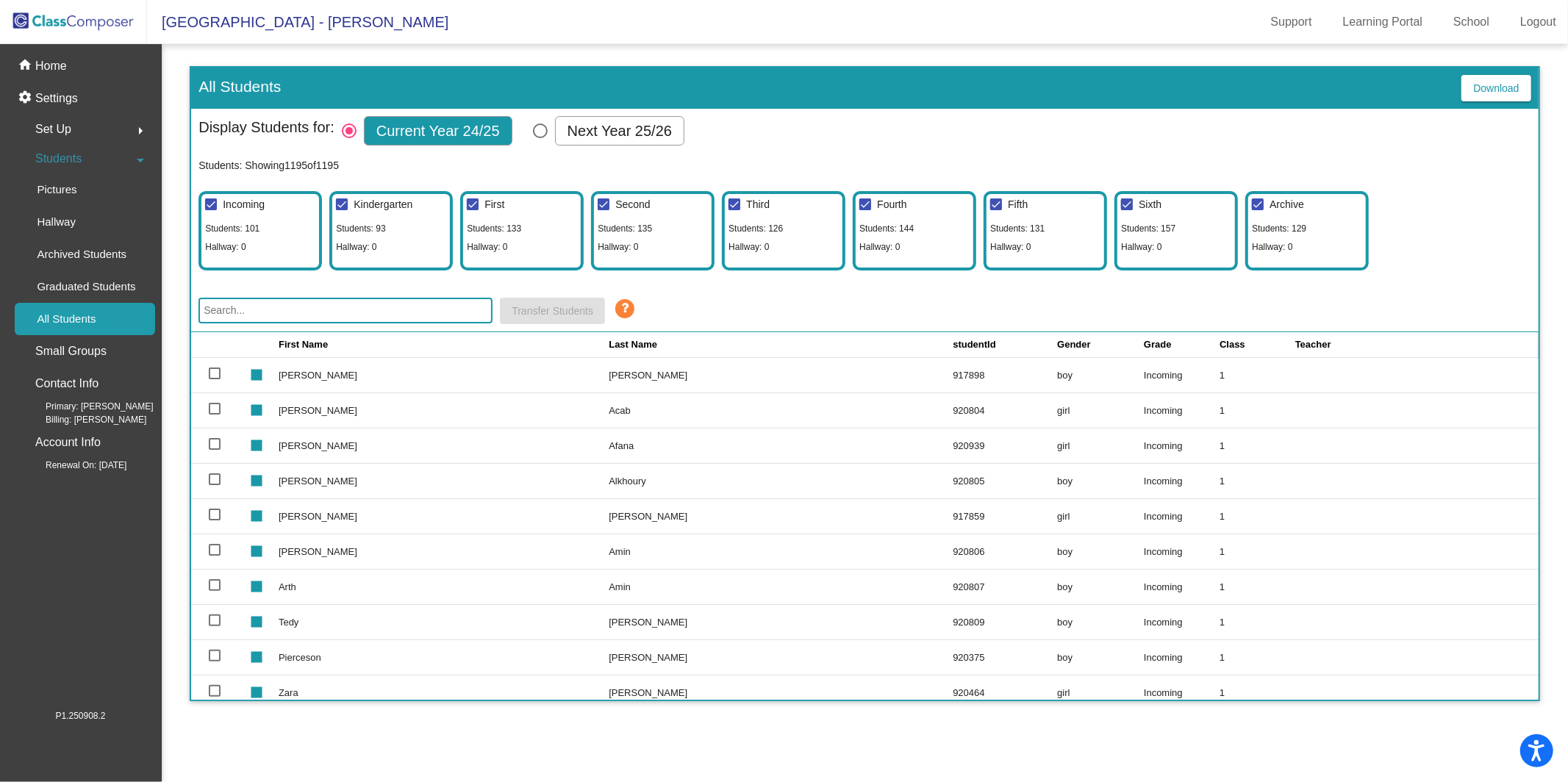
click at [300, 306] on input "text" at bounding box center [345, 310] width 294 height 26
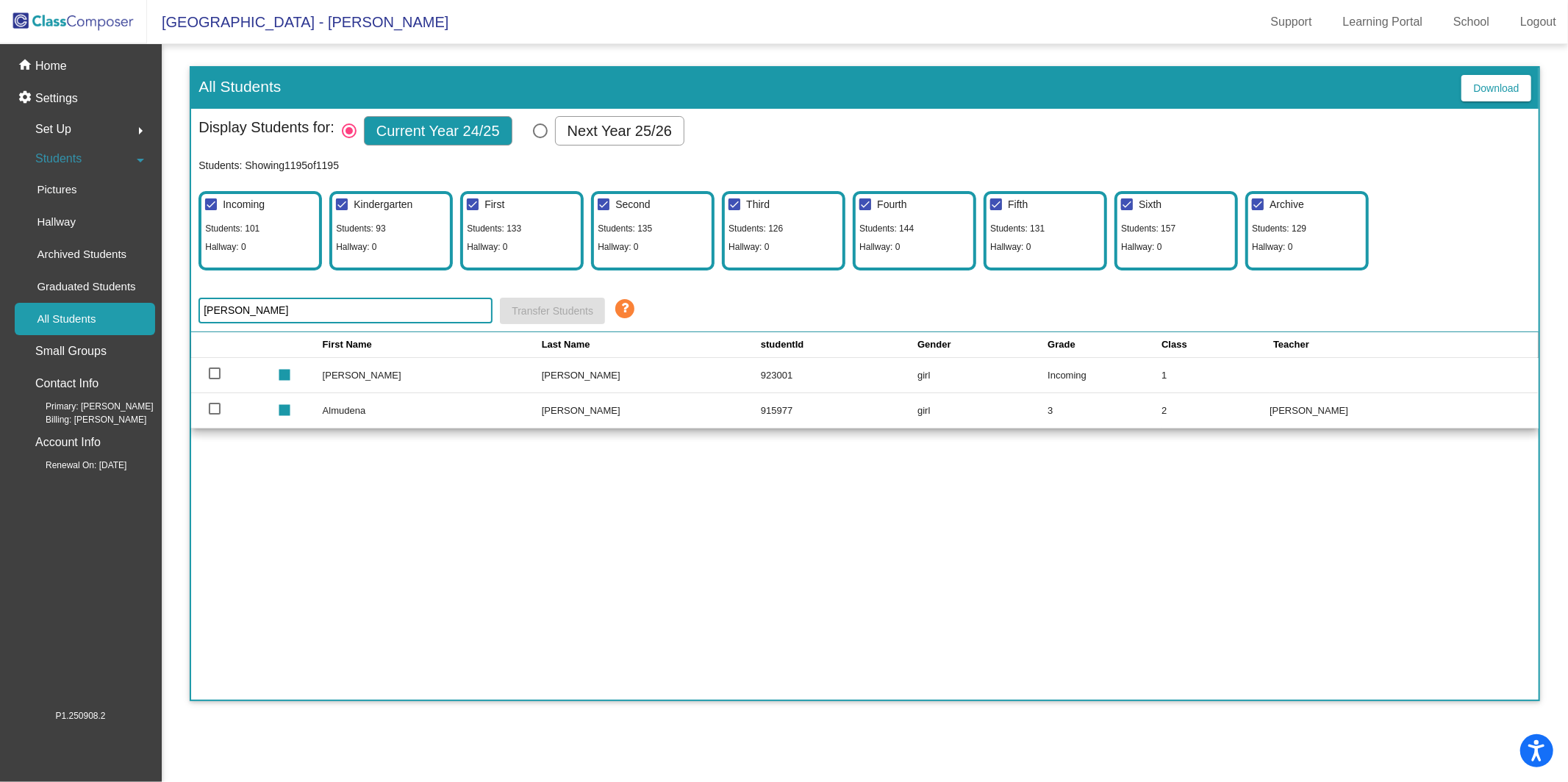
type input "[PERSON_NAME]"
click at [212, 378] on div at bounding box center [215, 373] width 12 height 12
click at [214, 379] on input "select row 102" at bounding box center [214, 379] width 1 height 1
click at [631, 310] on icon at bounding box center [625, 309] width 22 height 22
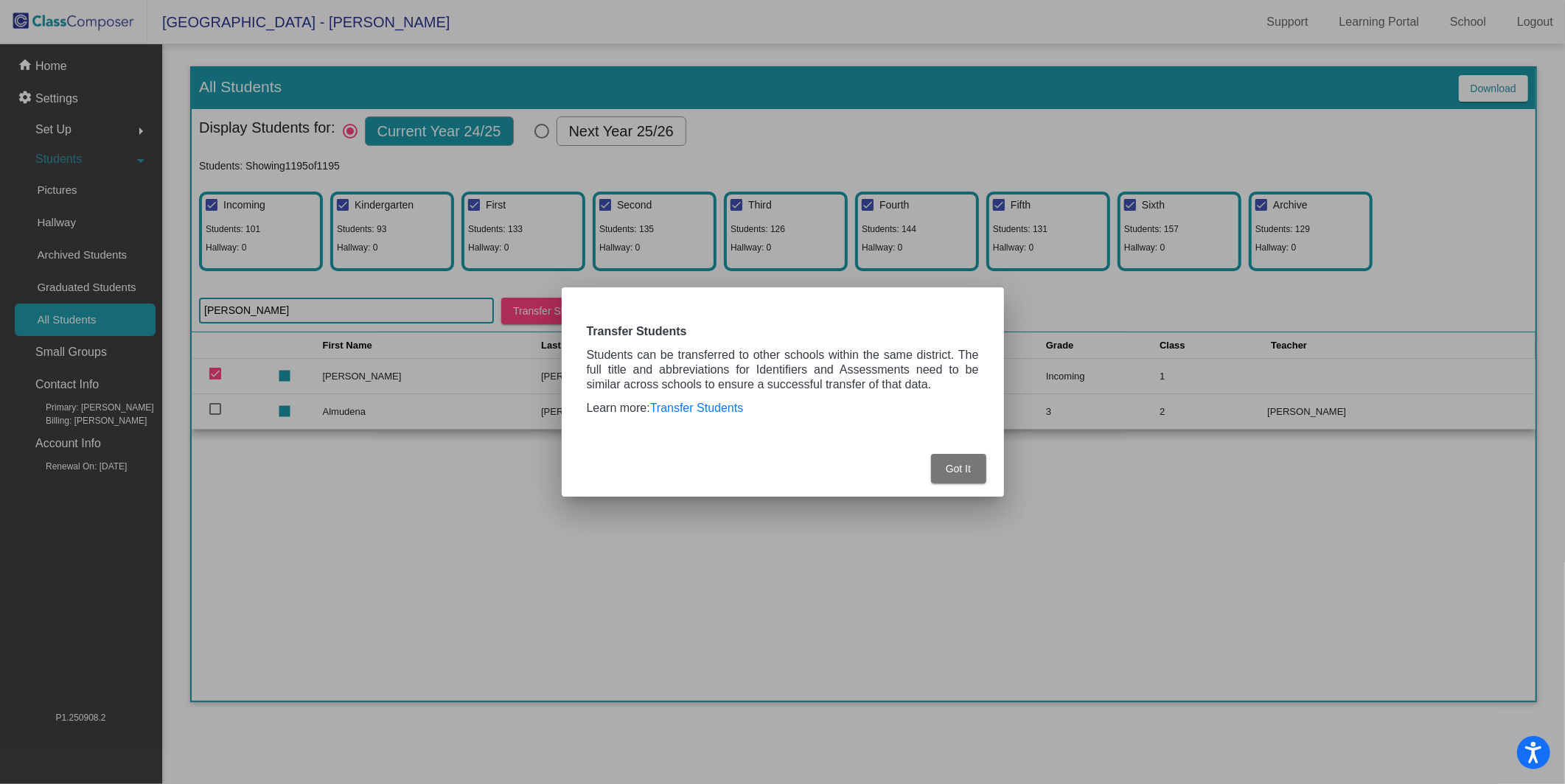
click at [971, 463] on span "Got It" at bounding box center [959, 468] width 25 height 12
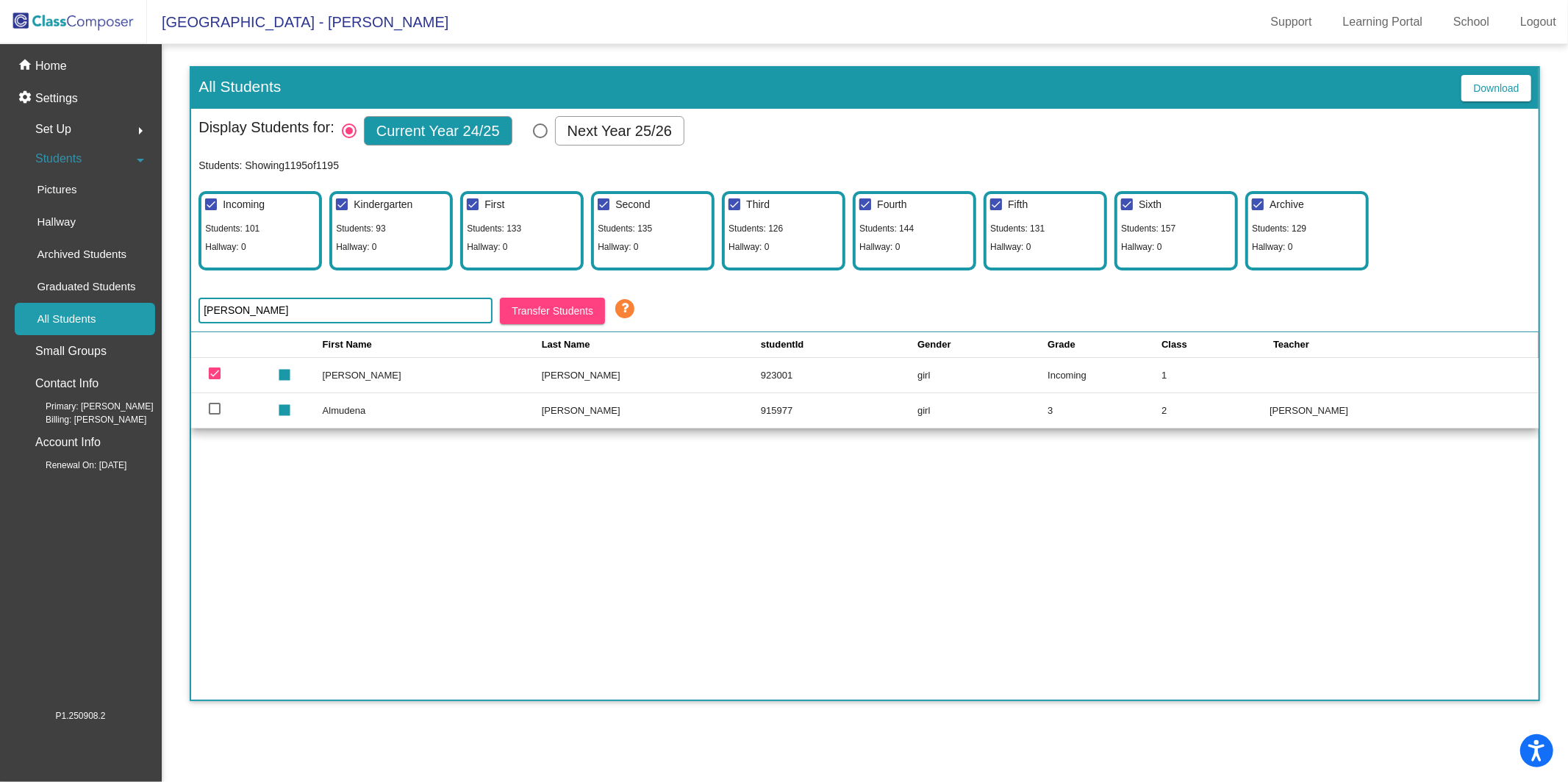
click at [219, 375] on div at bounding box center [215, 373] width 12 height 12
click at [215, 379] on input "deselect row 102" at bounding box center [214, 379] width 1 height 1
checkbox input "false"
click at [363, 377] on td "[PERSON_NAME]" at bounding box center [432, 375] width 219 height 35
click at [79, 70] on div "home Home" at bounding box center [80, 66] width 149 height 32
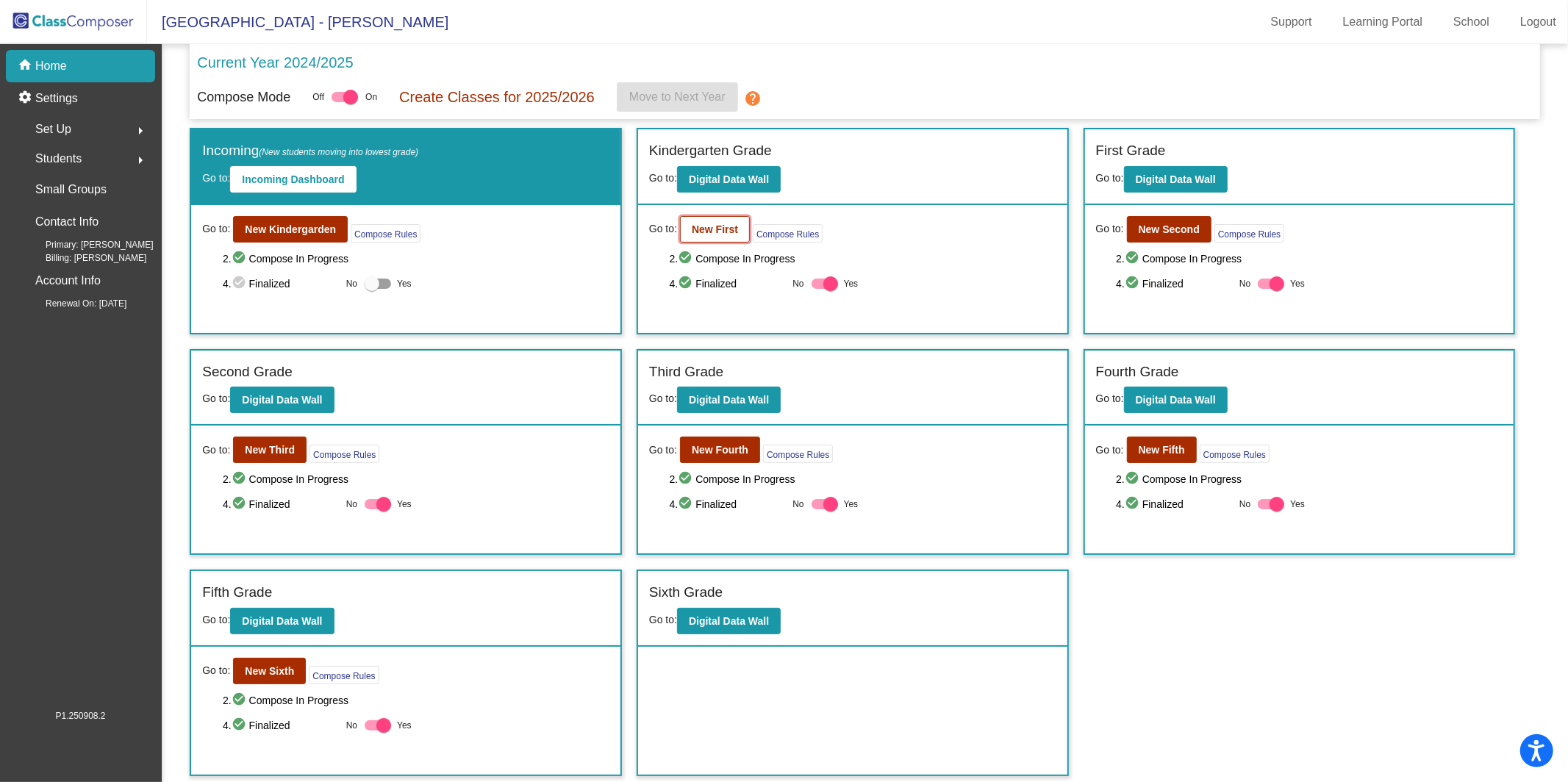
click at [721, 240] on button "New First" at bounding box center [715, 229] width 70 height 27
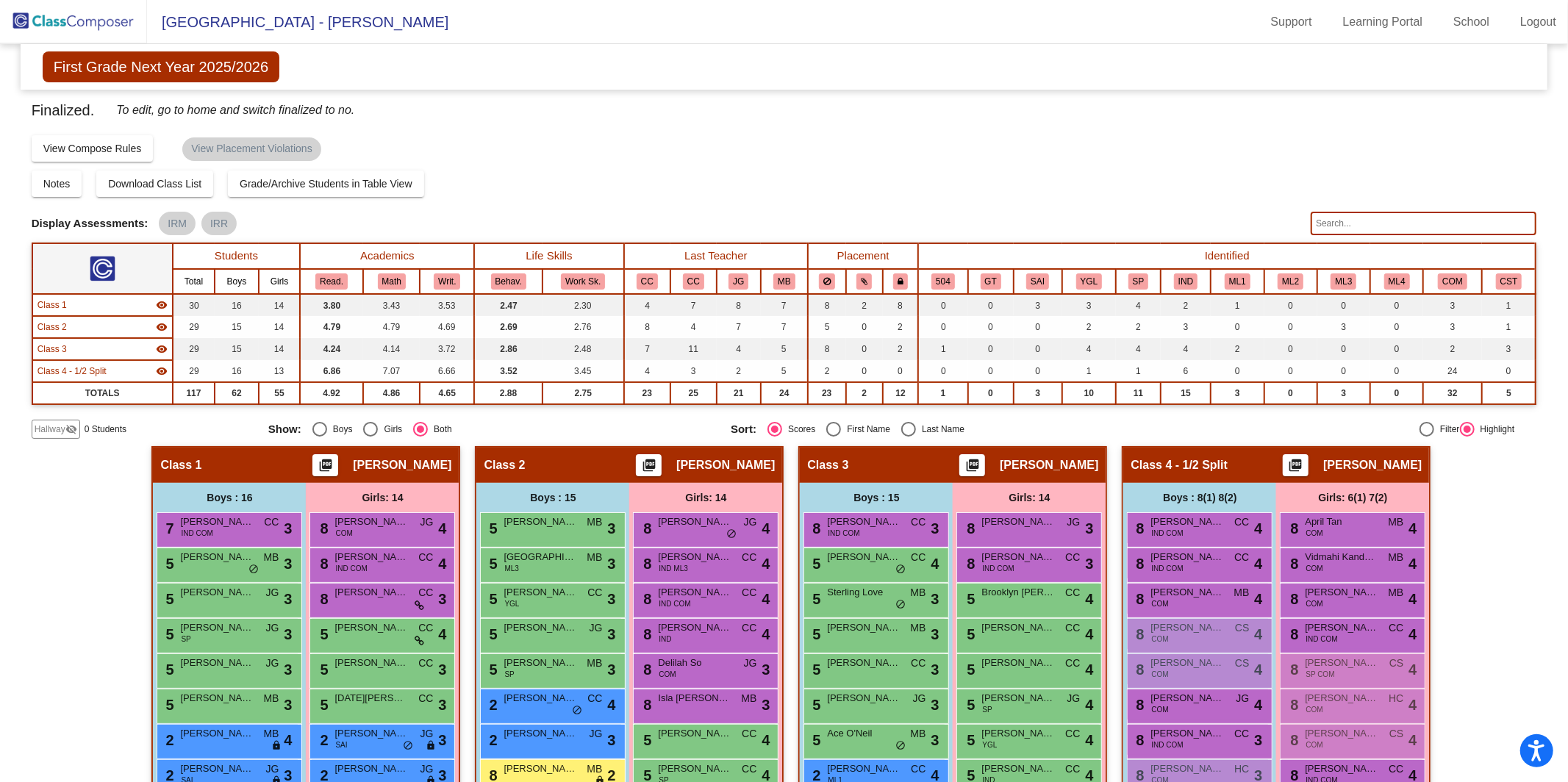
click at [60, 430] on span "Hallway" at bounding box center [50, 429] width 31 height 13
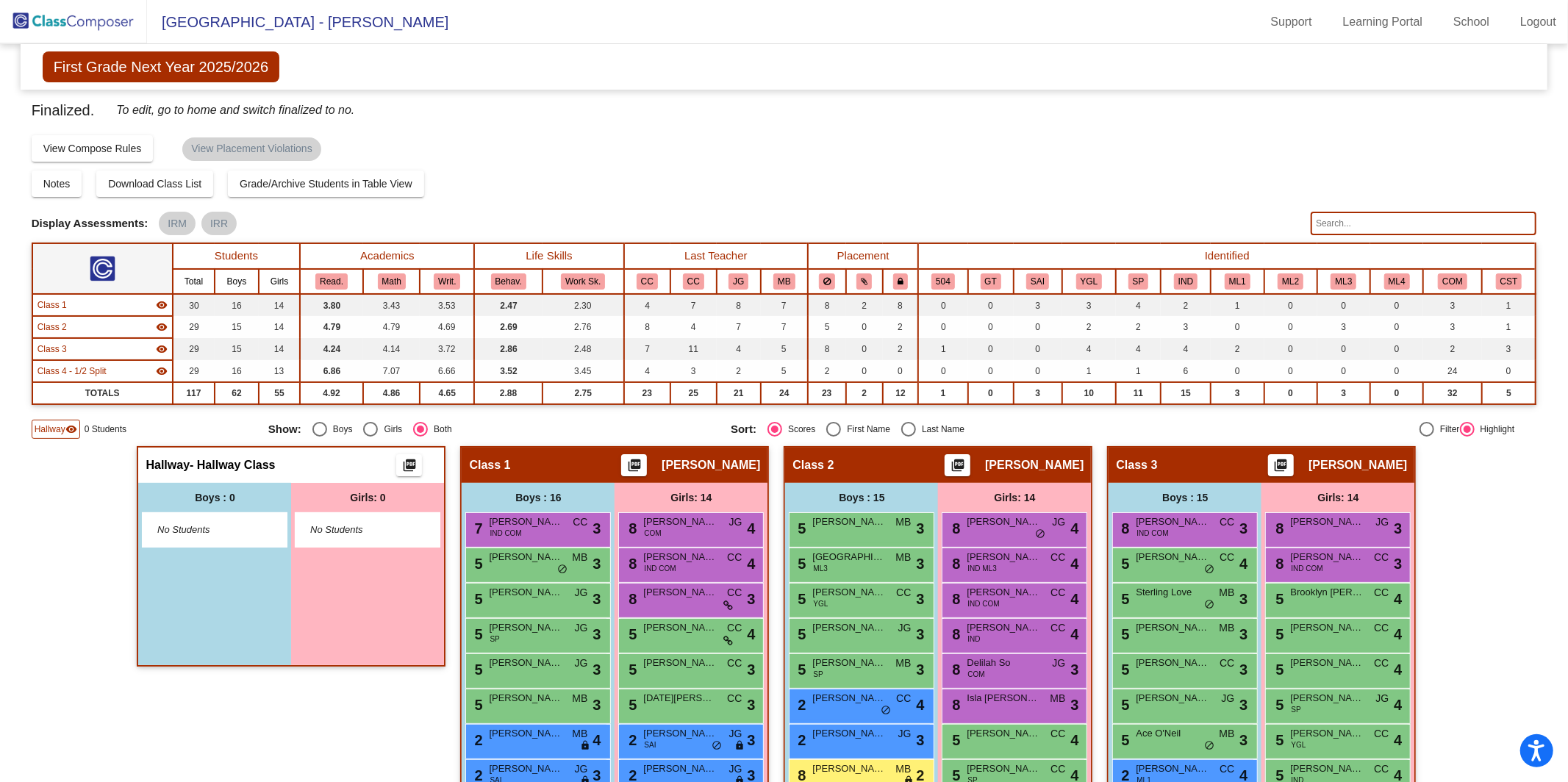
click at [72, 424] on mat-icon "visibility" at bounding box center [71, 429] width 12 height 12
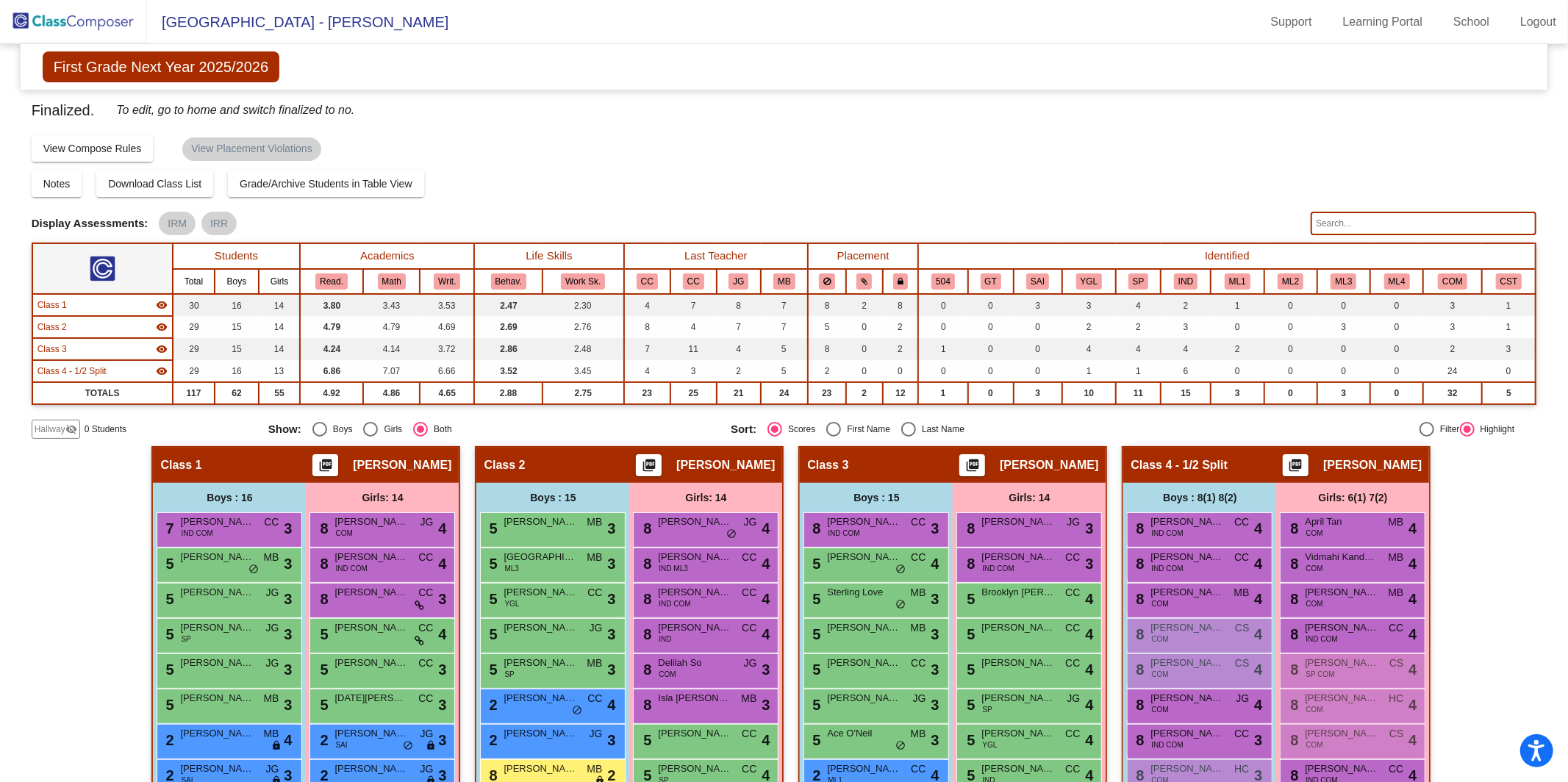
click at [1393, 212] on input "text" at bounding box center [1423, 223] width 226 height 24
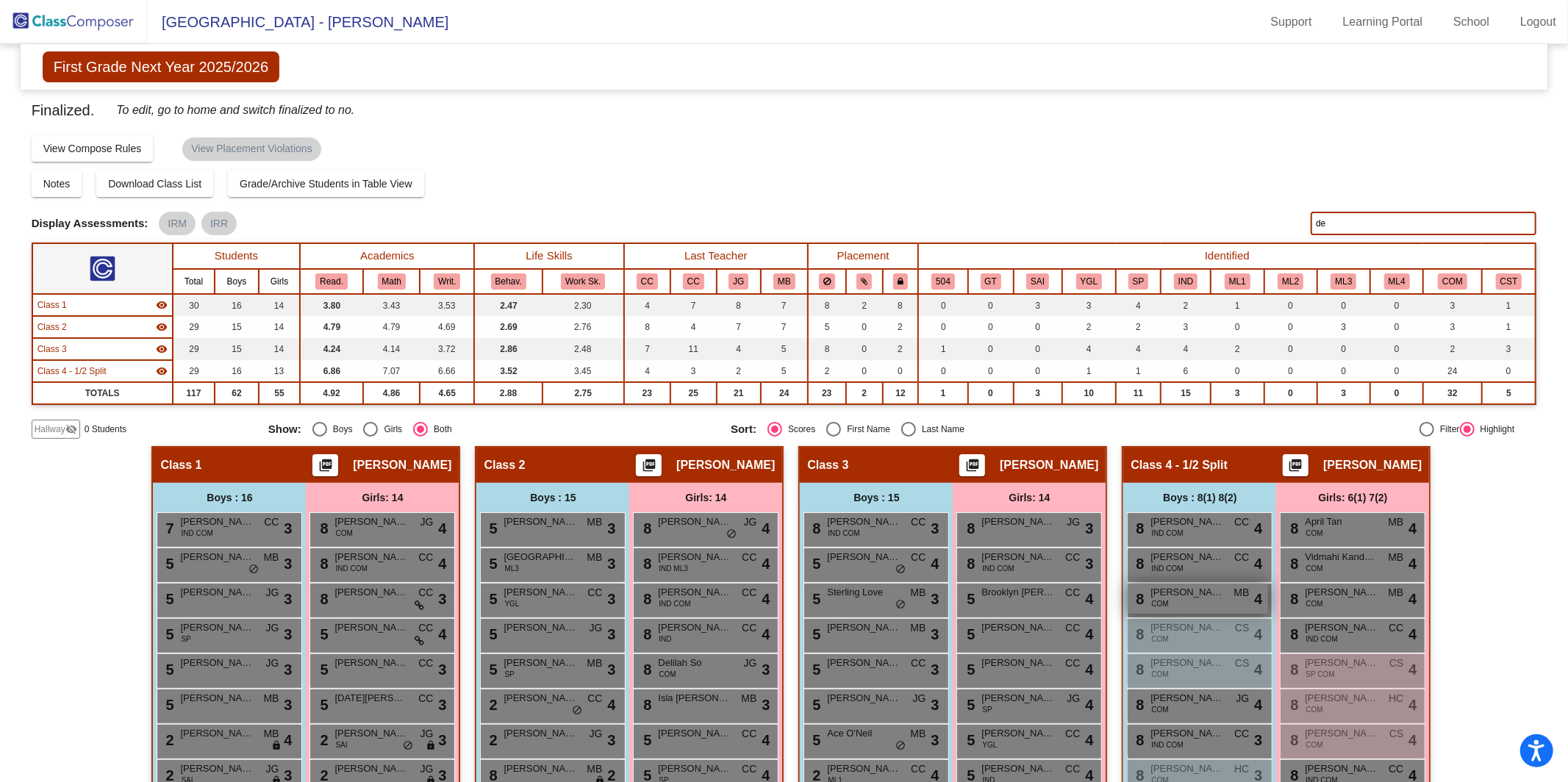
type input "d"
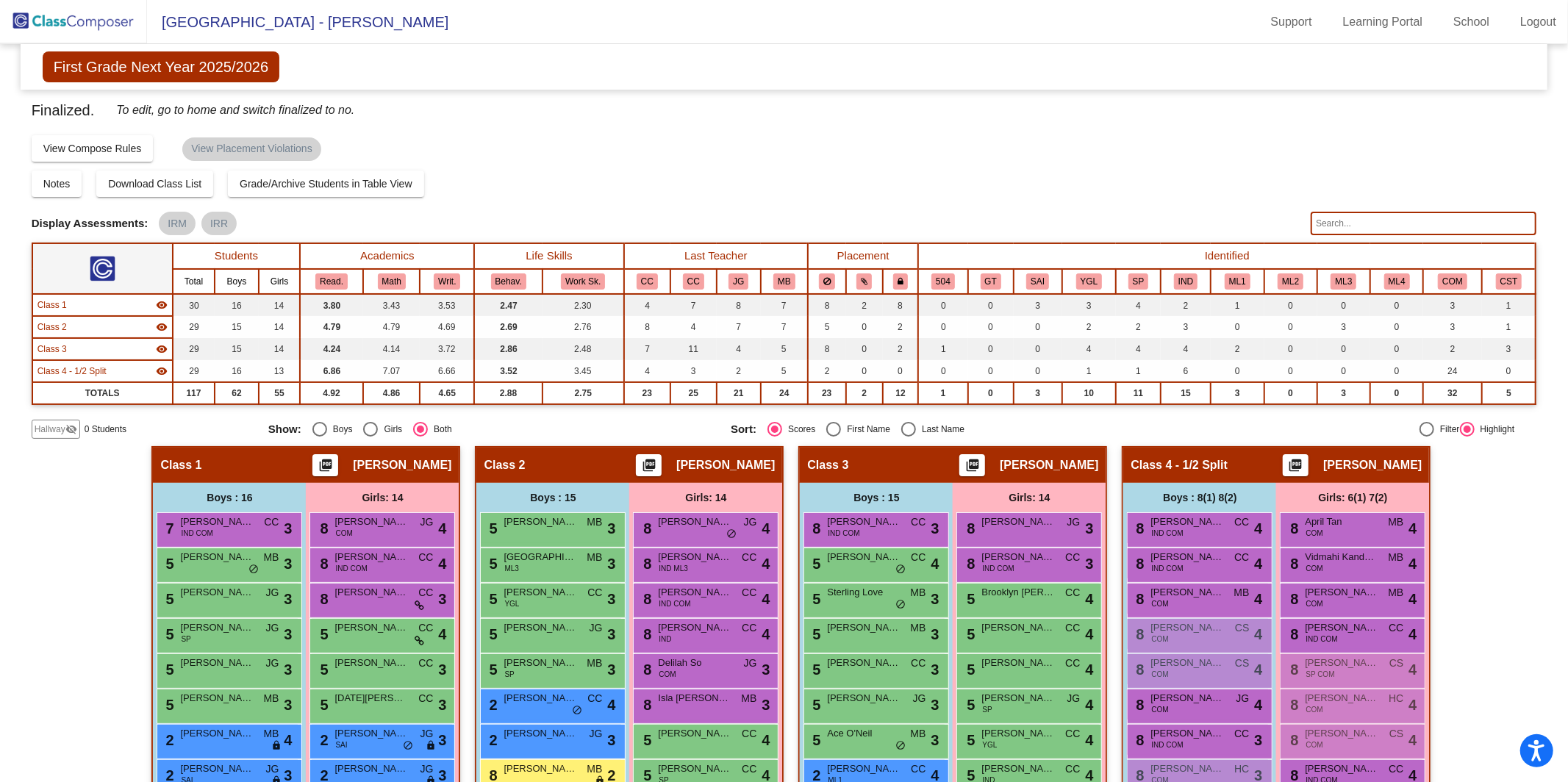
click at [59, 17] on img at bounding box center [73, 21] width 147 height 43
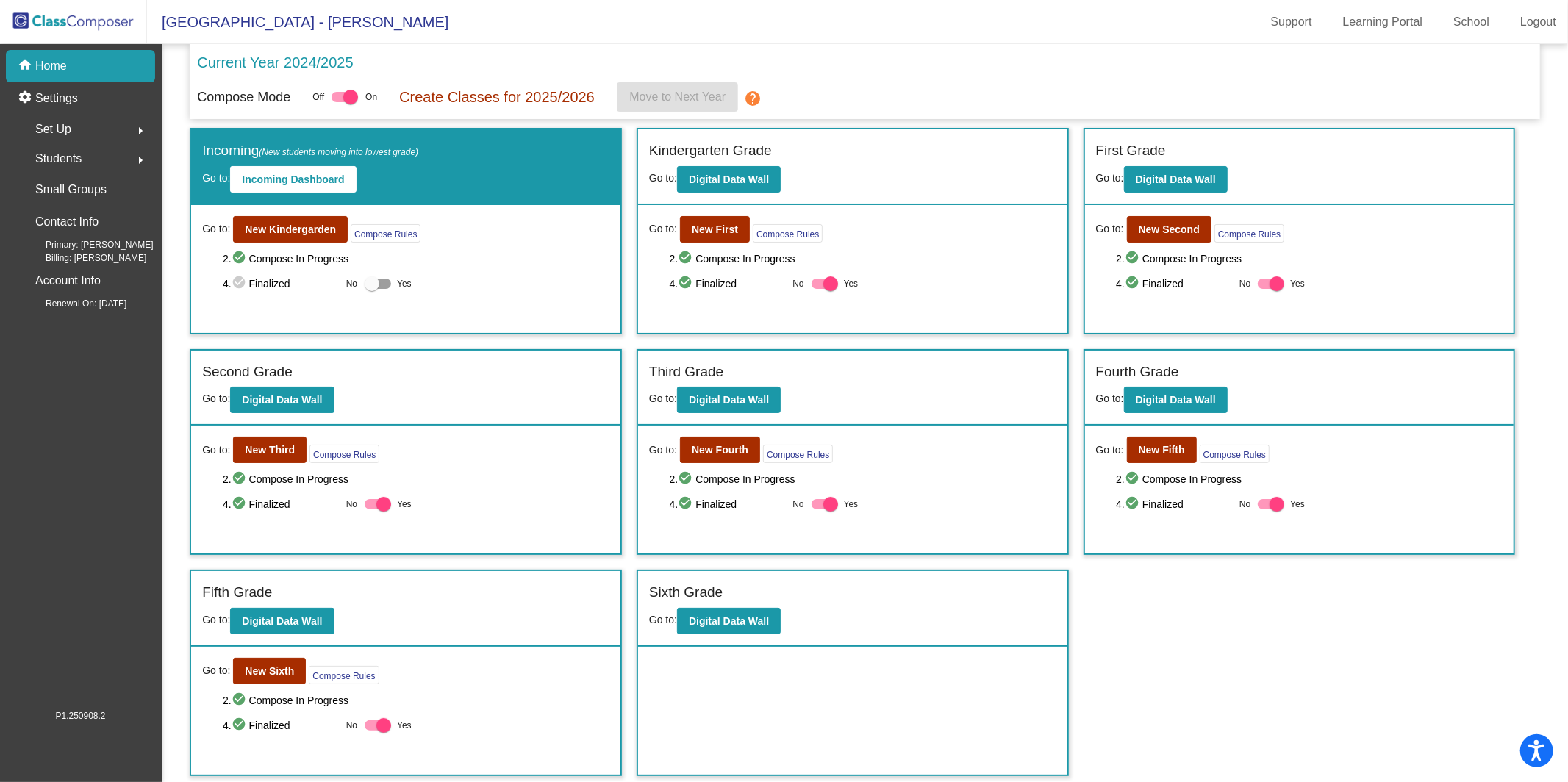
click at [72, 160] on span "Students" at bounding box center [58, 159] width 46 height 20
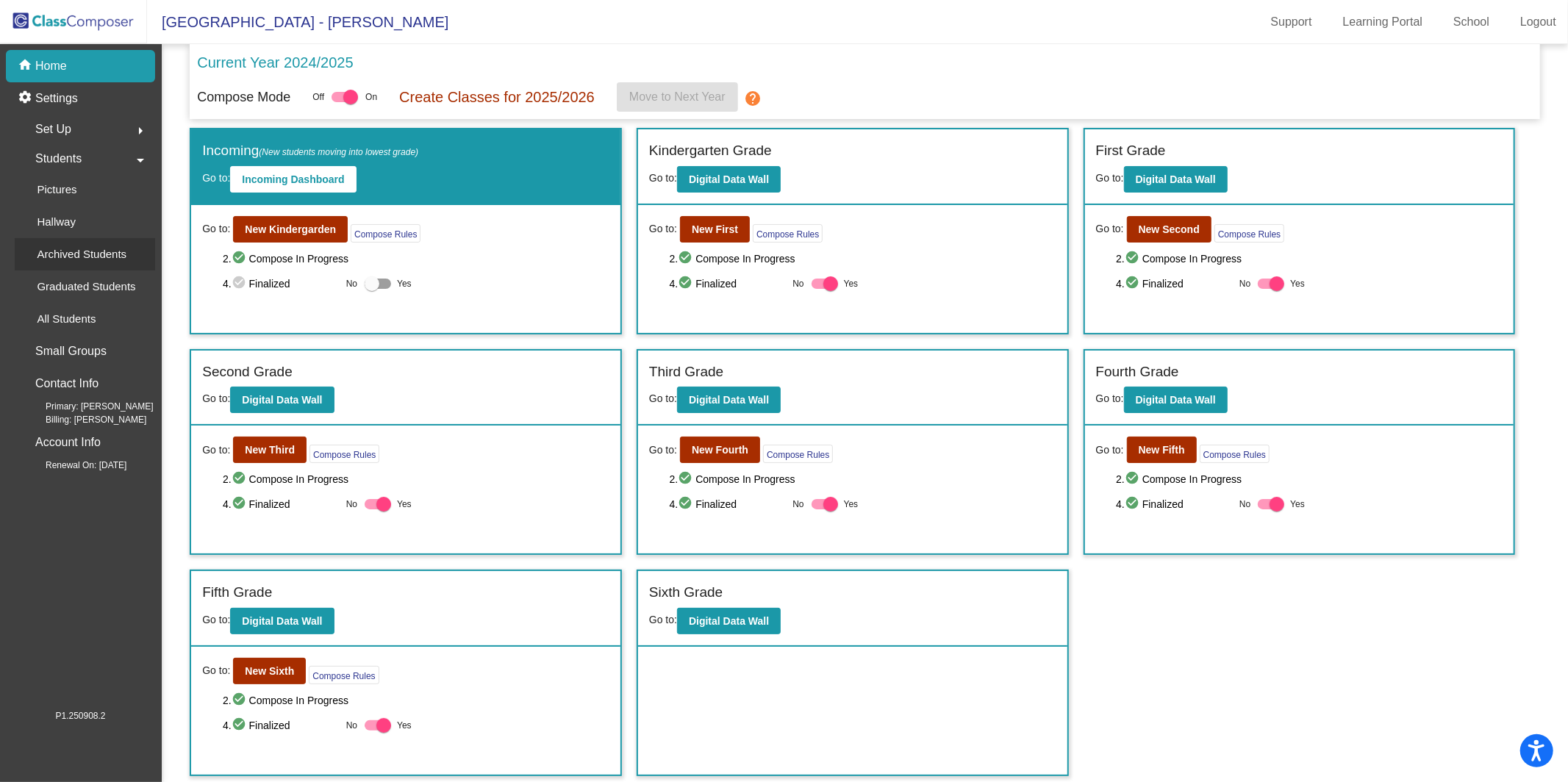
click at [107, 244] on div "Archived Students" at bounding box center [76, 254] width 123 height 32
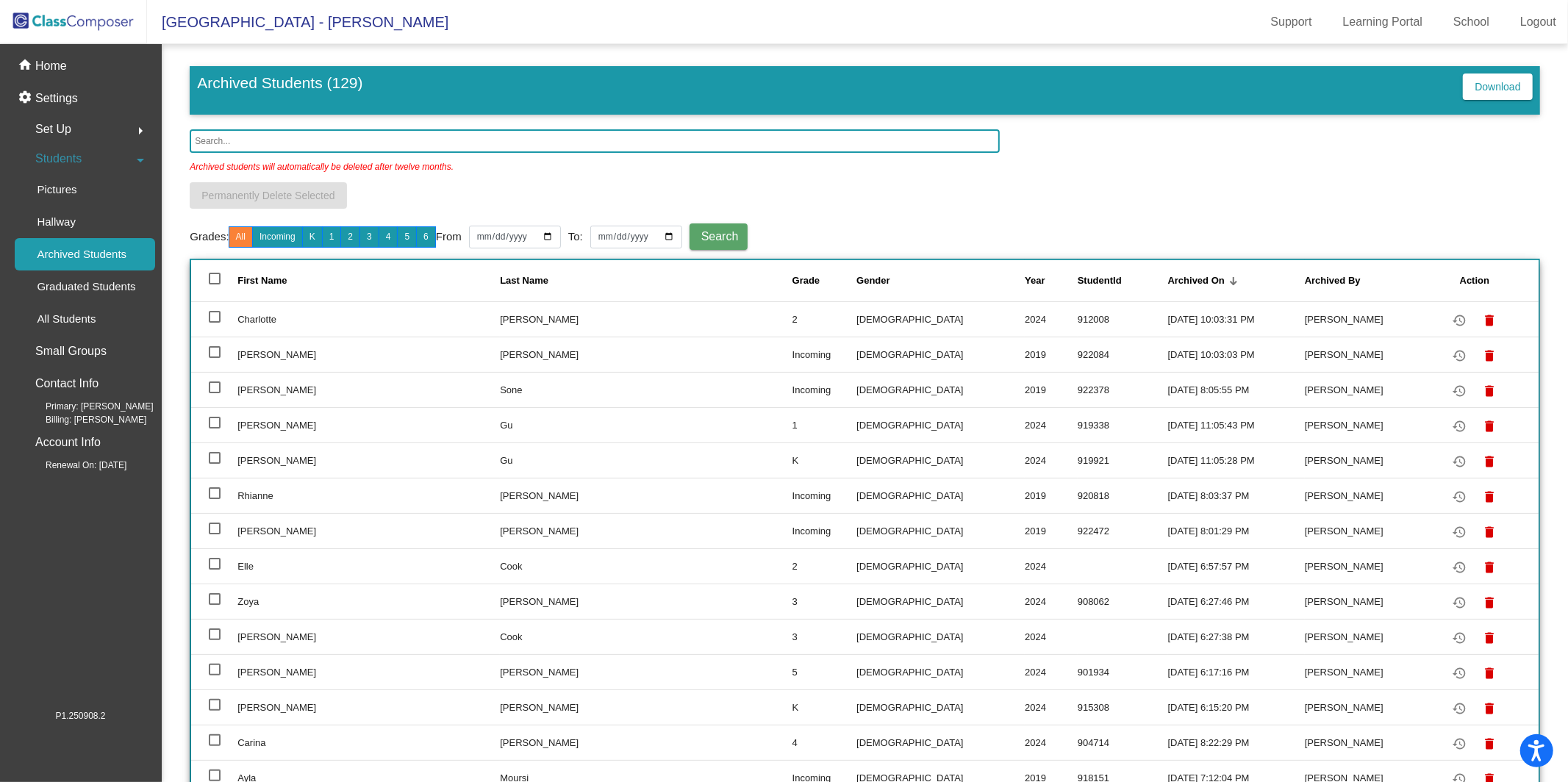
click at [447, 133] on input "text" at bounding box center [594, 141] width 810 height 24
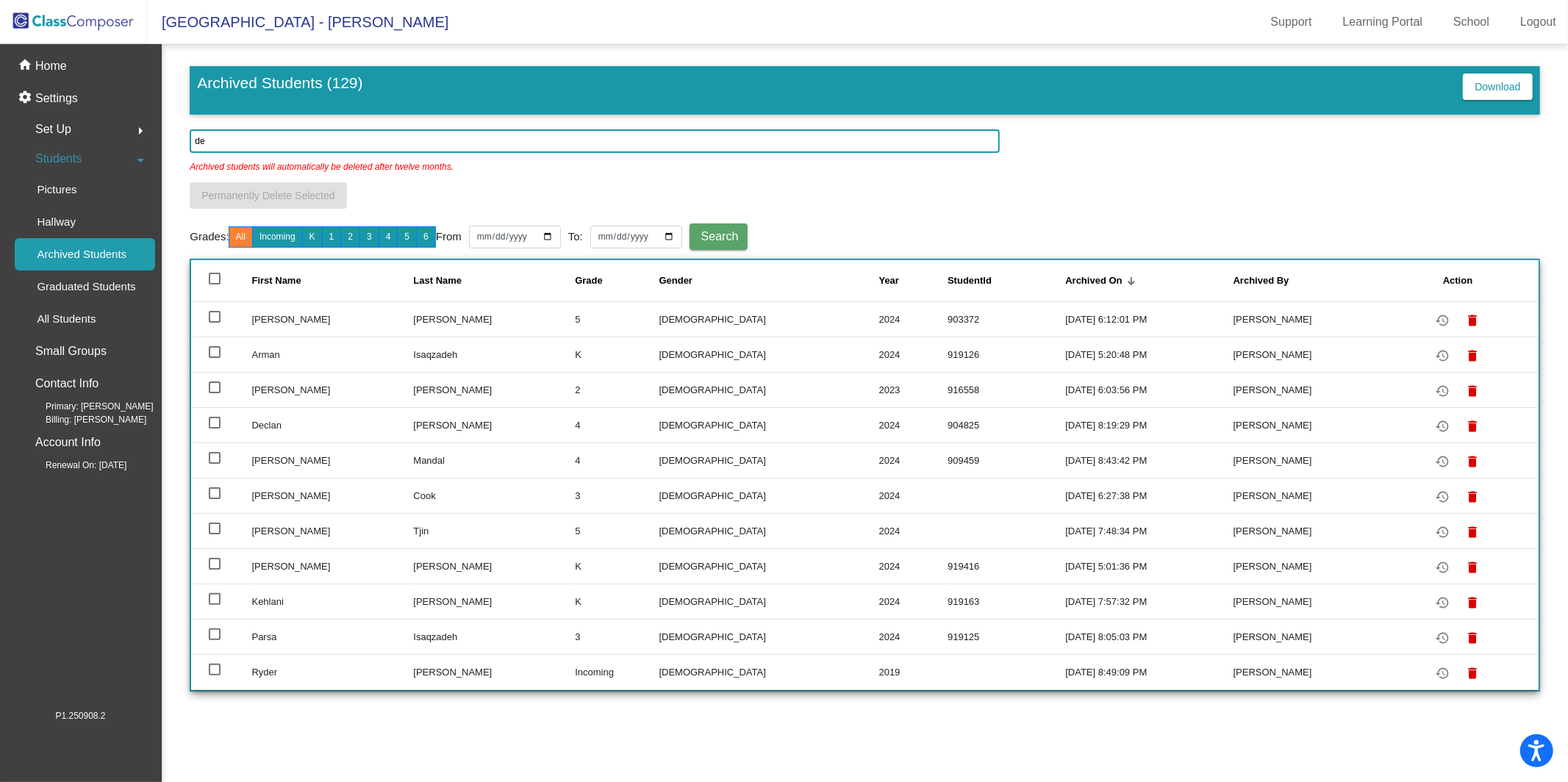
type input "d"
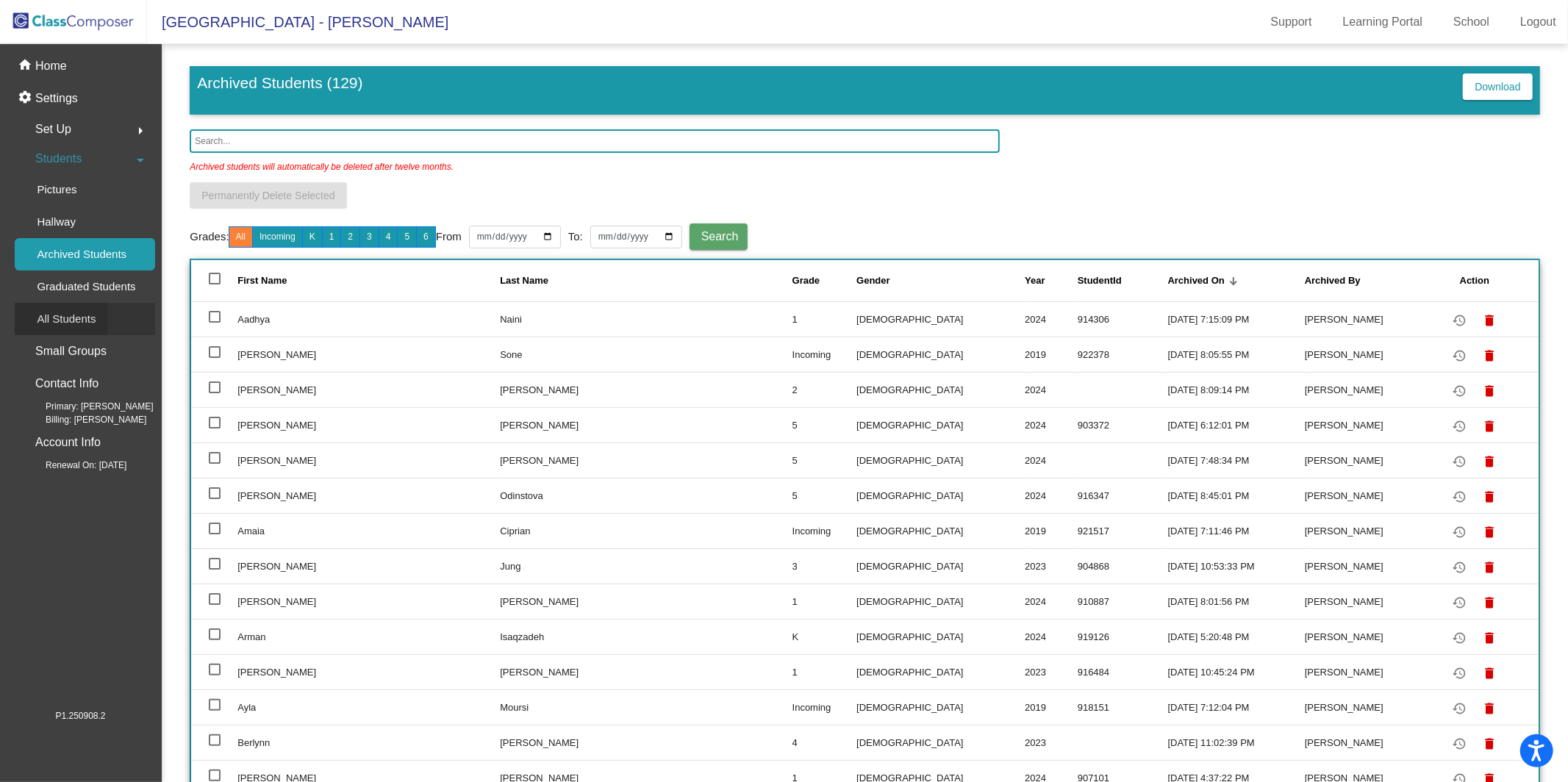
click at [101, 333] on div "All Students" at bounding box center [61, 318] width 93 height 32
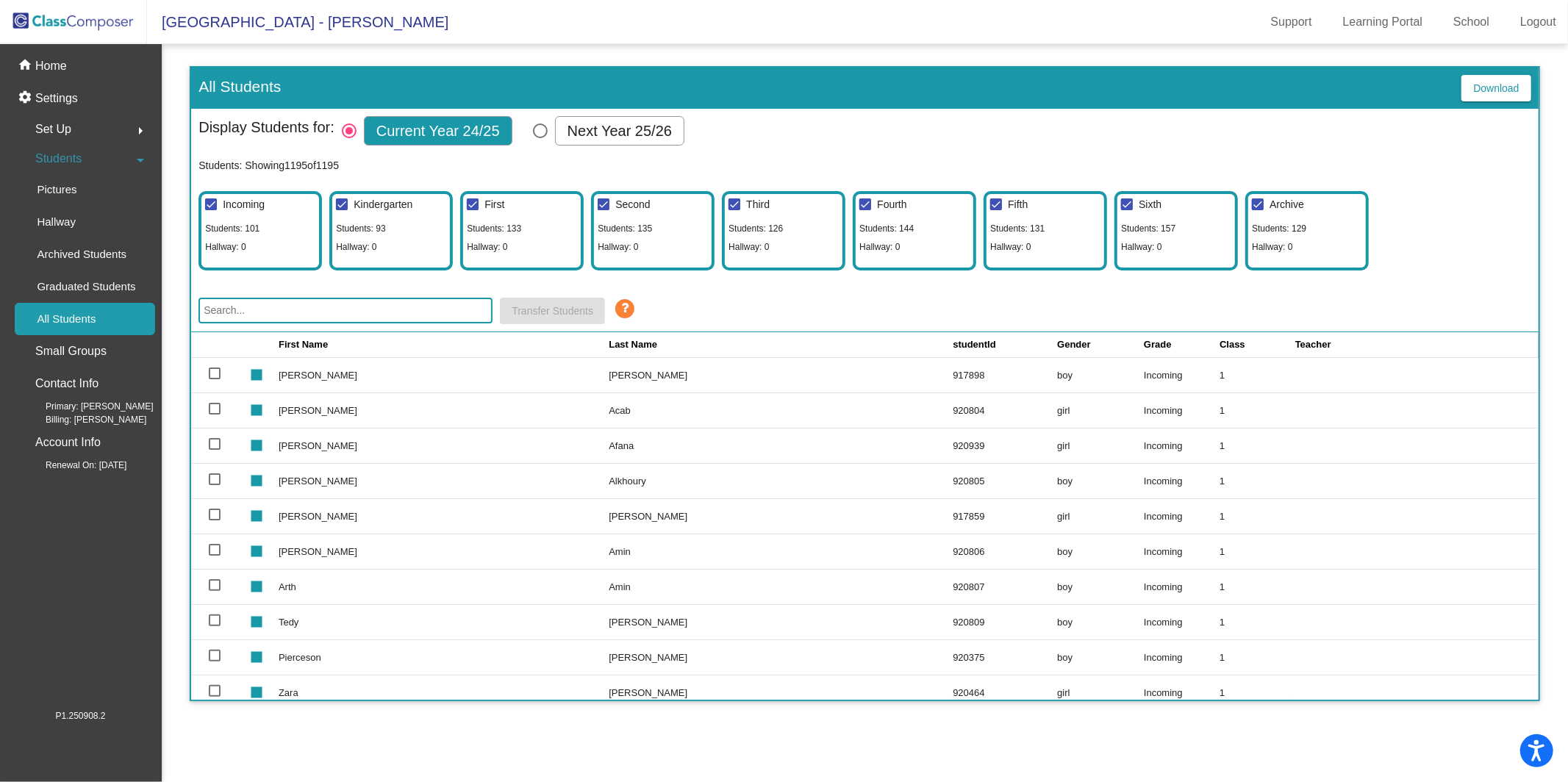
click at [548, 128] on div "Select Columns" at bounding box center [540, 130] width 15 height 15
click at [540, 138] on input "Next Year 25/26" at bounding box center [539, 138] width 1 height 1
radio input "true"
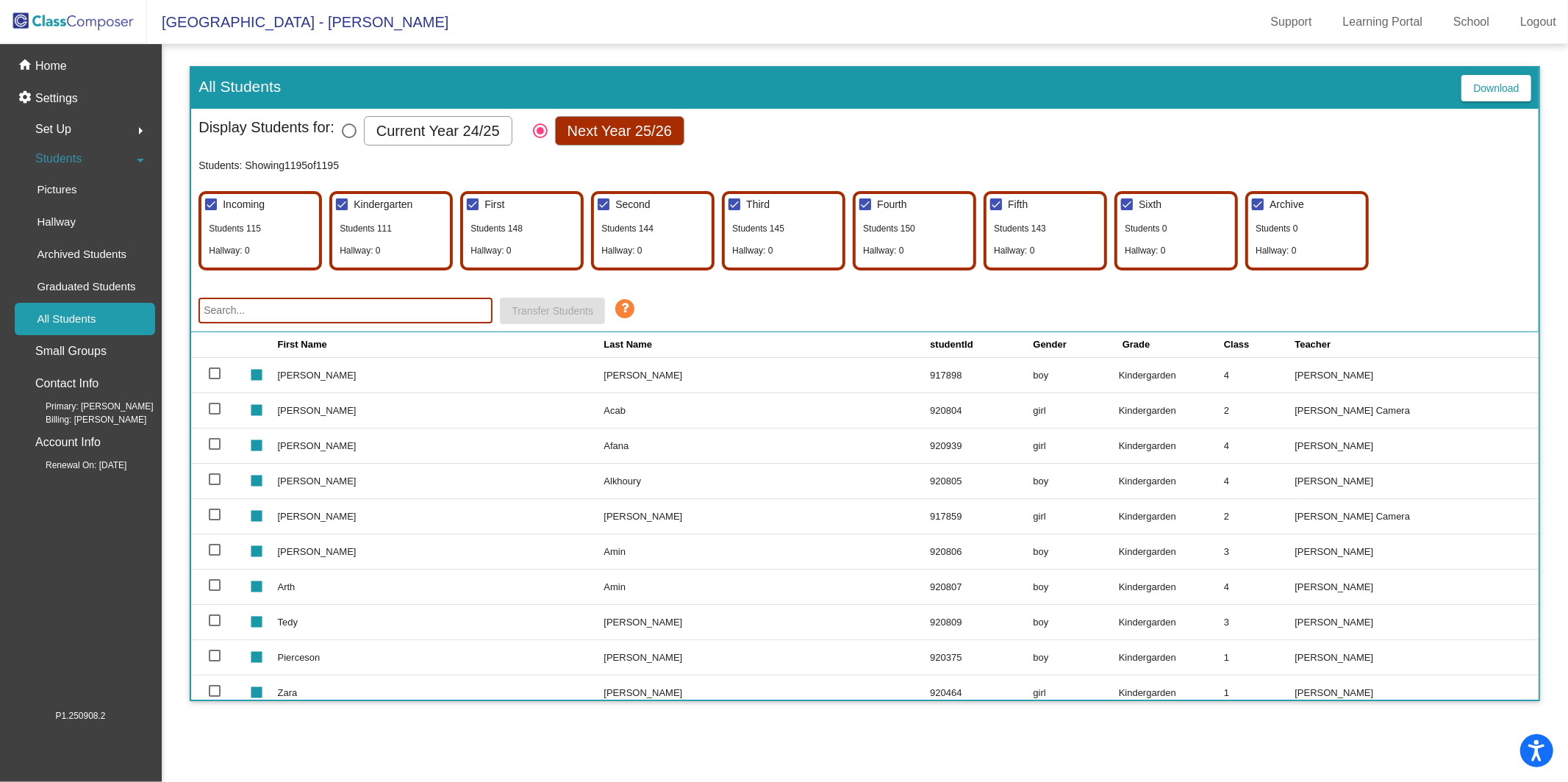
click at [366, 304] on input "text" at bounding box center [345, 310] width 294 height 26
type input "[PERSON_NAME]"
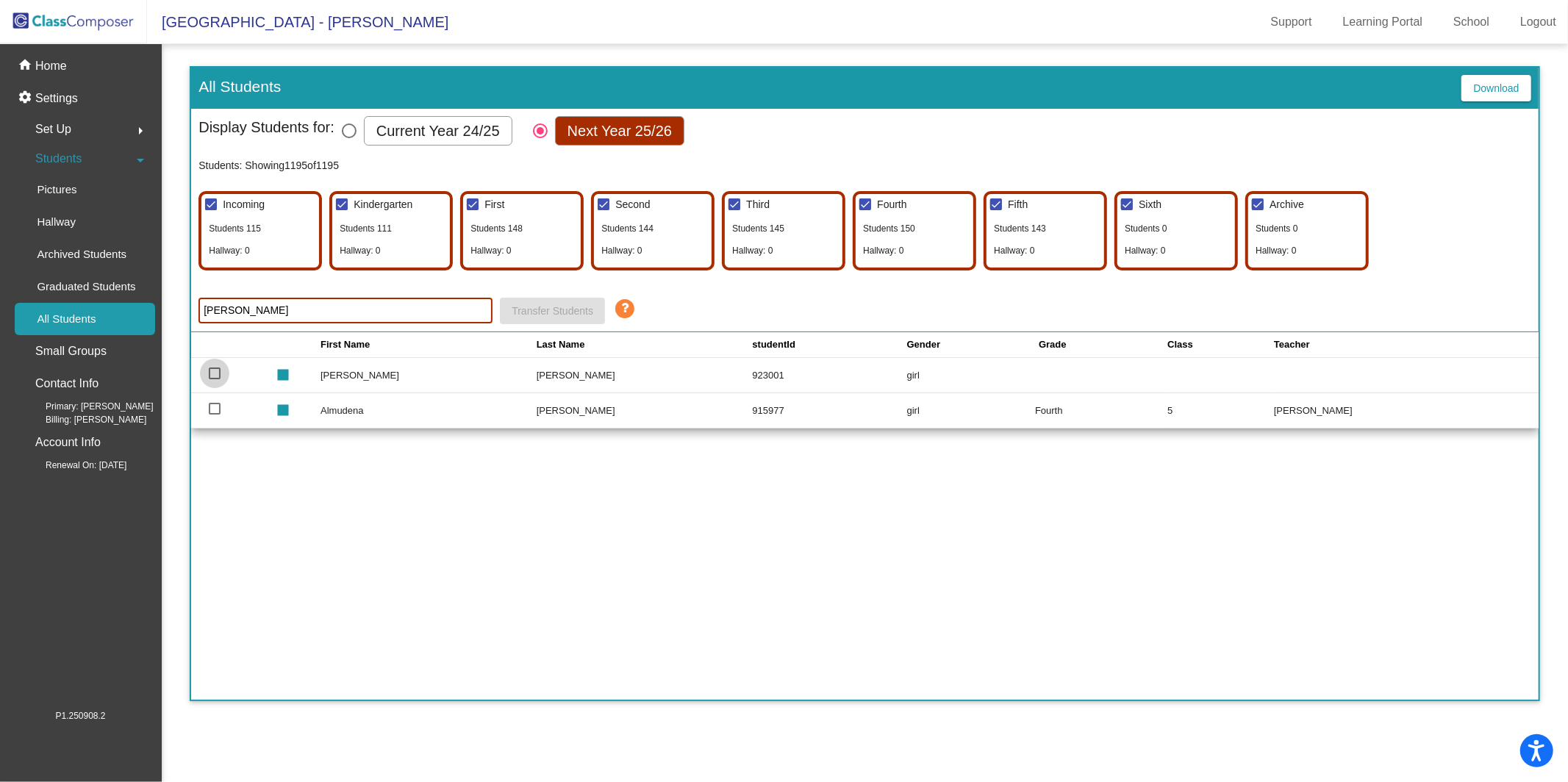
click at [214, 369] on div at bounding box center [215, 373] width 12 height 12
click at [214, 379] on input "select row 102" at bounding box center [214, 379] width 1 height 1
click at [212, 369] on div at bounding box center [215, 373] width 12 height 12
click at [214, 379] on input "deselect row 102" at bounding box center [214, 379] width 1 height 1
checkbox input "false"
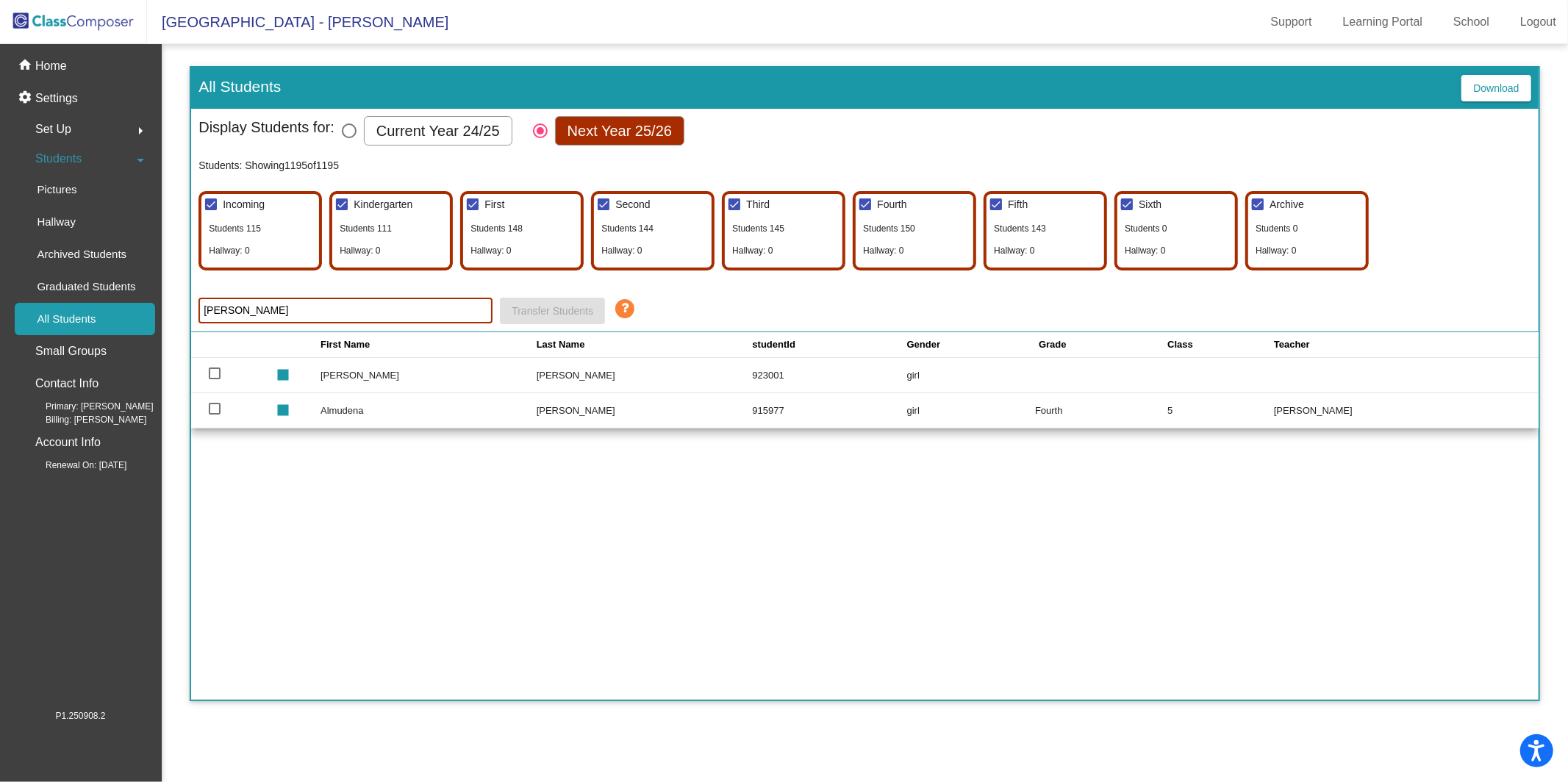
click at [349, 376] on td "[PERSON_NAME]" at bounding box center [429, 375] width 216 height 35
click at [31, 376] on div "Contact Info" at bounding box center [85, 383] width 141 height 32
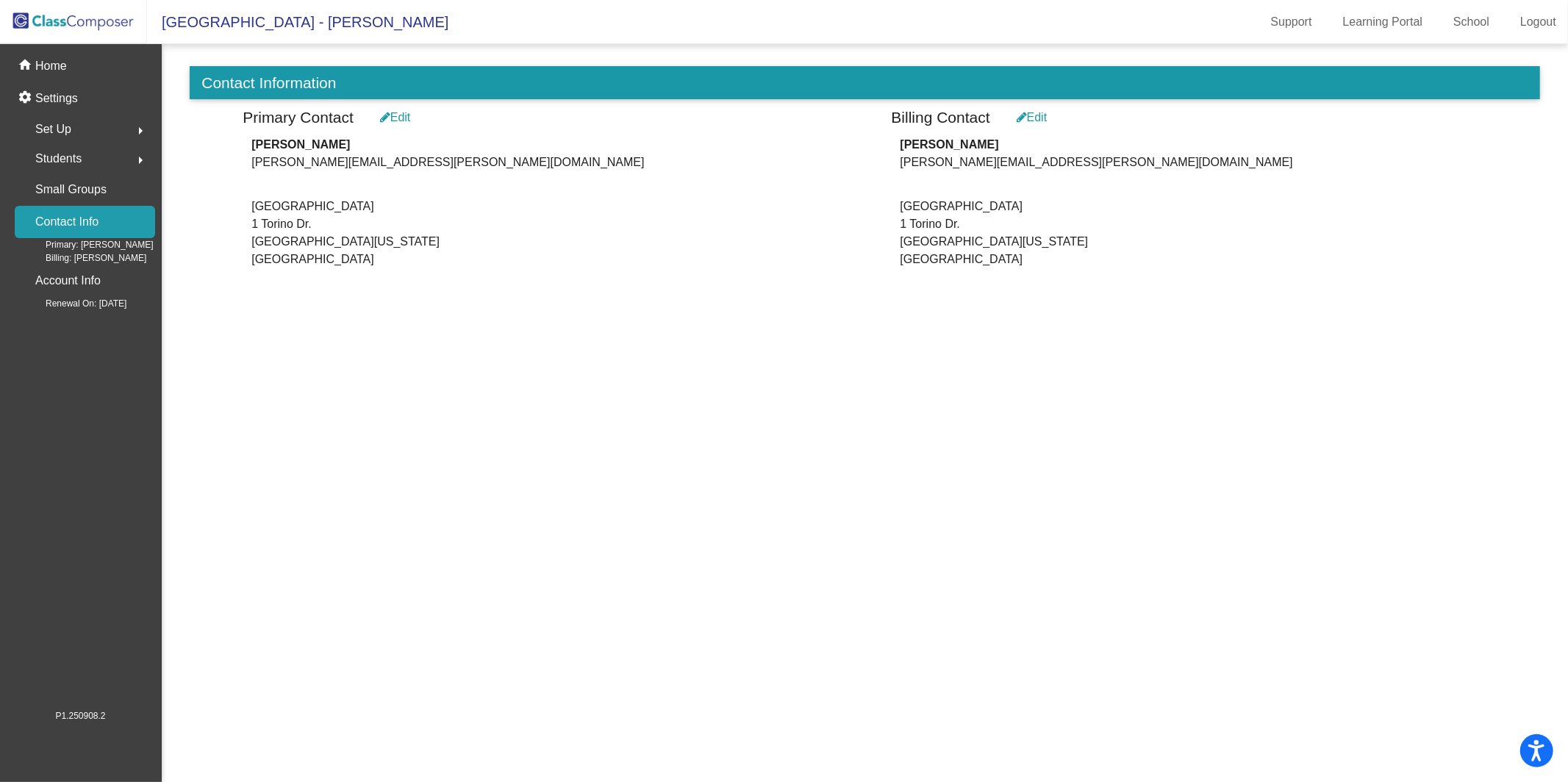
click at [83, 150] on div "Students arrow_right" at bounding box center [85, 158] width 141 height 29
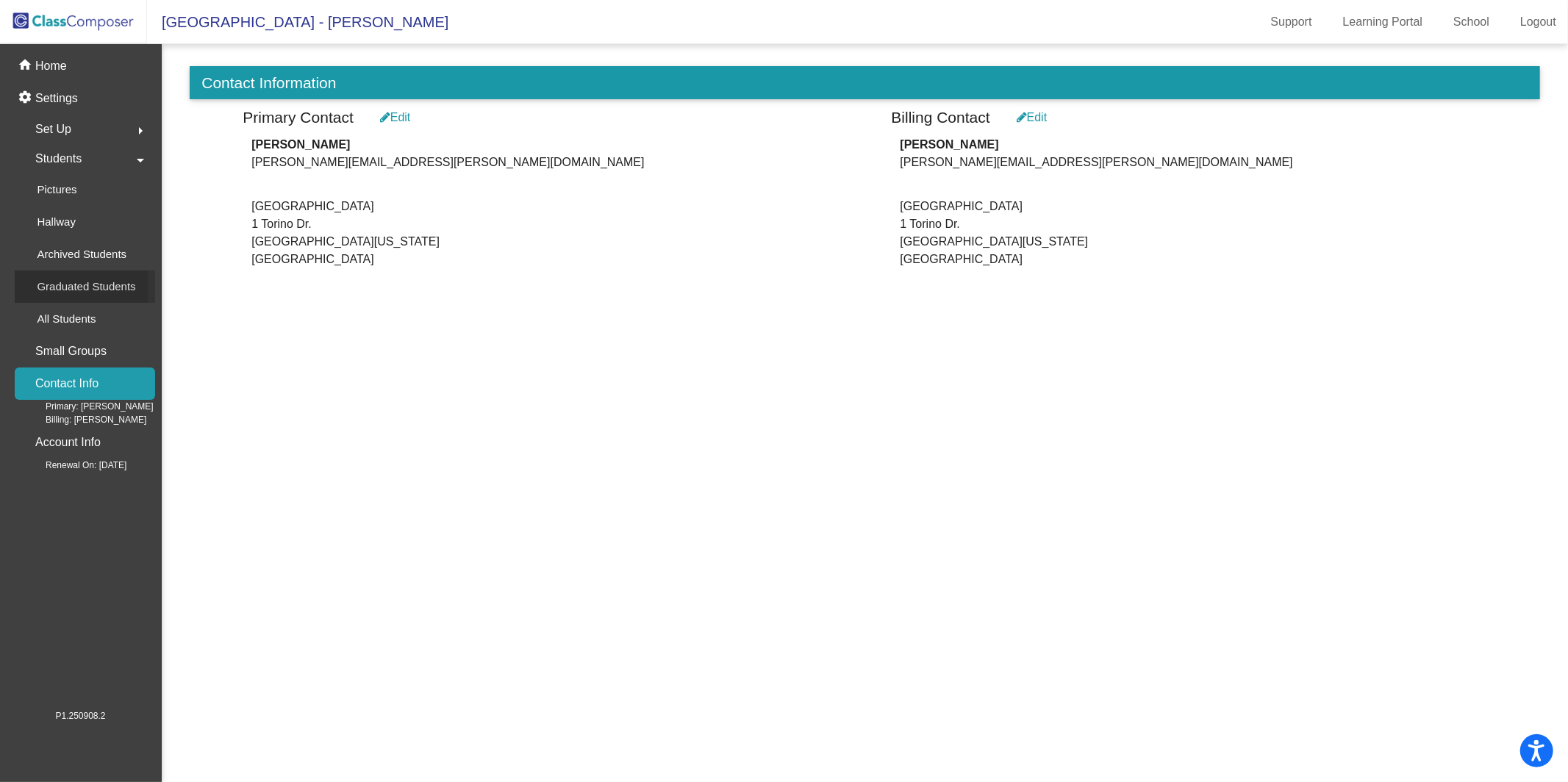
click at [90, 279] on p "Graduated Students" at bounding box center [86, 286] width 98 height 17
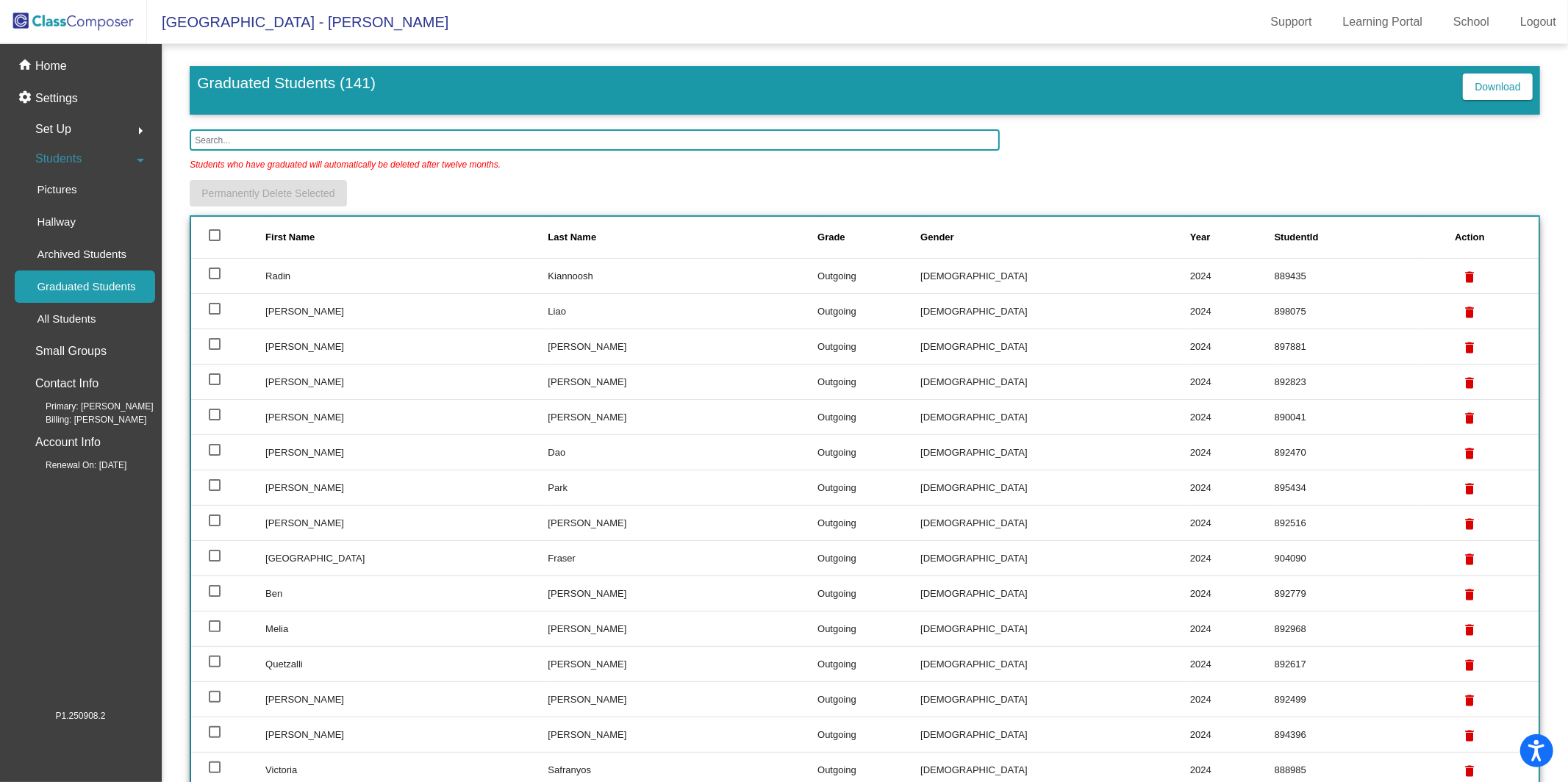
click at [72, 129] on span "Set Up" at bounding box center [53, 129] width 36 height 20
click at [109, 317] on div "Students arrow_right" at bounding box center [85, 320] width 141 height 29
click at [101, 321] on div "All Students" at bounding box center [61, 318] width 93 height 32
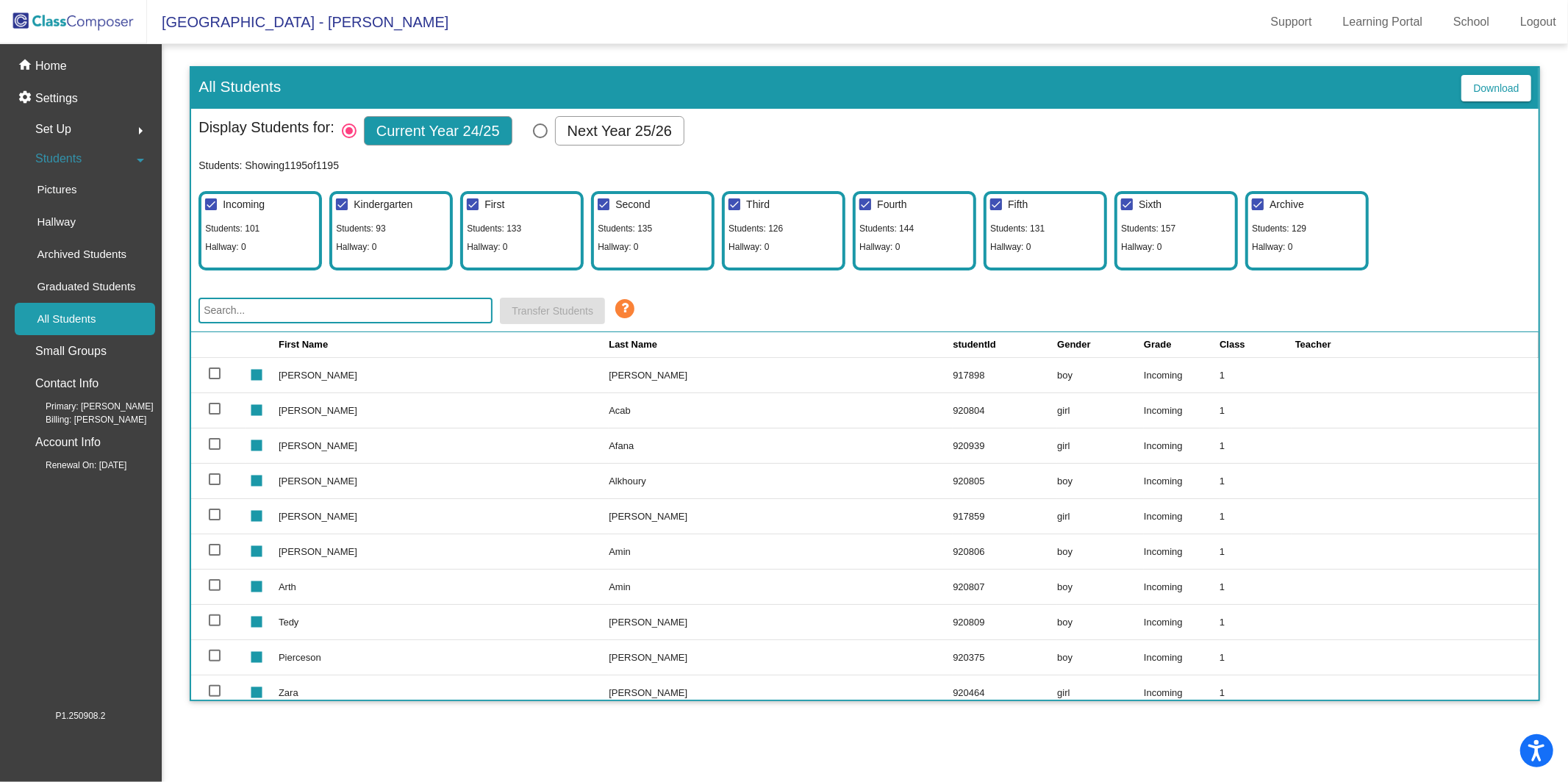
click at [548, 133] on div "Select Columns" at bounding box center [540, 130] width 15 height 15
click at [540, 138] on input "Next Year 25/26" at bounding box center [539, 138] width 1 height 1
radio input "true"
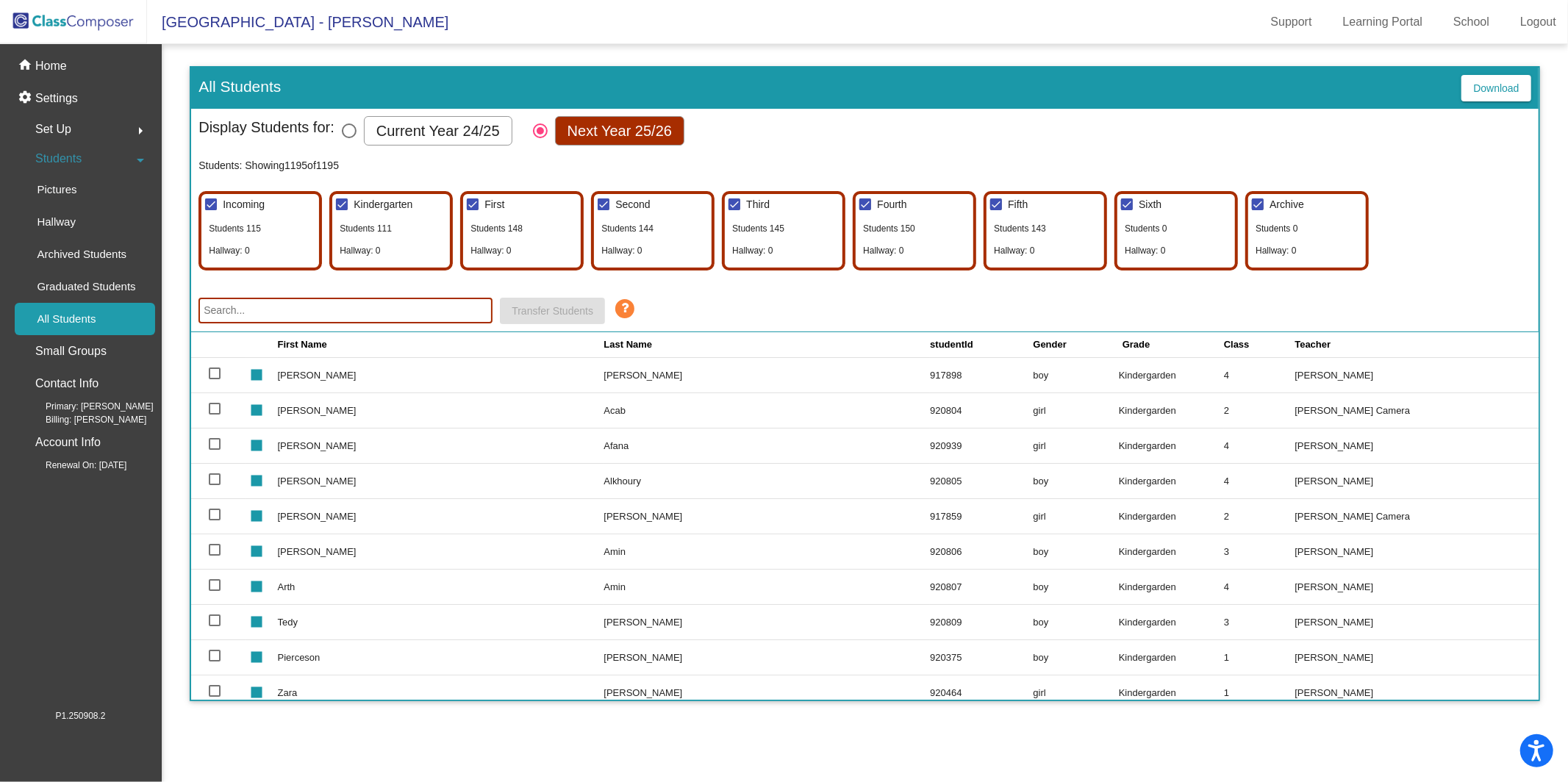
click at [337, 304] on input "text" at bounding box center [345, 310] width 294 height 26
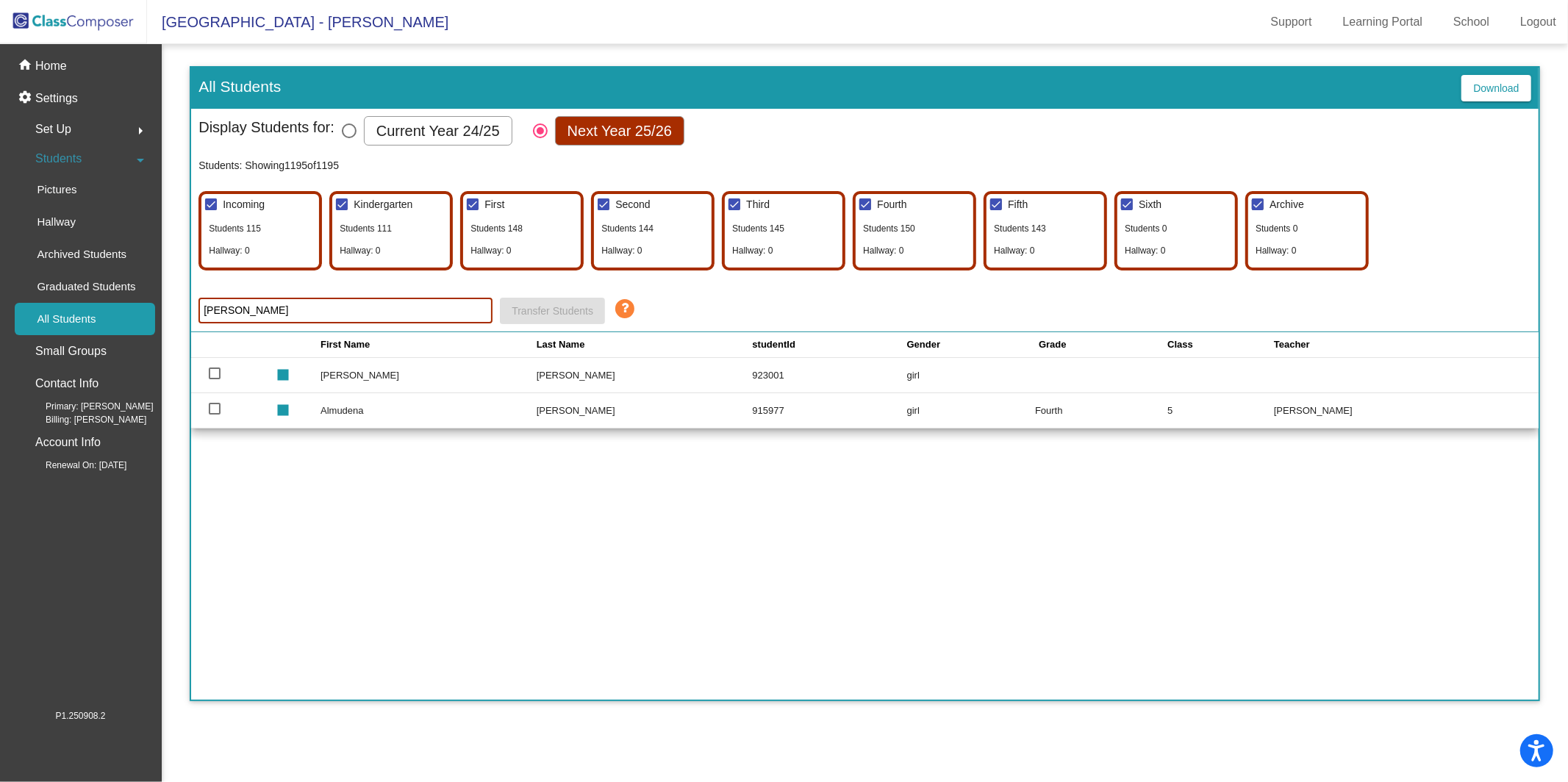
type input "[PERSON_NAME]"
click at [219, 377] on div at bounding box center [215, 373] width 12 height 12
click at [215, 379] on input "select row 102" at bounding box center [214, 379] width 1 height 1
click at [213, 369] on div at bounding box center [215, 373] width 12 height 12
click at [214, 379] on input "deselect row 102" at bounding box center [214, 379] width 1 height 1
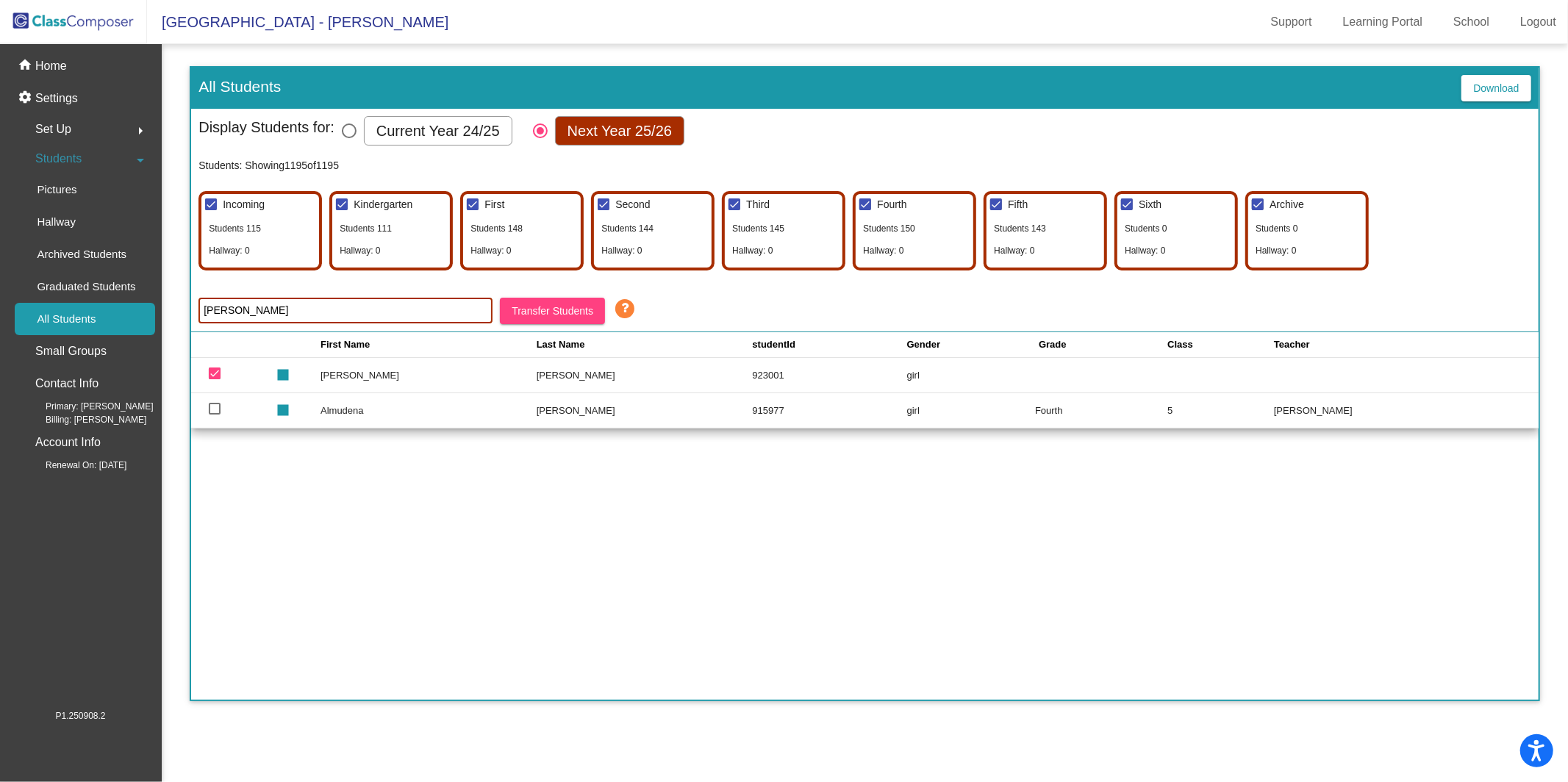
checkbox input "false"
click at [1258, 206] on div at bounding box center [1257, 204] width 12 height 12
click at [1258, 210] on input "Archive" at bounding box center [1257, 210] width 1 height 1
checkbox input "false"
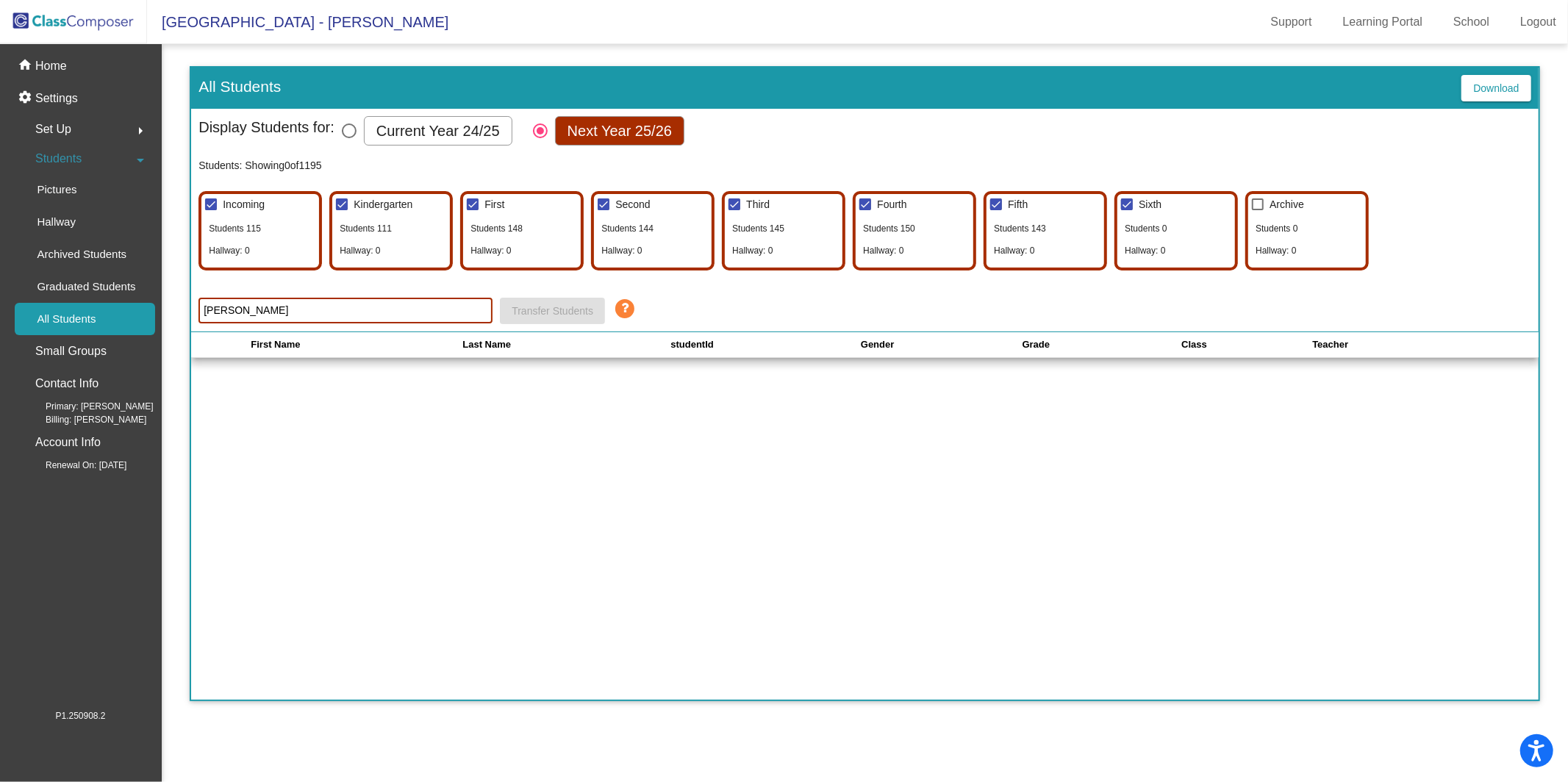
click at [1128, 203] on div at bounding box center [1127, 204] width 12 height 12
click at [1127, 210] on input "Sixth" at bounding box center [1126, 210] width 1 height 1
checkbox input "false"
click at [427, 300] on input "[PERSON_NAME]" at bounding box center [345, 310] width 294 height 26
click at [404, 317] on input "[PERSON_NAME]" at bounding box center [345, 310] width 294 height 26
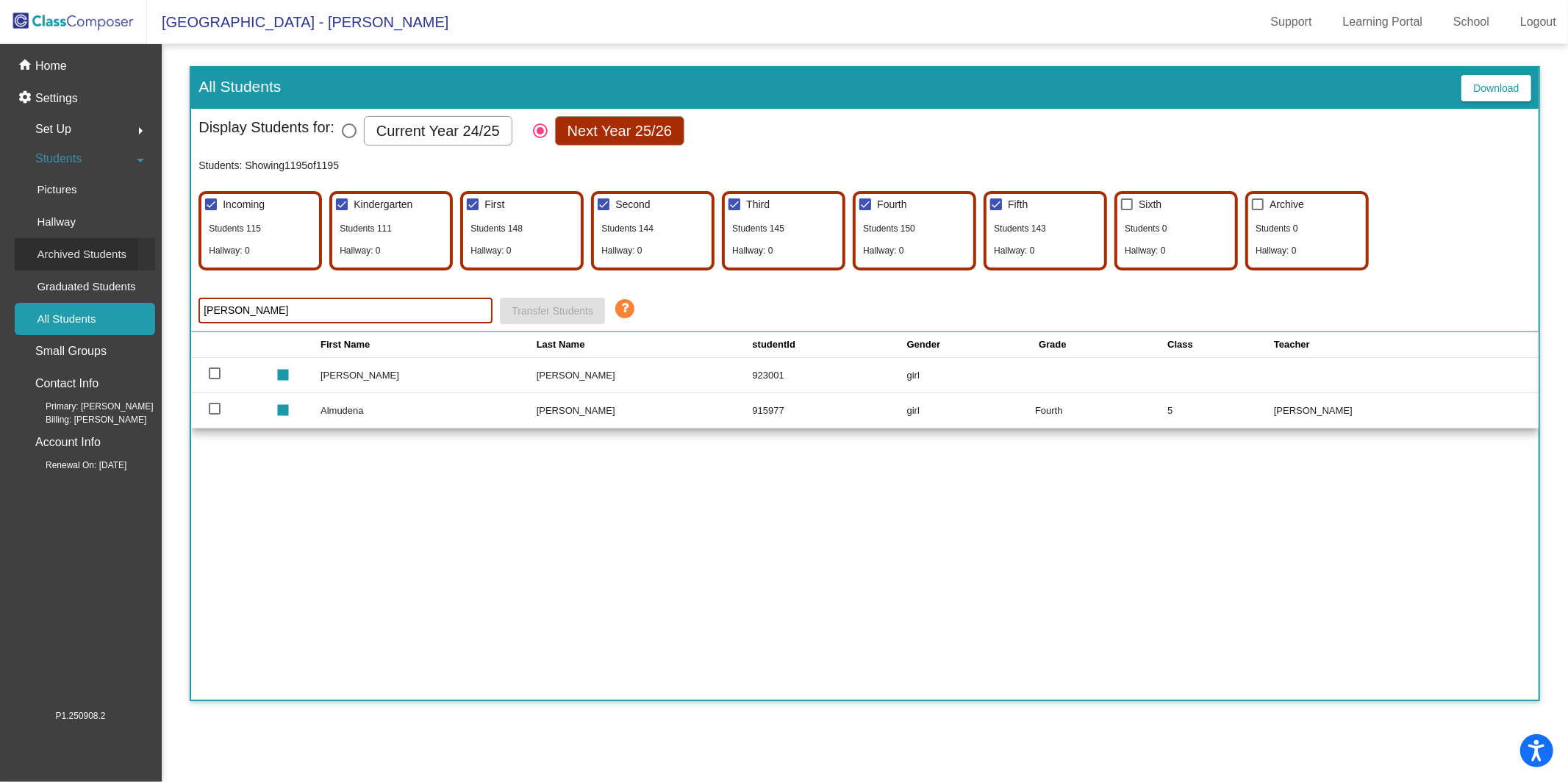
click at [113, 254] on p "Archived Students" at bounding box center [82, 254] width 90 height 17
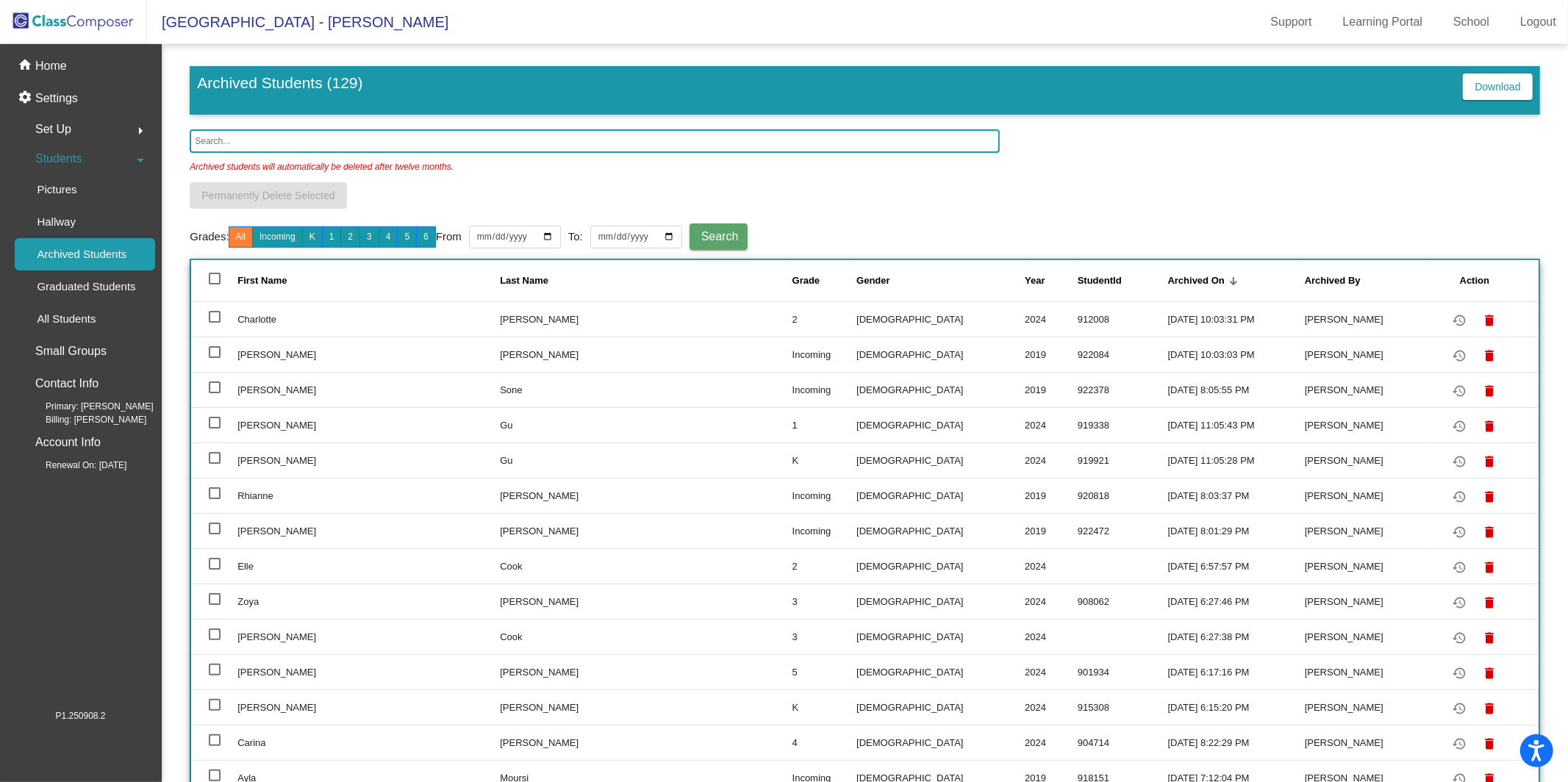
click at [480, 139] on input "text" at bounding box center [594, 141] width 810 height 24
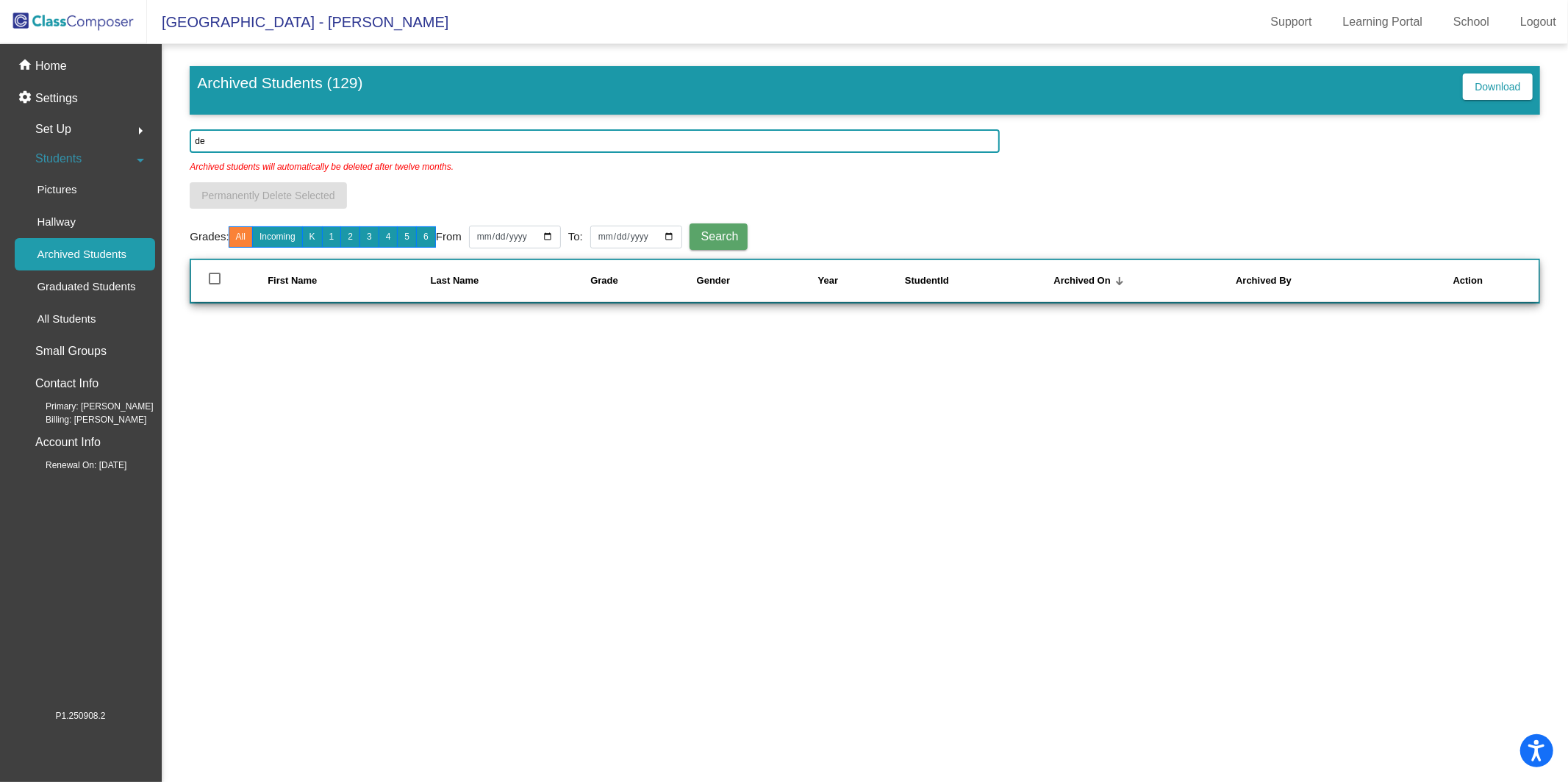
type input "d"
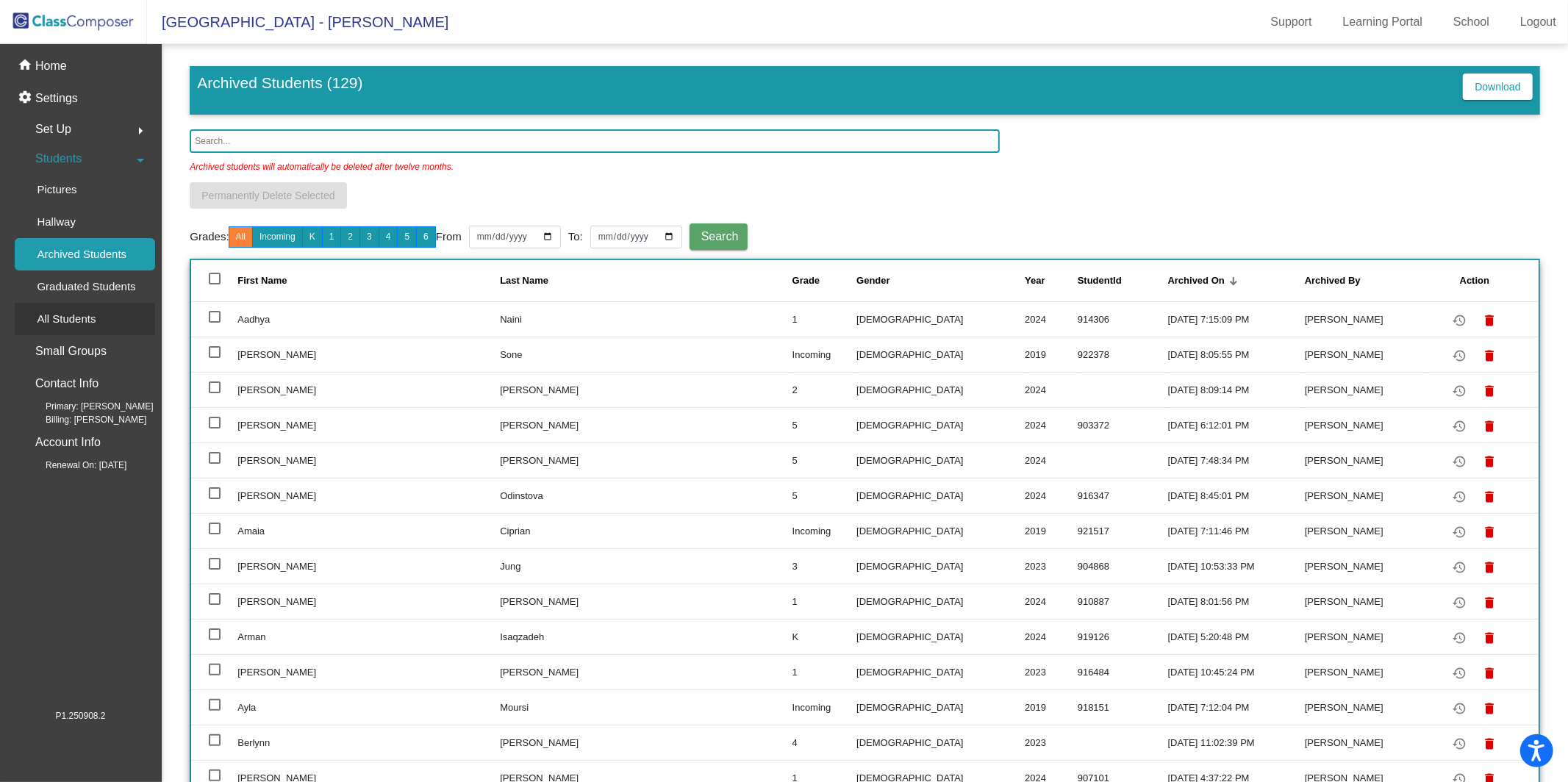
click at [124, 328] on link "All Students" at bounding box center [85, 318] width 141 height 32
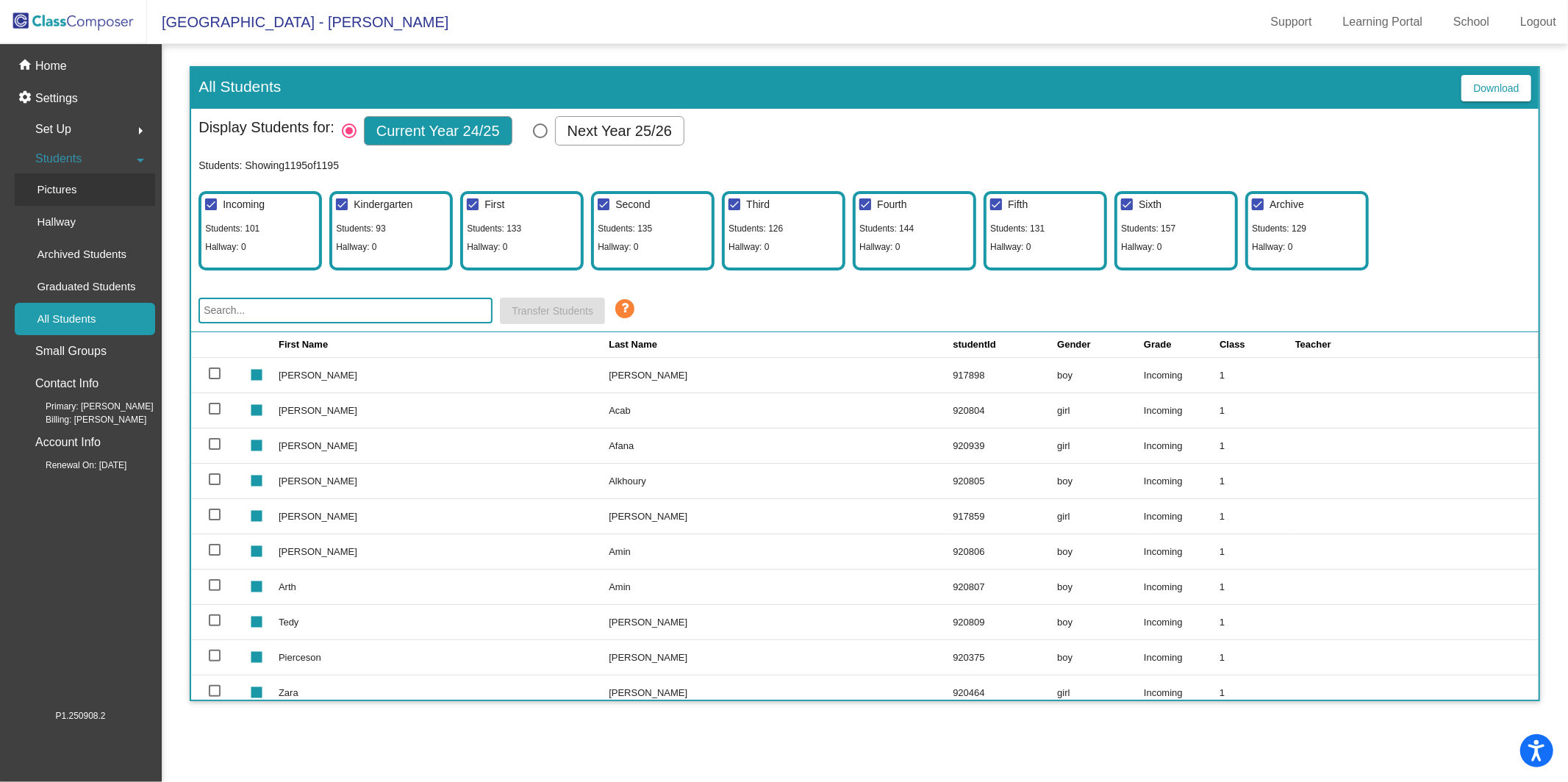
click at [81, 204] on div "Pictures" at bounding box center [52, 189] width 74 height 32
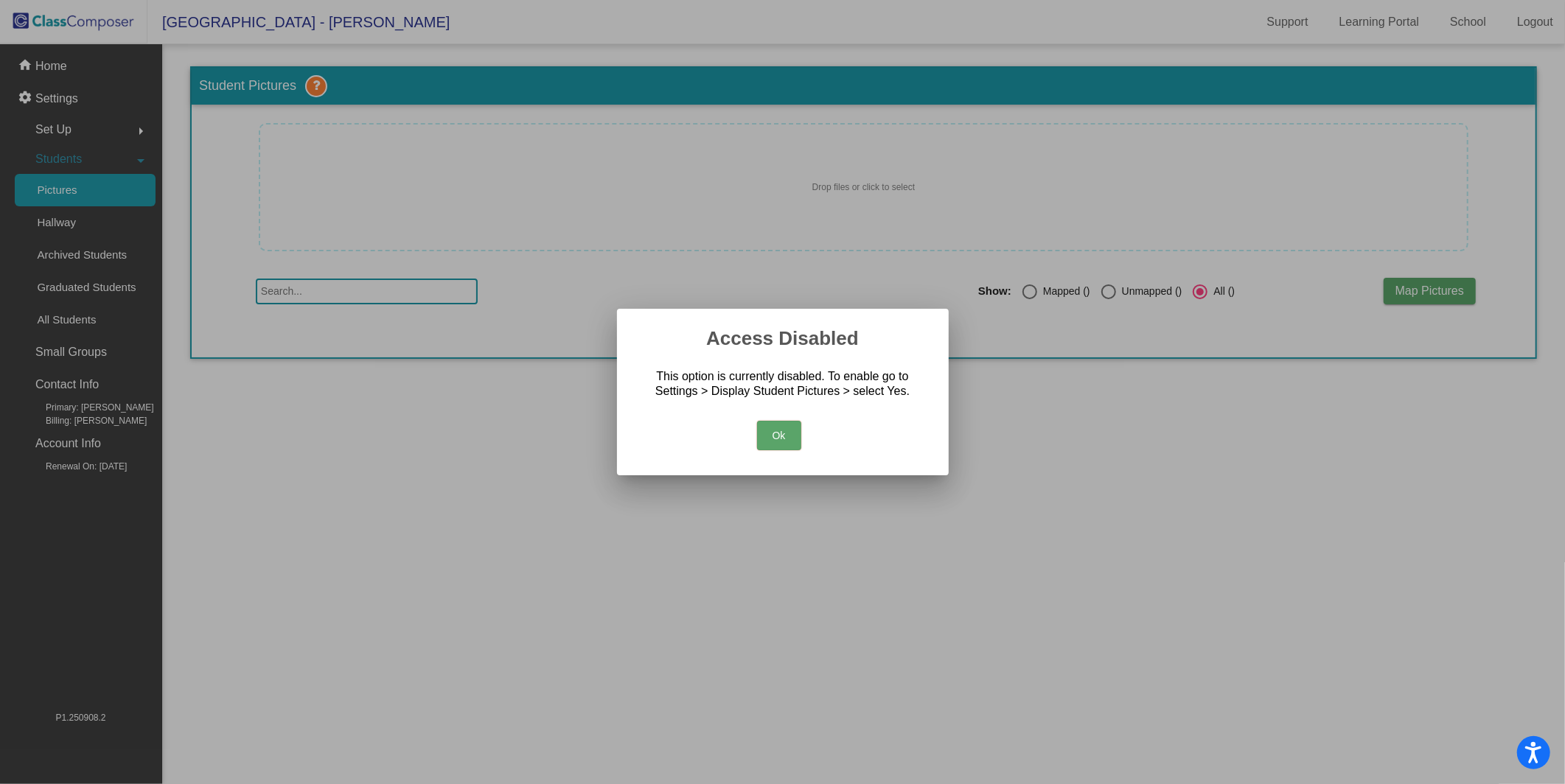
click at [778, 450] on div "Ok" at bounding box center [783, 431] width 296 height 51
click at [777, 446] on button "Ok" at bounding box center [779, 435] width 44 height 29
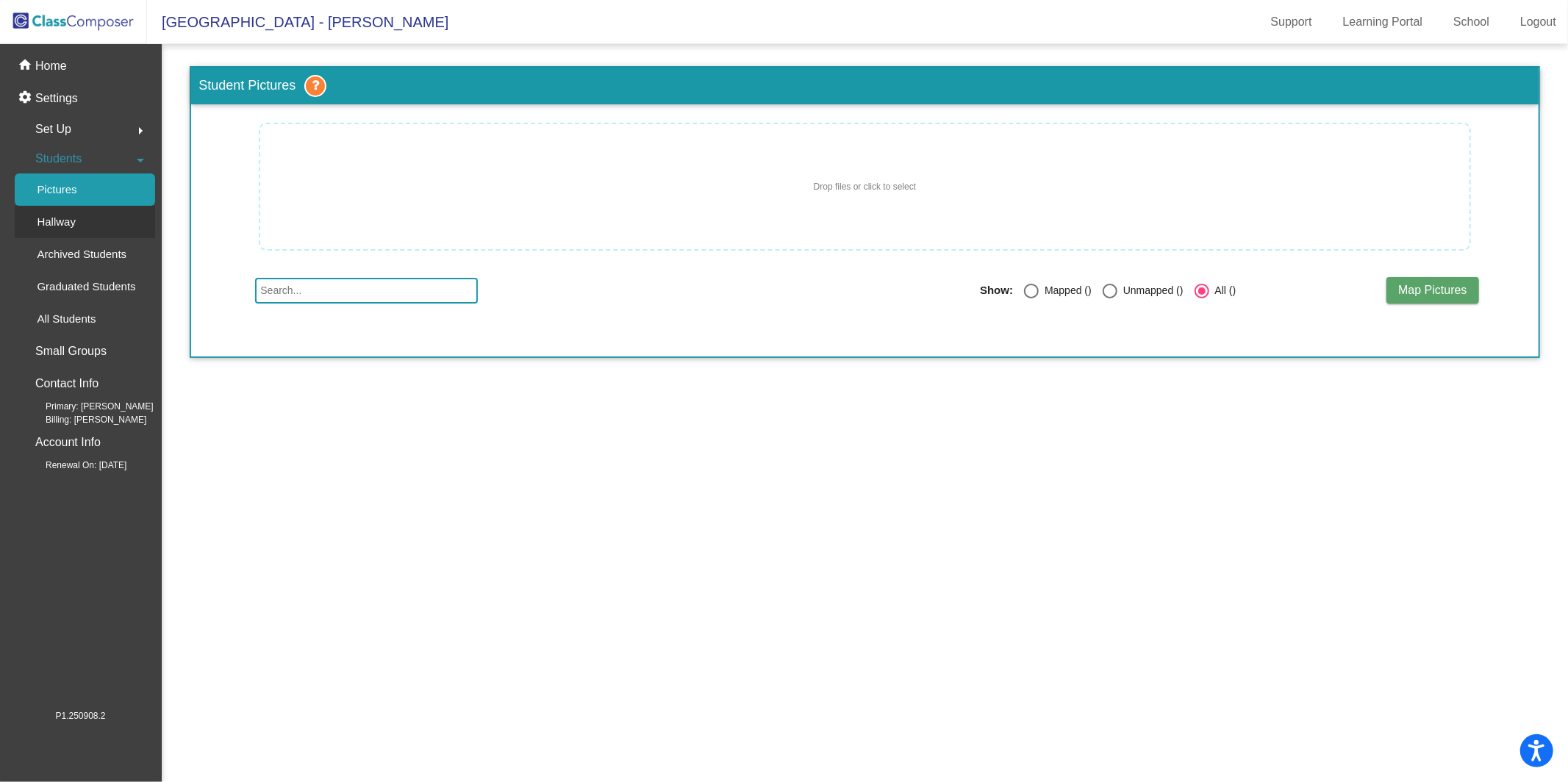
click at [116, 223] on link "Hallway" at bounding box center [85, 222] width 141 height 32
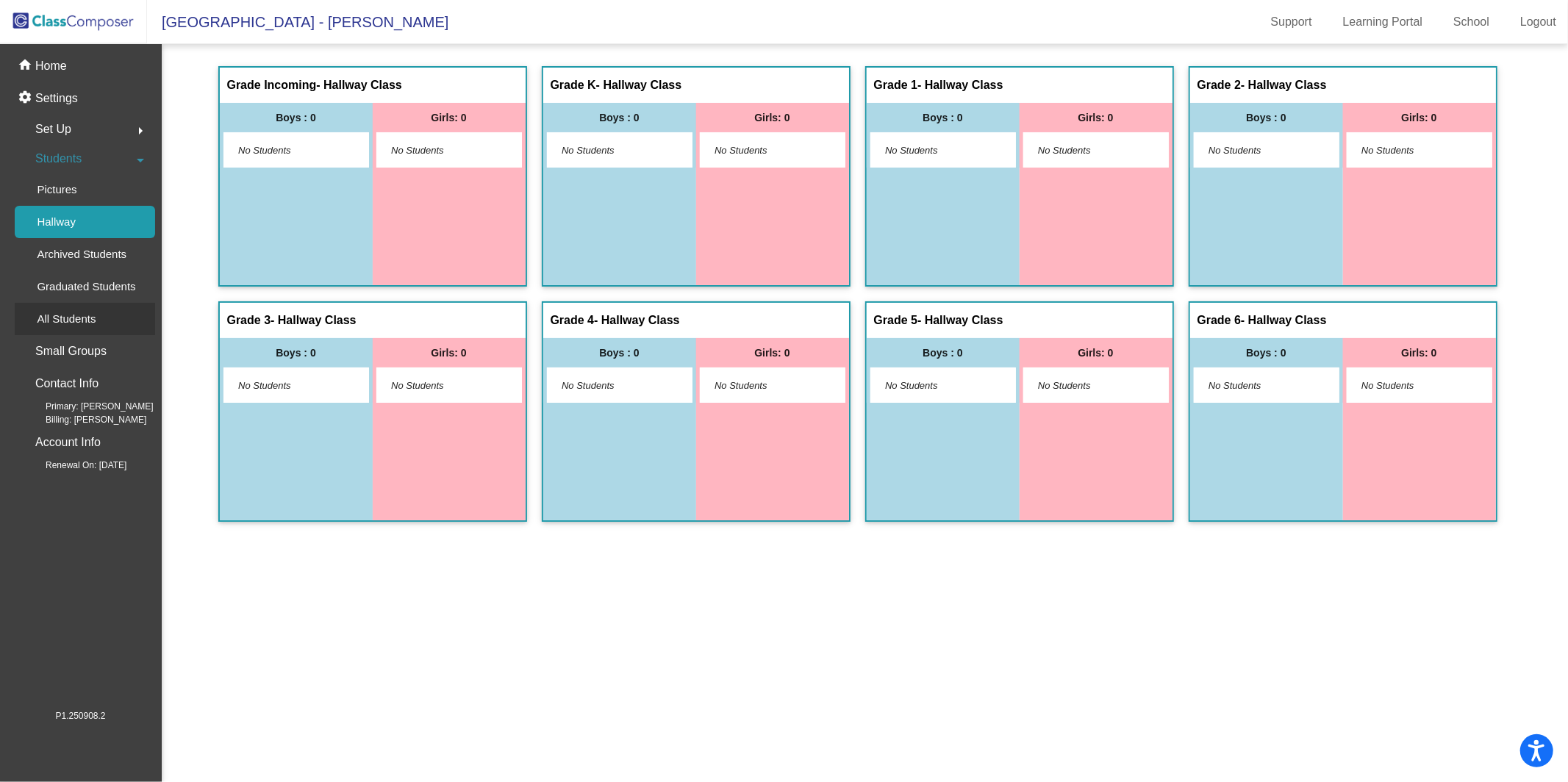
click at [40, 307] on div "All Students" at bounding box center [61, 318] width 93 height 32
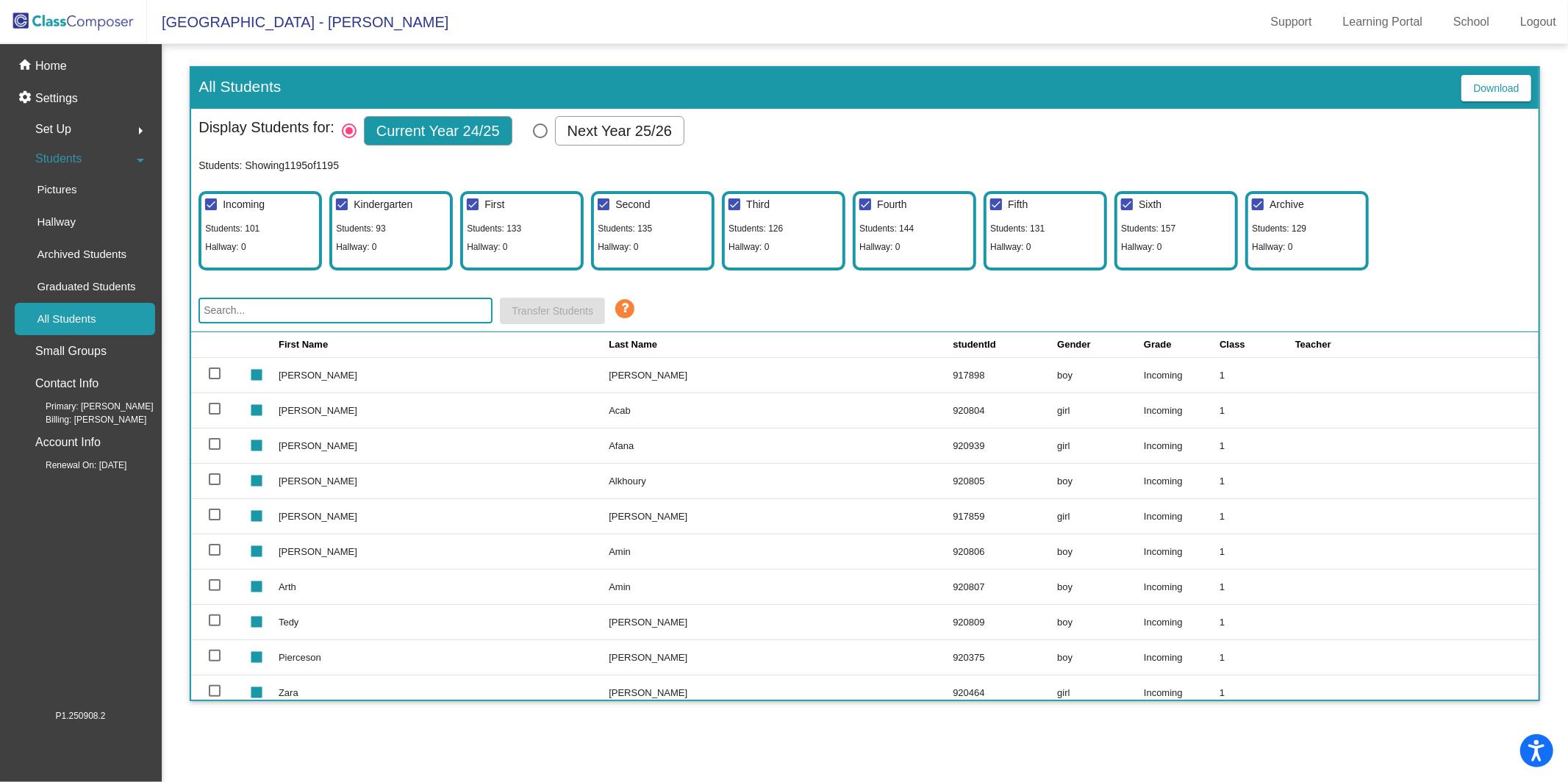
click at [368, 307] on input "text" at bounding box center [345, 310] width 294 height 26
type input "[PERSON_NAME]"
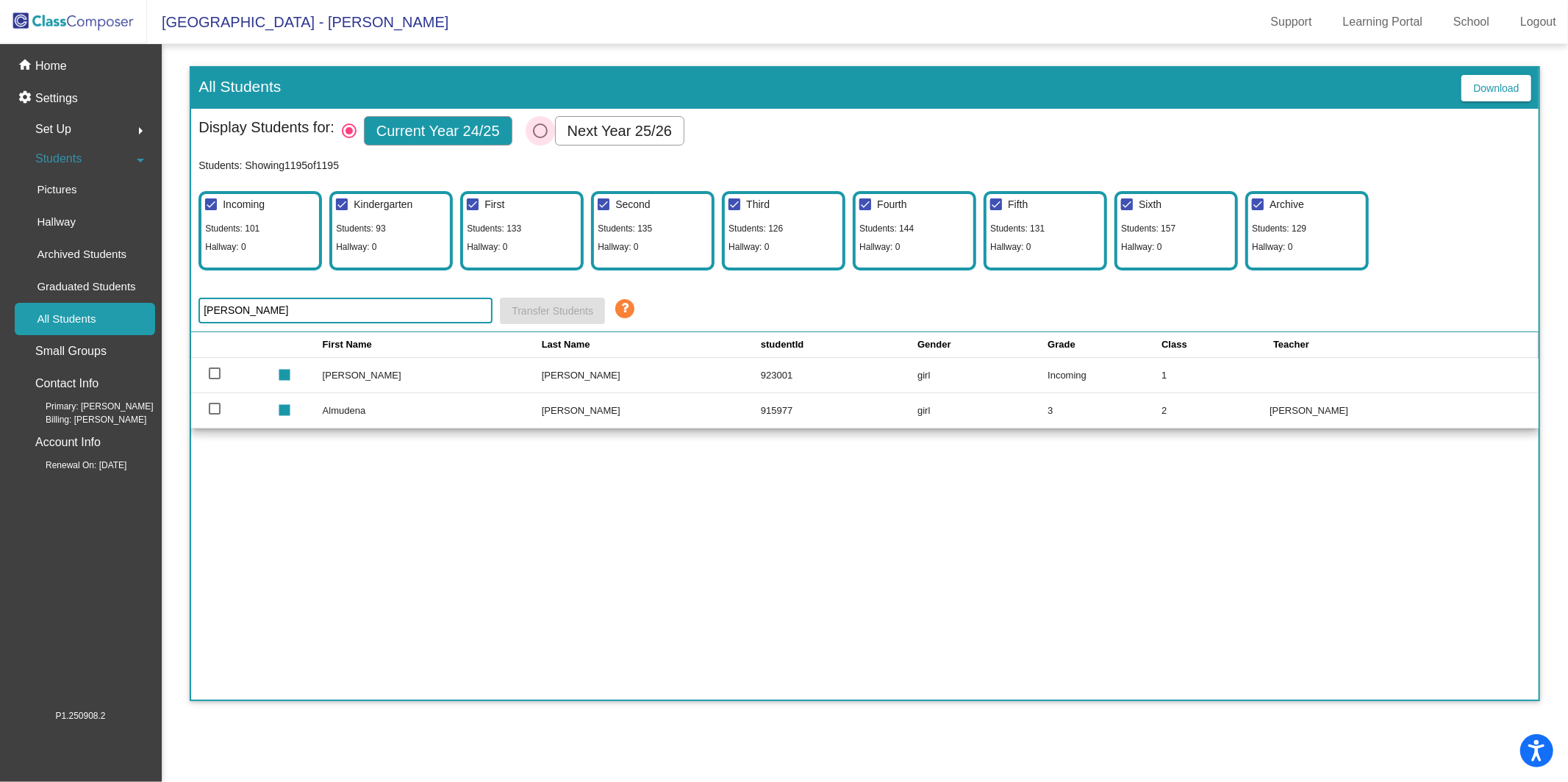
click at [560, 135] on div "Next Year 25/26" at bounding box center [620, 130] width 130 height 29
click at [540, 138] on input "Next Year 25/26" at bounding box center [539, 138] width 1 height 1
radio input "true"
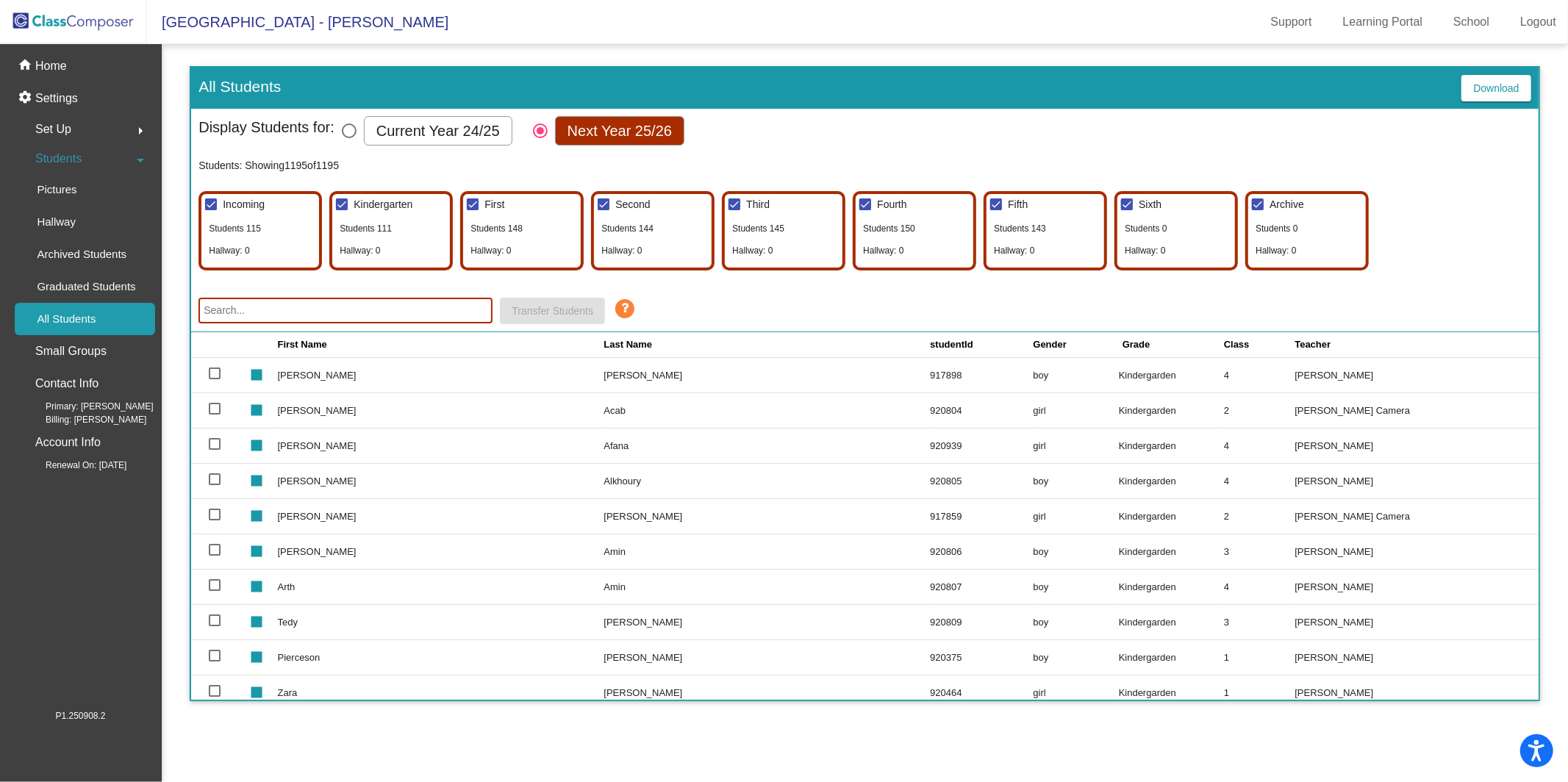
click at [391, 303] on input "text" at bounding box center [345, 310] width 294 height 26
type input "[PERSON_NAME]"
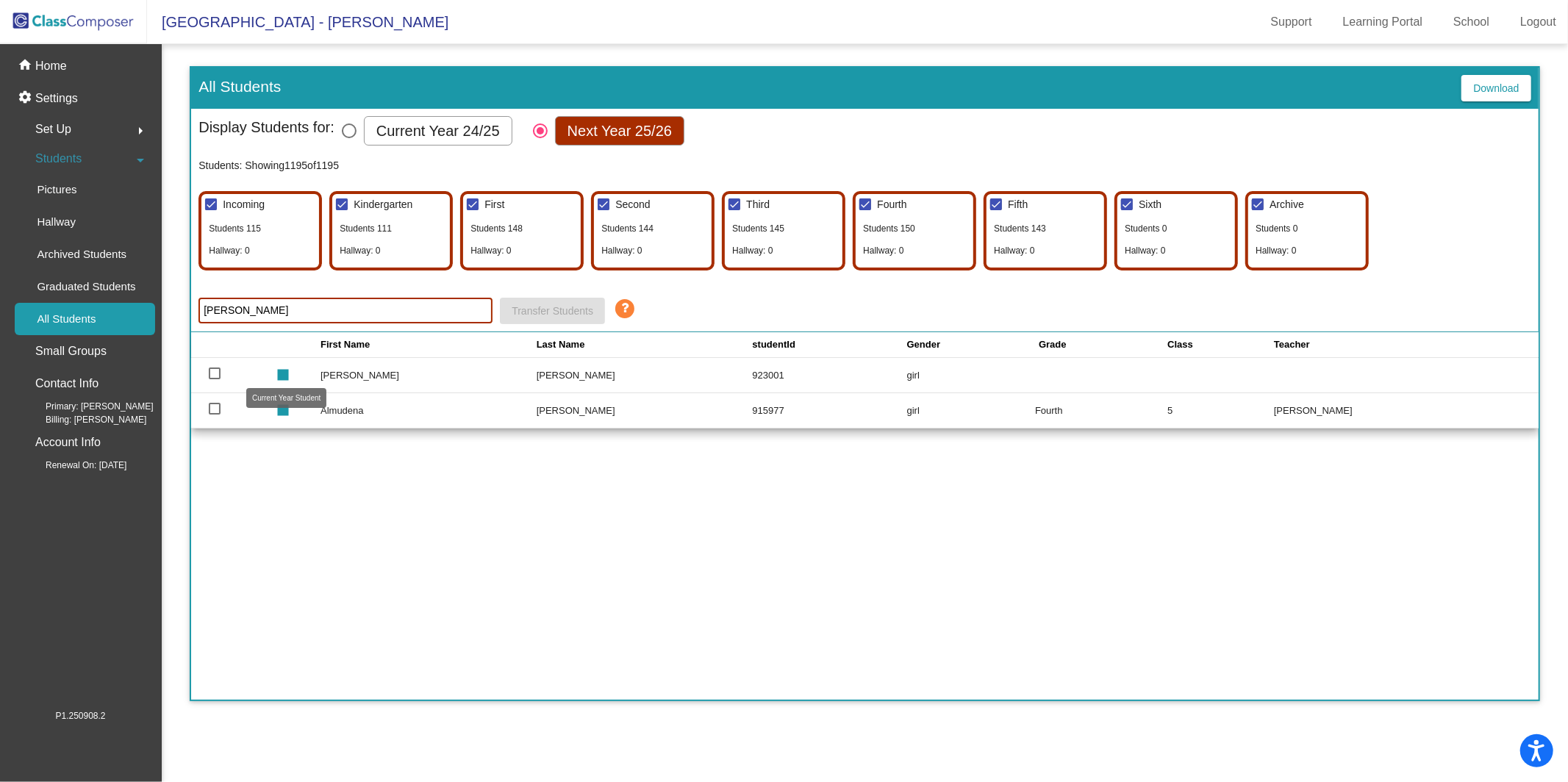
click at [289, 373] on mat-icon "stop" at bounding box center [281, 369] width 17 height 17
click at [271, 511] on div "First Name Last Name studentId Gender Grade Class Teacher stop Troy Abiva 91789…" at bounding box center [864, 516] width 1347 height 367
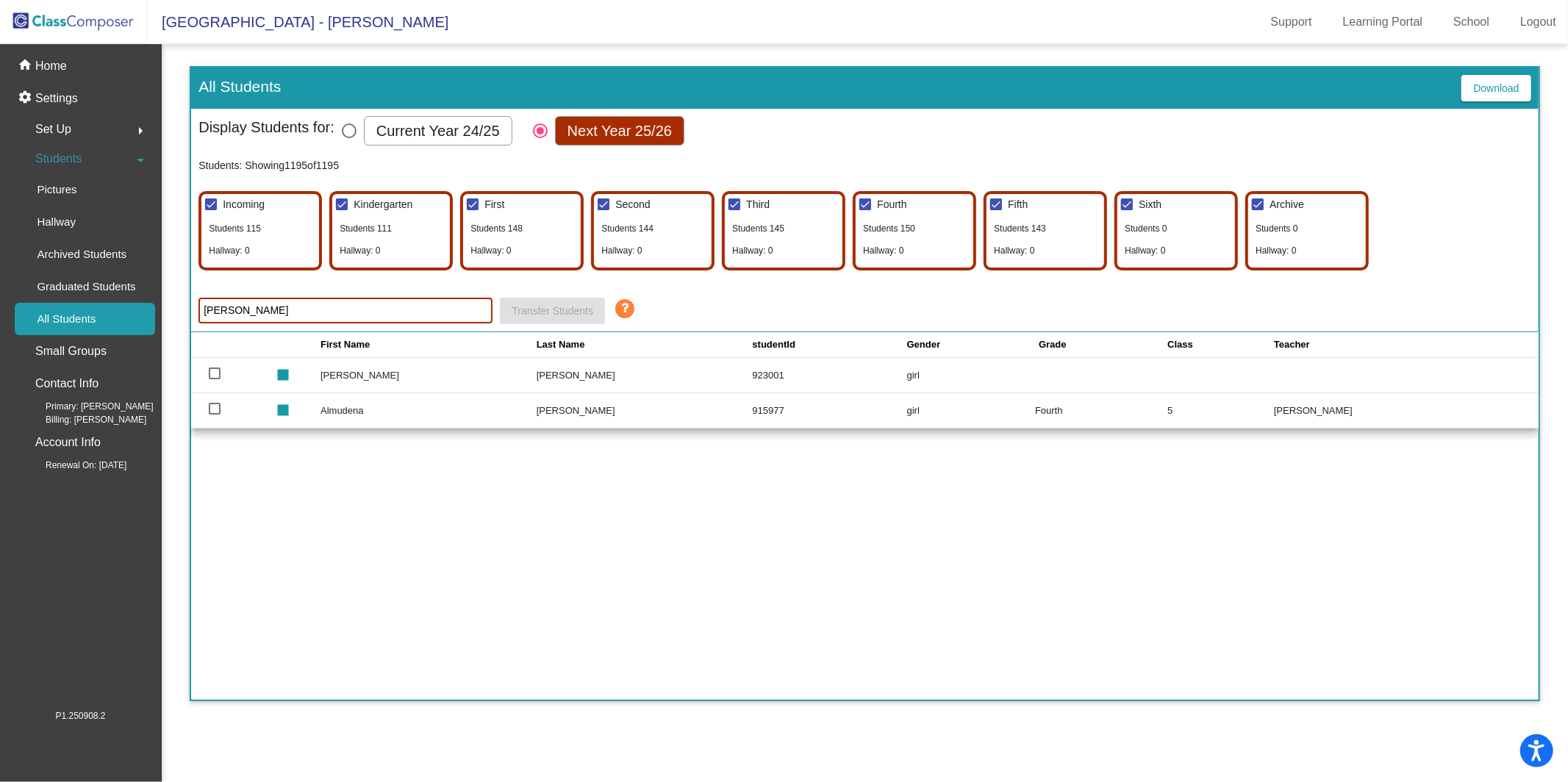
click at [227, 311] on input "[PERSON_NAME]" at bounding box center [345, 310] width 294 height 26
click at [60, 61] on p "Home" at bounding box center [51, 66] width 31 height 17
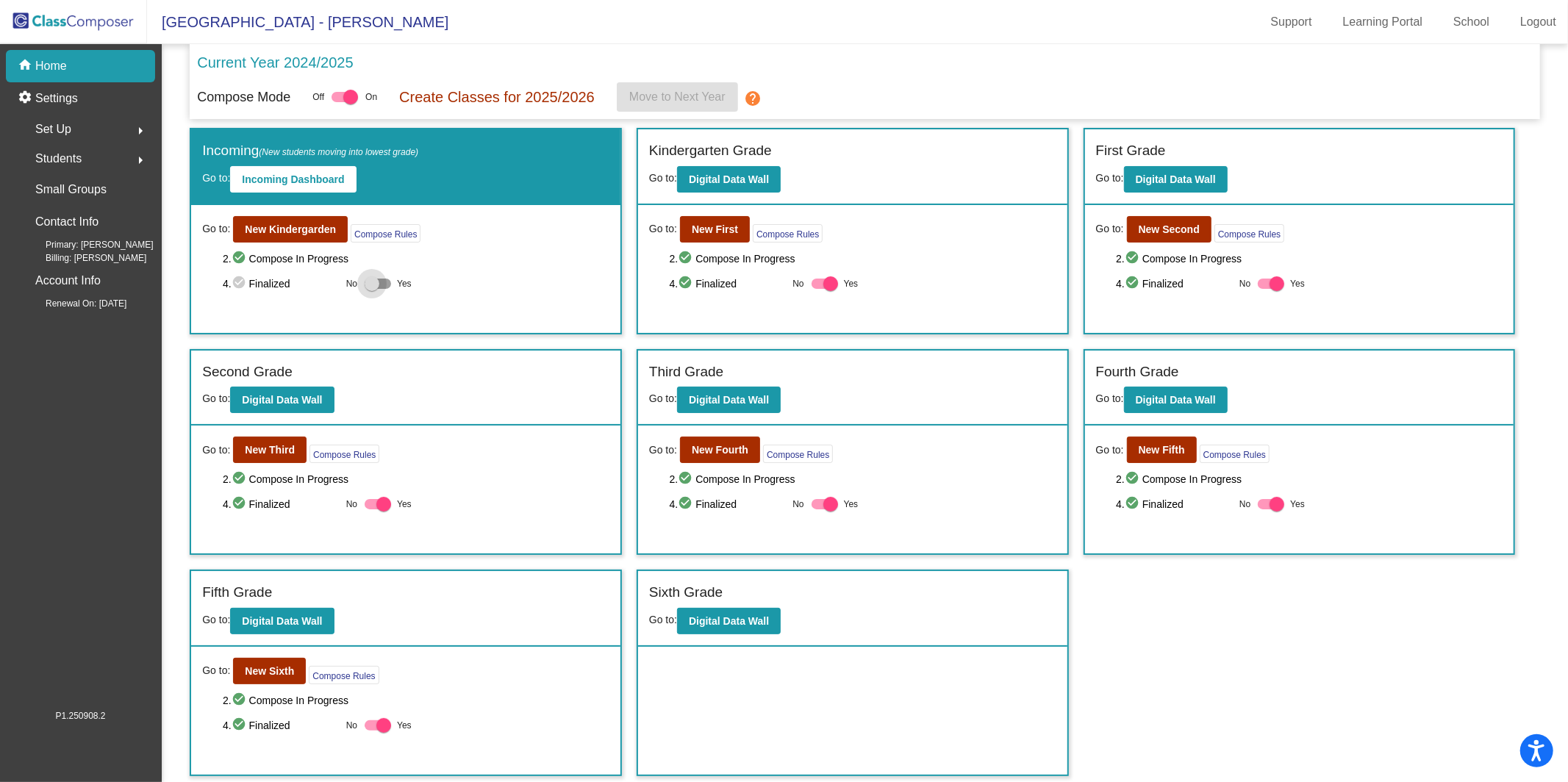
click at [377, 288] on div at bounding box center [372, 284] width 15 height 15
click at [372, 288] on input "Yes" at bounding box center [371, 288] width 1 height 1
checkbox input "true"
click at [721, 177] on b "Digital Data Wall" at bounding box center [729, 179] width 80 height 12
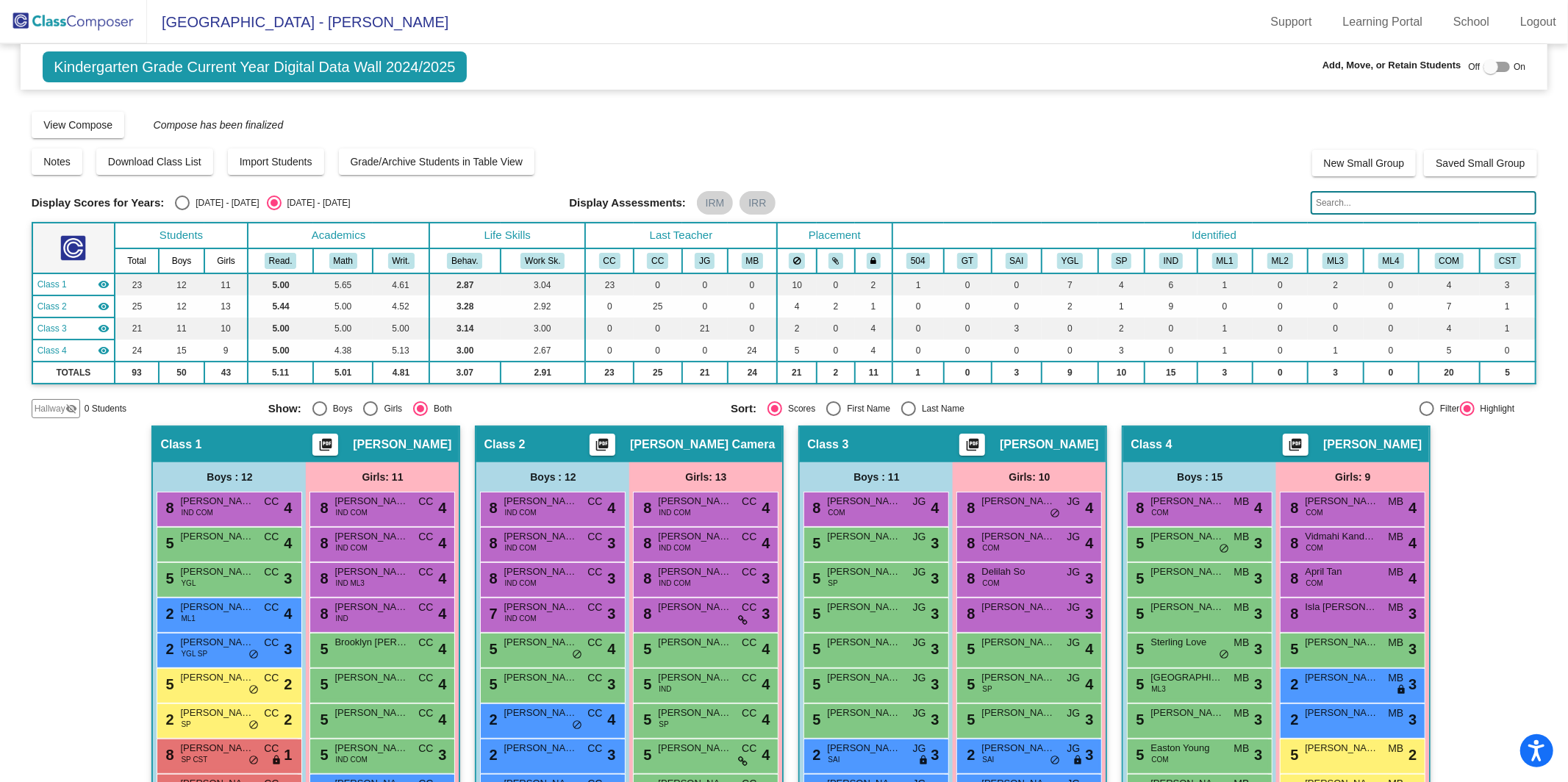
scroll to position [3, 0]
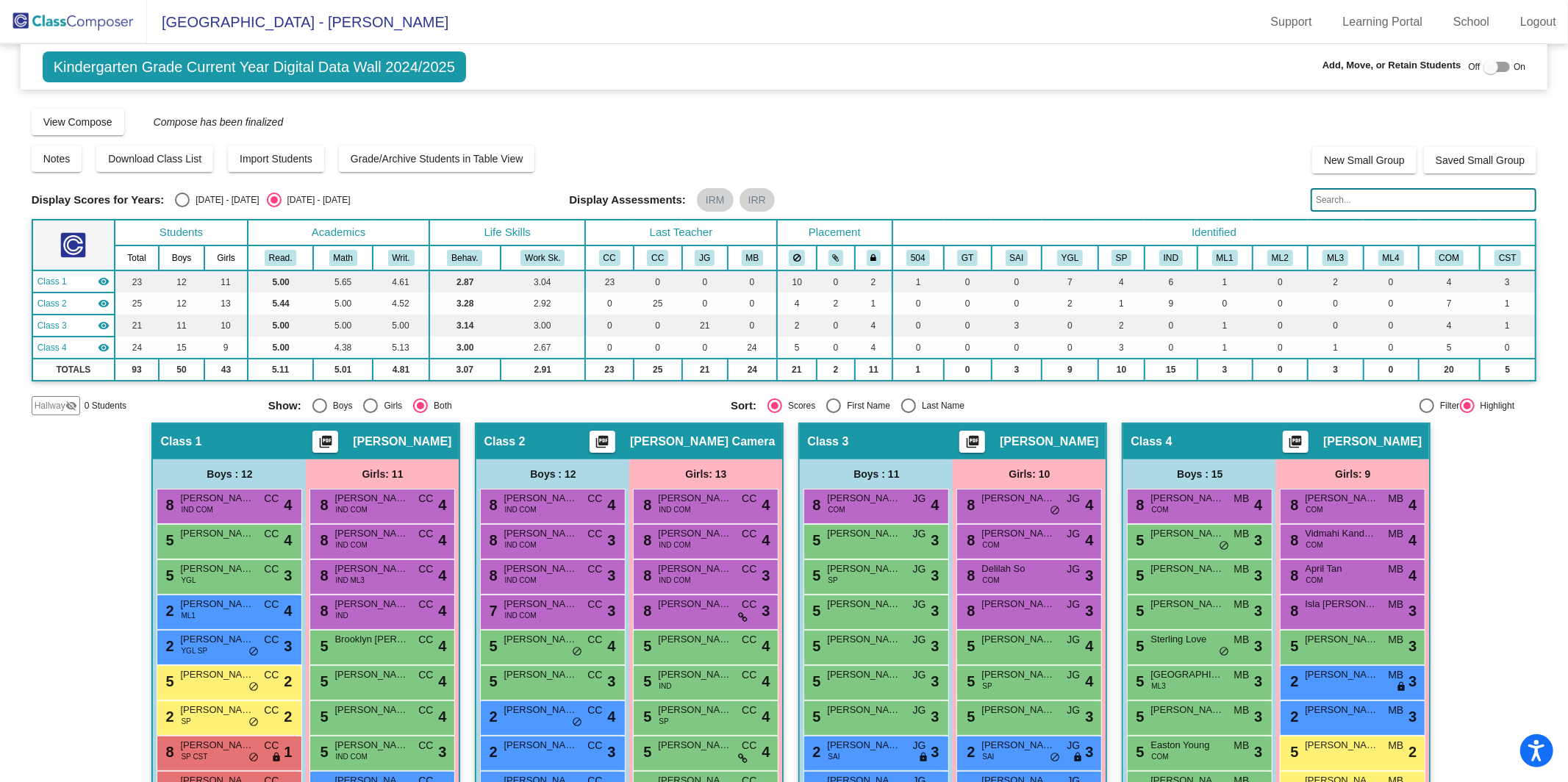
click at [119, 22] on img at bounding box center [73, 21] width 147 height 43
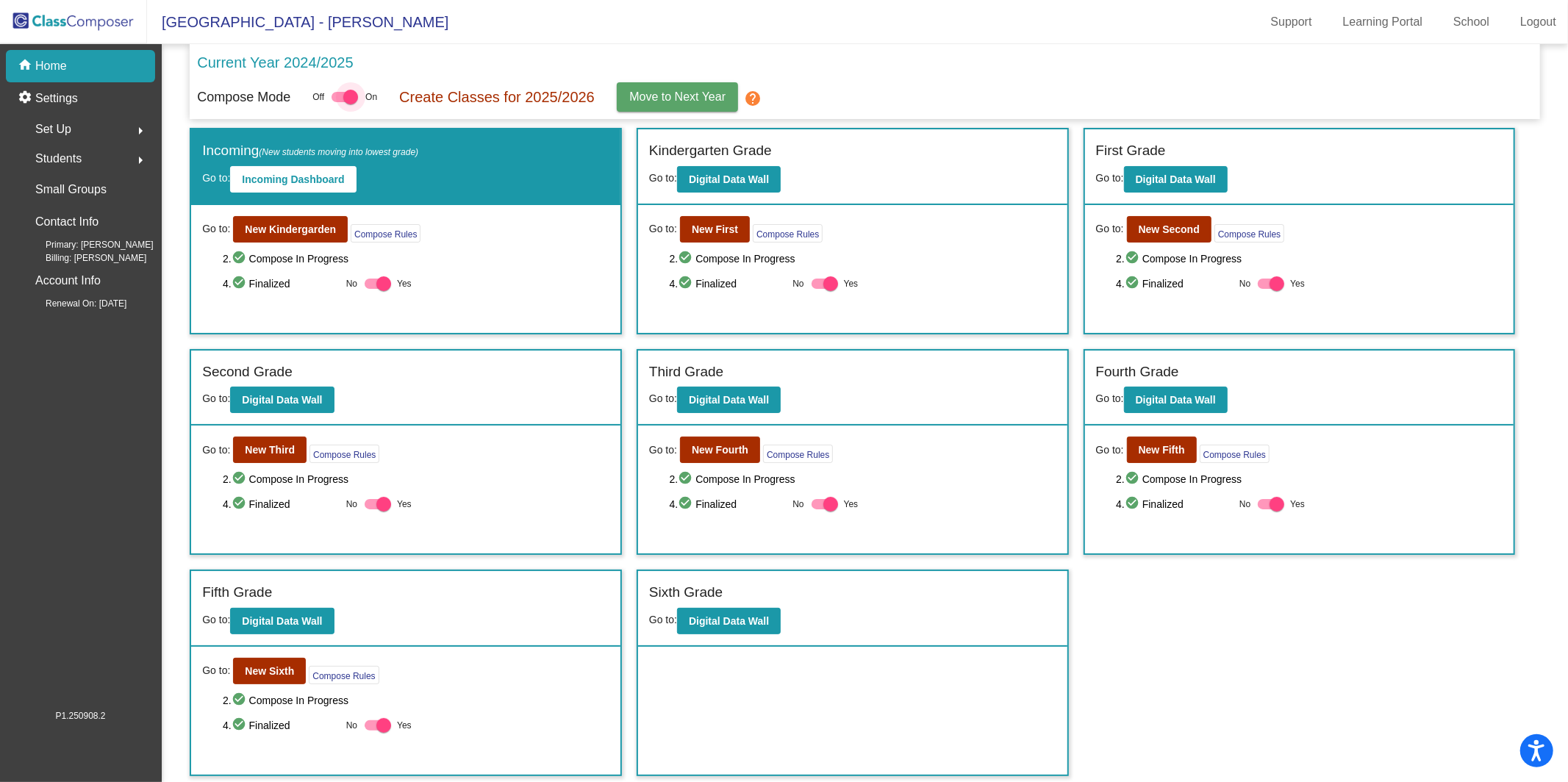
click at [355, 100] on div at bounding box center [351, 97] width 15 height 15
click at [339, 102] on input "checkbox" at bounding box center [338, 102] width 1 height 1
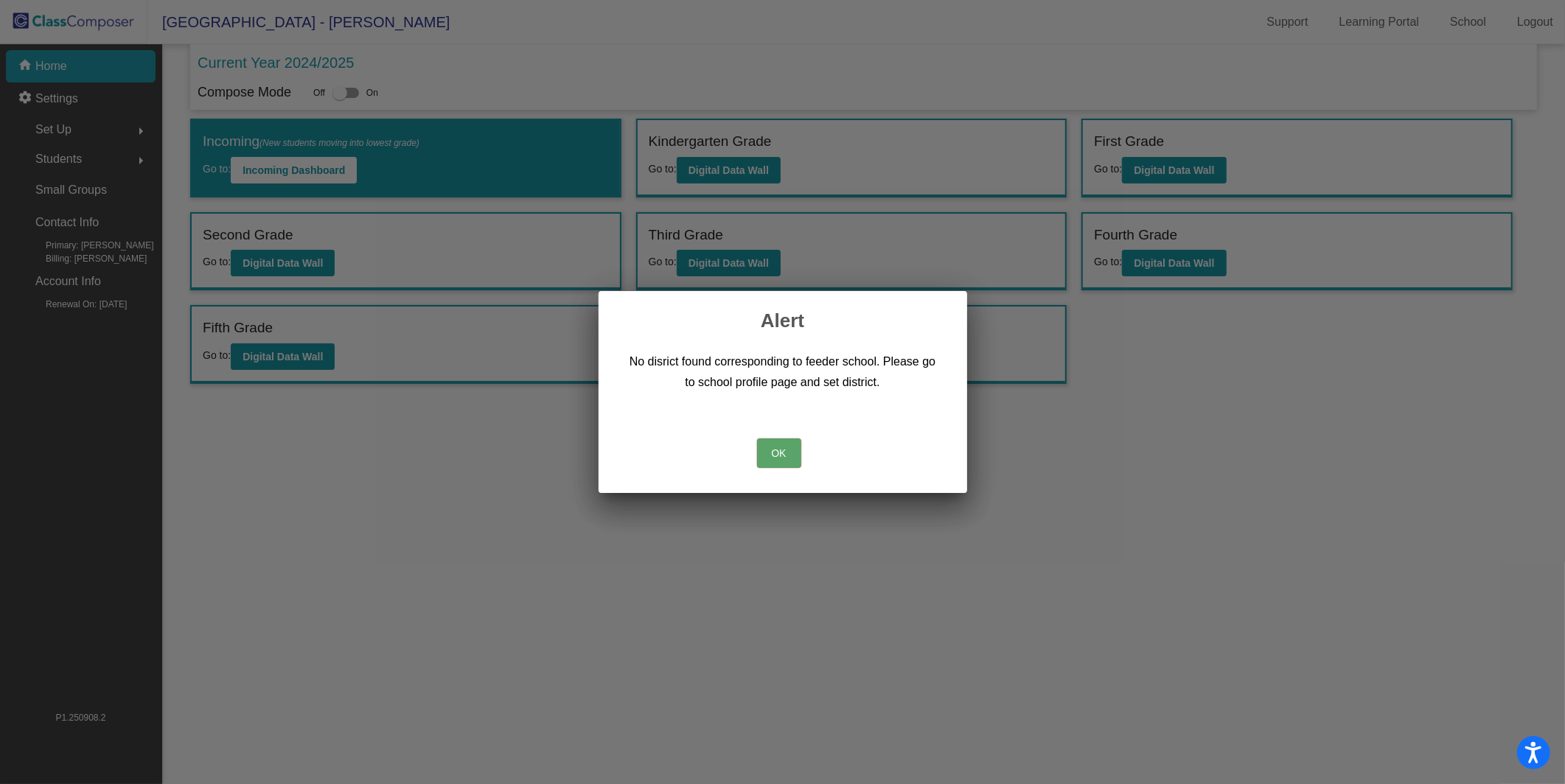
click at [780, 456] on button "OK" at bounding box center [779, 452] width 44 height 29
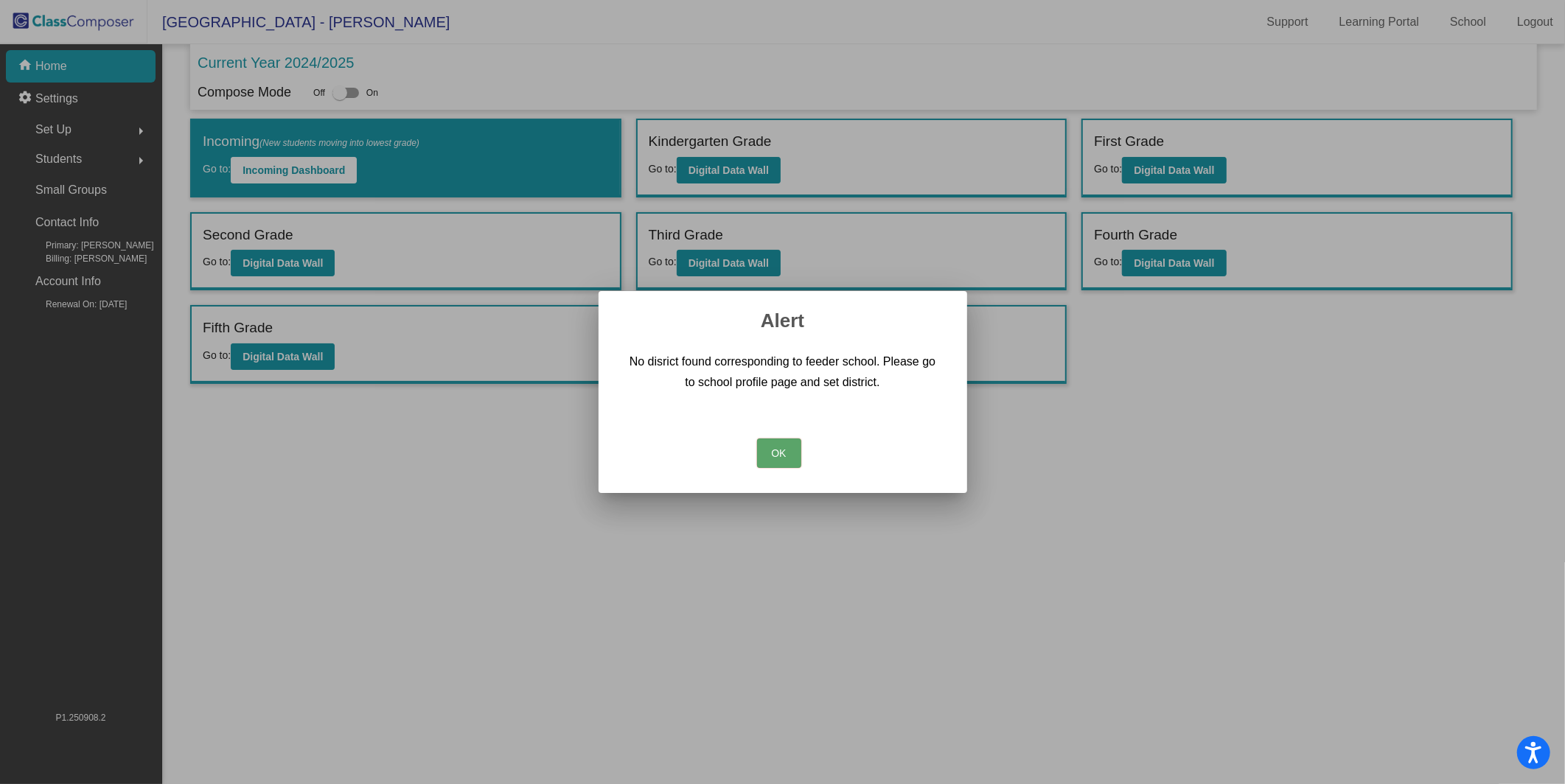
click at [342, 90] on div at bounding box center [782, 392] width 1565 height 784
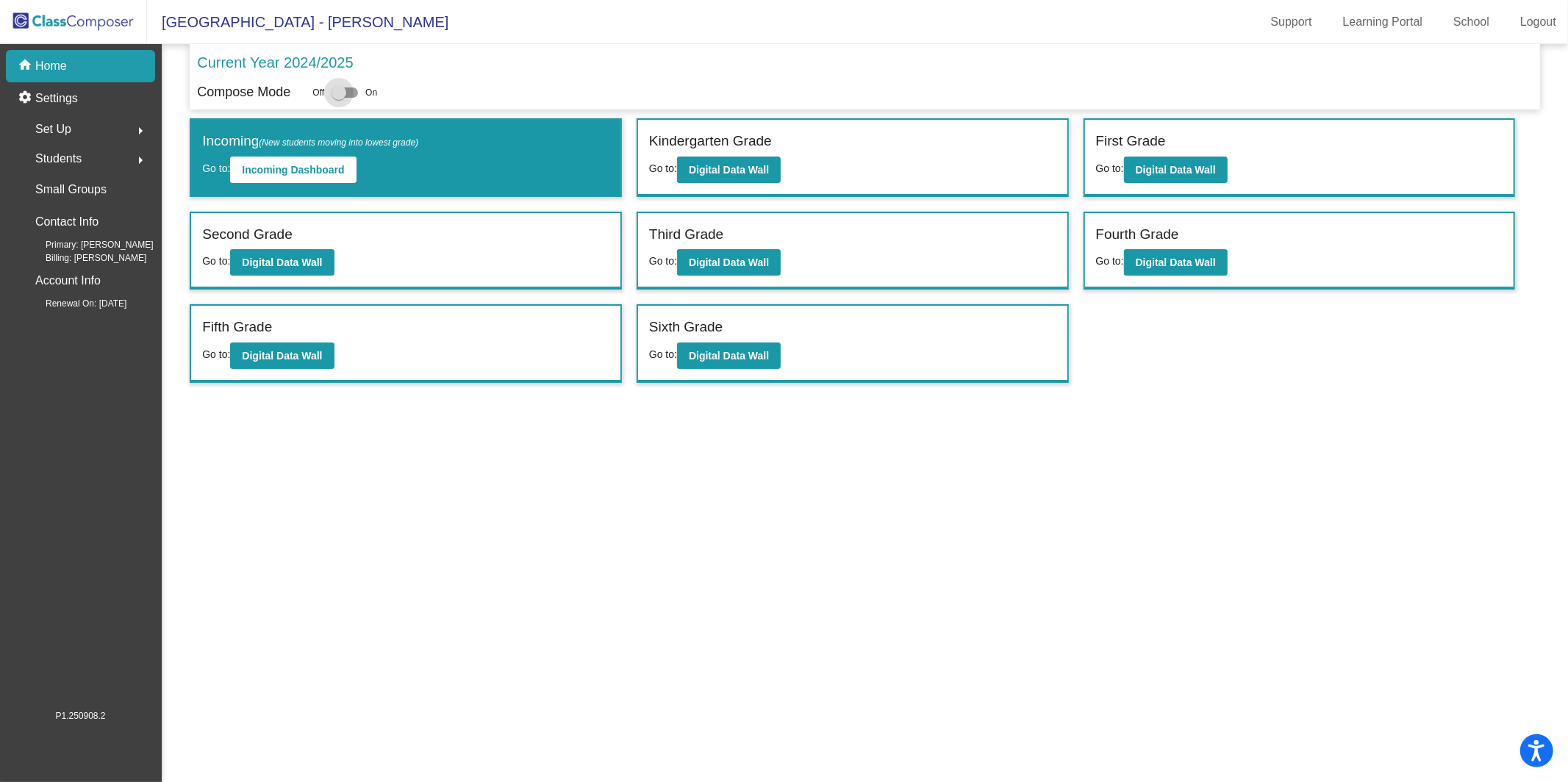
click at [342, 98] on div at bounding box center [339, 92] width 15 height 15
click at [339, 98] on input "checkbox" at bounding box center [338, 97] width 1 height 1
checkbox input "true"
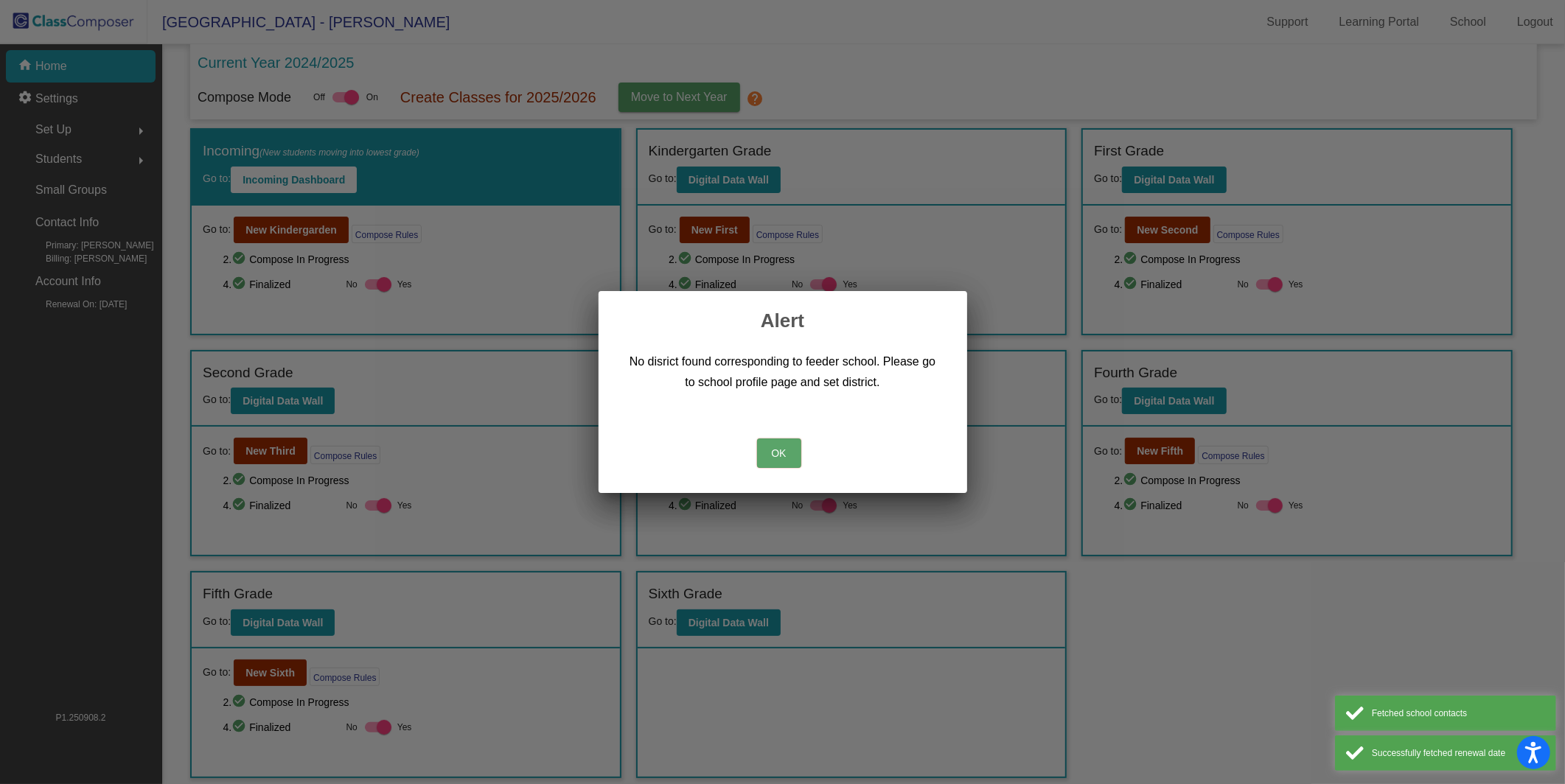
click at [768, 467] on button "OK" at bounding box center [779, 452] width 44 height 29
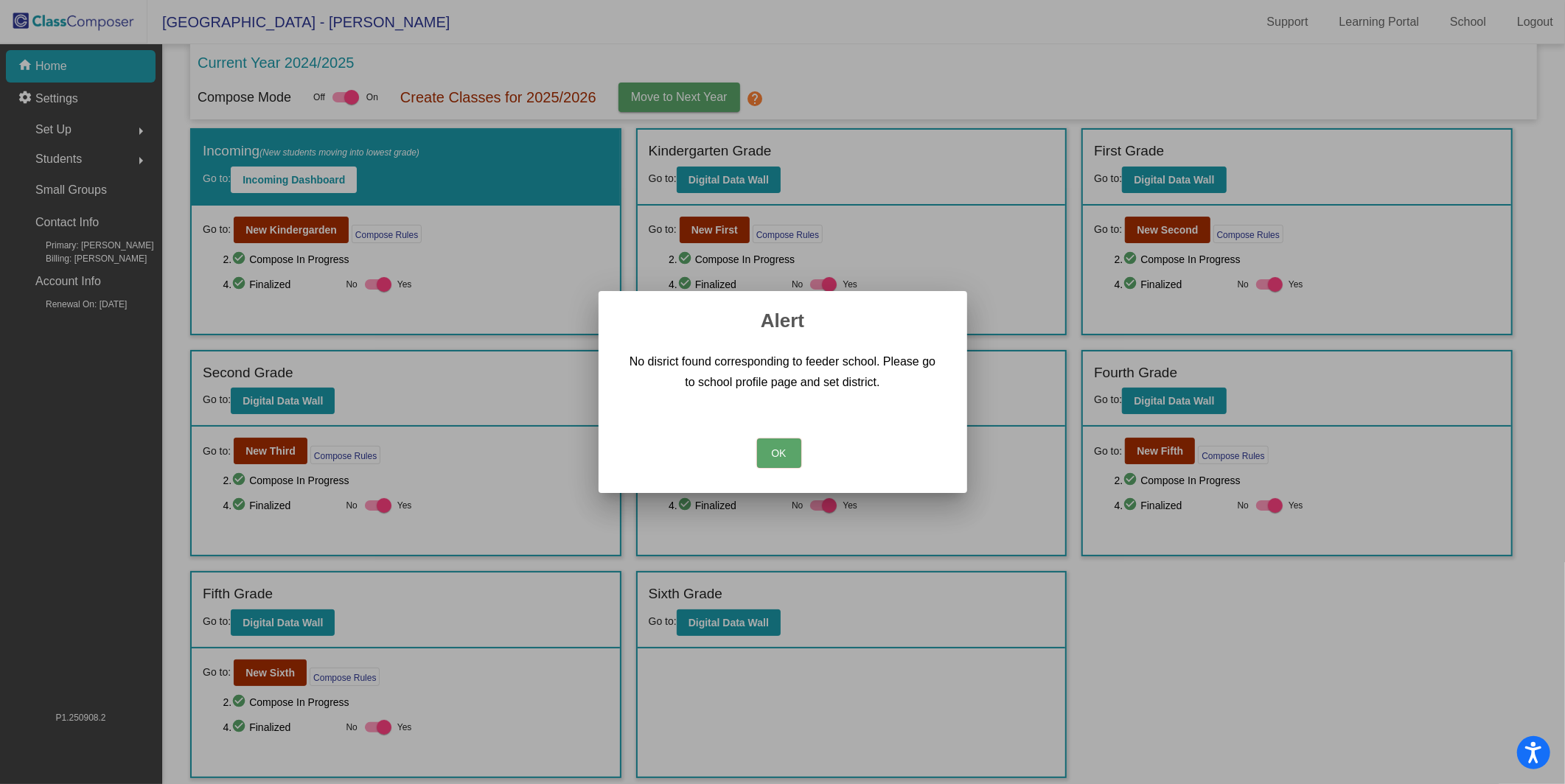
click at [788, 449] on button "OK" at bounding box center [779, 452] width 44 height 29
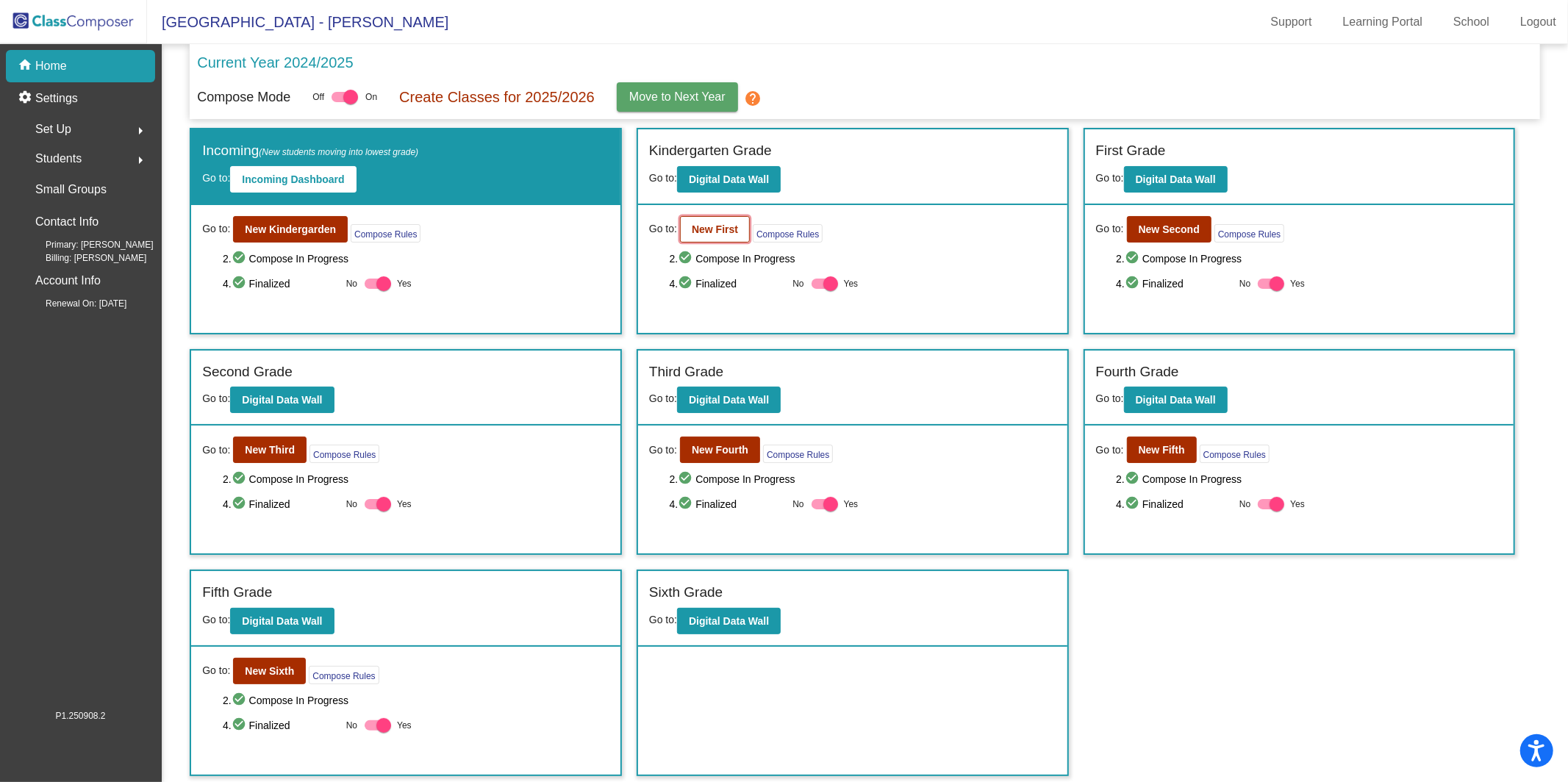
click at [698, 219] on button "New First" at bounding box center [715, 229] width 70 height 27
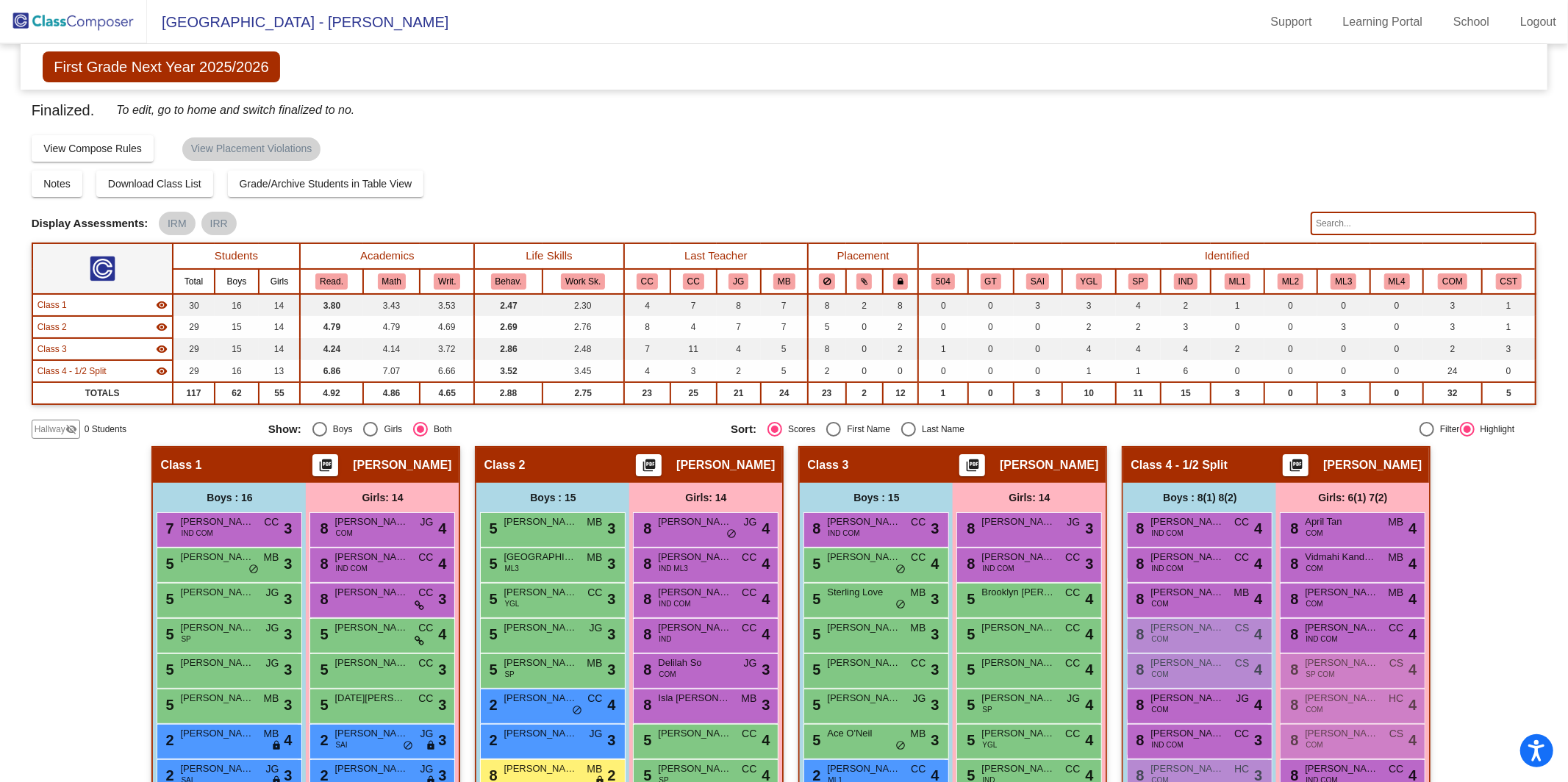
drag, startPoint x: 1373, startPoint y: 224, endPoint x: 1388, endPoint y: 232, distance: 17.0
click at [1373, 224] on input "text" at bounding box center [1423, 223] width 226 height 24
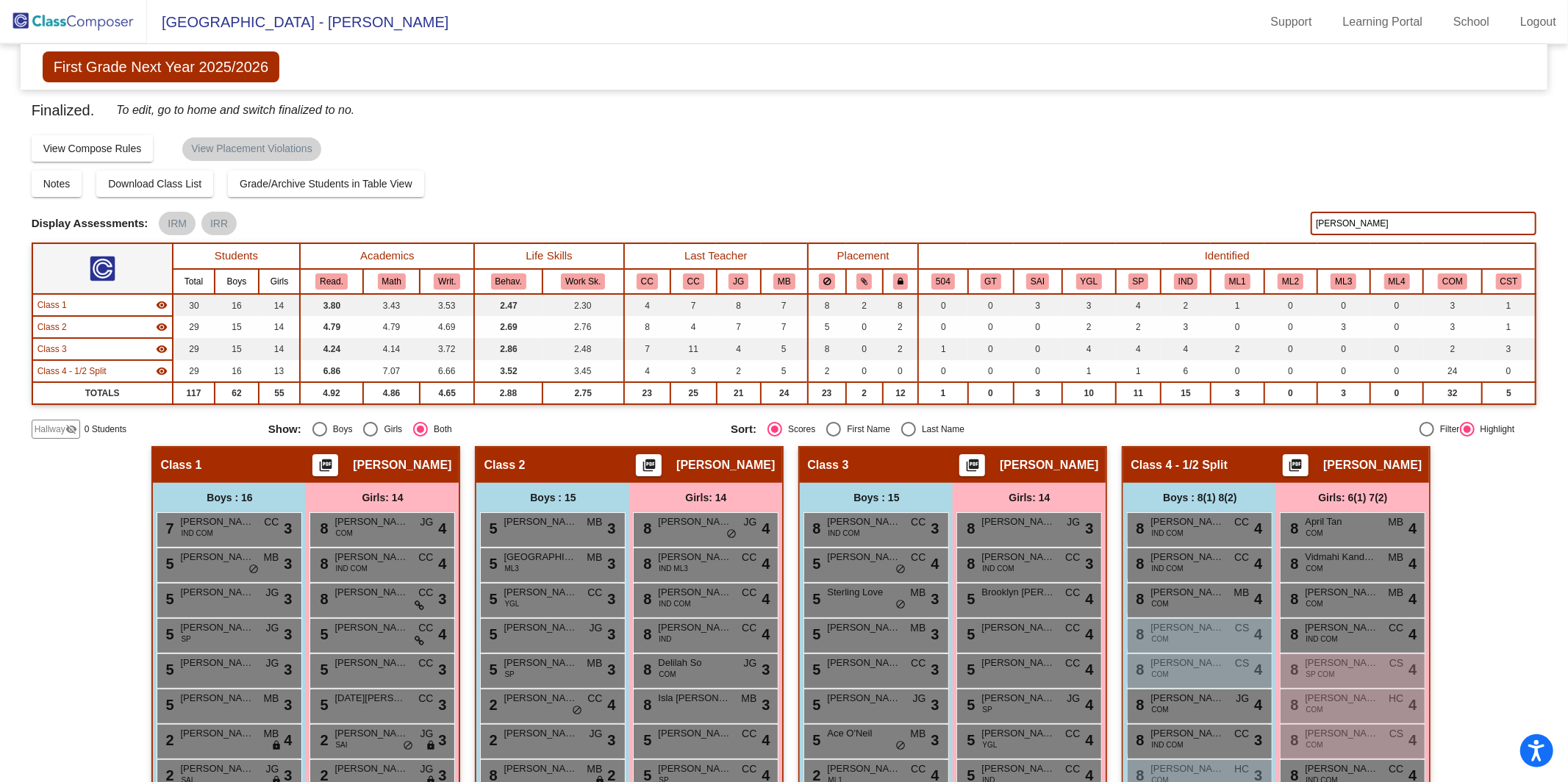
type input "[PERSON_NAME]"
click at [65, 28] on img at bounding box center [73, 21] width 147 height 43
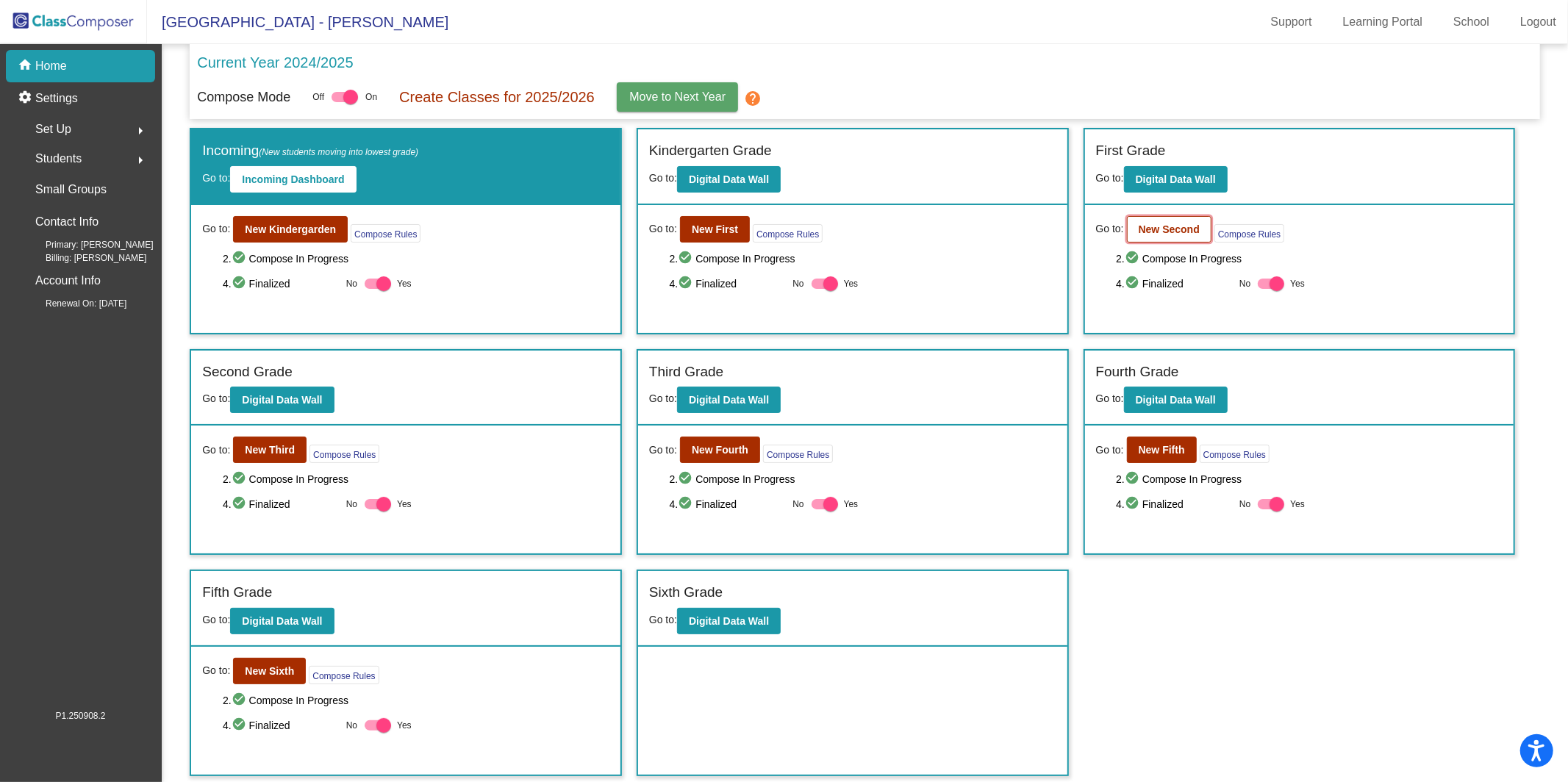
click at [1166, 229] on b "New Second" at bounding box center [1169, 229] width 61 height 12
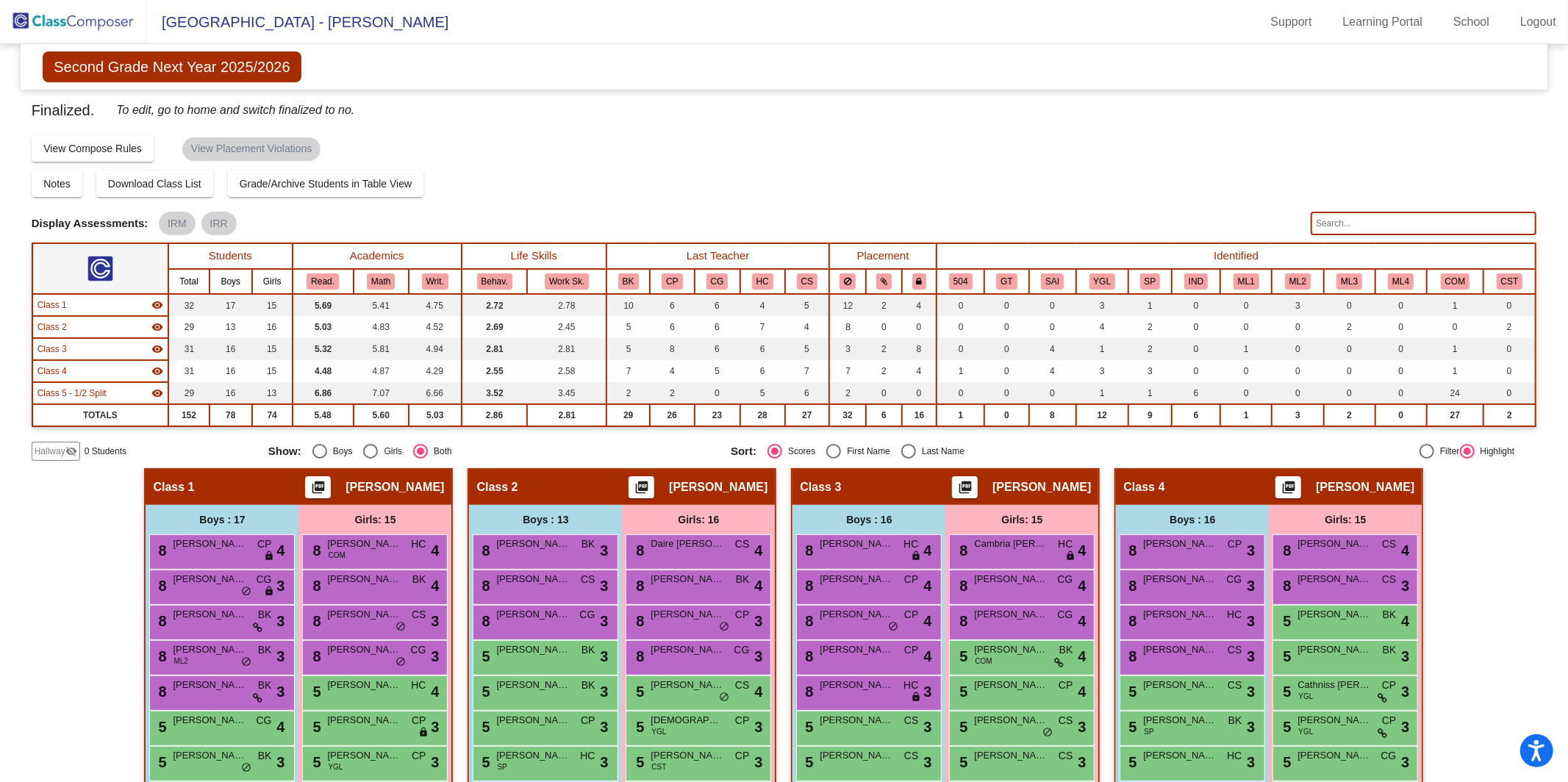
click at [1342, 222] on input "text" at bounding box center [1423, 223] width 226 height 24
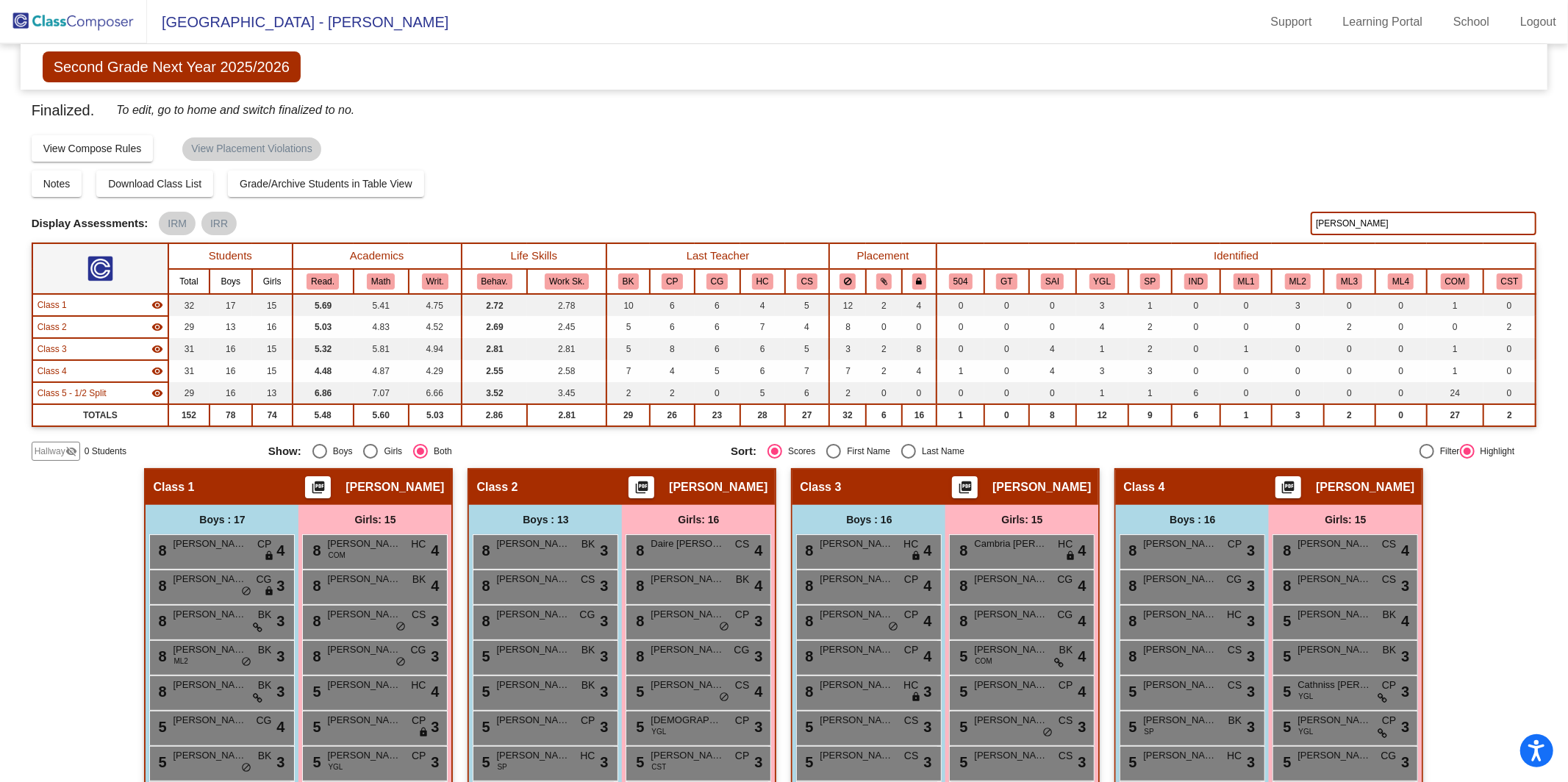
type input "[PERSON_NAME]"
click at [75, 32] on img at bounding box center [73, 21] width 147 height 43
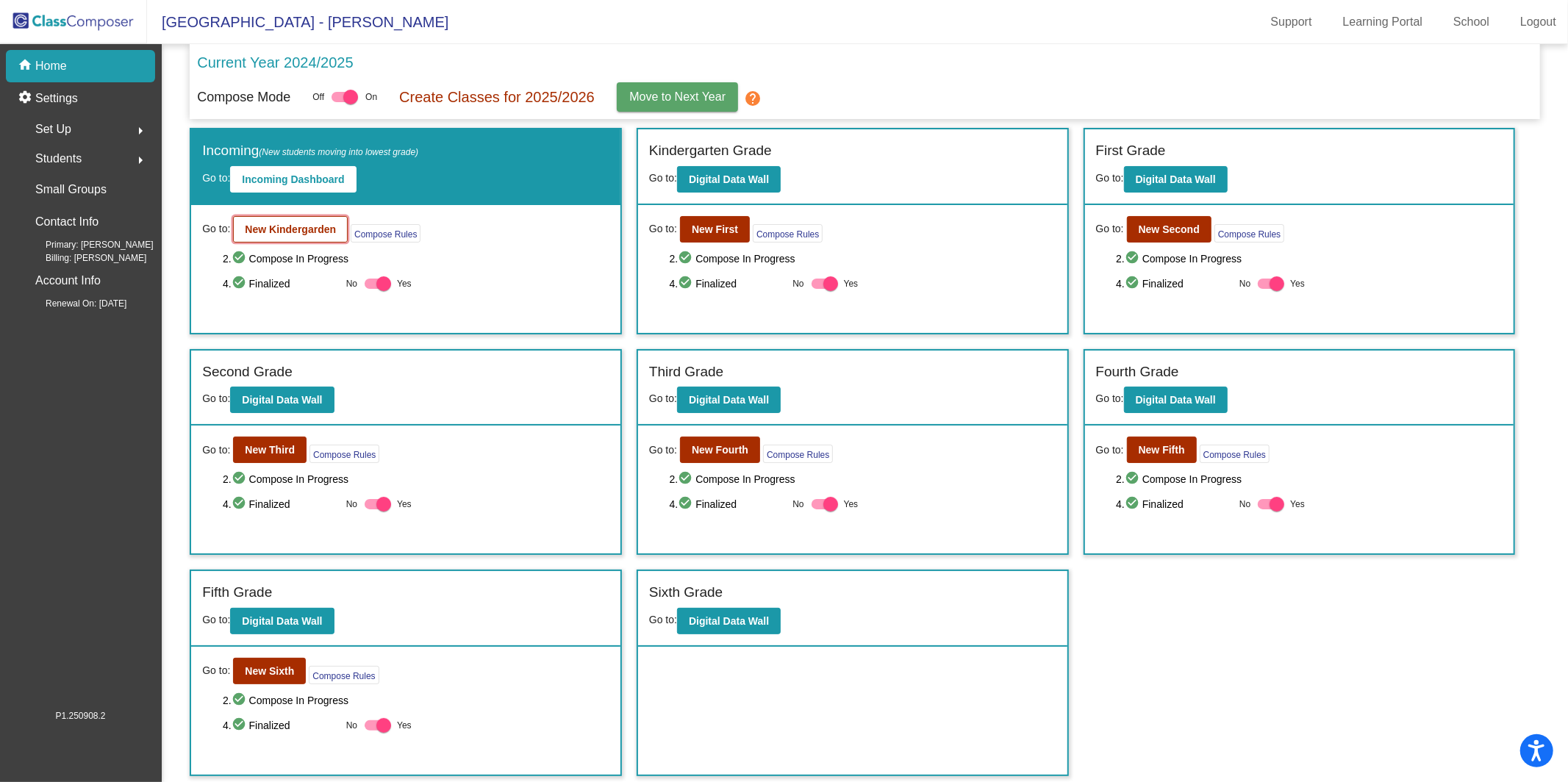
click at [282, 220] on button "New Kindergarden" at bounding box center [290, 229] width 115 height 27
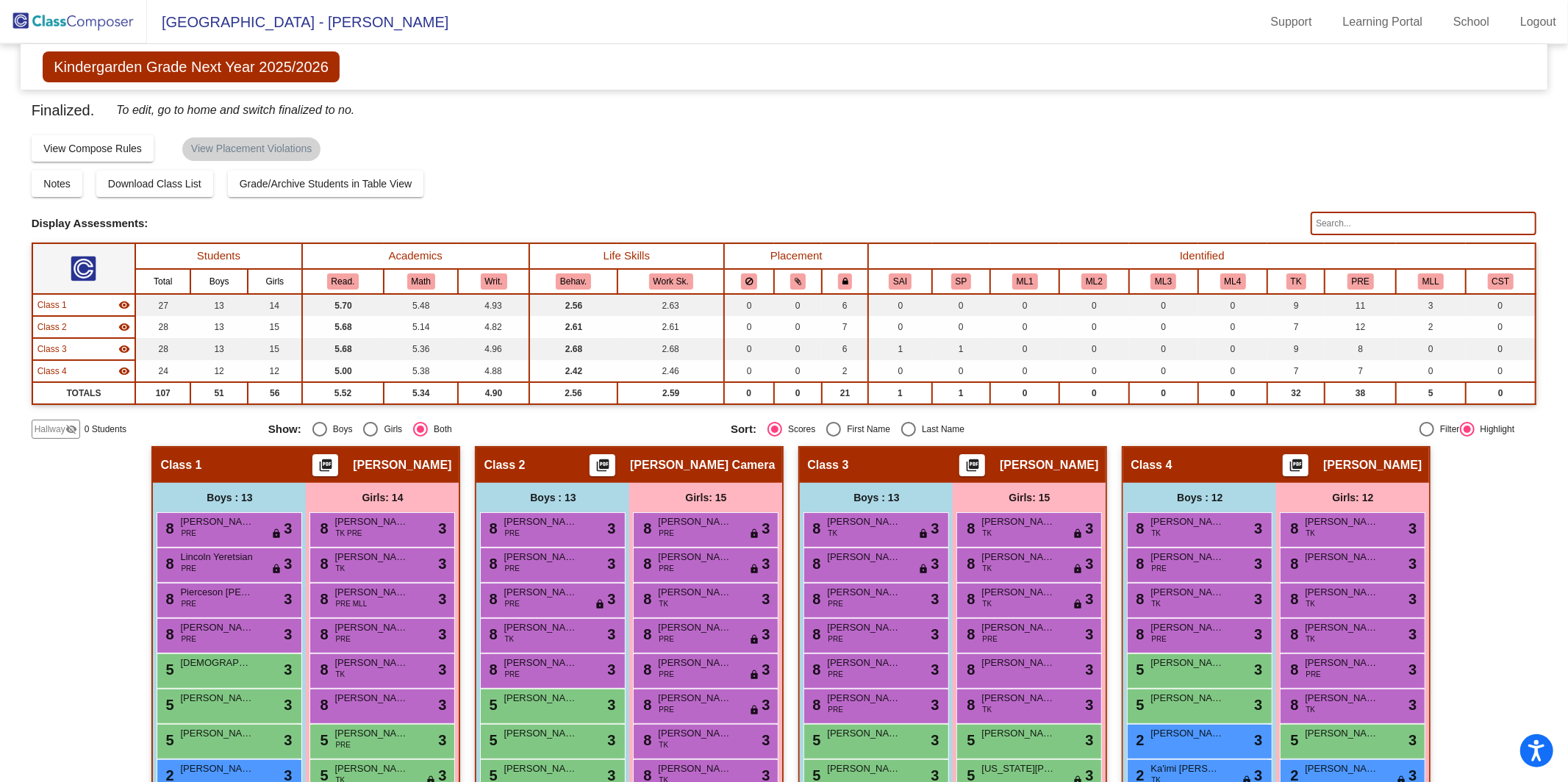
click at [1378, 222] on input "text" at bounding box center [1423, 223] width 226 height 24
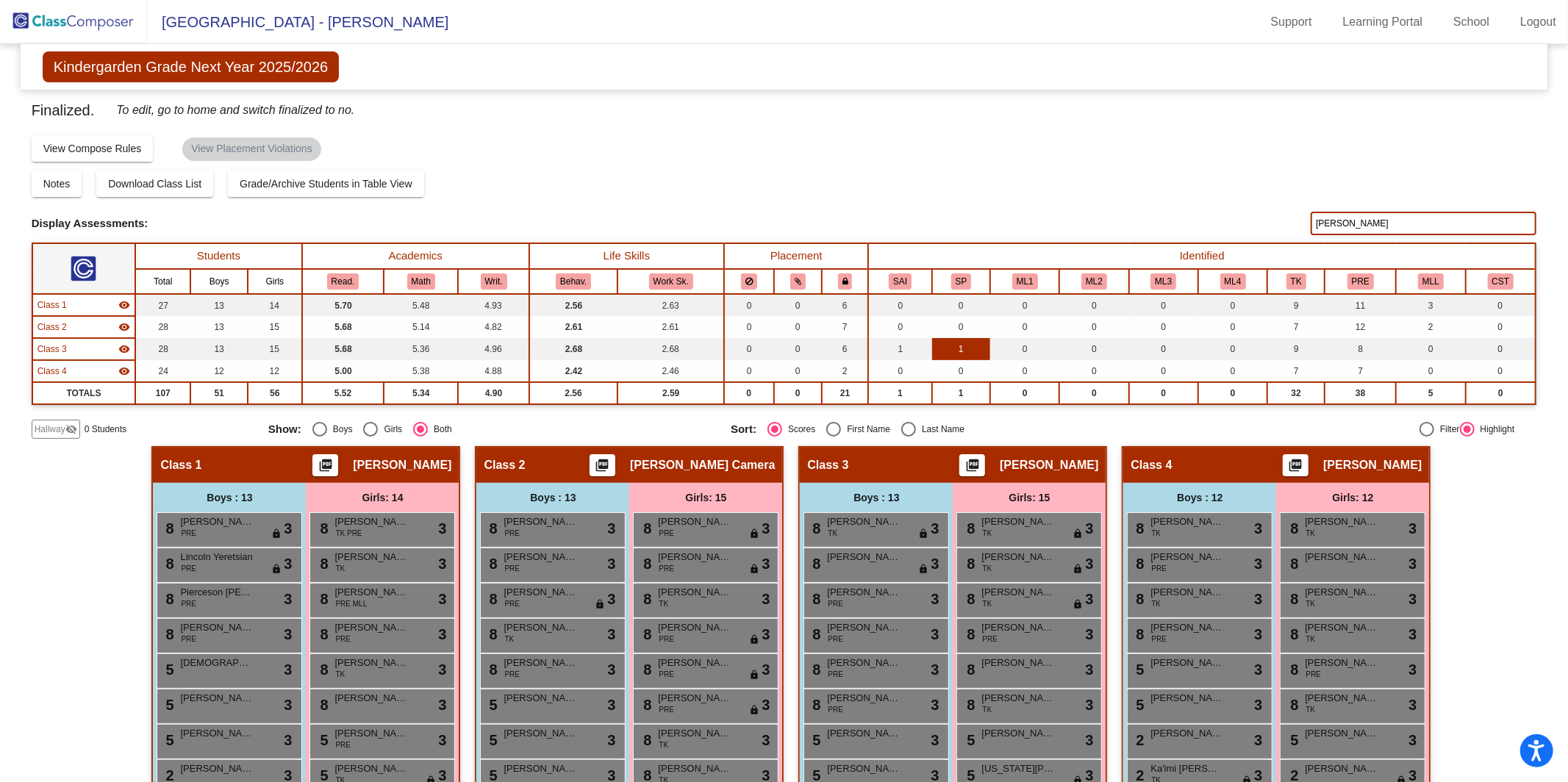
type input "[PERSON_NAME]"
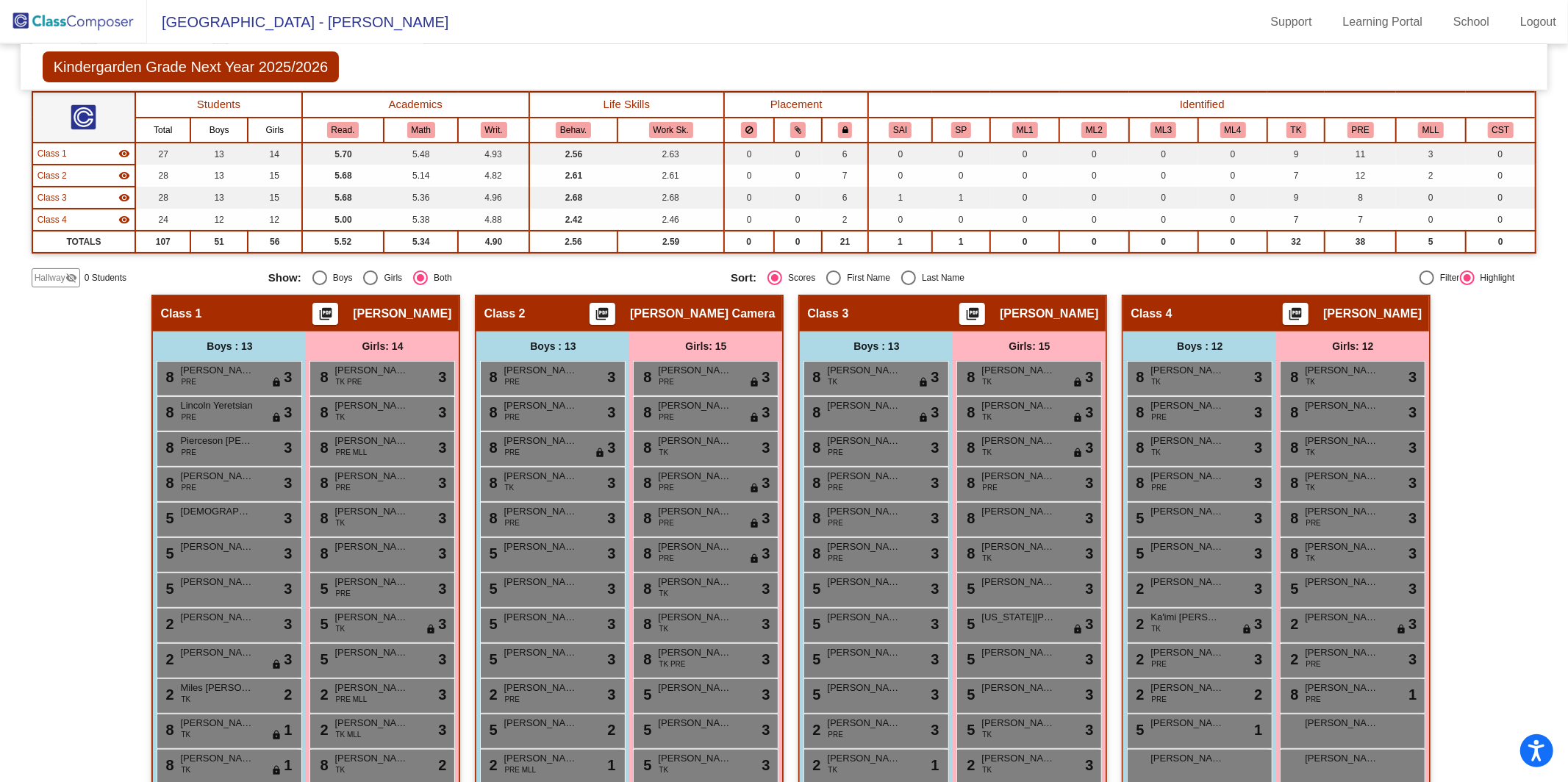
scroll to position [277, 0]
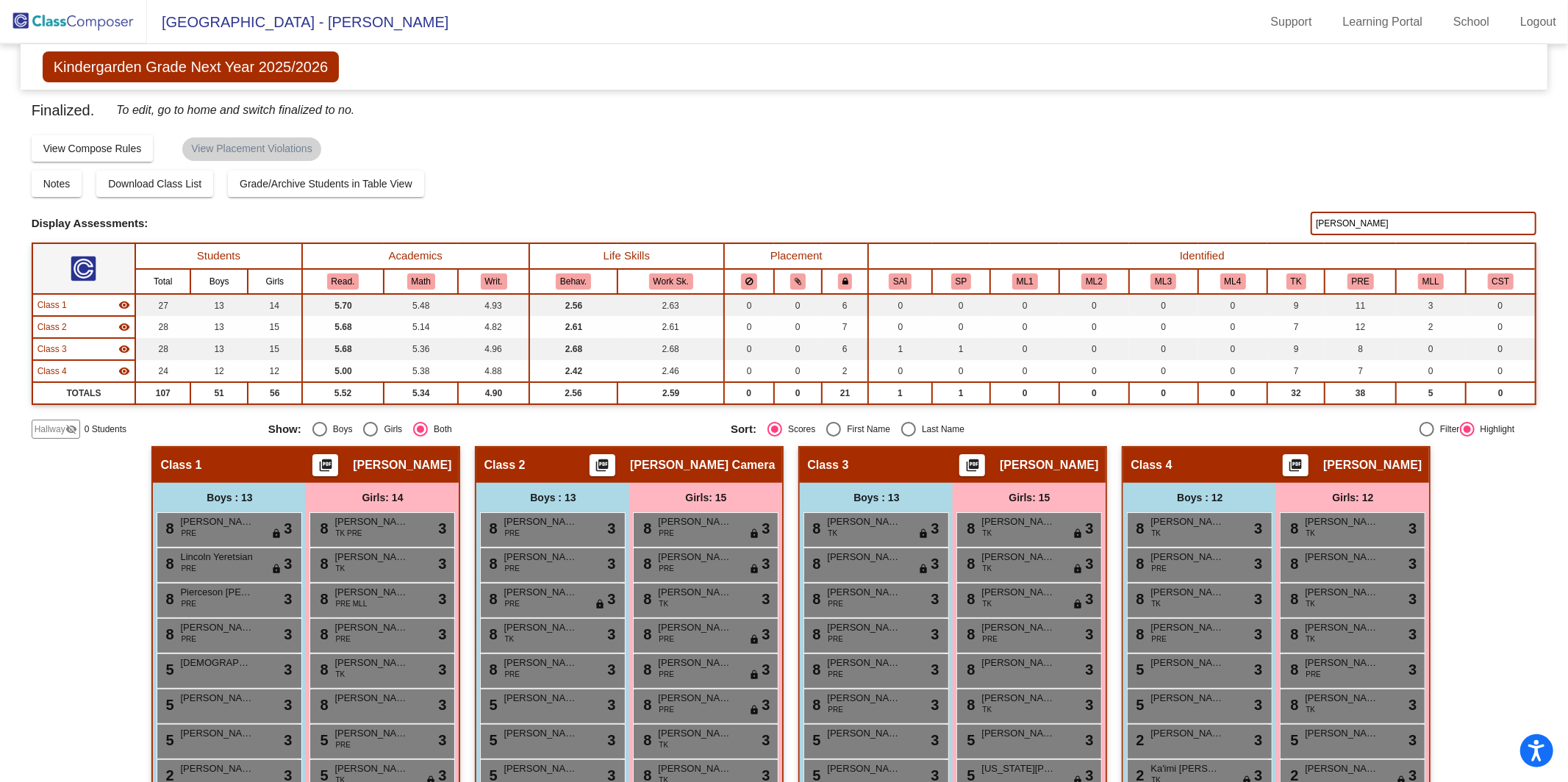
drag, startPoint x: 1360, startPoint y: 222, endPoint x: 1199, endPoint y: 224, distance: 161.0
click at [1199, 224] on div "Display Scores for Years: [DATE] - [DATE] [DATE] - [DATE] Display Assessments: …" at bounding box center [784, 223] width 1506 height 24
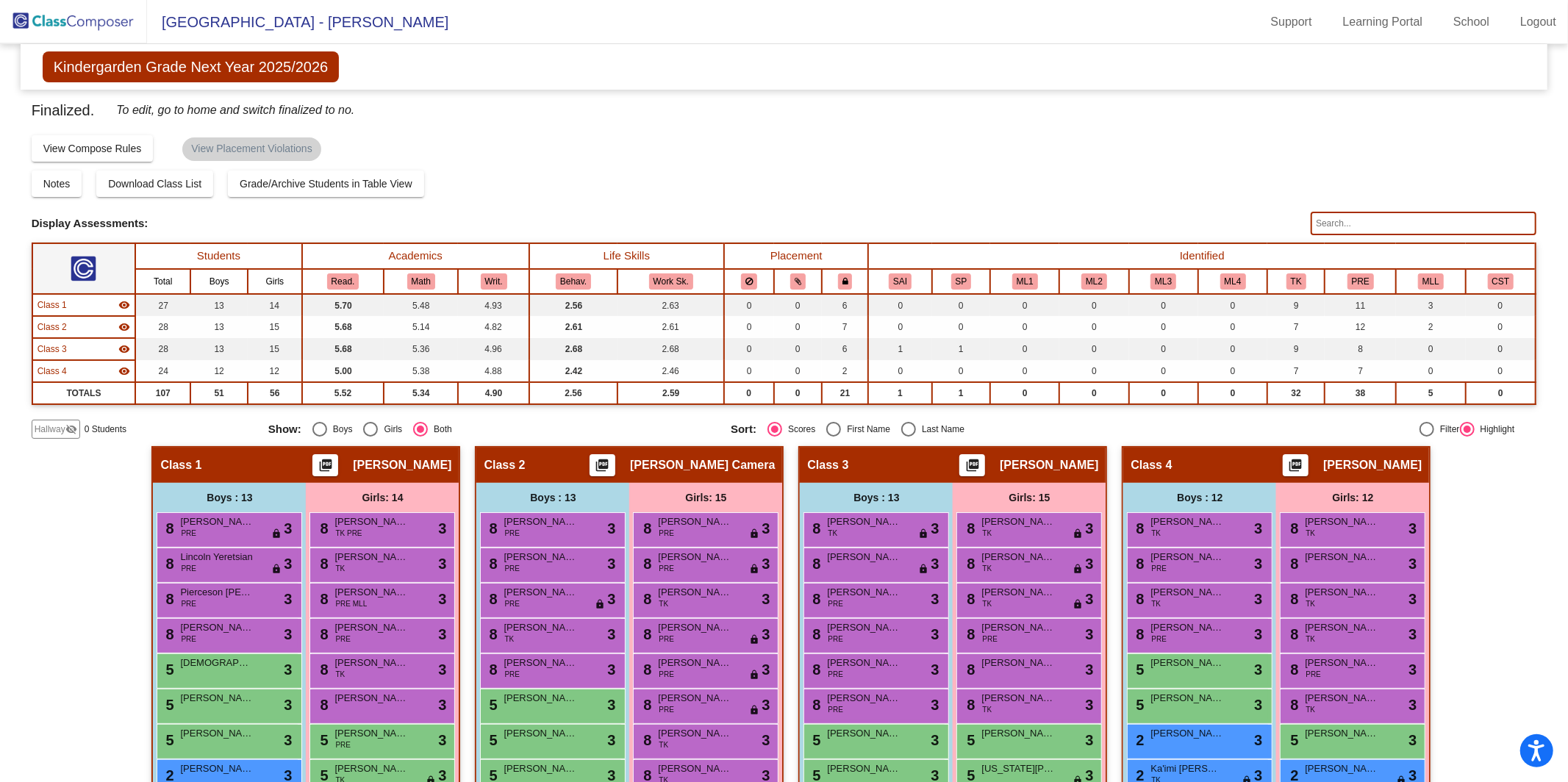
click at [56, 17] on img at bounding box center [73, 21] width 147 height 43
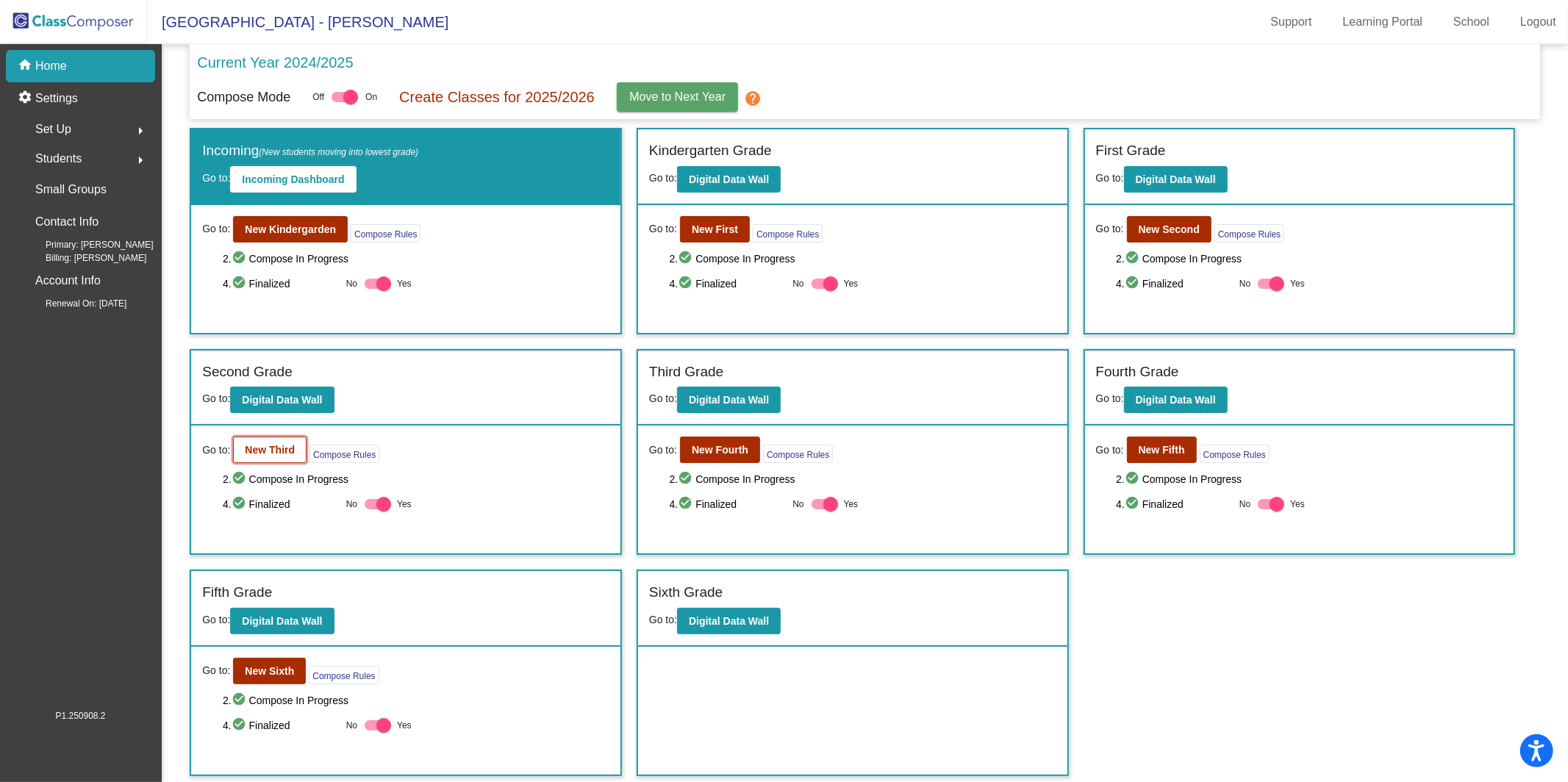
click at [271, 457] on button "New Third" at bounding box center [269, 450] width 73 height 27
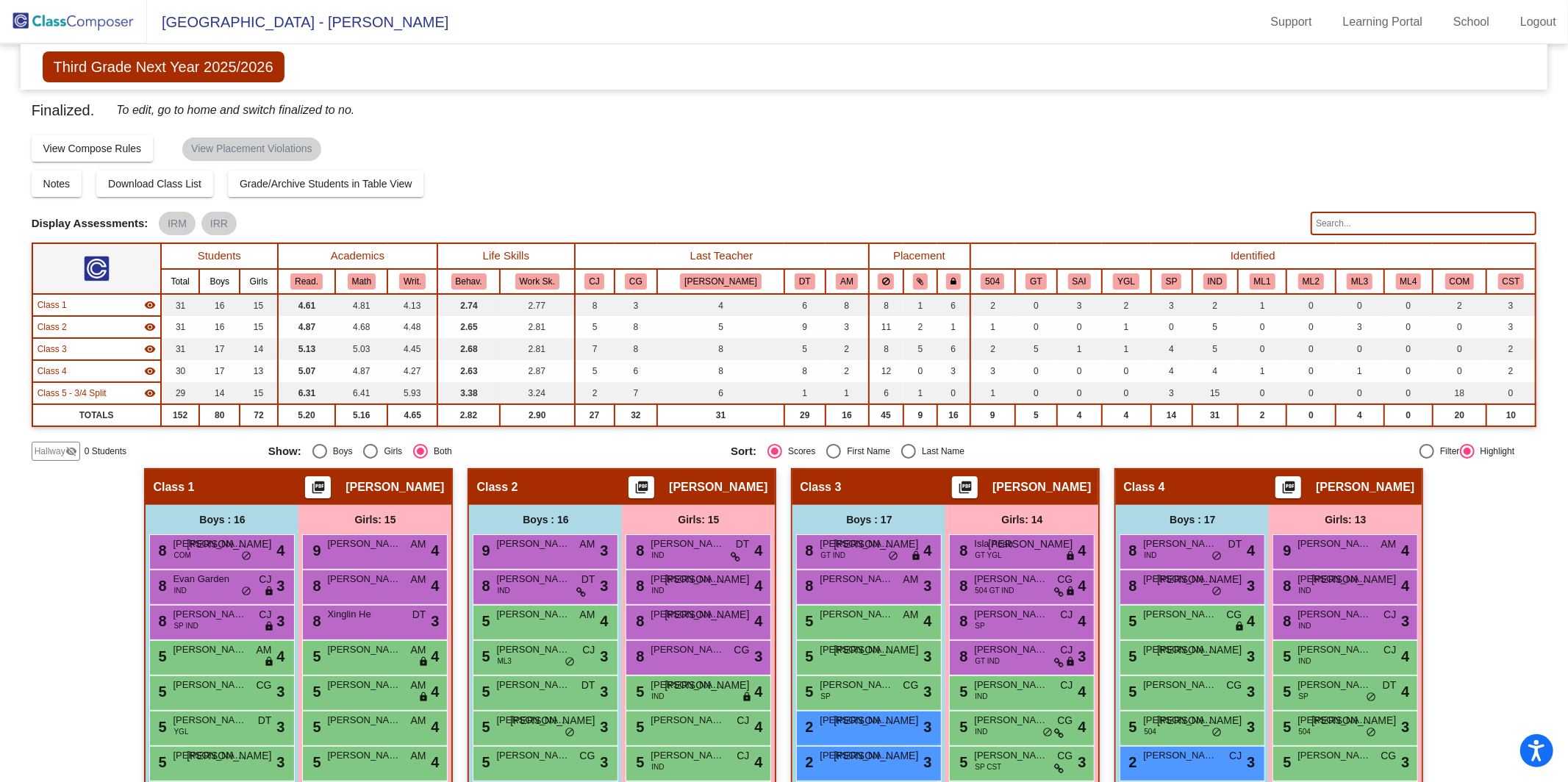
click at [1368, 222] on input "text" at bounding box center [1423, 223] width 226 height 24
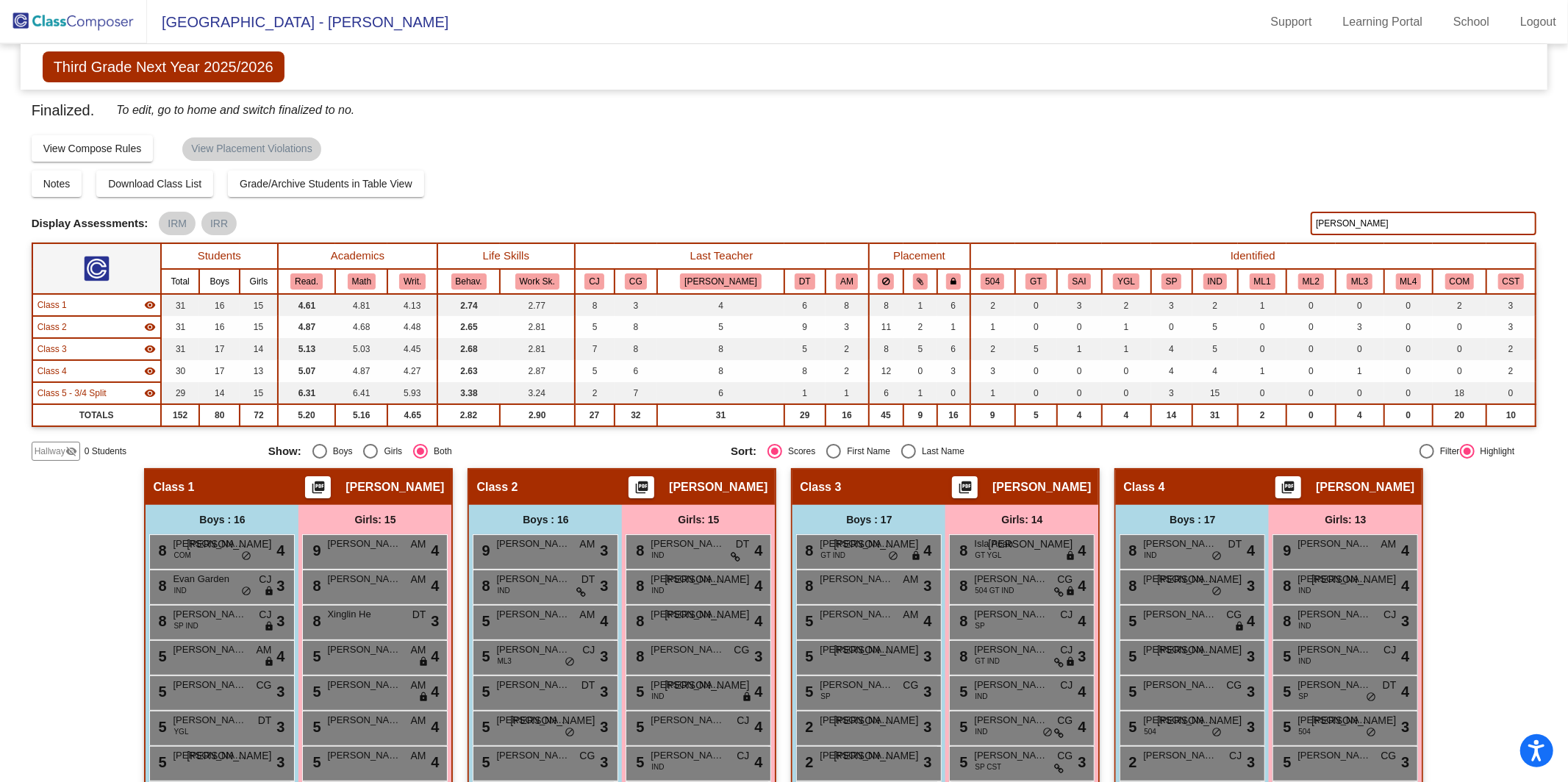
type input "[PERSON_NAME]"
click at [98, 7] on img at bounding box center [73, 21] width 147 height 43
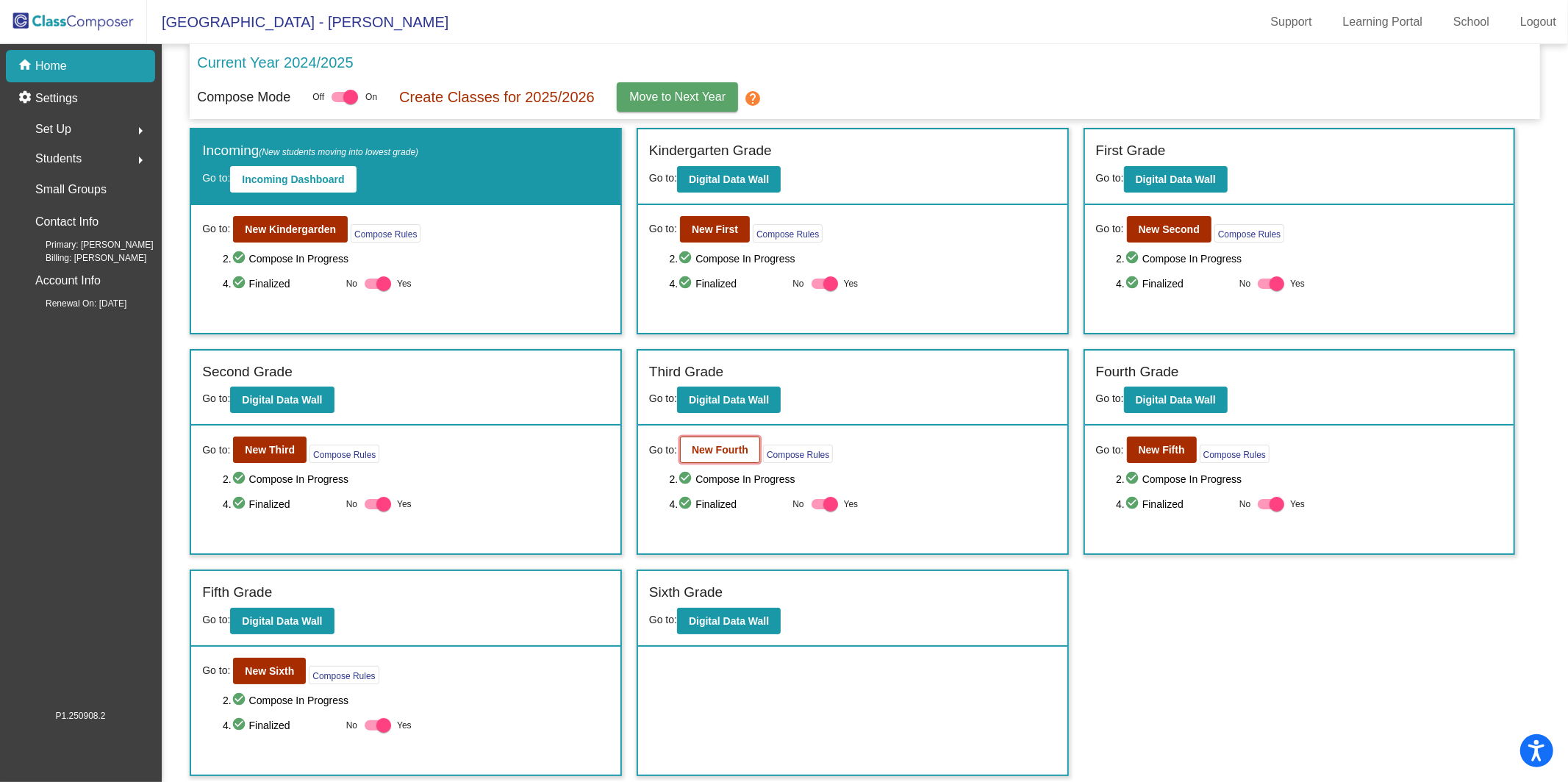
click at [727, 439] on button "New Fourth" at bounding box center [720, 450] width 80 height 27
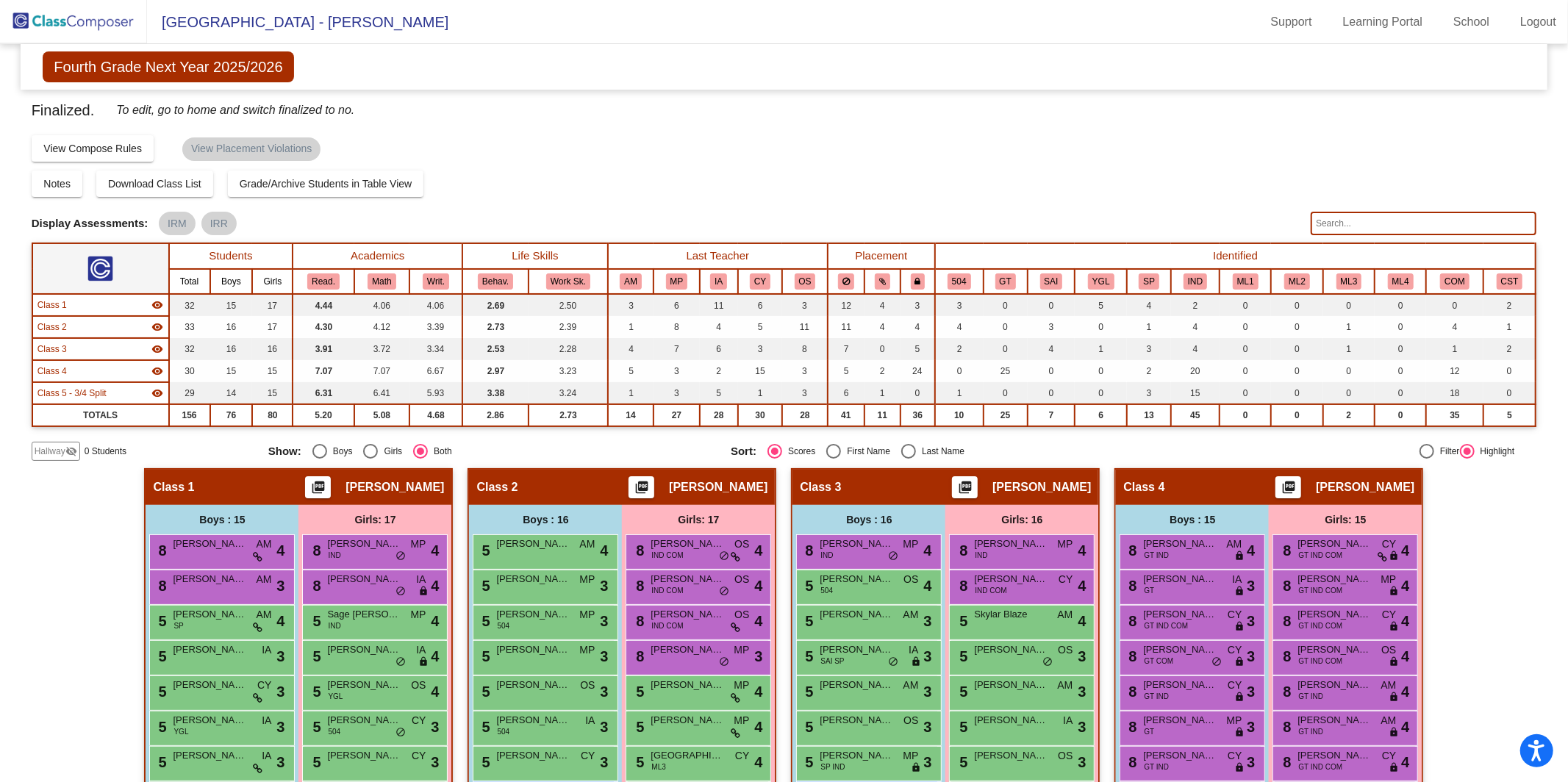
click at [1357, 225] on input "text" at bounding box center [1423, 223] width 226 height 24
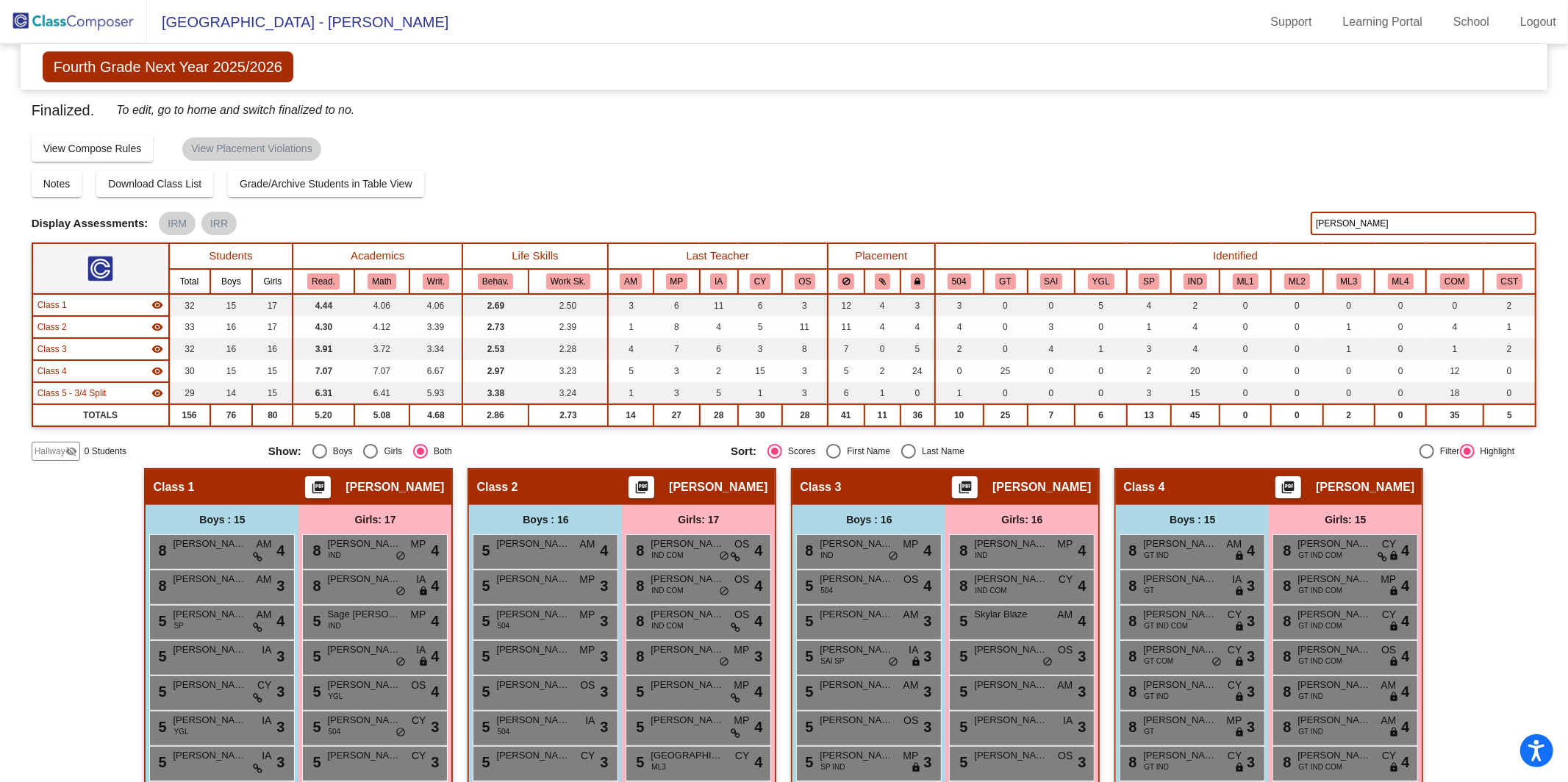
type input "[PERSON_NAME]"
click at [73, 33] on img at bounding box center [73, 21] width 147 height 43
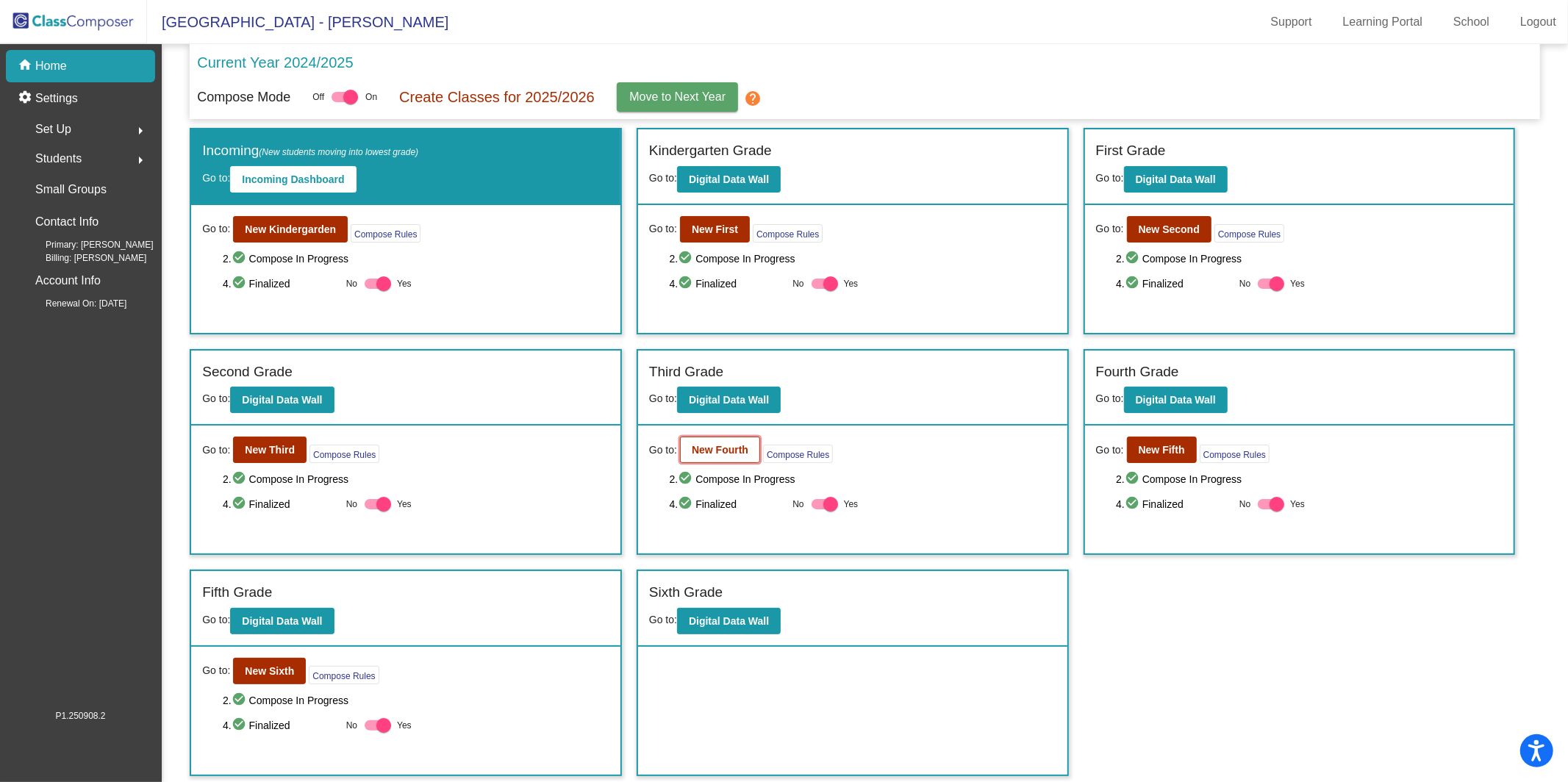
click at [729, 444] on b "New Fourth" at bounding box center [720, 450] width 57 height 12
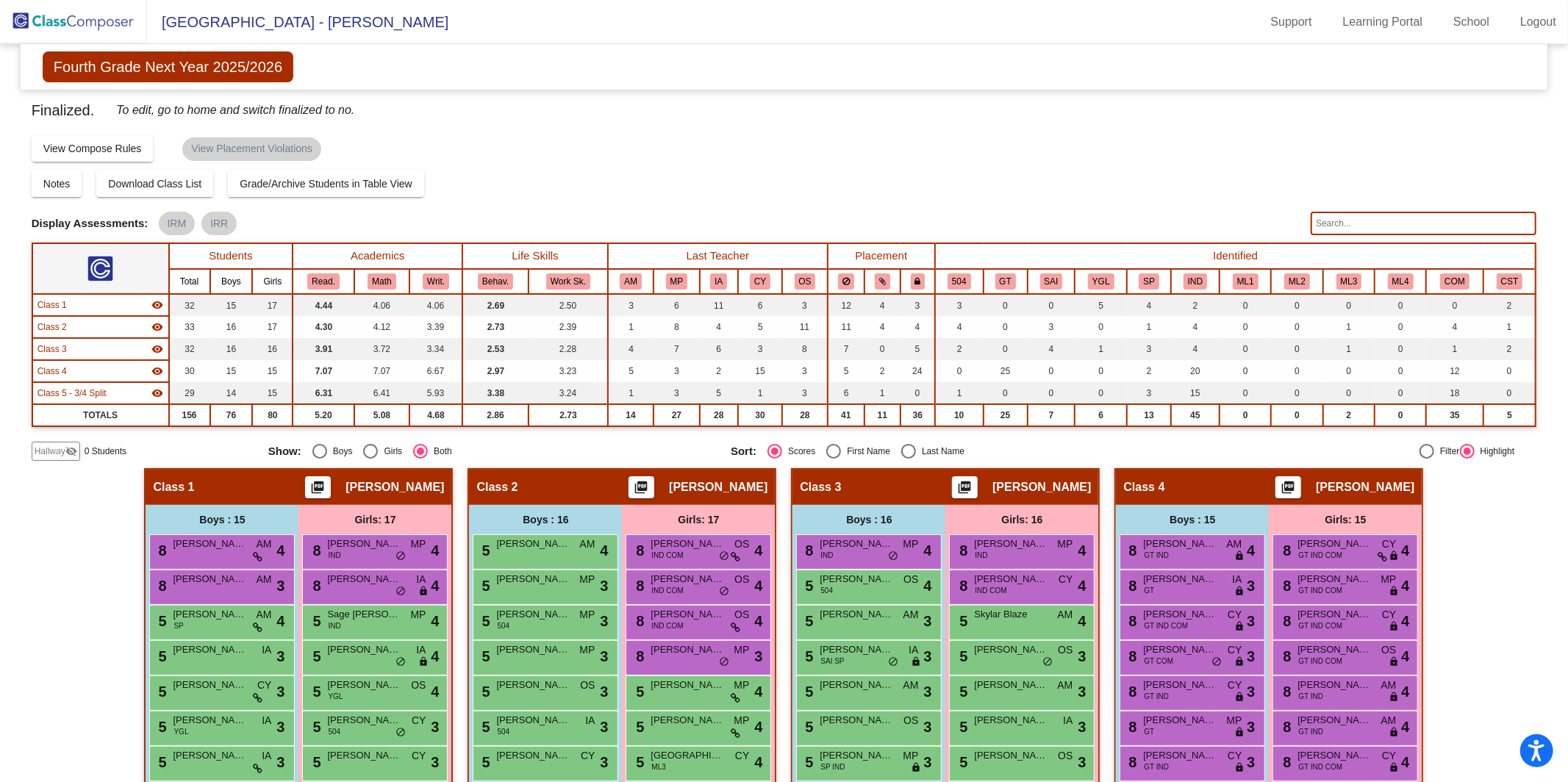
click at [50, 17] on img at bounding box center [73, 21] width 147 height 43
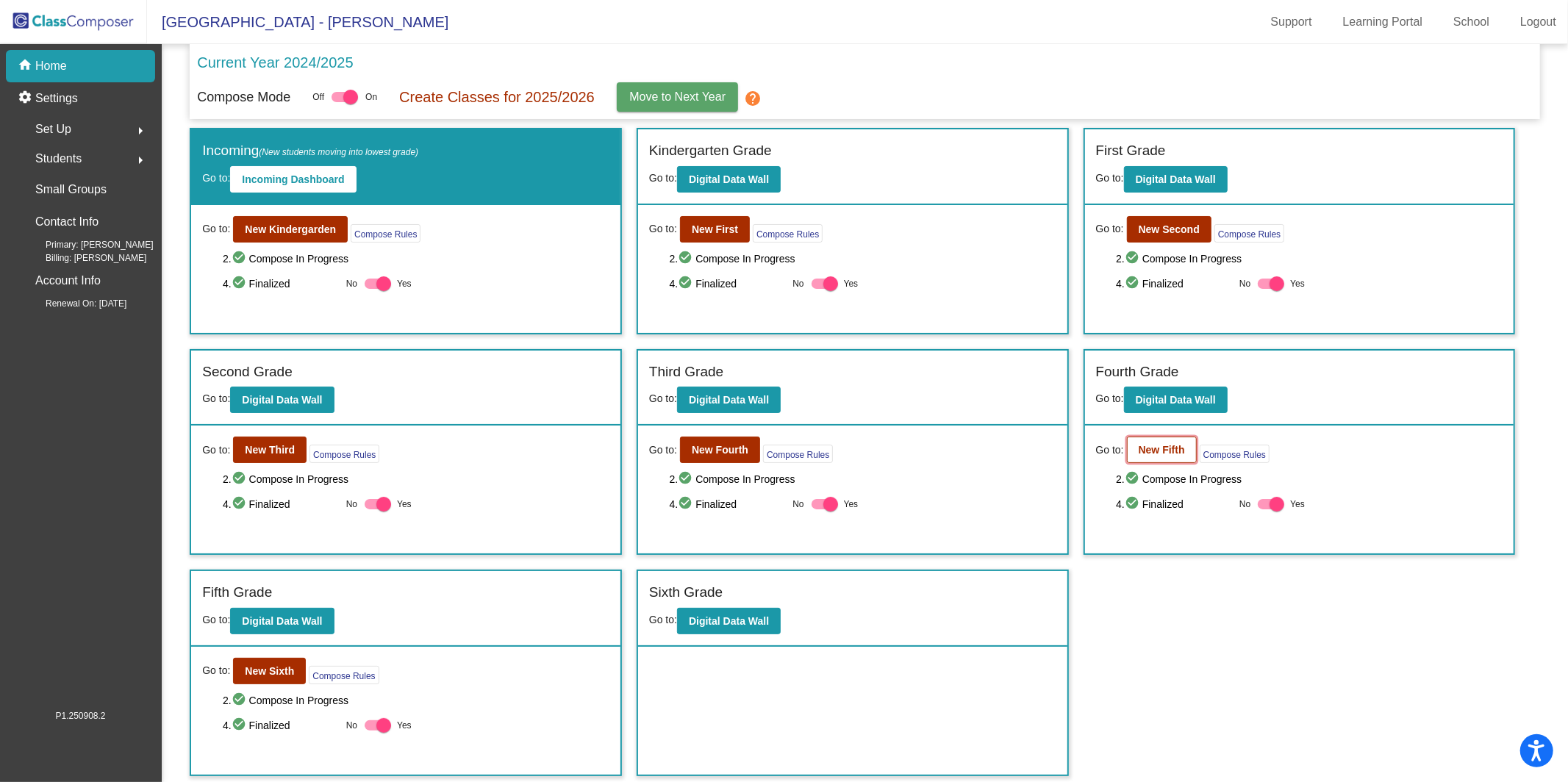
click at [1190, 442] on button "New Fifth" at bounding box center [1161, 450] width 70 height 27
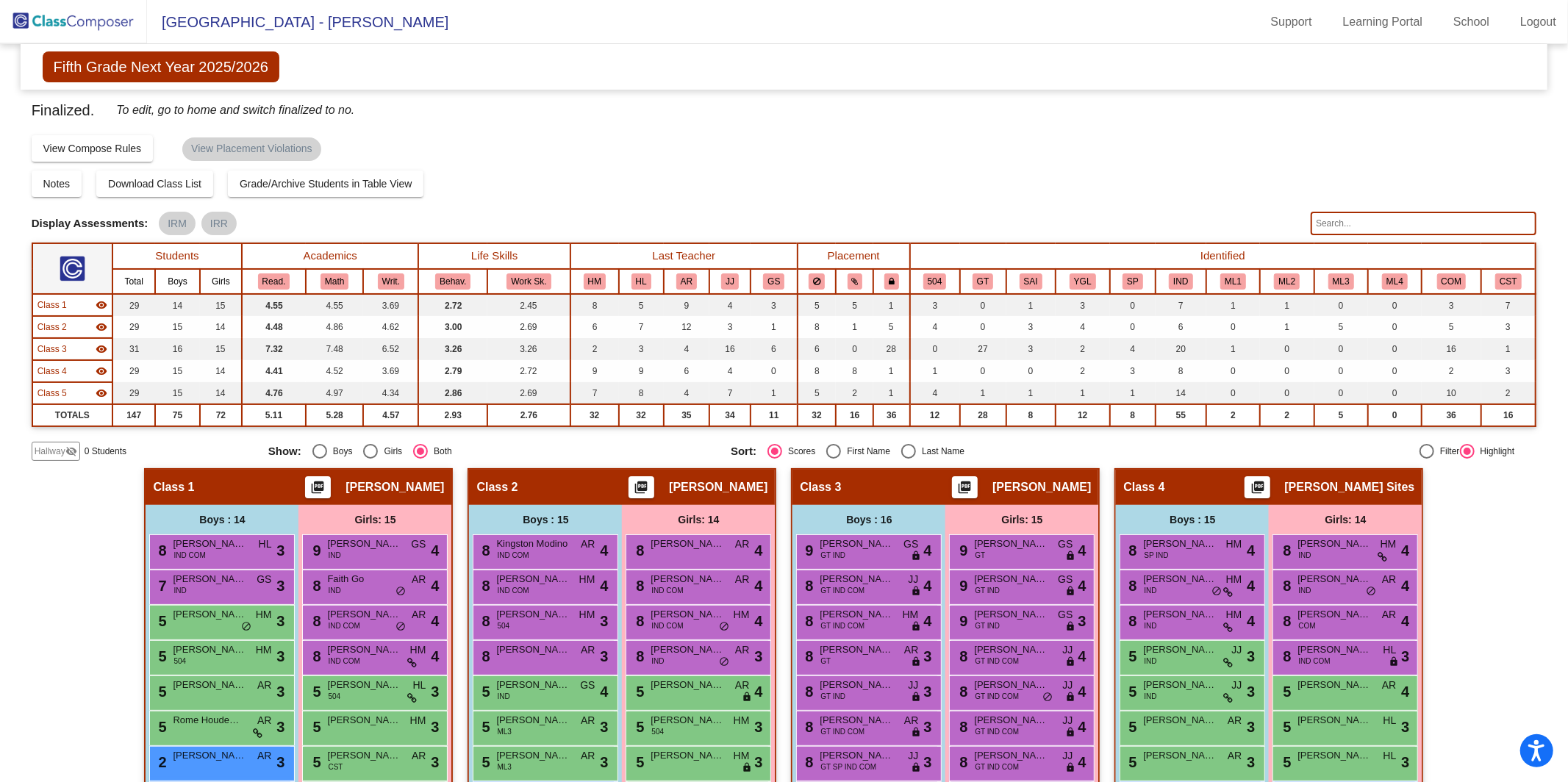
click at [1375, 221] on input "text" at bounding box center [1423, 223] width 226 height 24
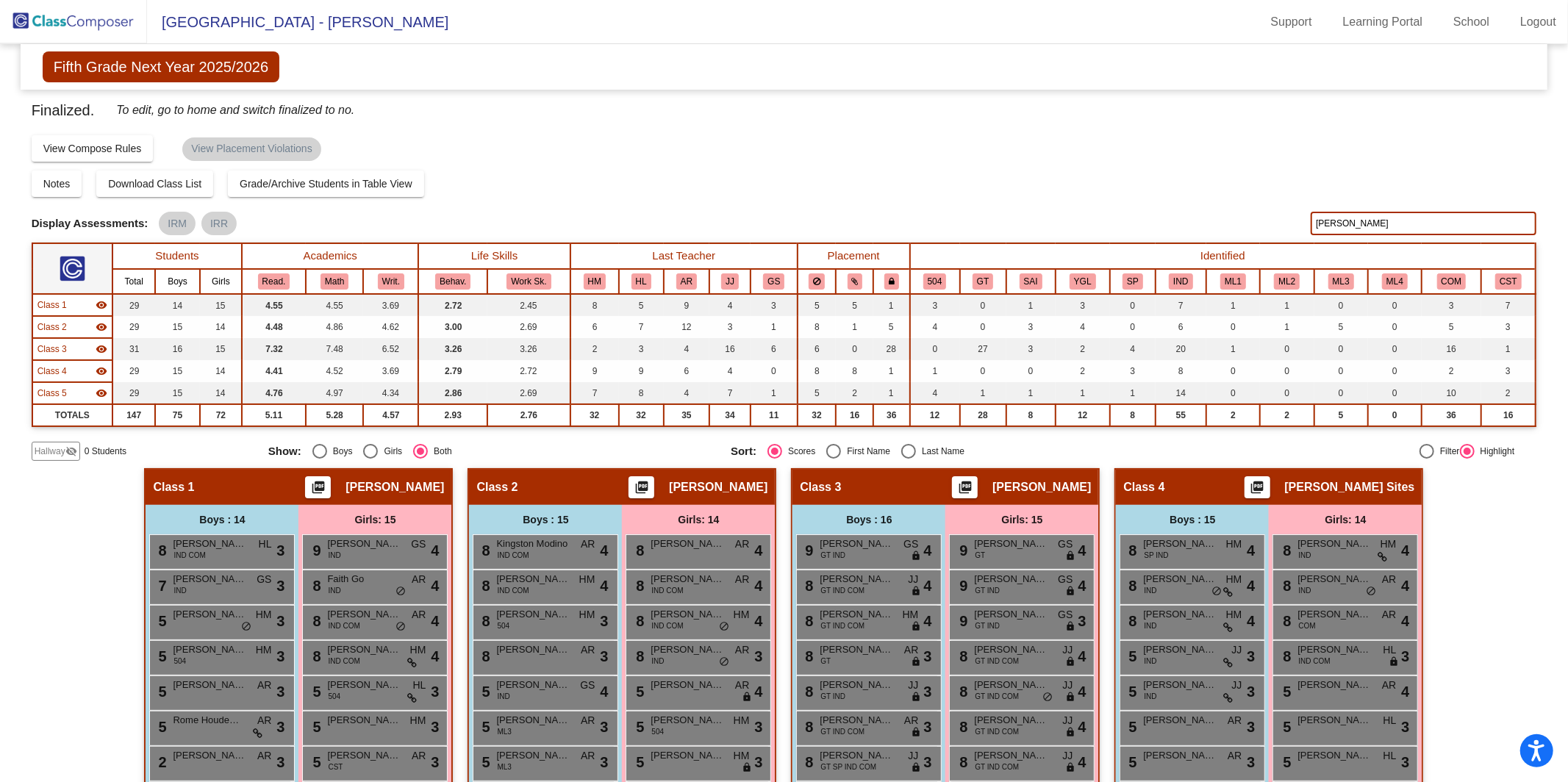
type input "[PERSON_NAME]"
click at [51, 17] on img at bounding box center [73, 21] width 147 height 43
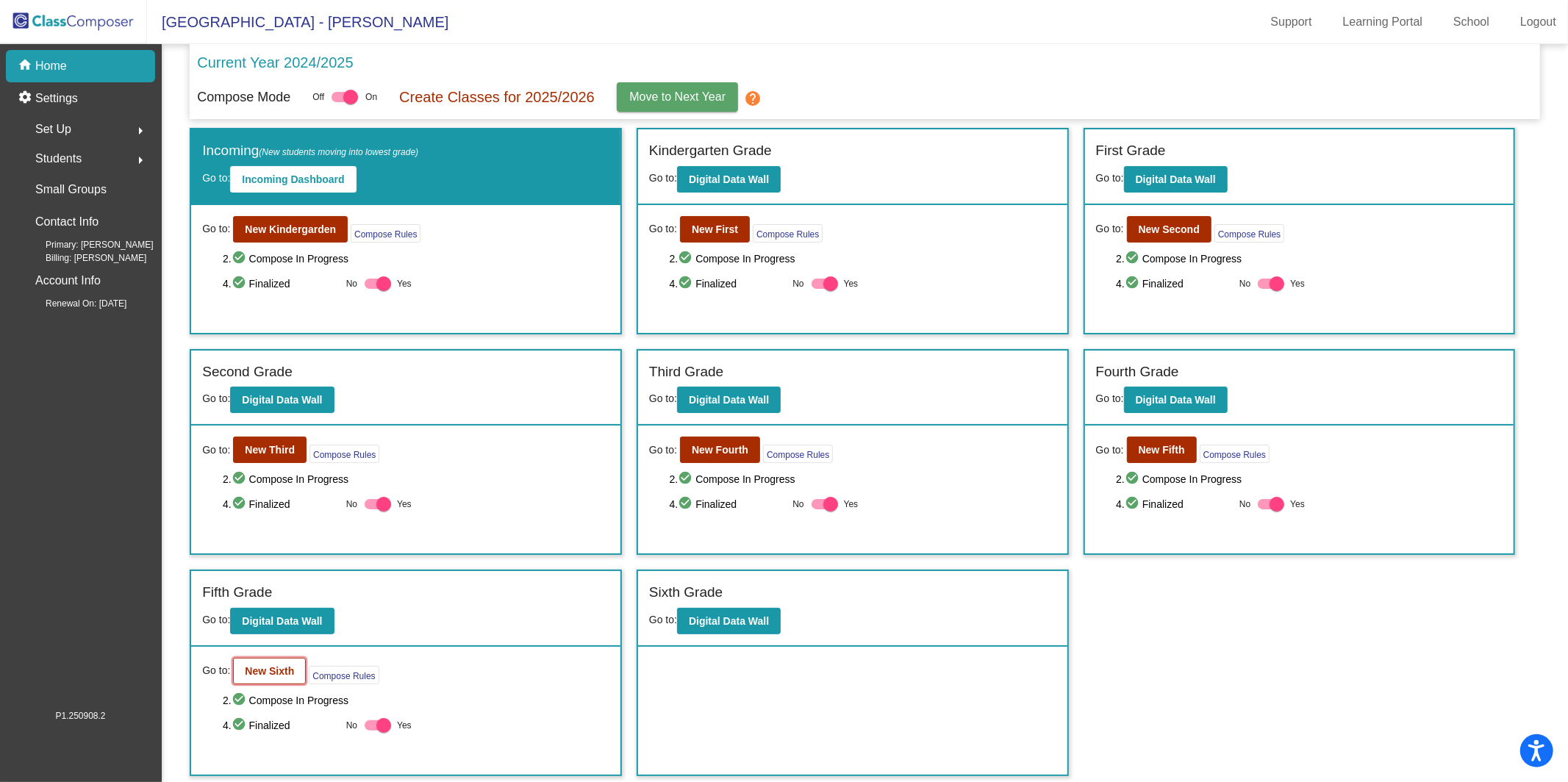
click at [275, 665] on b "New Sixth" at bounding box center [269, 670] width 50 height 12
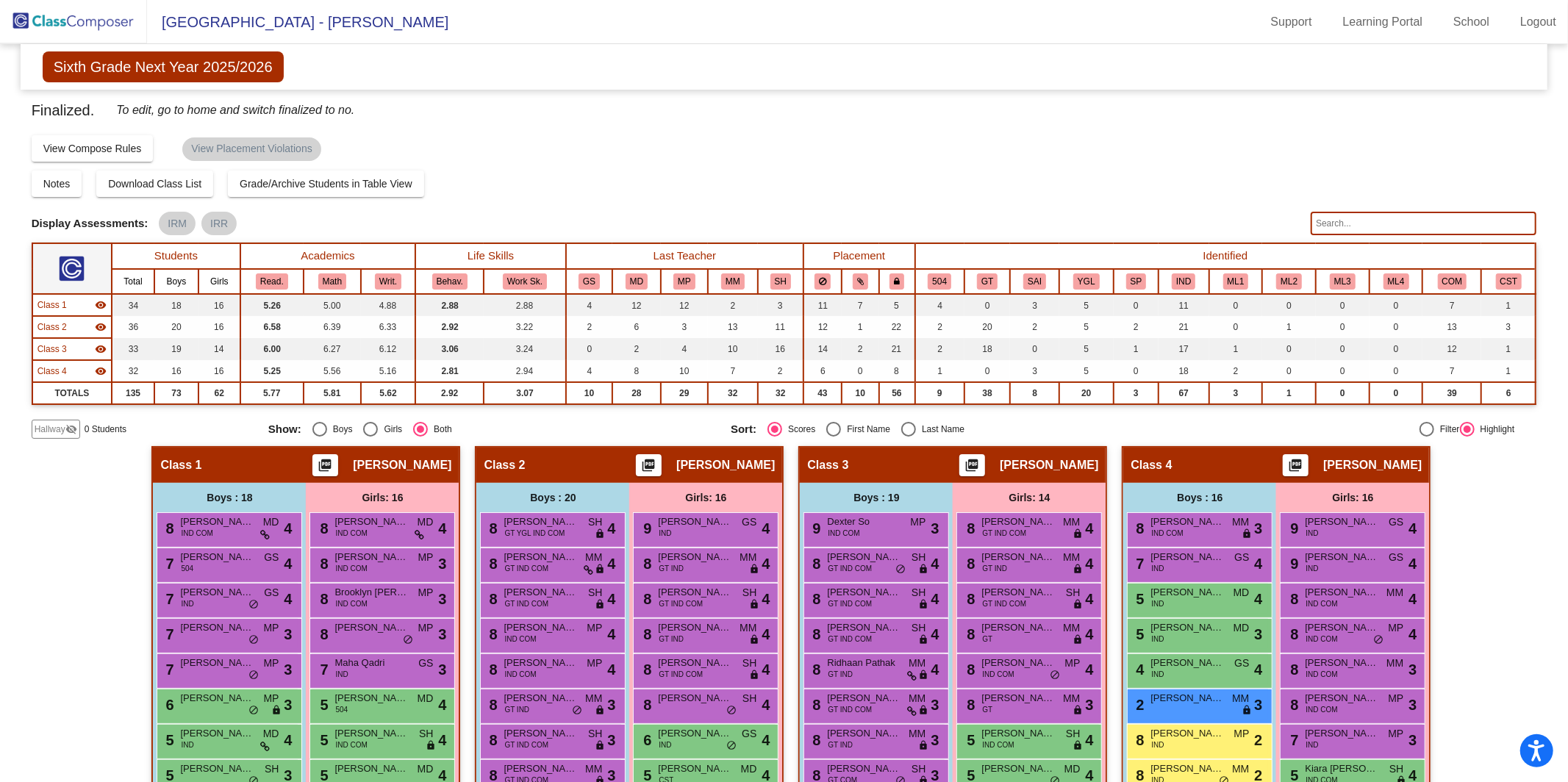
click at [1408, 218] on input "text" at bounding box center [1423, 223] width 226 height 24
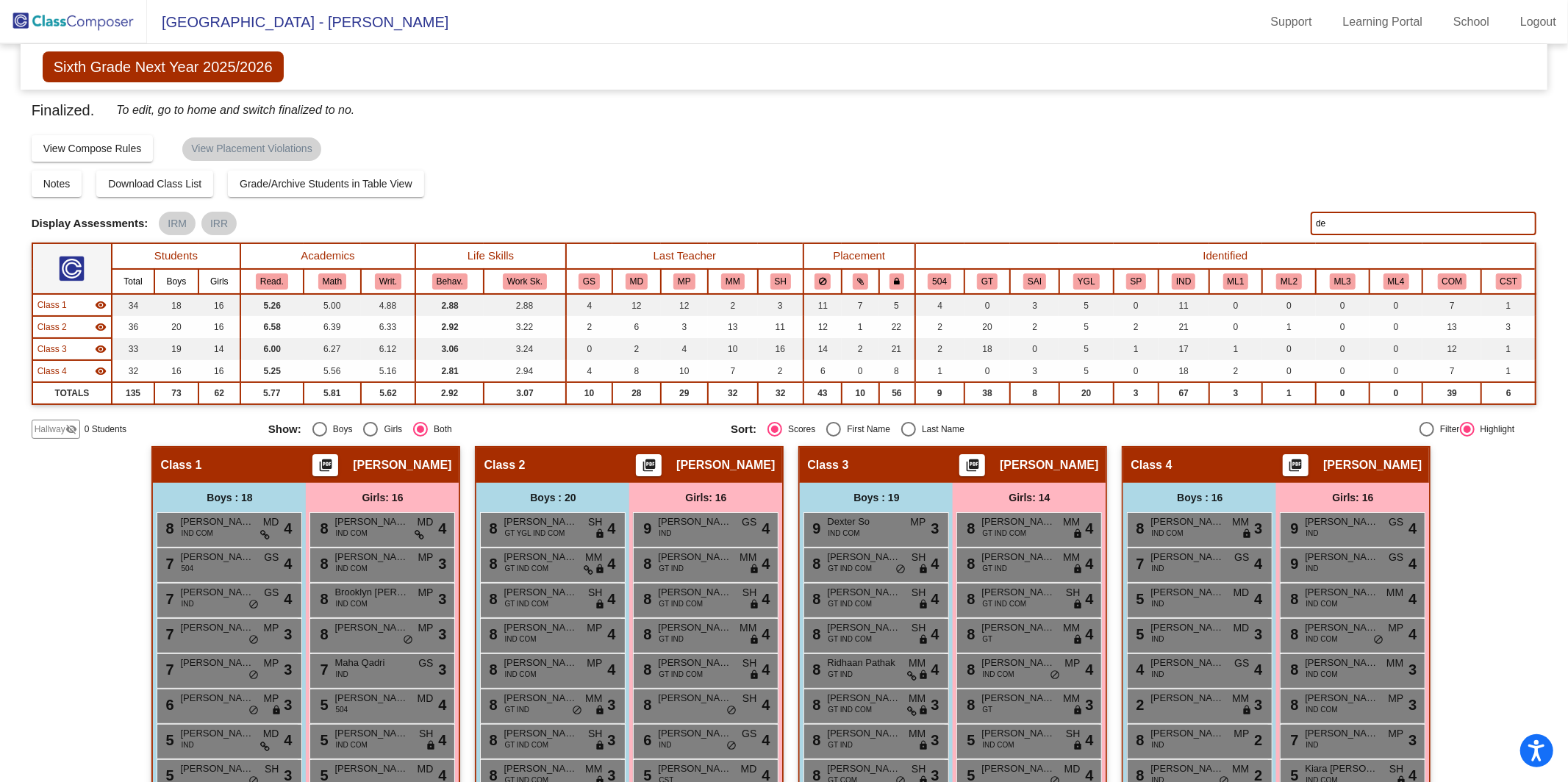
type input "d"
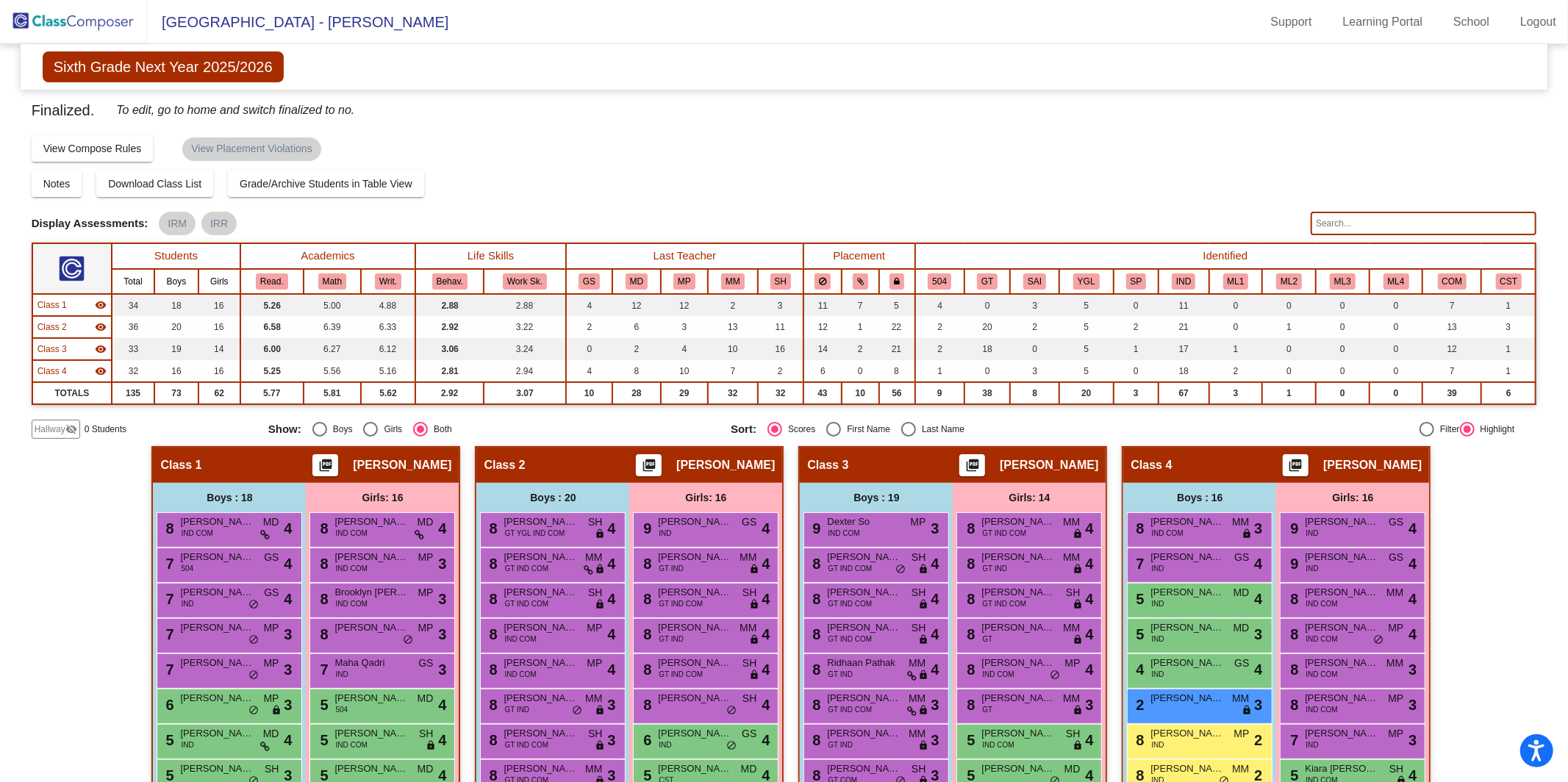
click at [76, 22] on img at bounding box center [73, 21] width 147 height 43
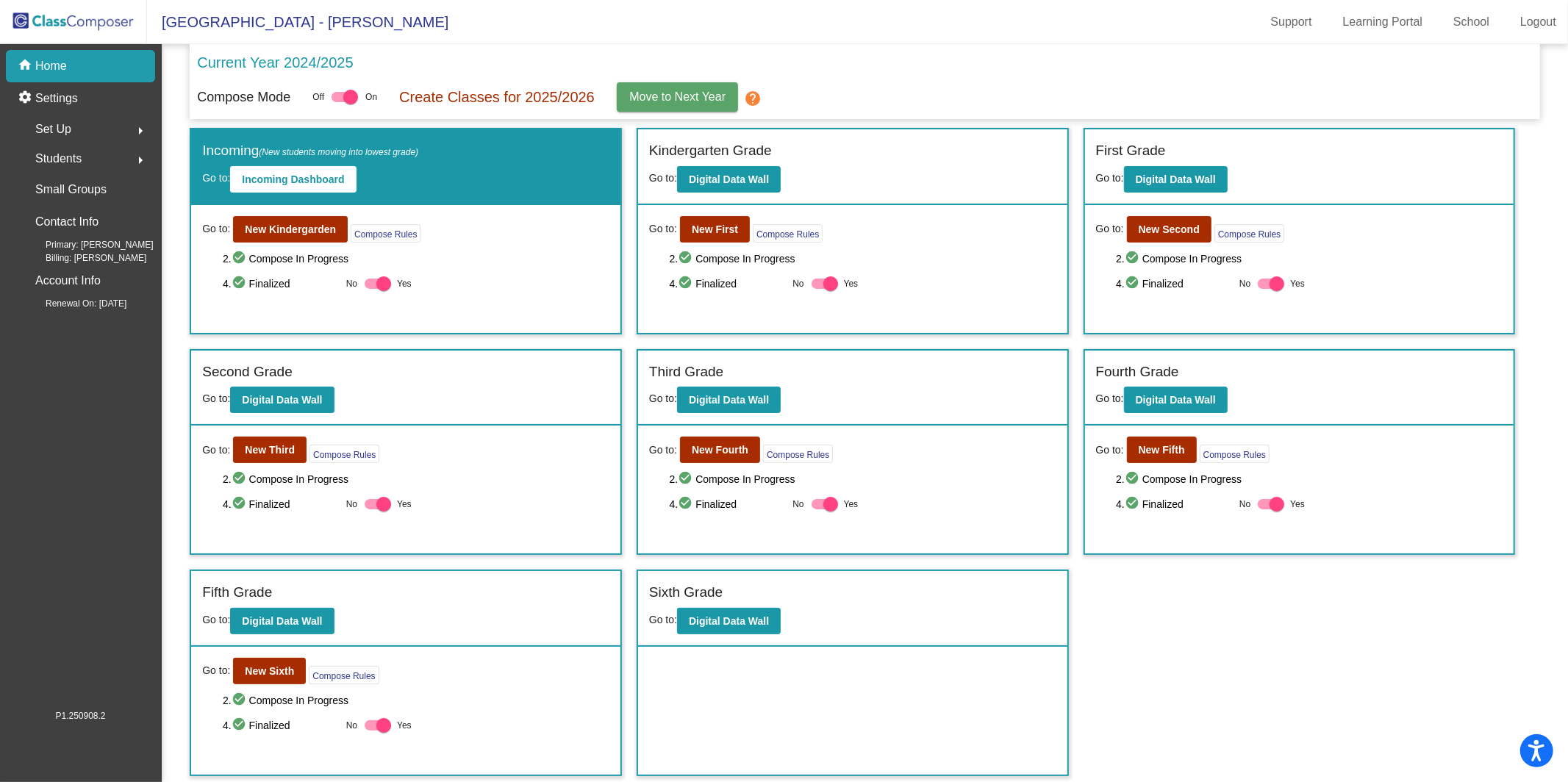
click at [377, 280] on div at bounding box center [384, 284] width 15 height 15
click at [372, 288] on input "Yes" at bounding box center [371, 288] width 1 height 1
checkbox input "false"
click at [277, 232] on b "New Kindergarden" at bounding box center [290, 229] width 91 height 12
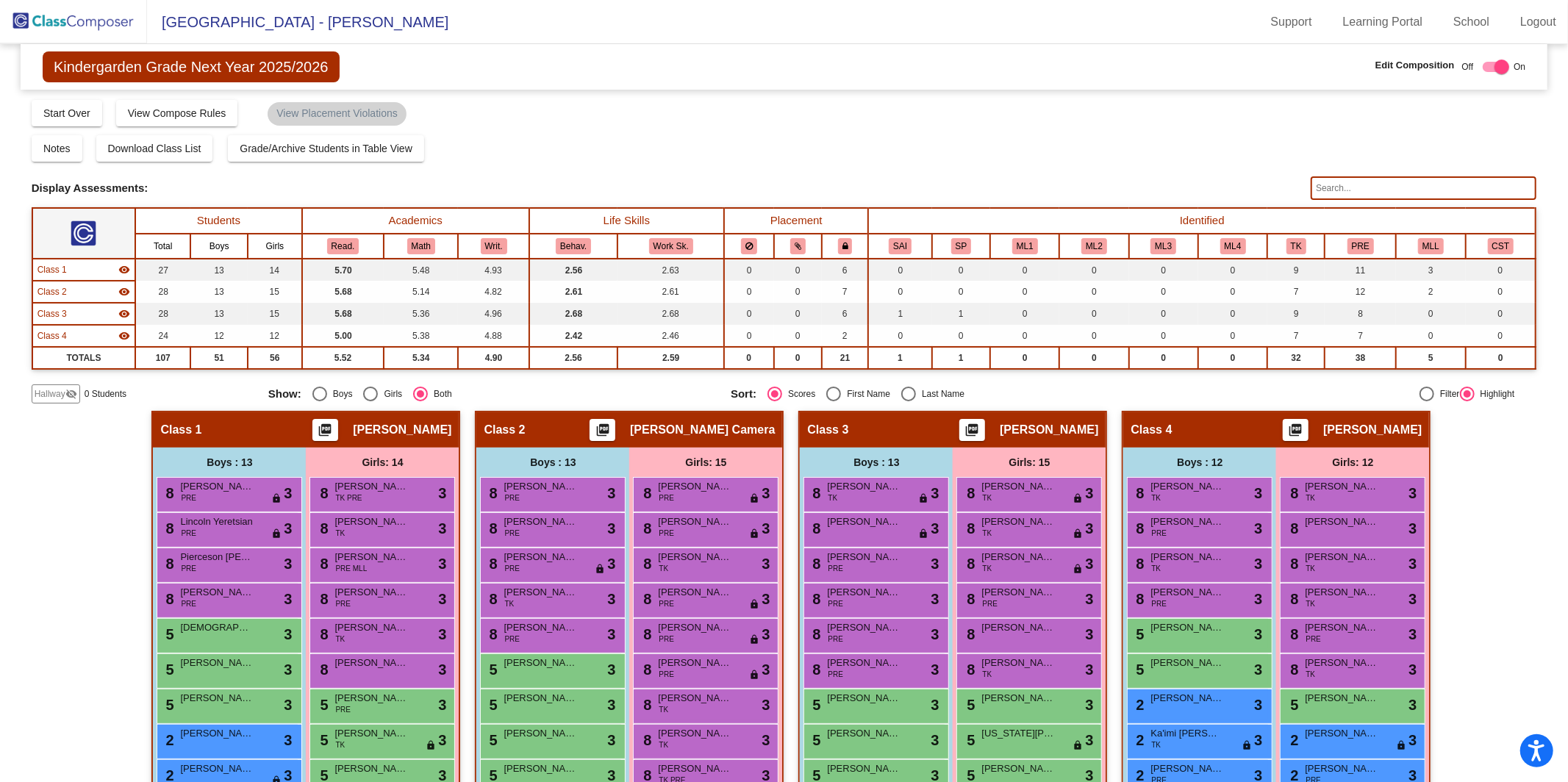
click at [67, 391] on mat-icon "visibility_off" at bounding box center [71, 394] width 12 height 12
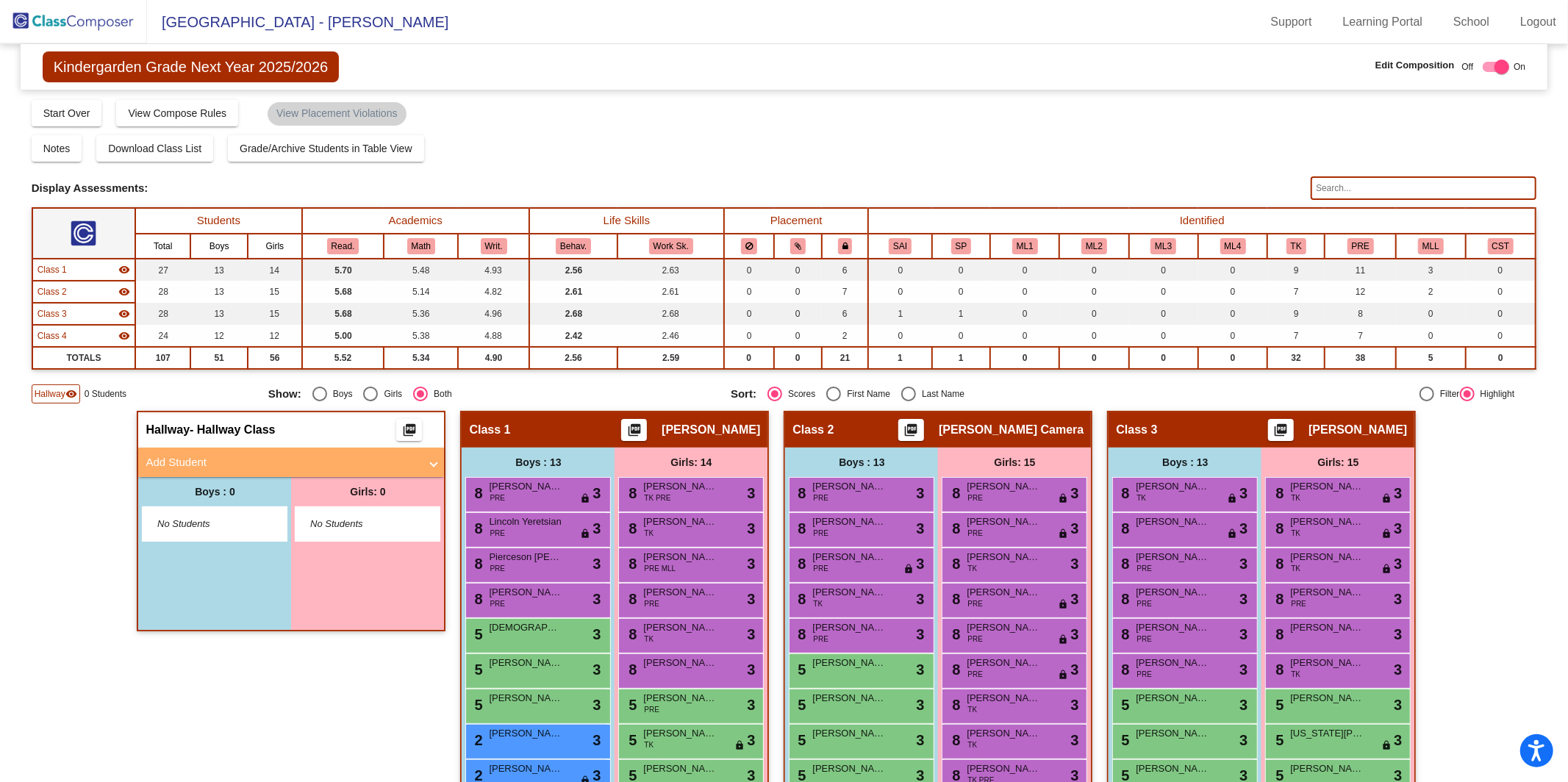
click at [57, 27] on img at bounding box center [73, 21] width 147 height 43
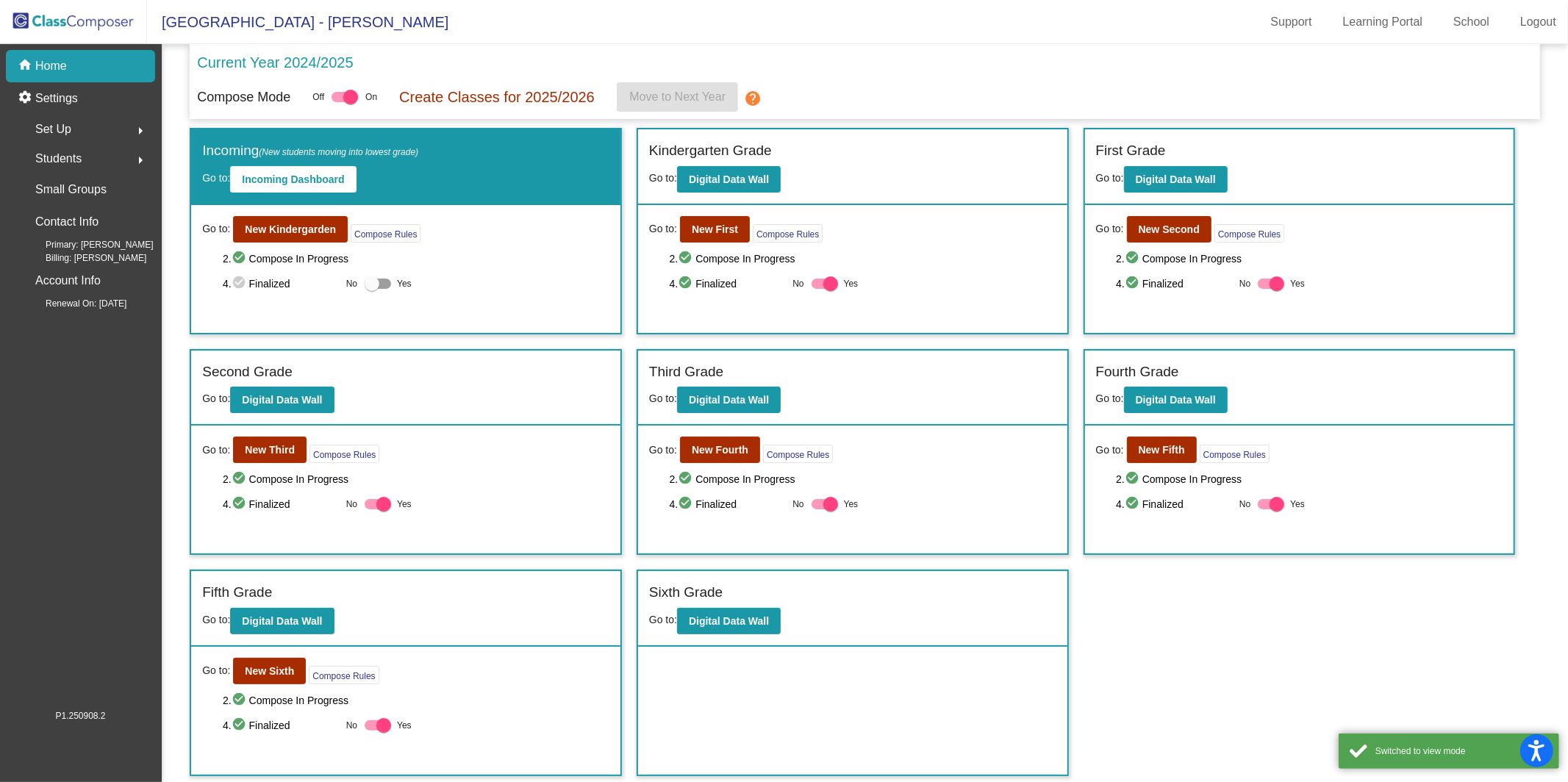
click at [96, 151] on div "Students arrow_right" at bounding box center [85, 158] width 141 height 29
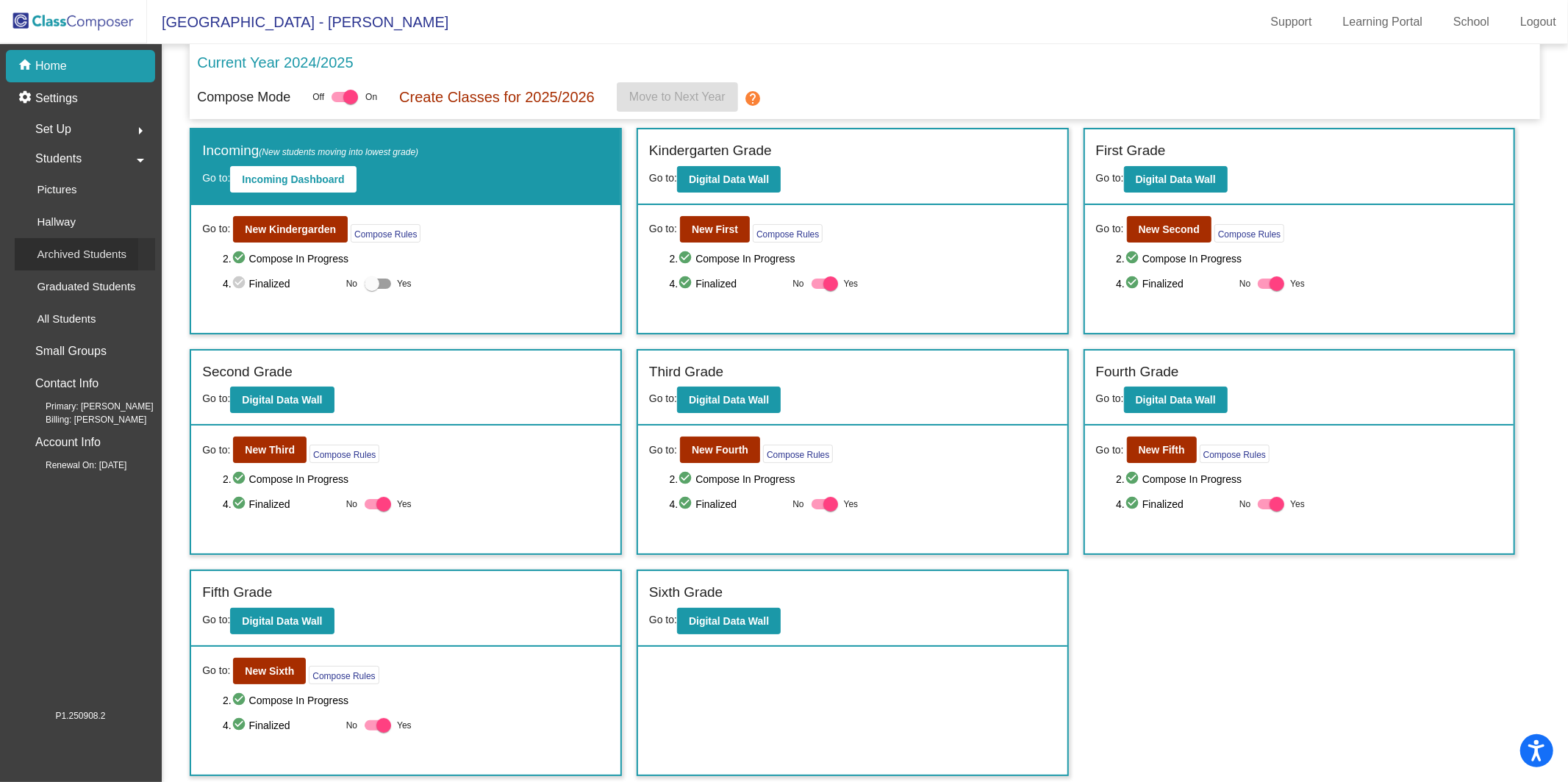
click at [101, 251] on p "Archived Students" at bounding box center [82, 254] width 90 height 17
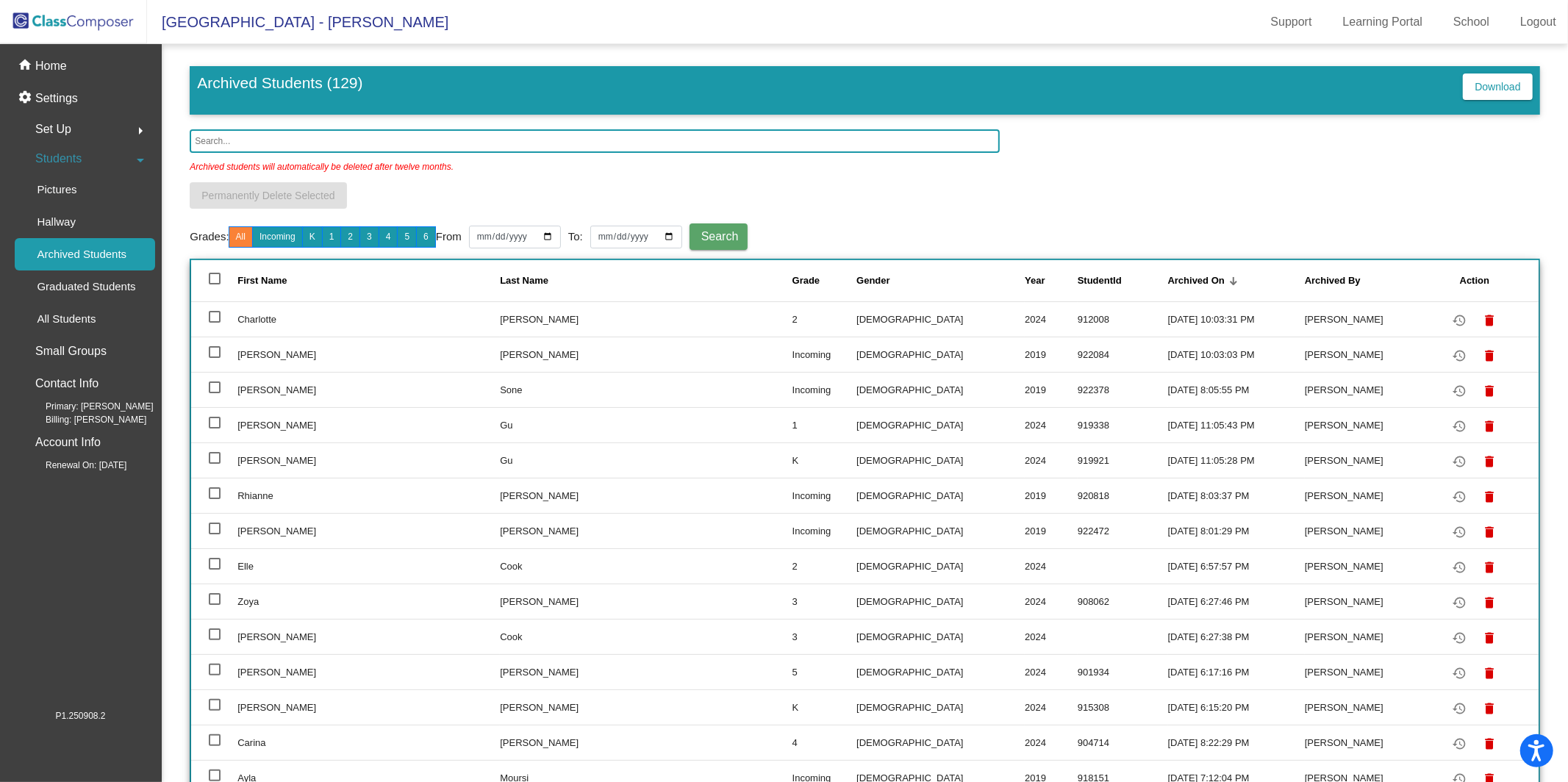
click at [445, 148] on input "text" at bounding box center [594, 141] width 810 height 24
type input "s"
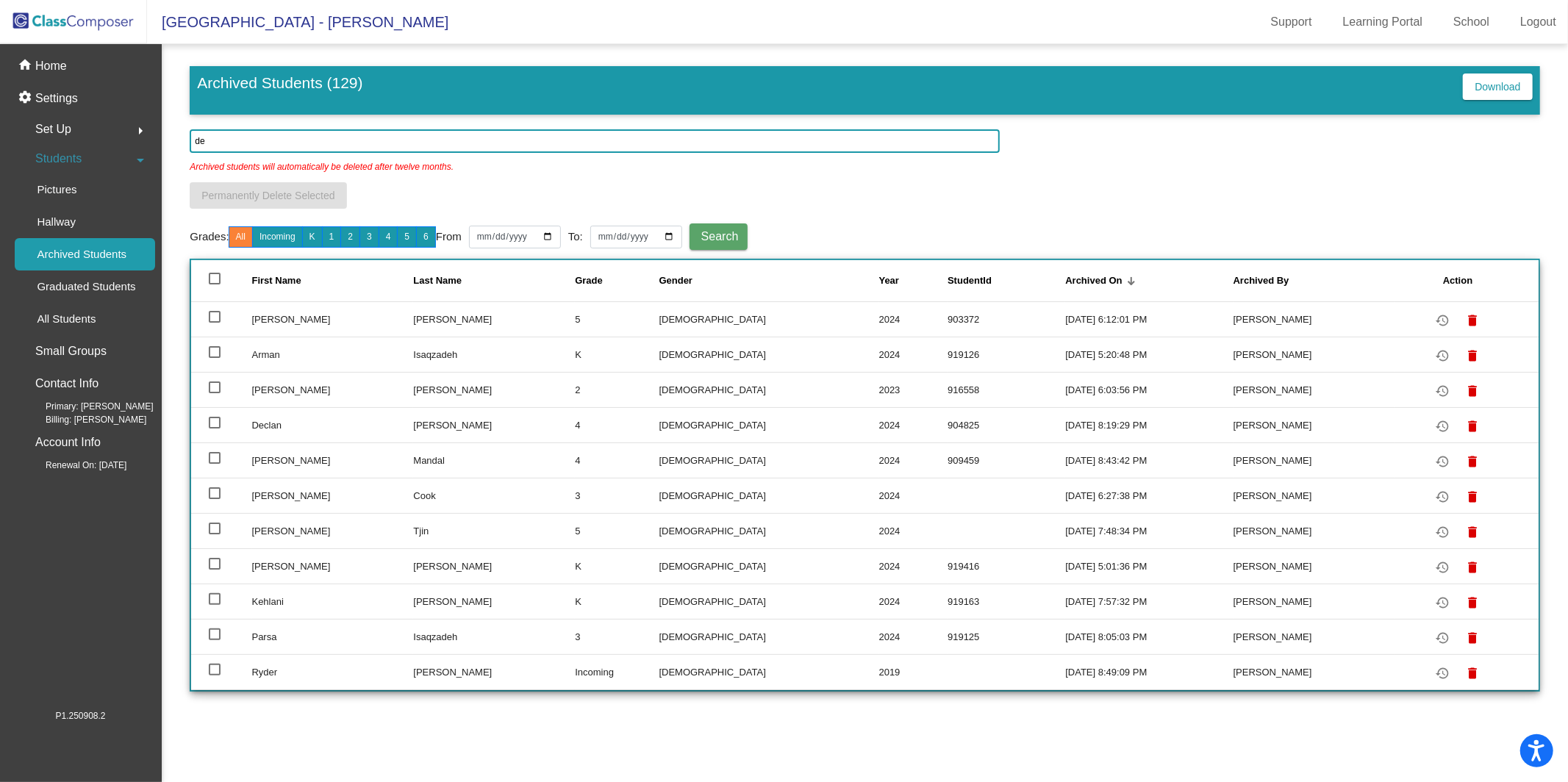
type input "d"
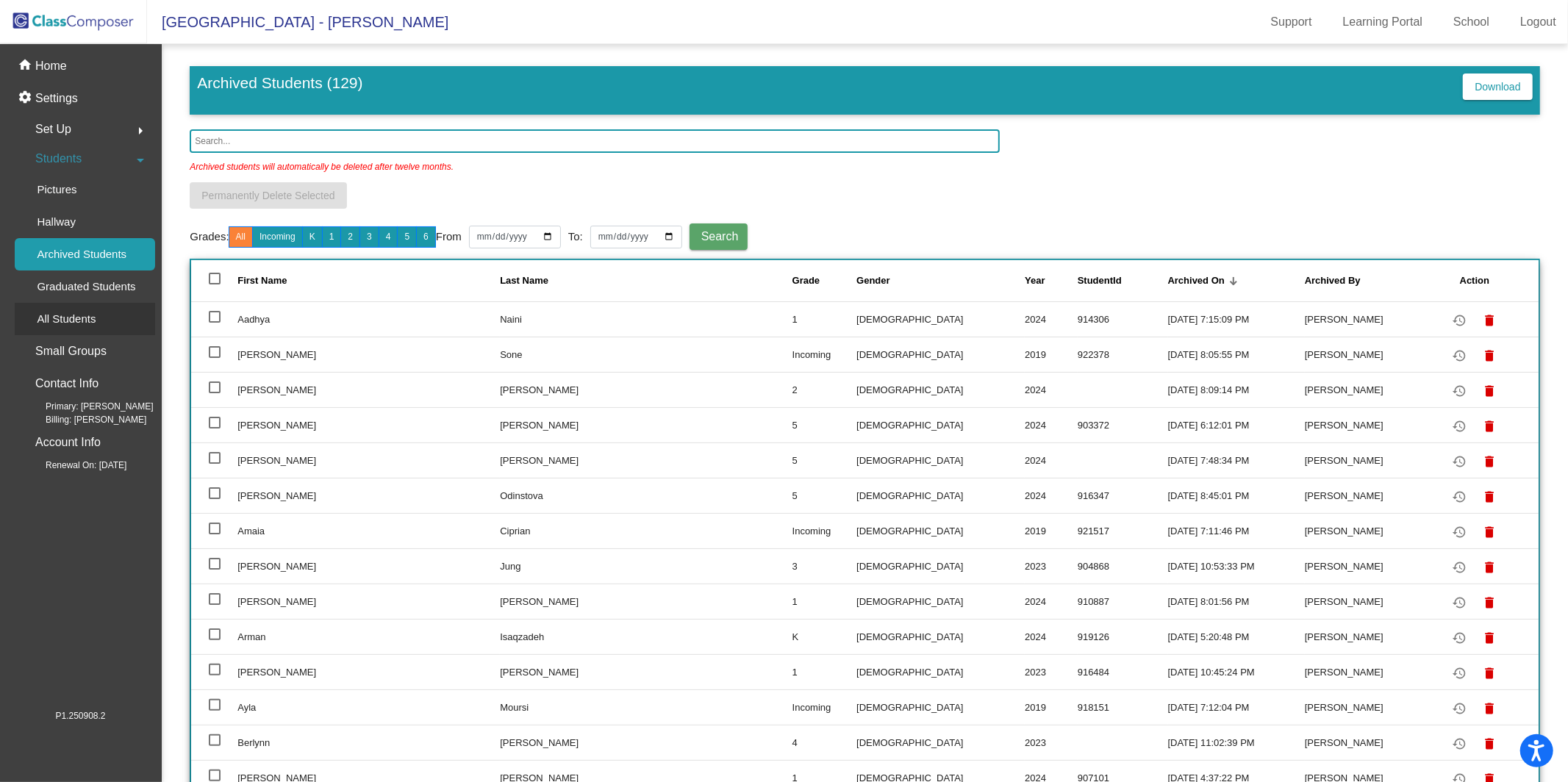
click at [101, 311] on div "All Students" at bounding box center [61, 318] width 93 height 32
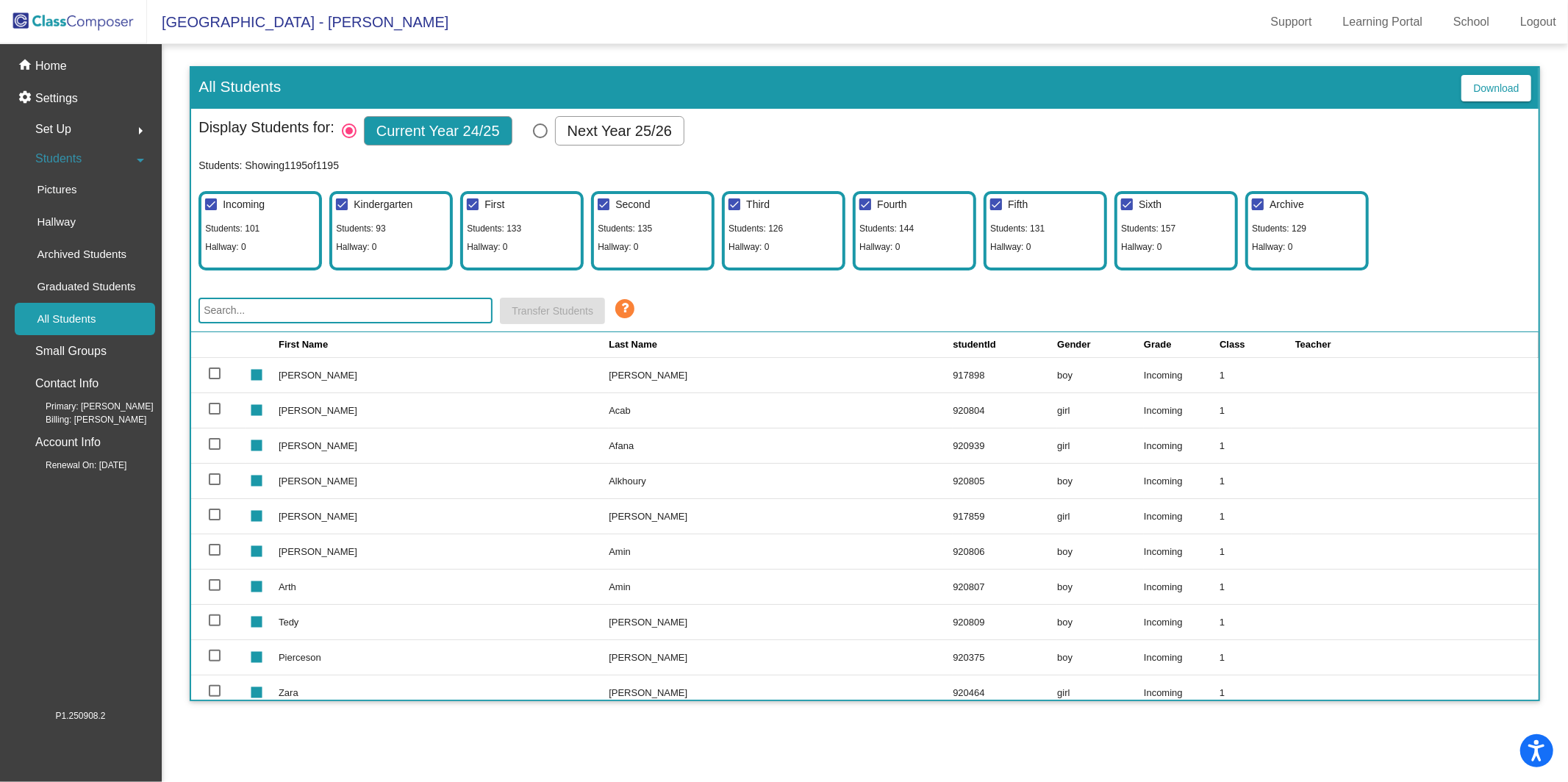
click at [373, 300] on input "text" at bounding box center [345, 310] width 294 height 26
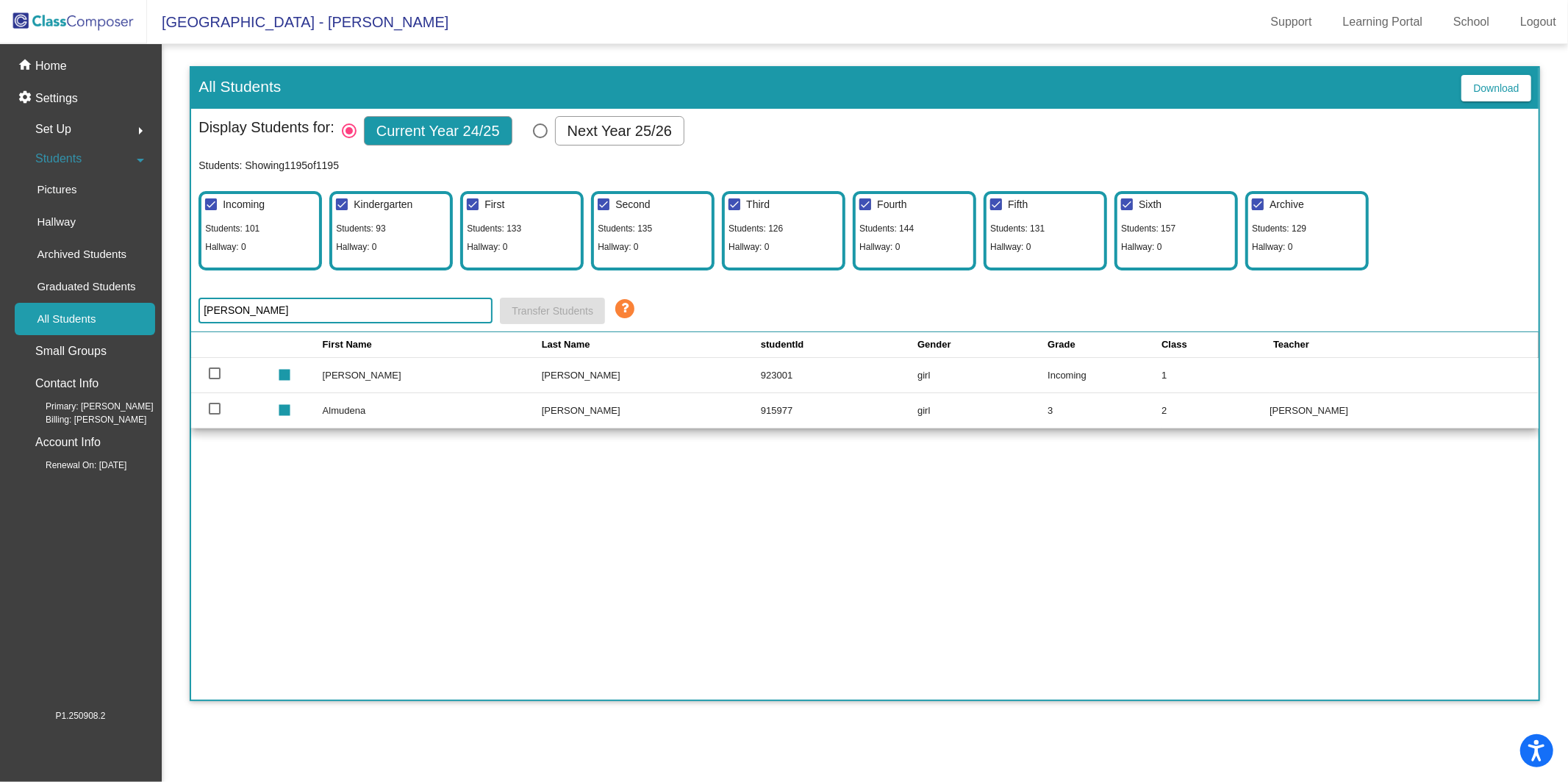
type input "[PERSON_NAME]"
click at [373, 382] on td "[PERSON_NAME]" at bounding box center [432, 375] width 219 height 35
click at [548, 131] on div "Select Columns" at bounding box center [540, 130] width 15 height 15
click at [540, 138] on input "Next Year 25/26" at bounding box center [539, 138] width 1 height 1
radio input "true"
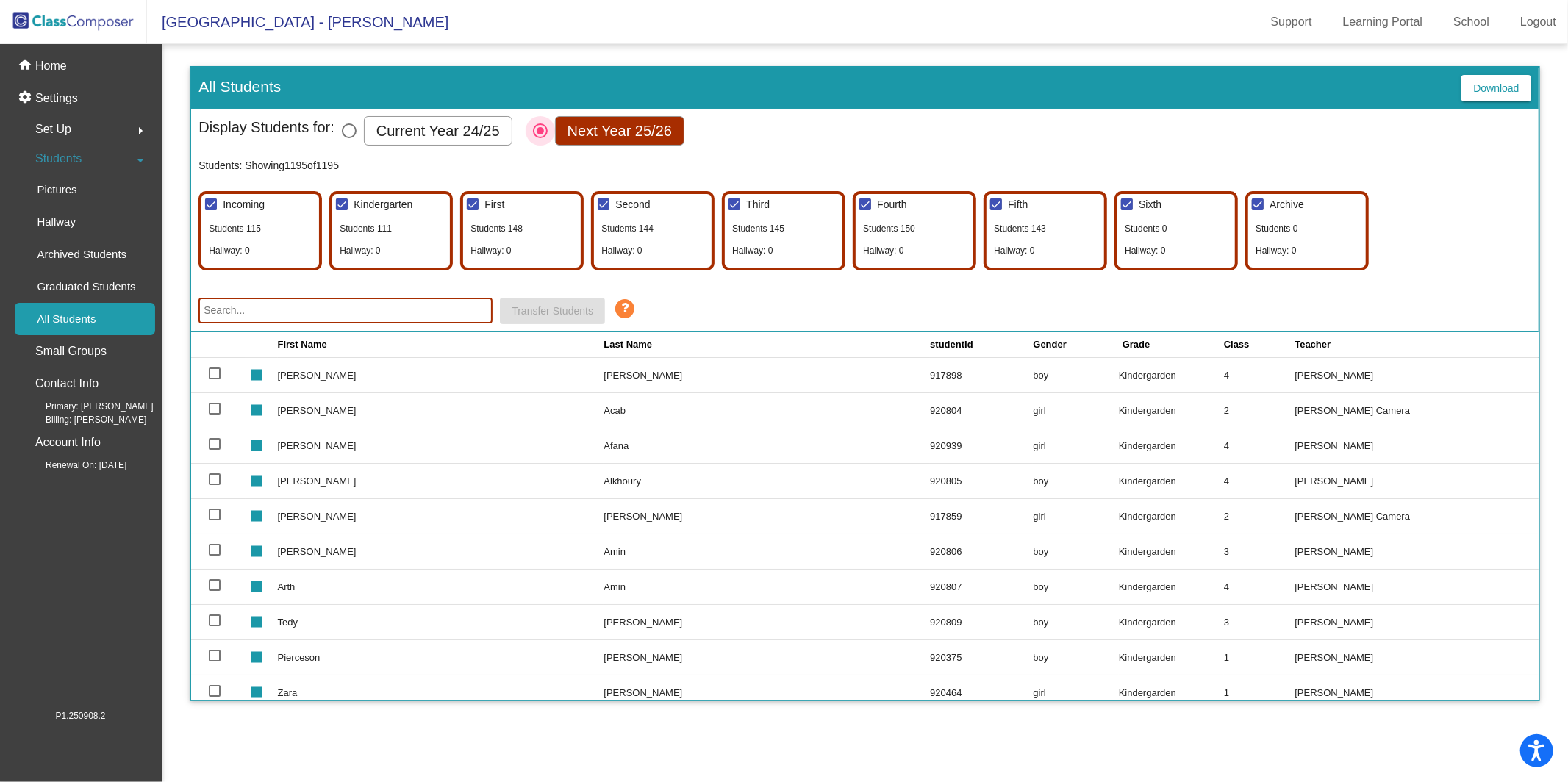
click at [539, 130] on div "Select Columns" at bounding box center [540, 130] width 7 height 7
click at [539, 138] on input "Next Year 25/26" at bounding box center [539, 138] width 1 height 1
click at [358, 308] on input "text" at bounding box center [345, 310] width 294 height 26
type input "[PERSON_NAME]"
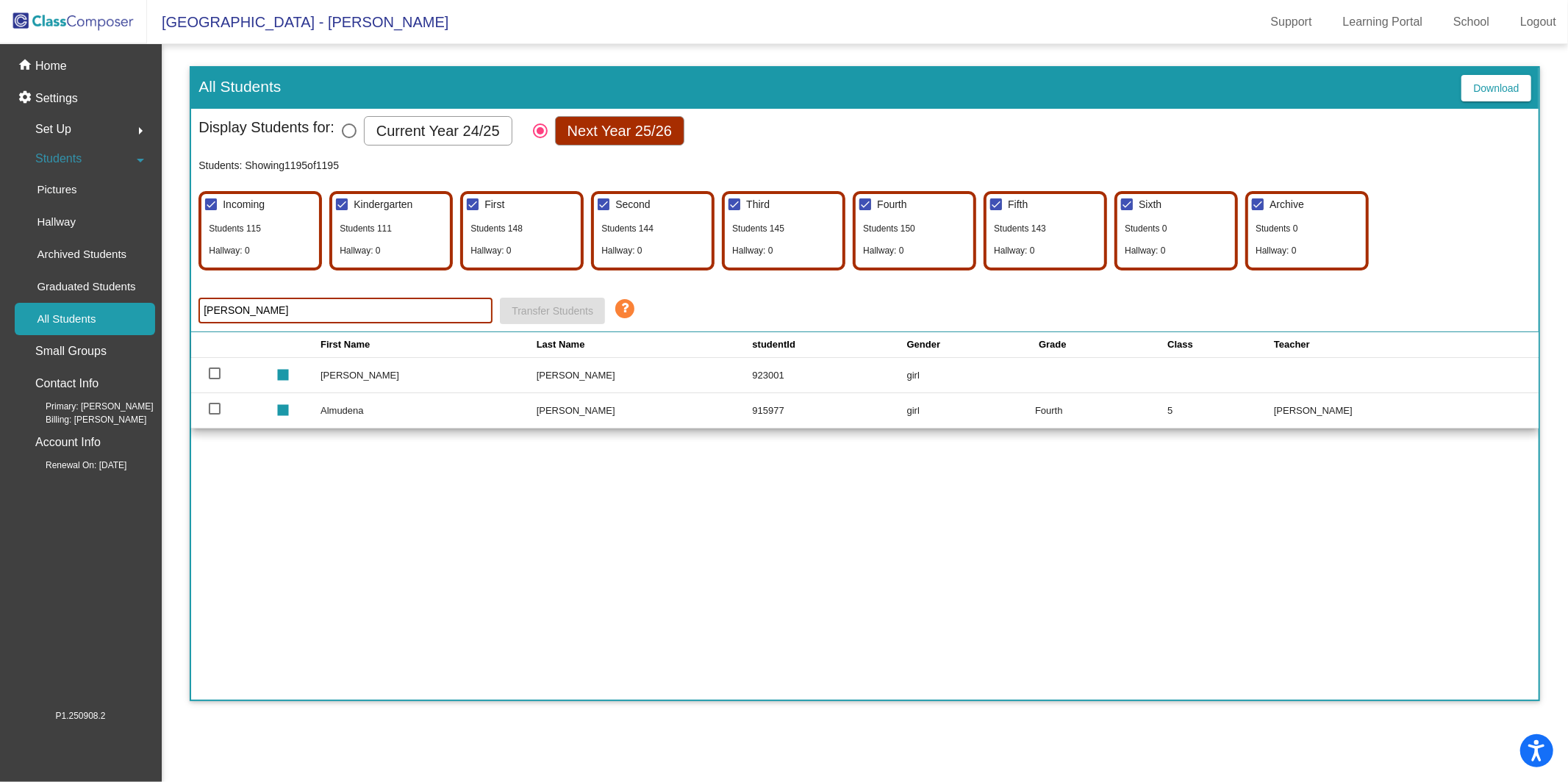
click at [401, 370] on td "[PERSON_NAME]" at bounding box center [429, 375] width 216 height 35
click at [62, 68] on p "Home" at bounding box center [51, 66] width 31 height 17
